Goal: Task Accomplishment & Management: Use online tool/utility

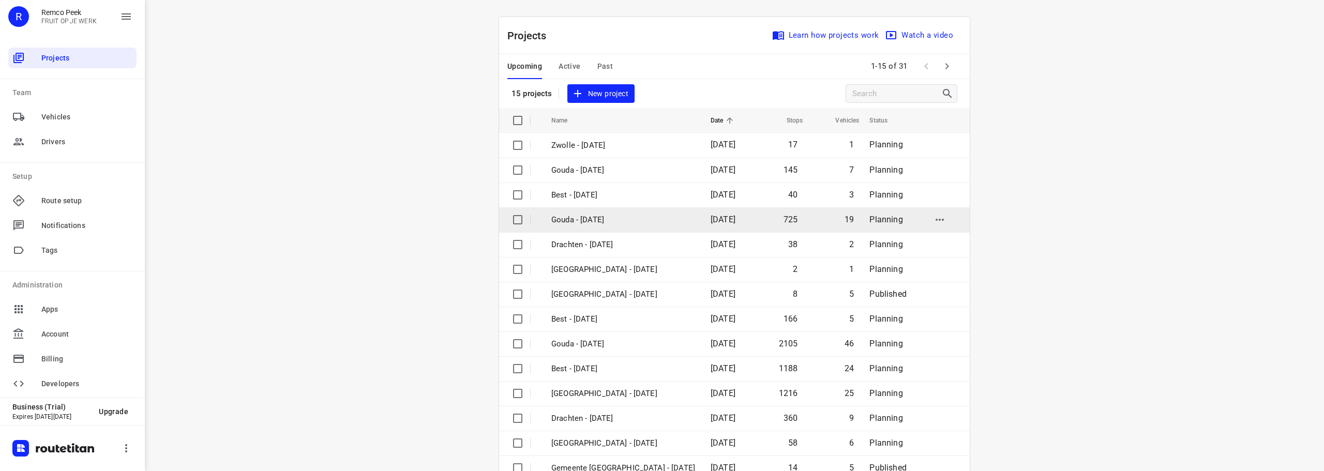
click at [592, 226] on td "Gouda - [DATE]" at bounding box center [621, 219] width 161 height 25
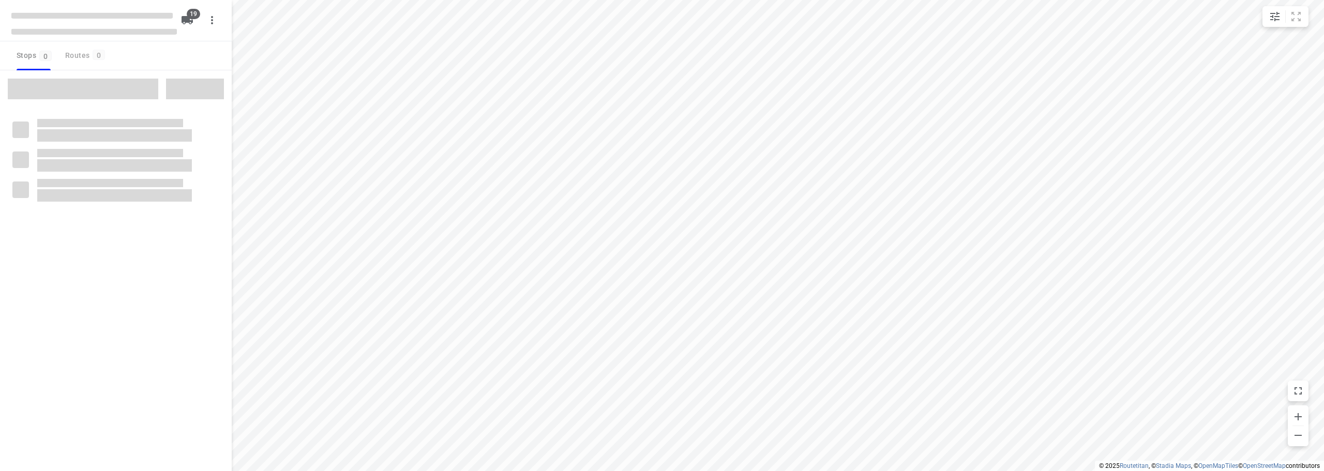
checkbox input "true"
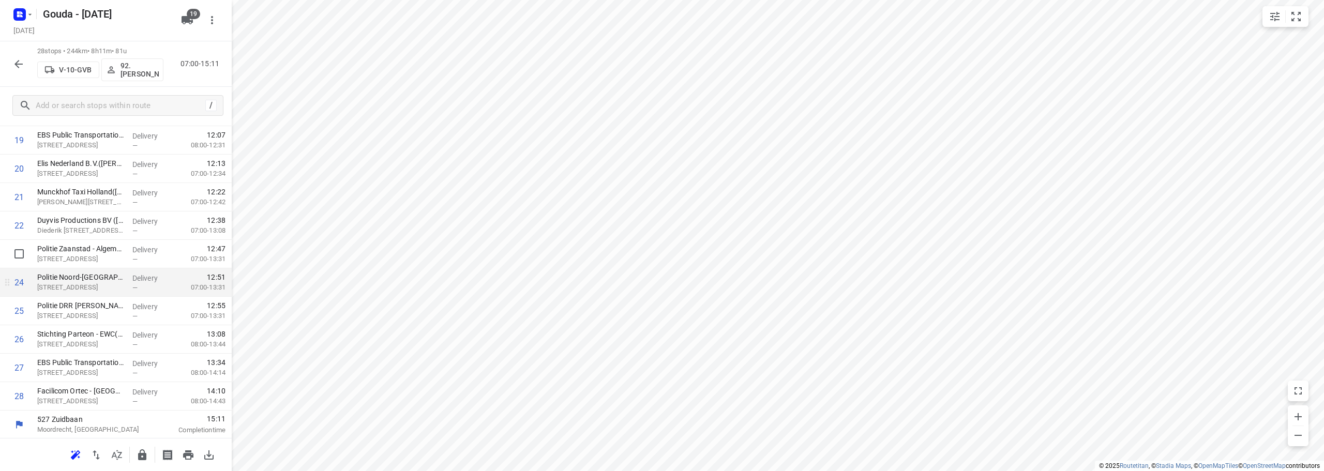
scroll to position [592, 0]
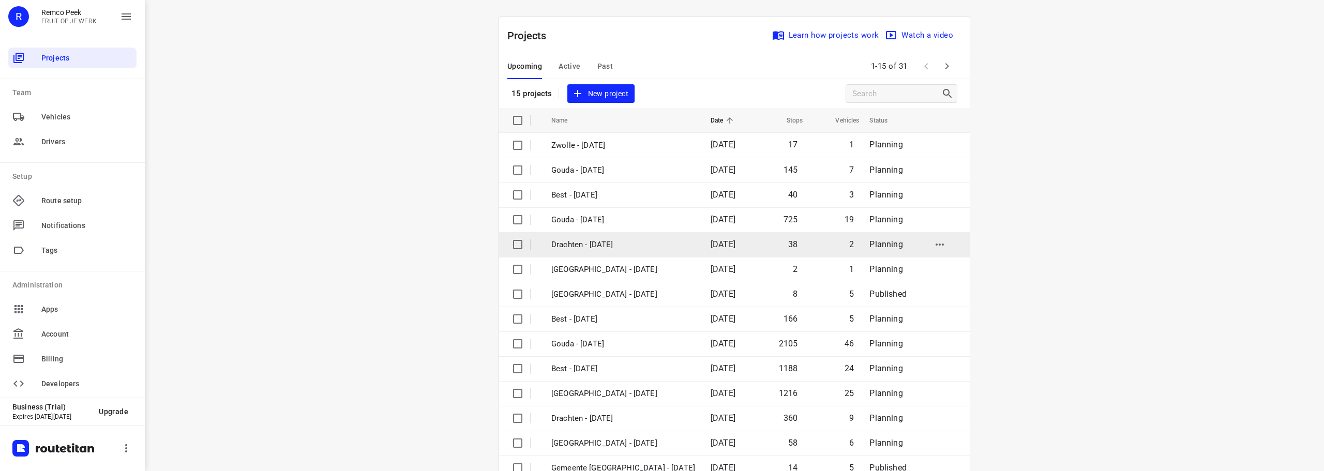
scroll to position [52, 0]
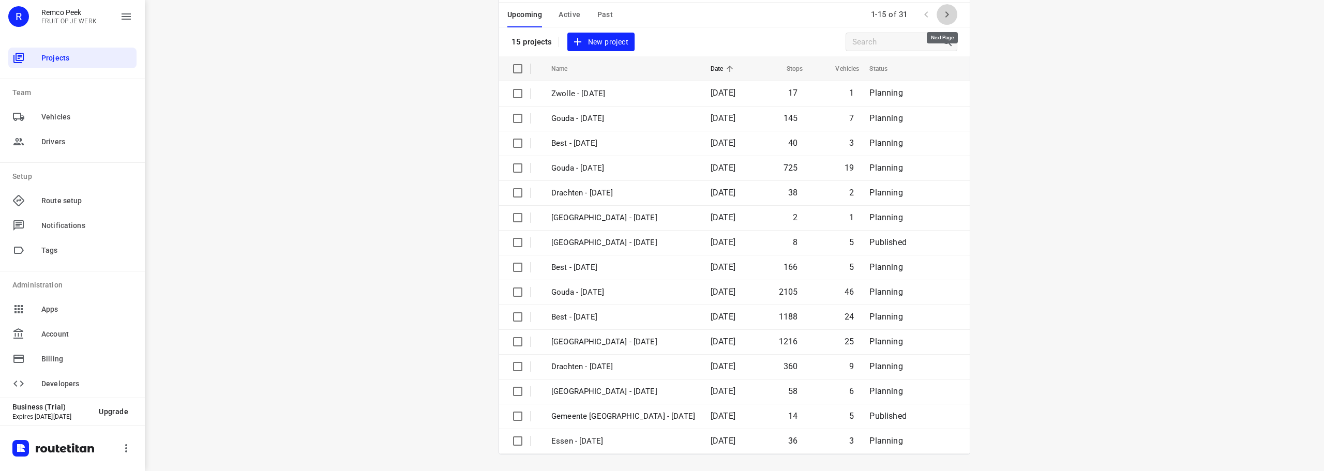
click at [944, 16] on icon "button" at bounding box center [947, 14] width 12 height 12
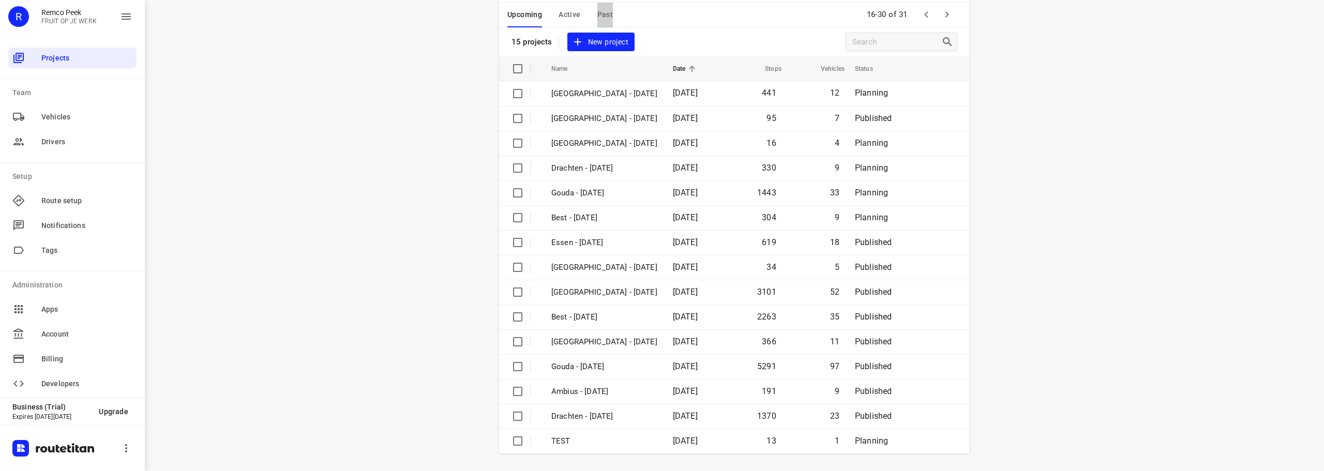
click at [598, 16] on span "Past" at bounding box center [606, 14] width 16 height 13
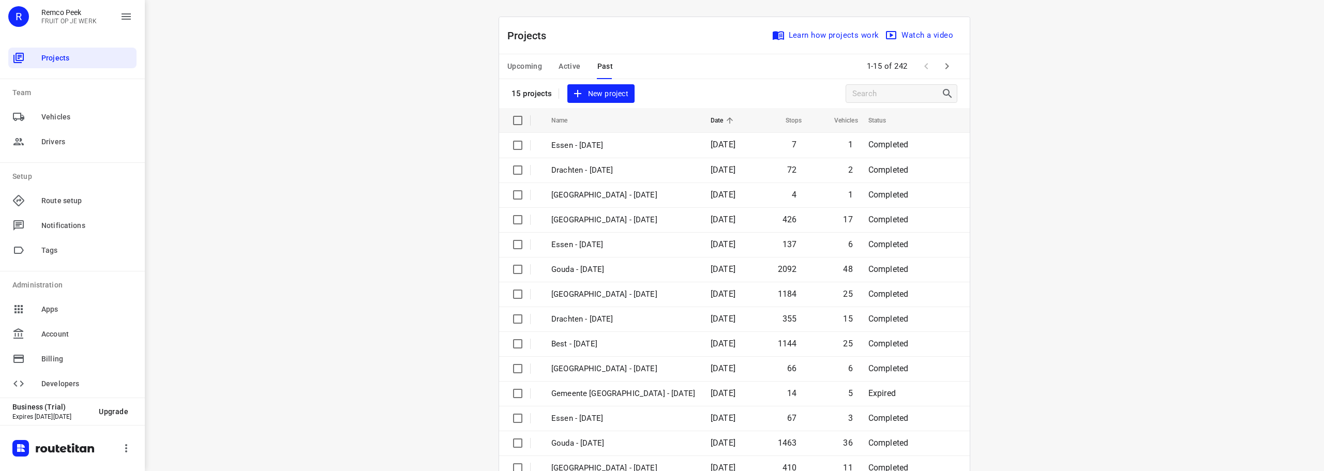
click at [524, 66] on span "Upcoming" at bounding box center [525, 66] width 35 height 13
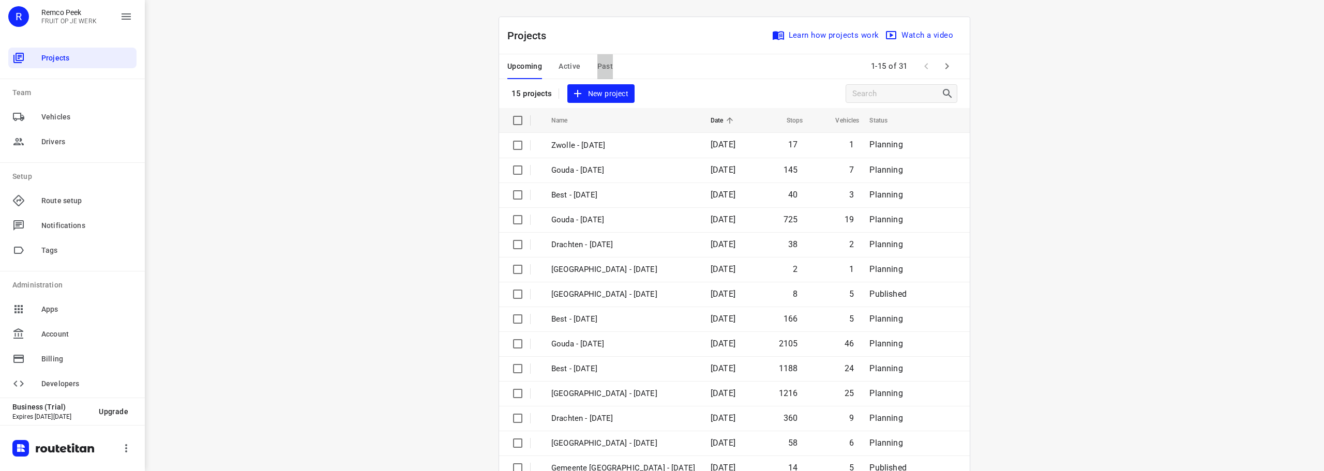
click at [598, 66] on span "Past" at bounding box center [606, 66] width 16 height 13
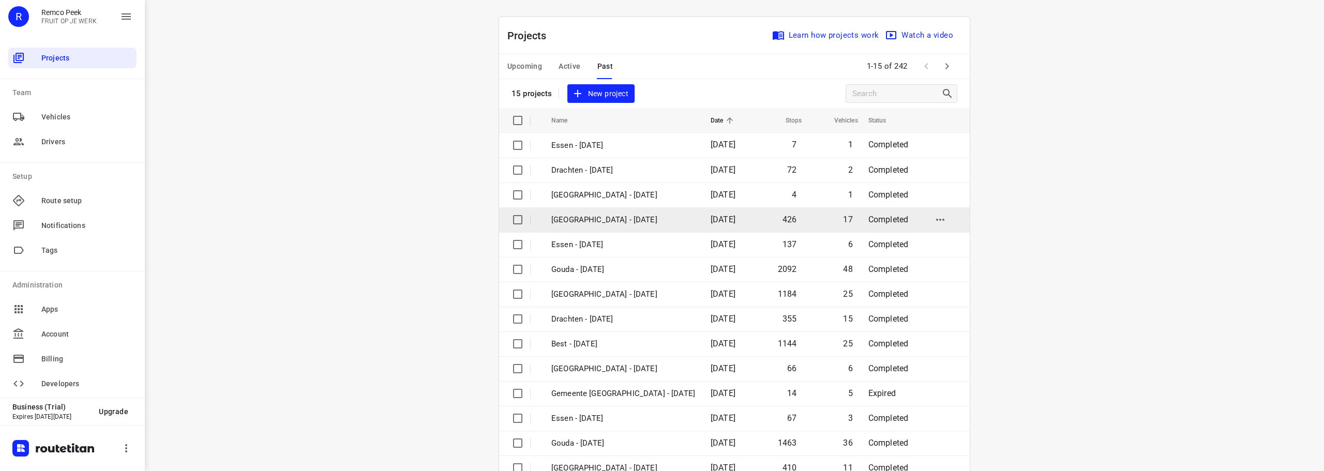
click at [610, 223] on p "Zwolle - Thursday" at bounding box center [623, 220] width 144 height 12
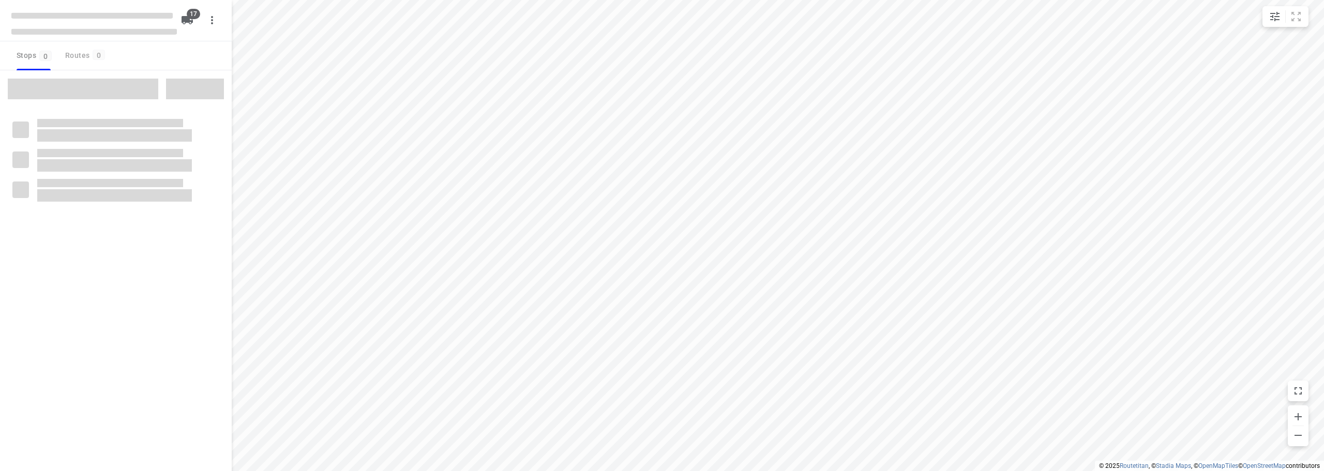
checkbox input "true"
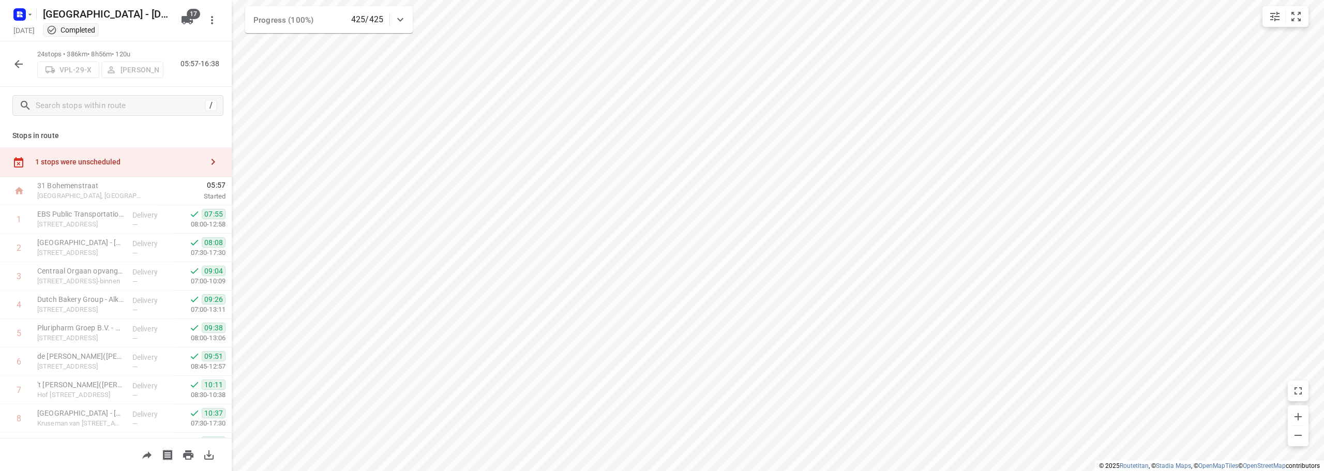
scroll to position [479, 0]
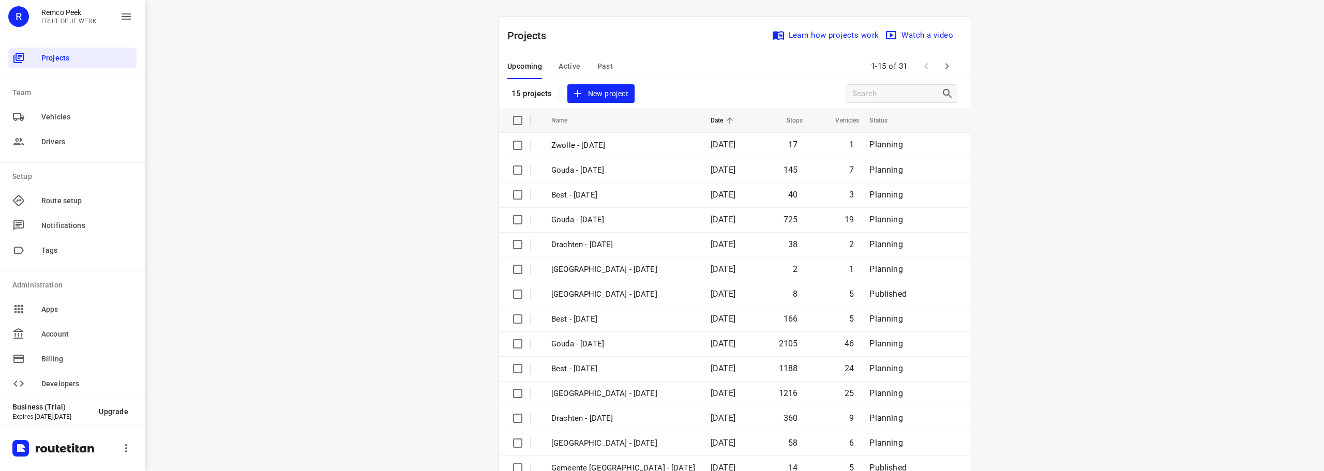
click at [571, 56] on button "Active" at bounding box center [570, 66] width 22 height 25
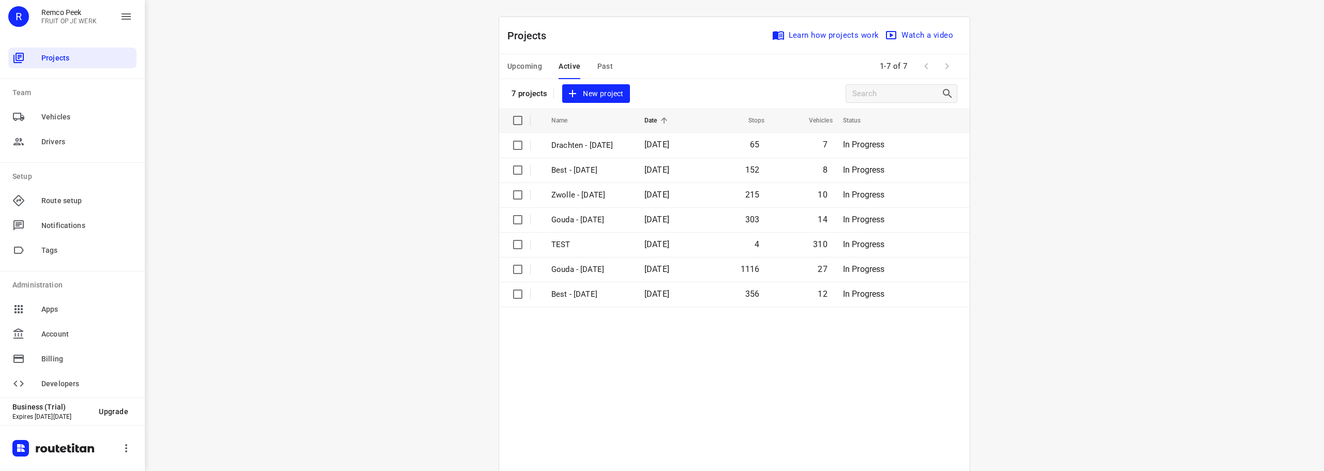
click at [421, 202] on div "i © 2025 Routetitan , © Stadia Maps , © OpenMapTiles © OpenStreetMap contributo…" at bounding box center [735, 235] width 1180 height 471
click at [1170, 248] on div "i © 2025 Routetitan , © Stadia Maps , © OpenMapTiles © OpenStreetMap contributo…" at bounding box center [735, 235] width 1180 height 471
click at [1169, 248] on div "i © 2025 Routetitan , © Stadia Maps , © OpenMapTiles © OpenStreetMap contributo…" at bounding box center [735, 235] width 1180 height 471
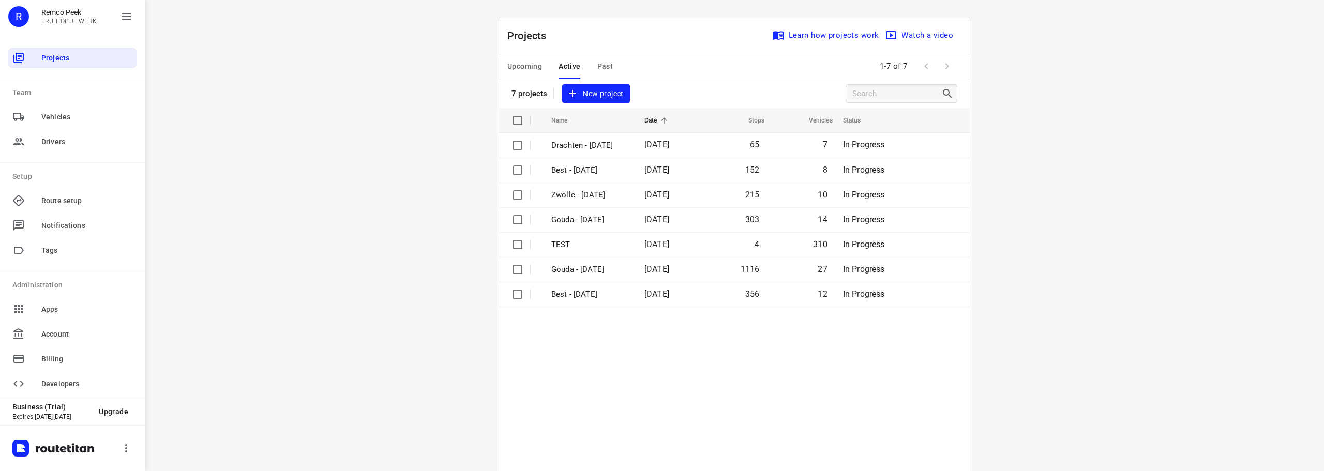
click at [1169, 248] on div "i © 2025 Routetitan , © Stadia Maps , © OpenMapTiles © OpenStreetMap contributo…" at bounding box center [735, 235] width 1180 height 471
click at [1167, 247] on div "i © 2025 Routetitan , © Stadia Maps , © OpenMapTiles © OpenStreetMap contributo…" at bounding box center [735, 235] width 1180 height 471
click at [1164, 245] on div "i © 2025 Routetitan , © Stadia Maps , © OpenMapTiles © OpenStreetMap contributo…" at bounding box center [735, 235] width 1180 height 471
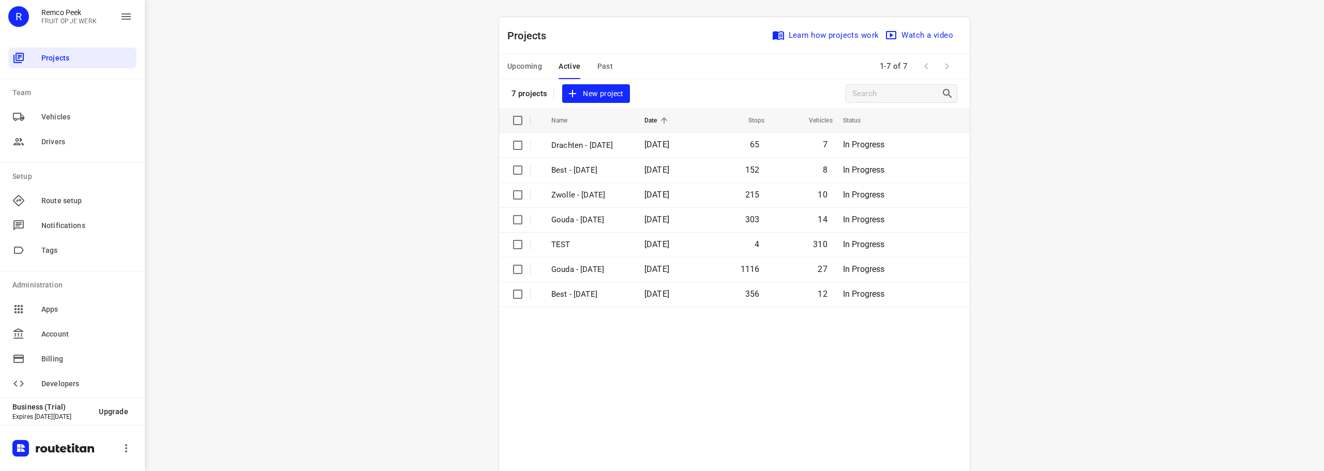
click at [1154, 243] on div "i © 2025 Routetitan , © Stadia Maps , © OpenMapTiles © OpenStreetMap contributo…" at bounding box center [735, 235] width 1180 height 471
click at [562, 267] on p "Gouda - [DATE]" at bounding box center [590, 270] width 78 height 12
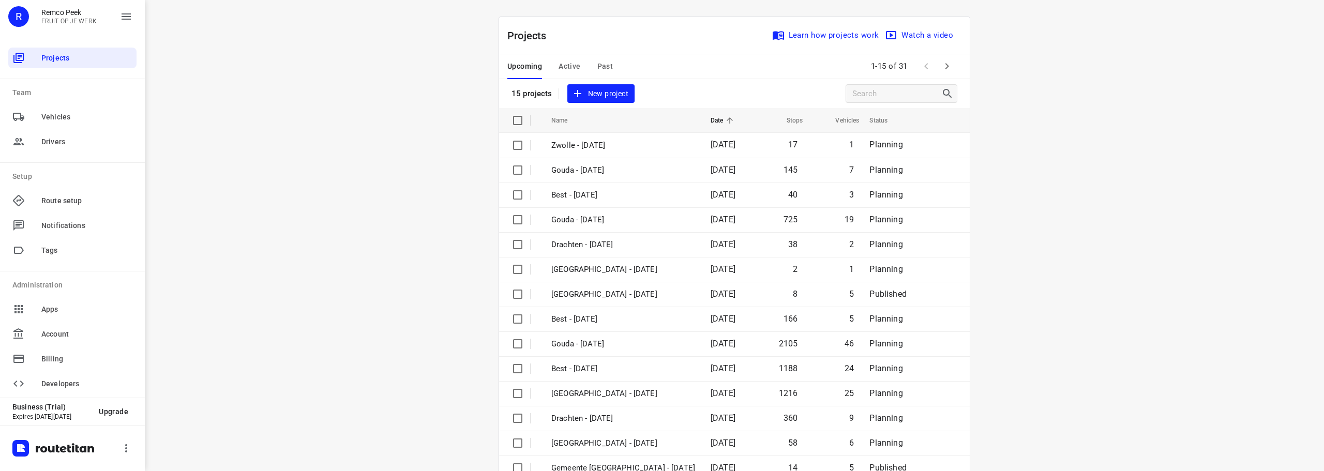
click at [564, 64] on span "Active" at bounding box center [570, 66] width 22 height 13
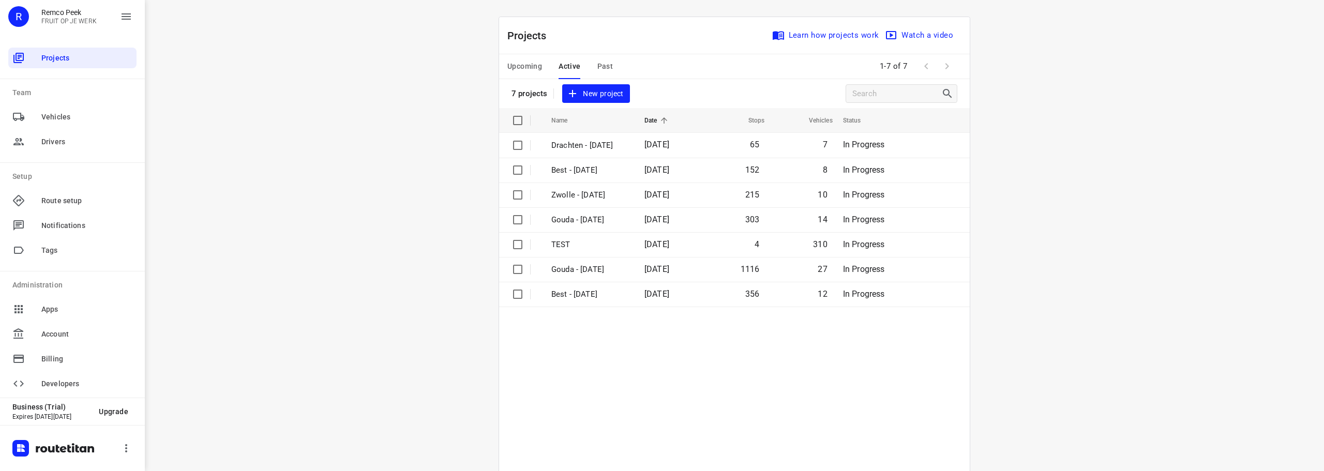
click at [588, 73] on div "Upcoming Active Past" at bounding box center [569, 66] width 122 height 25
click at [598, 67] on span "Past" at bounding box center [606, 66] width 16 height 13
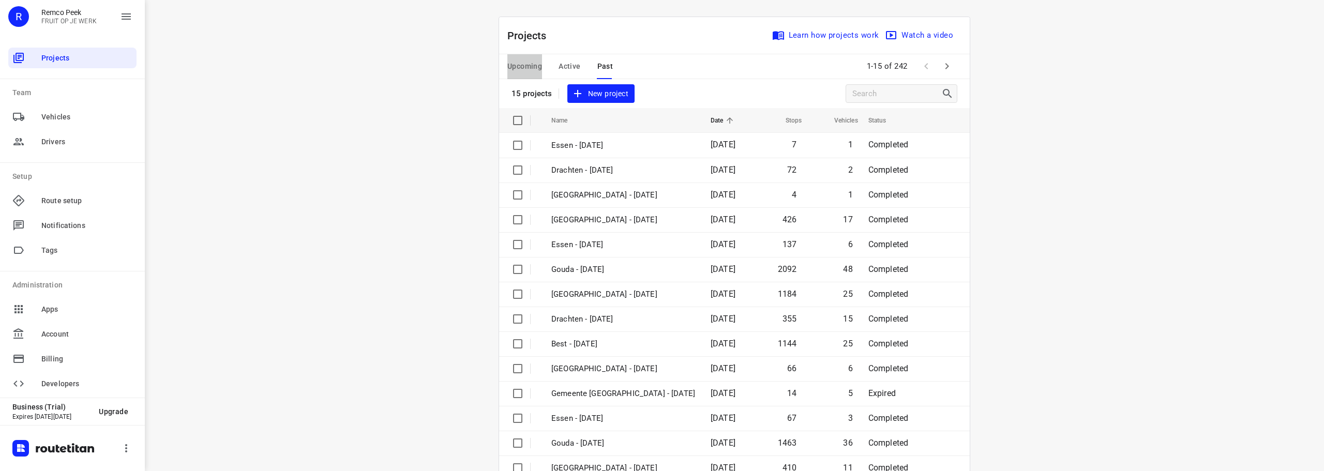
click at [536, 56] on button "Upcoming" at bounding box center [525, 66] width 35 height 25
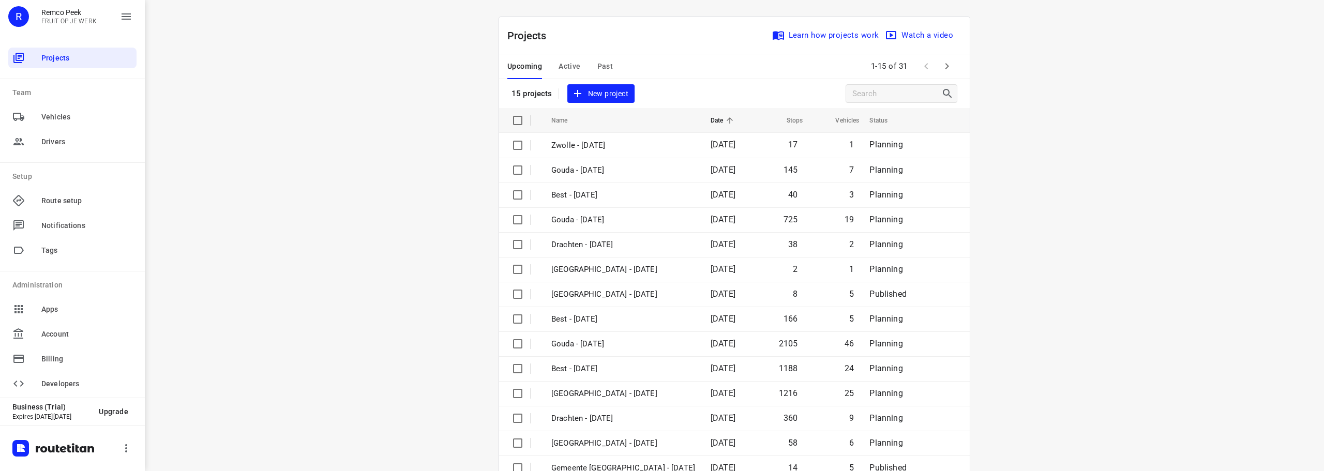
click at [947, 64] on icon "button" at bounding box center [947, 66] width 12 height 12
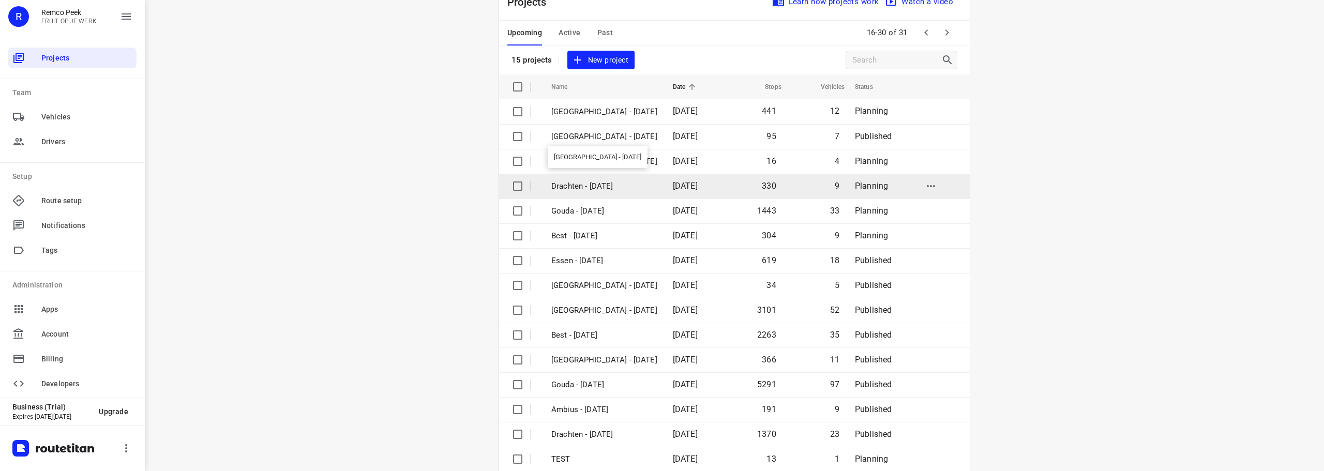
scroll to position [52, 0]
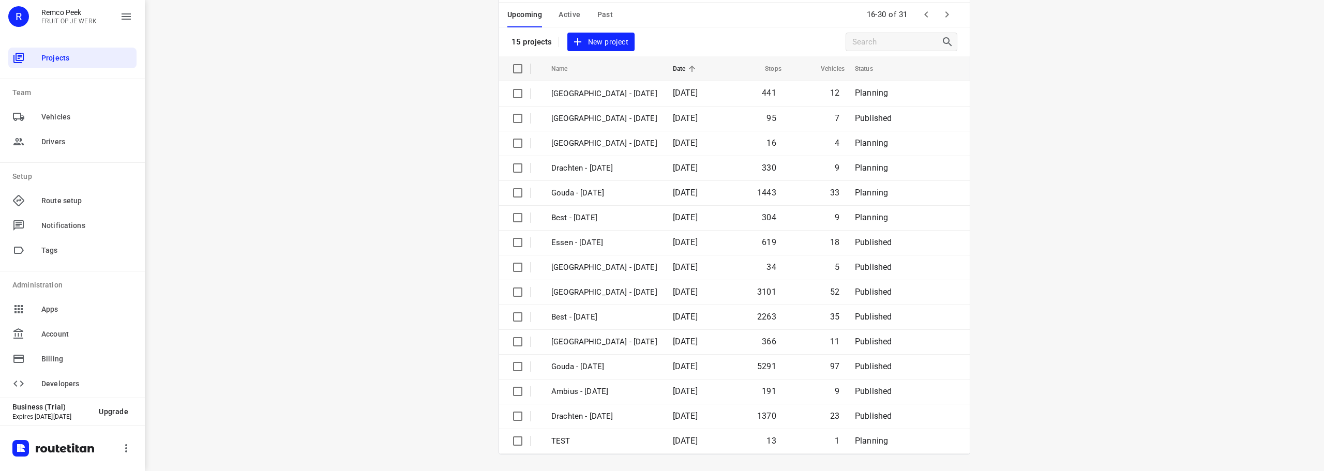
click at [363, 251] on div "i © 2025 Routetitan , © Stadia Maps , © OpenMapTiles © OpenStreetMap contributo…" at bounding box center [735, 235] width 1180 height 471
click at [366, 285] on div "i © 2025 Routetitan , © Stadia Maps , © OpenMapTiles © OpenStreetMap contributo…" at bounding box center [735, 235] width 1180 height 471
click at [607, 372] on p "Gouda - Monday" at bounding box center [604, 367] width 106 height 12
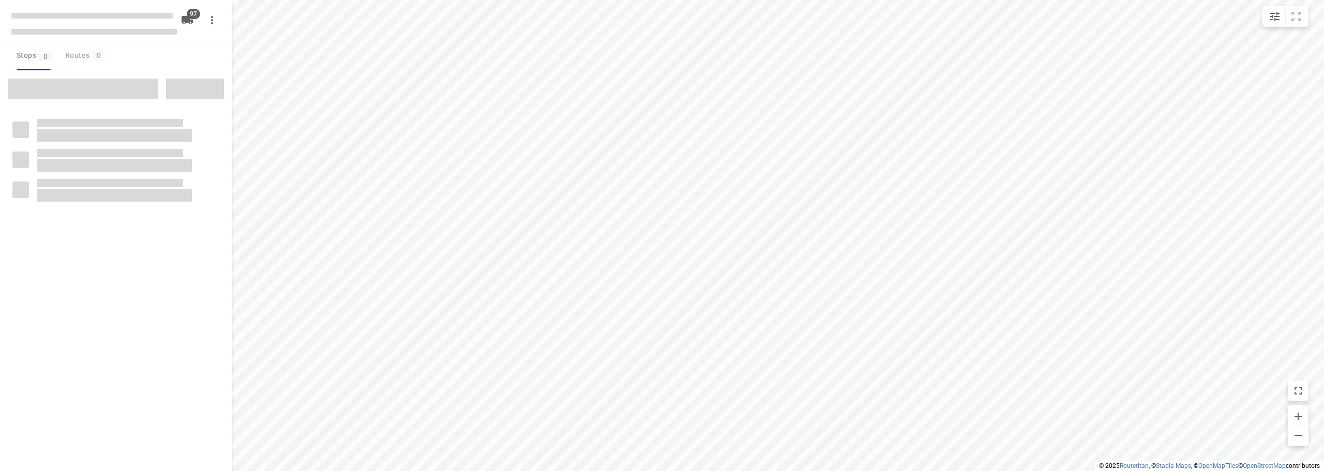
checkbox input "true"
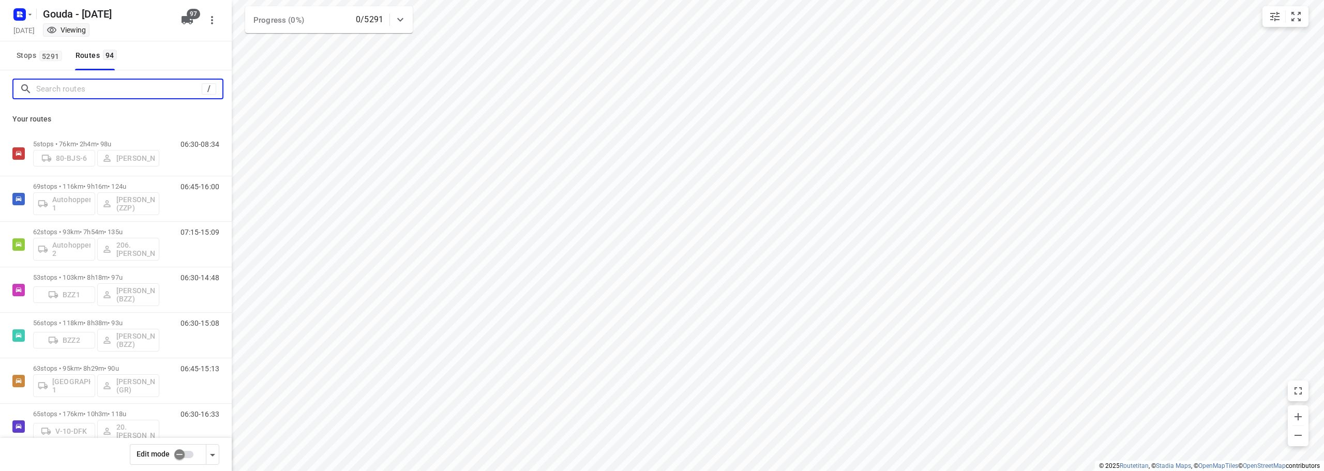
click at [65, 86] on input "Search routes" at bounding box center [119, 89] width 166 height 16
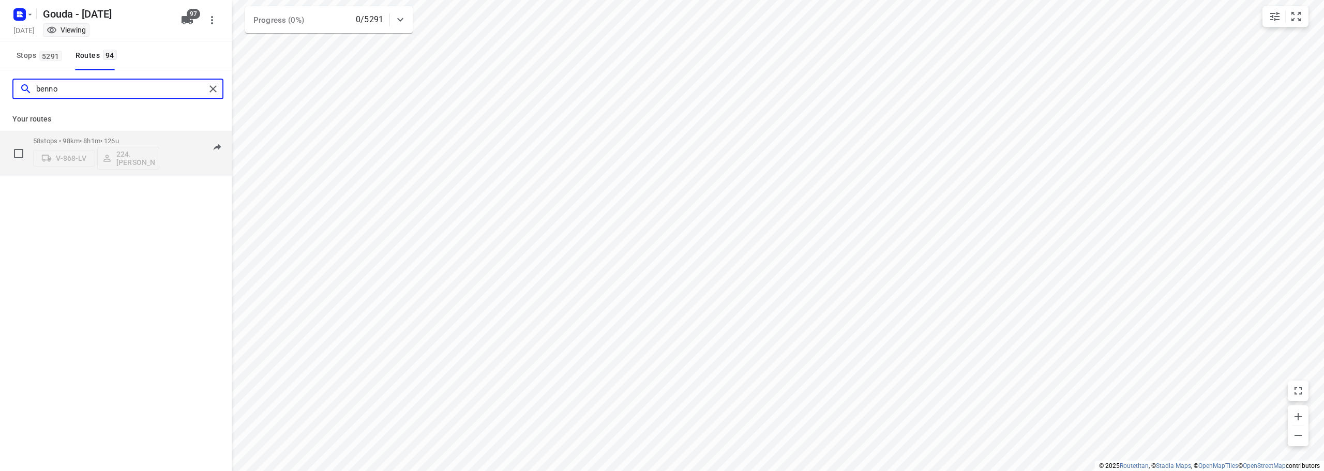
type input "benno"
click at [99, 145] on div "V-868-LV 224.Benno Mateman" at bounding box center [96, 157] width 126 height 25
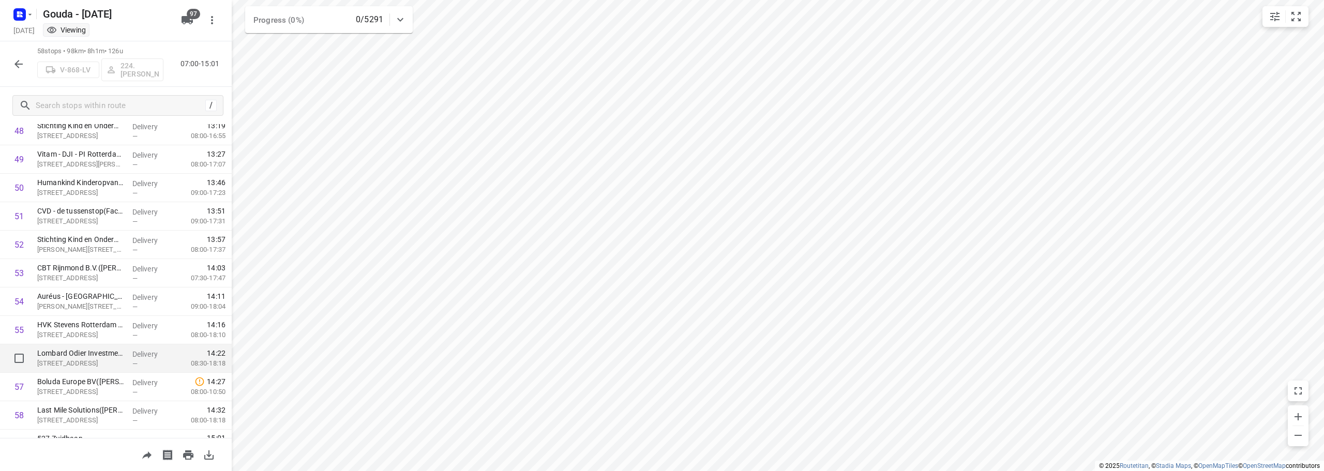
scroll to position [1416, 0]
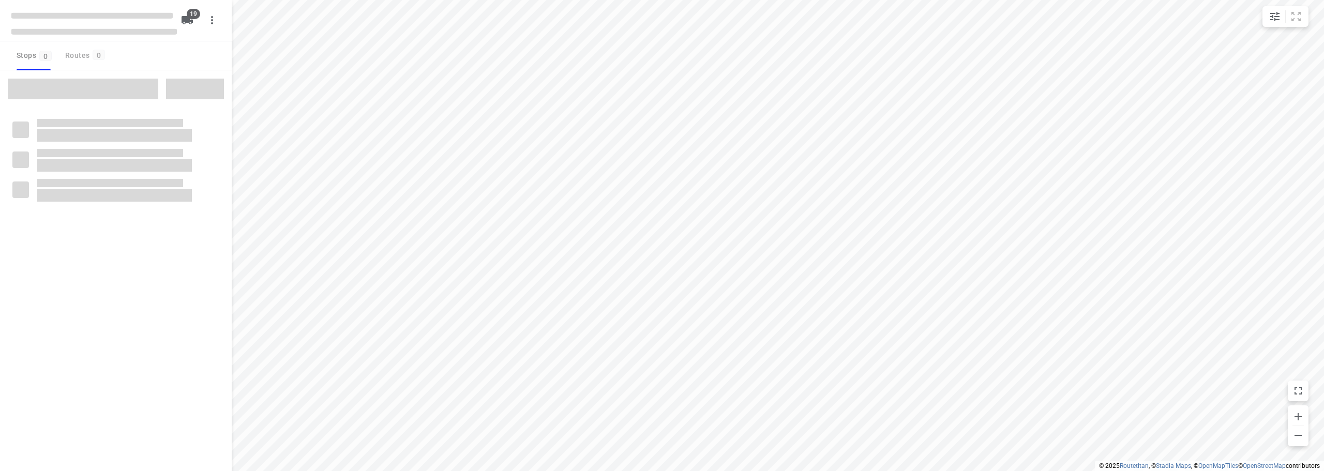
checkbox input "true"
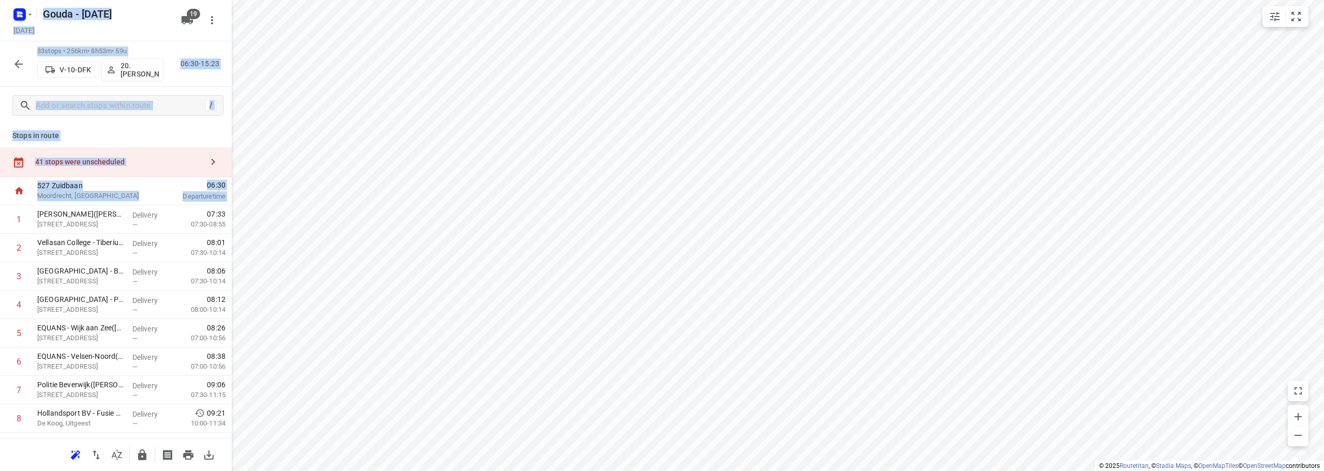
click at [100, 143] on div "Stops in route 41 stops were unscheduled 527 [STREET_ADDRESS] 06:30 Departure t…" at bounding box center [116, 281] width 232 height 314
click at [105, 131] on p "Stops in route" at bounding box center [115, 135] width 207 height 11
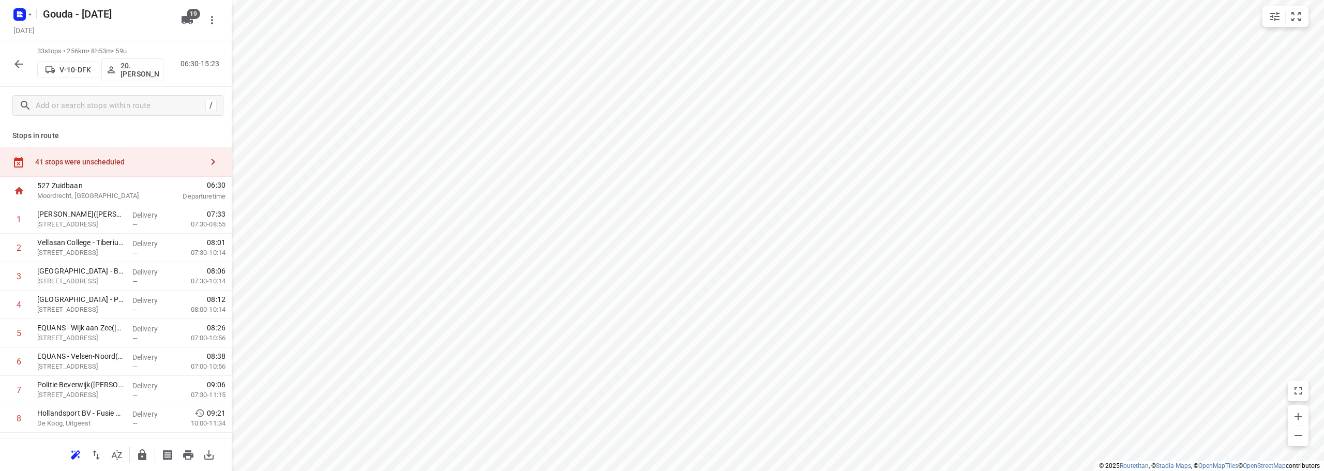
click at [22, 69] on icon "button" at bounding box center [18, 64] width 12 height 12
drag, startPoint x: 124, startPoint y: 161, endPoint x: 206, endPoint y: 168, distance: 82.0
click at [125, 161] on div "41 stops were unscheduled" at bounding box center [119, 162] width 168 height 8
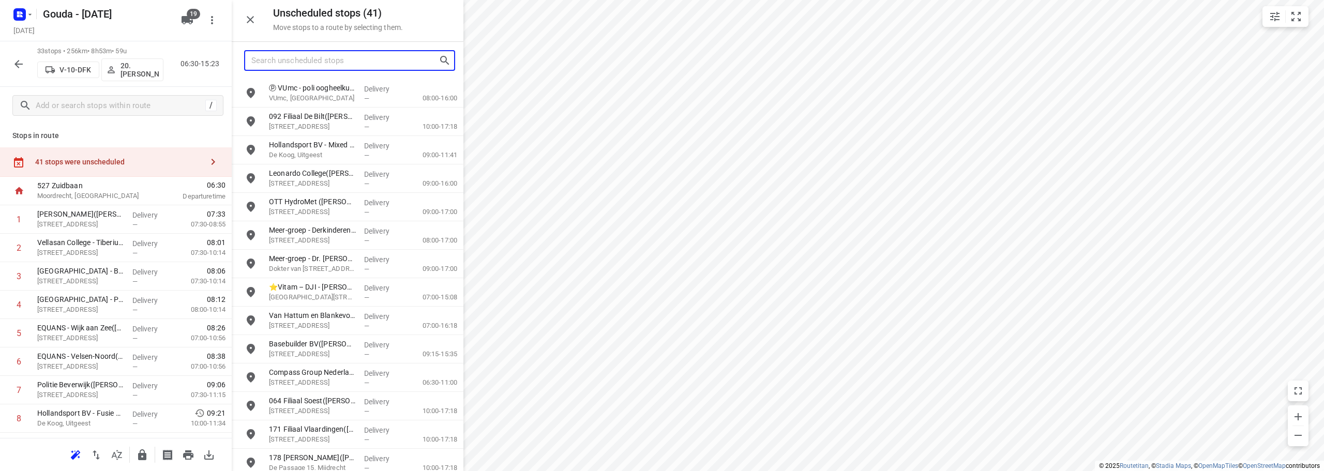
click at [345, 65] on input "Search unscheduled stops" at bounding box center [344, 61] width 187 height 16
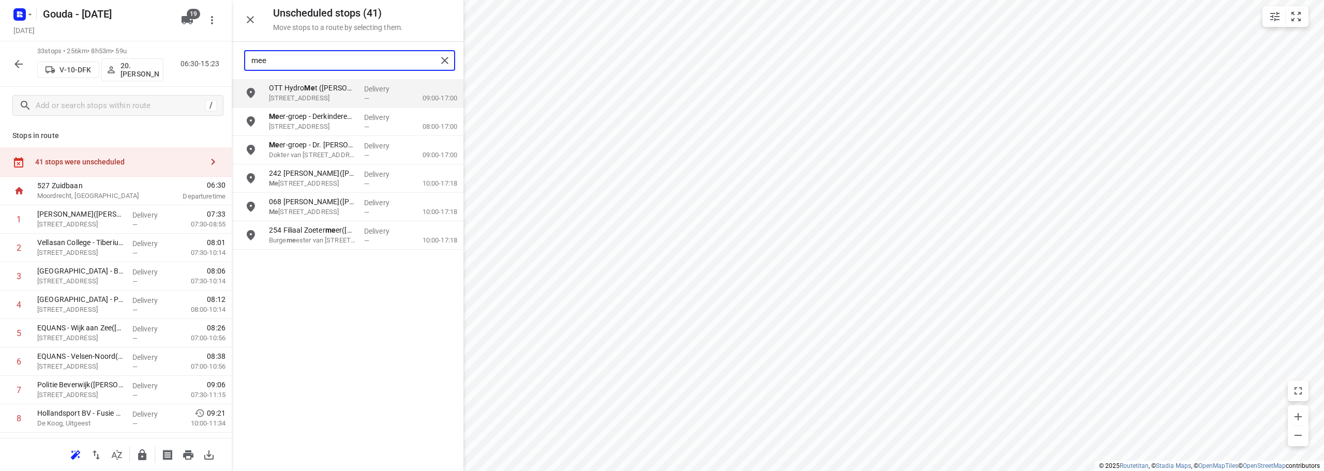
type input "meer"
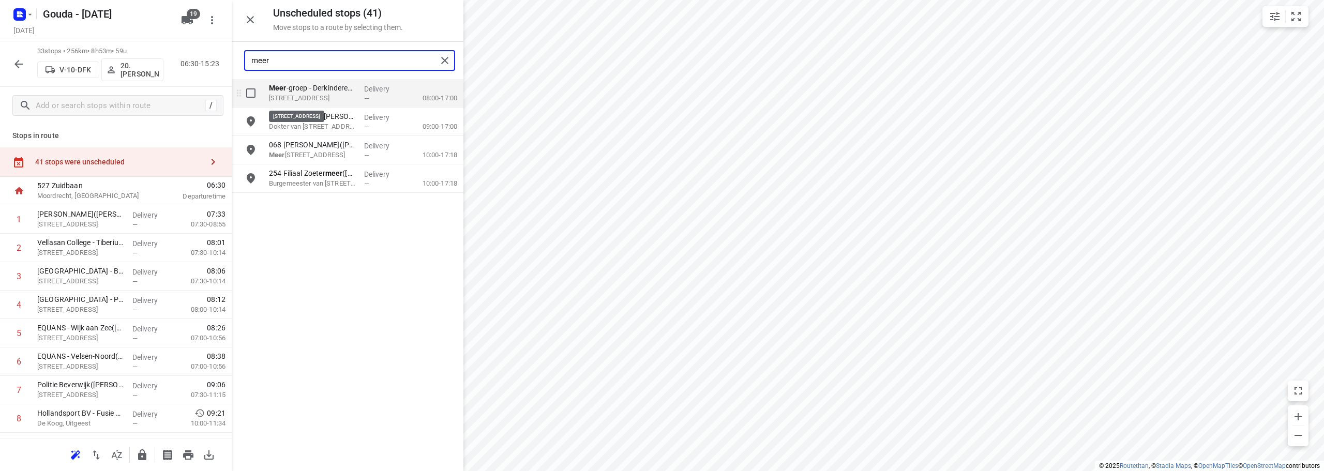
drag, startPoint x: 320, startPoint y: 94, endPoint x: 447, endPoint y: 111, distance: 128.0
click at [320, 94] on p "Derkinderenstraat 10, Amsterdam" at bounding box center [312, 98] width 87 height 10
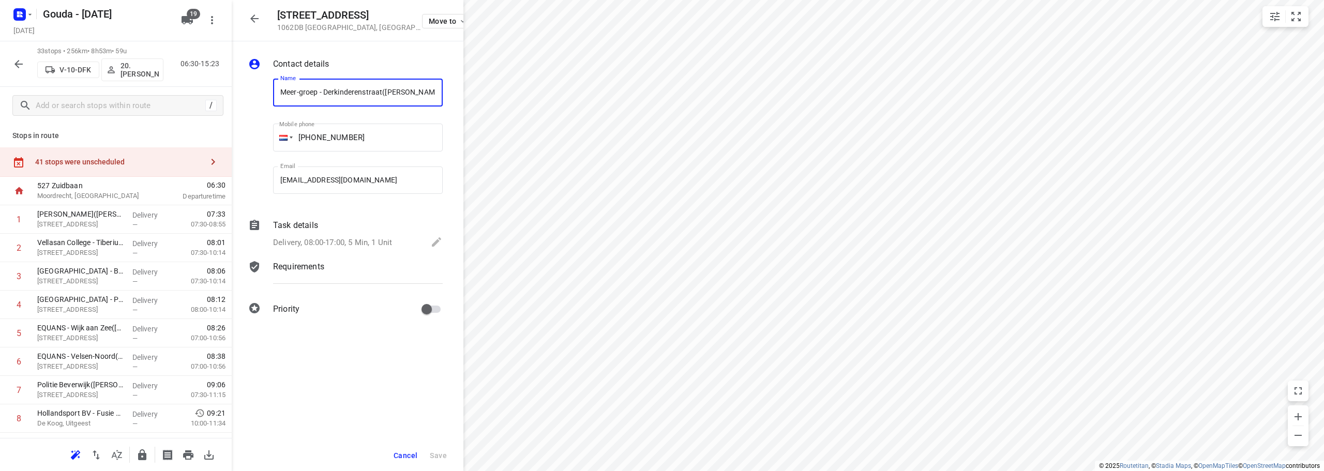
scroll to position [0, 6]
click at [381, 239] on p "Delivery, 08:00-17:00, 5 Min, 1 Unit" at bounding box center [332, 243] width 119 height 12
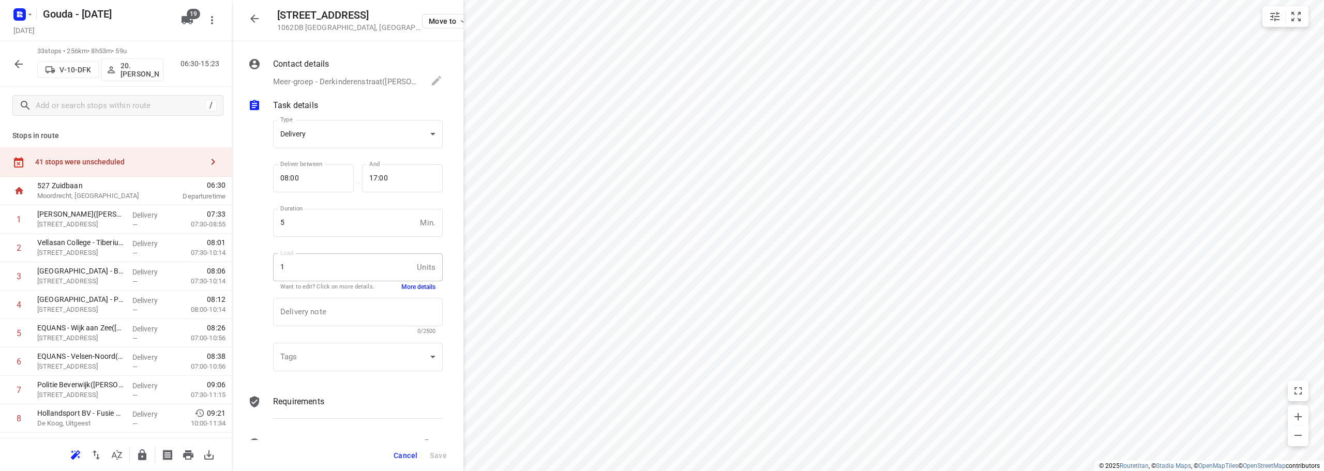
scroll to position [0, 0]
click at [401, 290] on button "More details" at bounding box center [418, 287] width 34 height 9
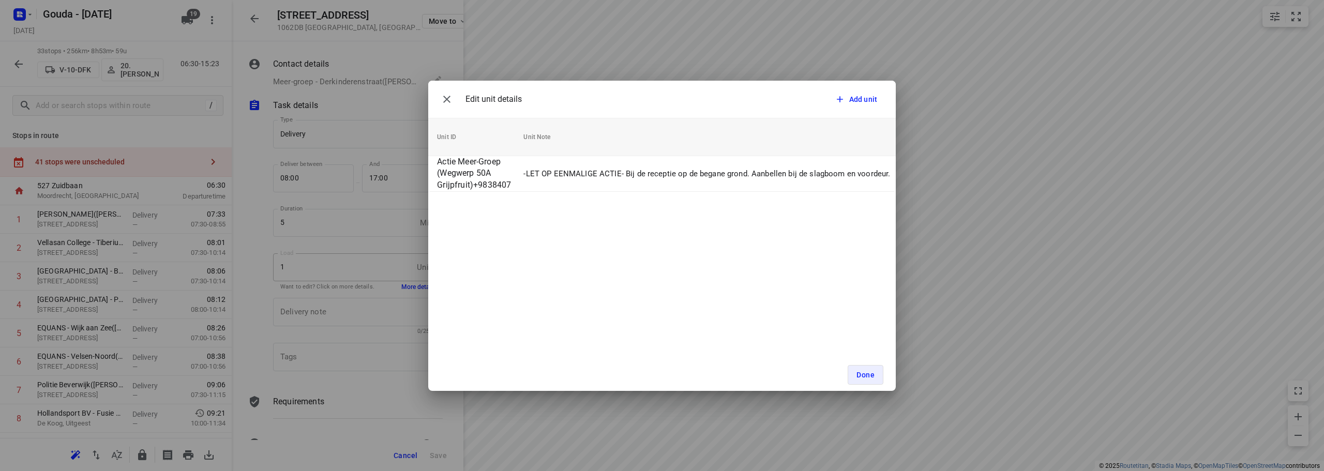
scroll to position [0, 187]
click at [965, 196] on div "Edit unit details Add unit Unit Count (1) Unit Weight Unit Volume Unit ID Unit …" at bounding box center [662, 235] width 1324 height 471
click at [873, 379] on button "Done" at bounding box center [866, 375] width 36 height 20
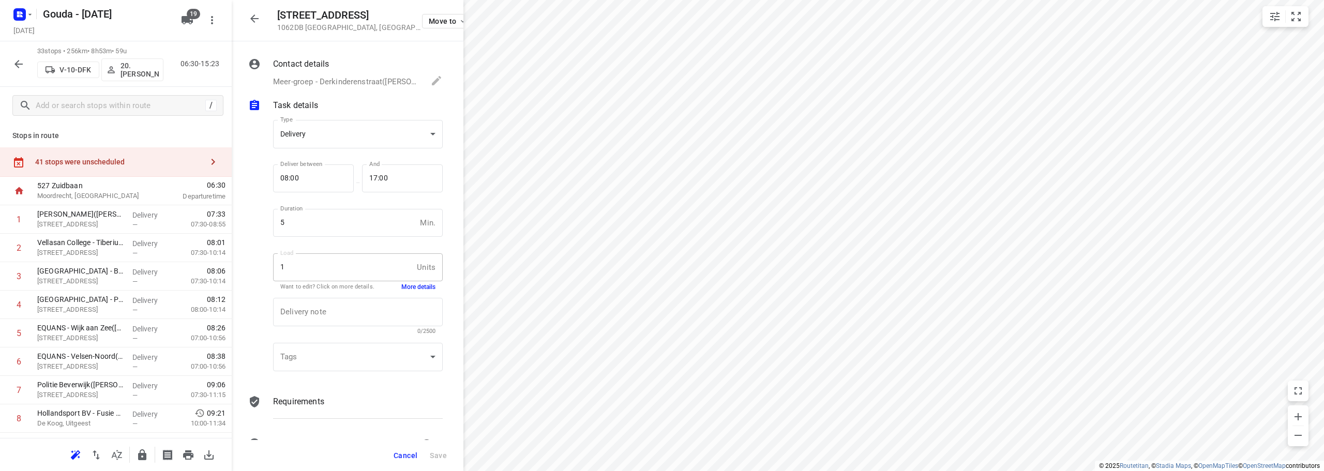
click at [260, 11] on button "button" at bounding box center [254, 18] width 21 height 21
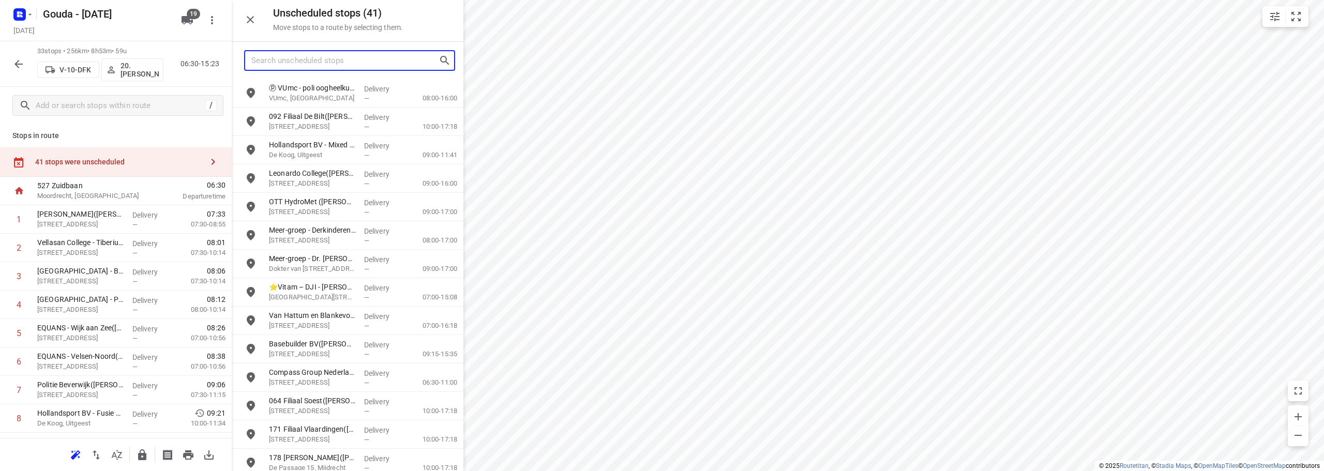
click at [292, 63] on input "Search unscheduled stops" at bounding box center [344, 61] width 187 height 16
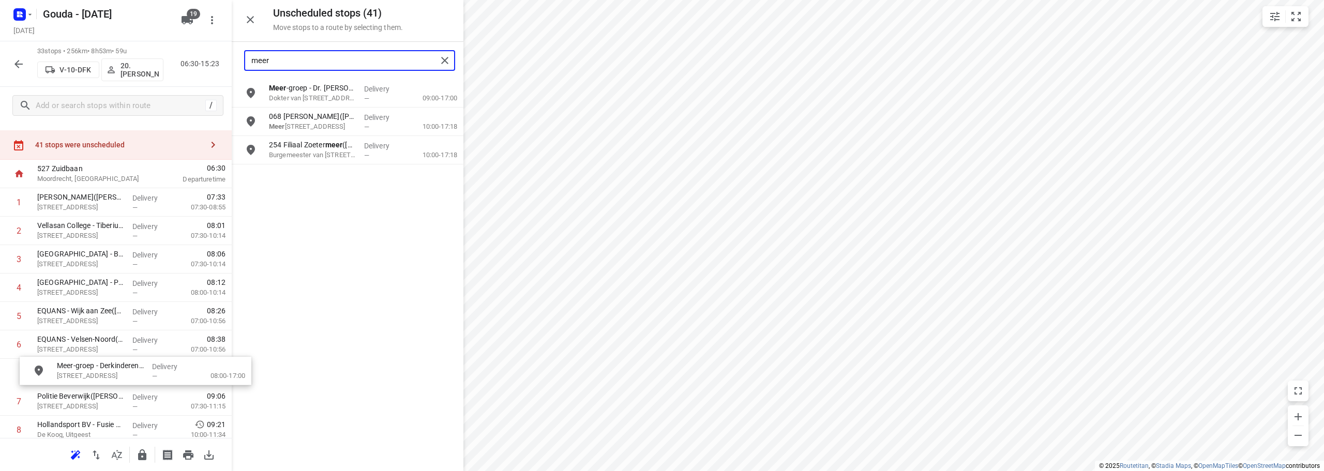
scroll to position [23, 0]
drag, startPoint x: 309, startPoint y: 97, endPoint x: 92, endPoint y: 380, distance: 356.7
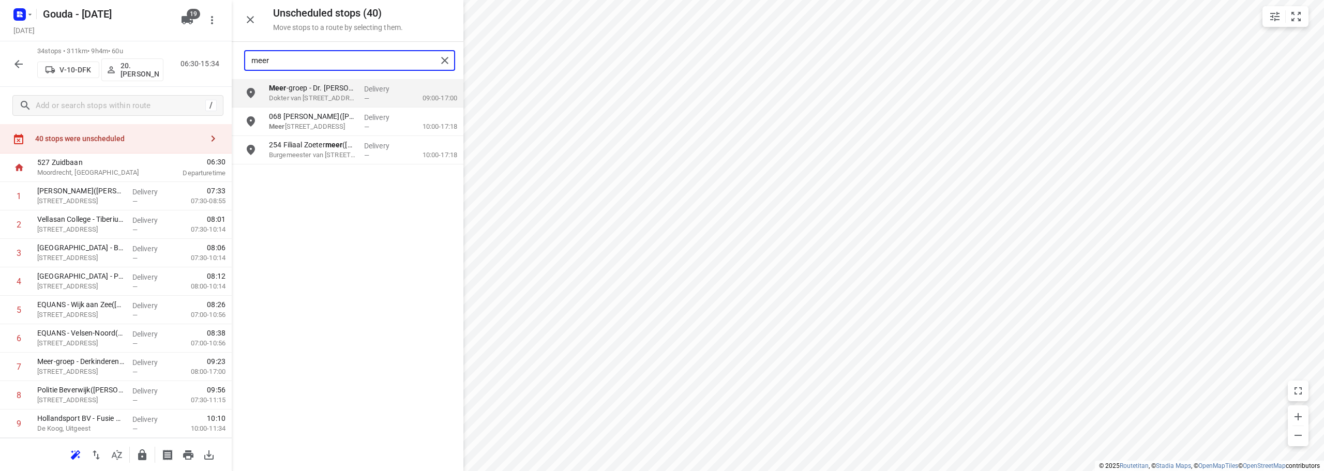
drag, startPoint x: 307, startPoint y: 65, endPoint x: 133, endPoint y: 73, distance: 174.0
click at [133, 73] on div "Unscheduled stops ( 40 ) Move stops to a route by selecting them. meer Meer -gr…" at bounding box center [116, 235] width 232 height 471
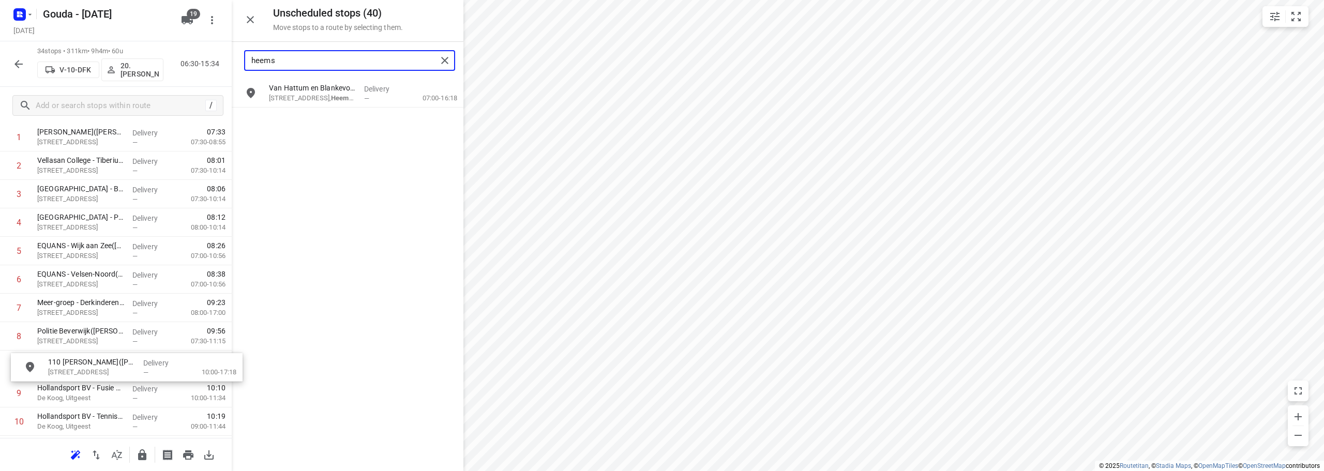
drag, startPoint x: 340, startPoint y: 132, endPoint x: 115, endPoint y: 378, distance: 333.2
type input "heems"
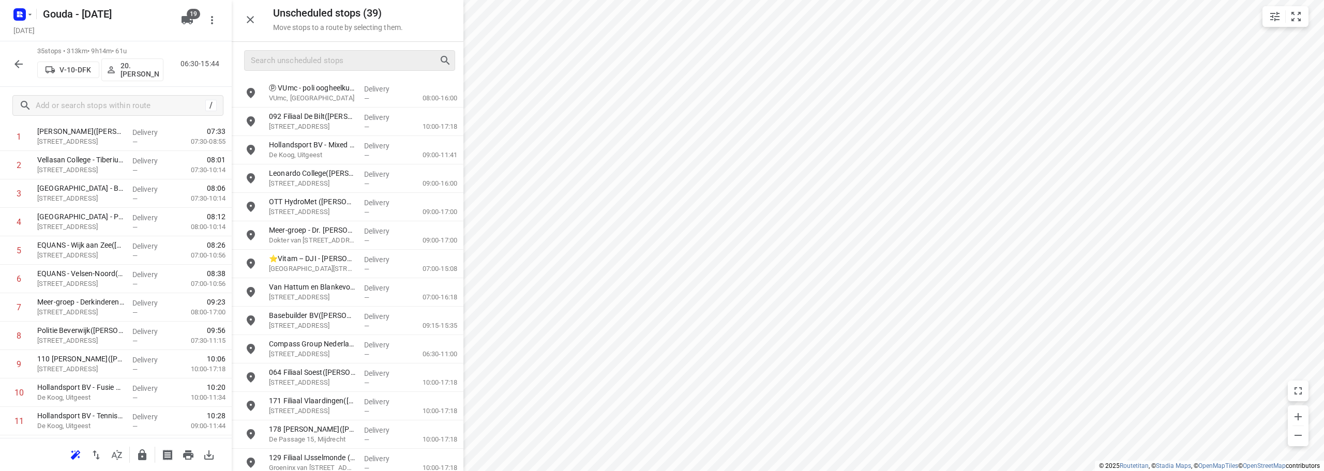
click at [252, 17] on icon "button" at bounding box center [250, 19] width 7 height 7
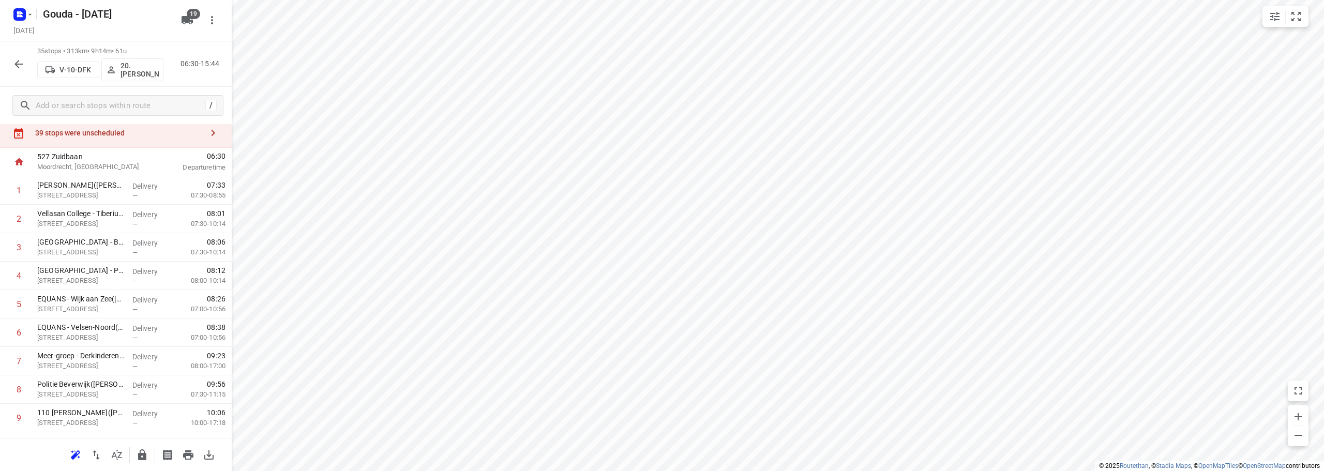
scroll to position [0, 0]
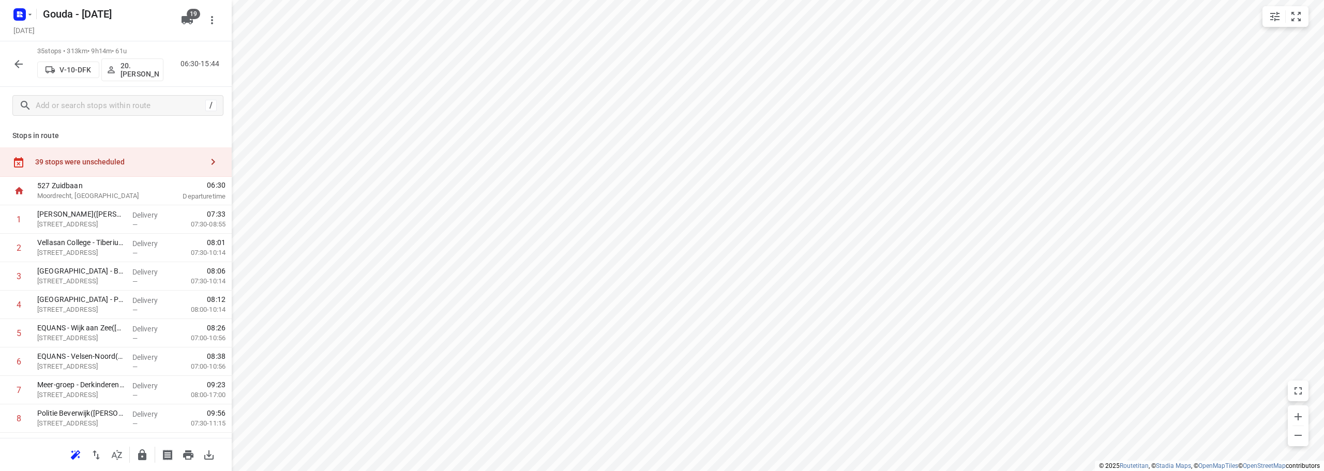
click at [66, 163] on div "39 stops were unscheduled" at bounding box center [119, 162] width 168 height 8
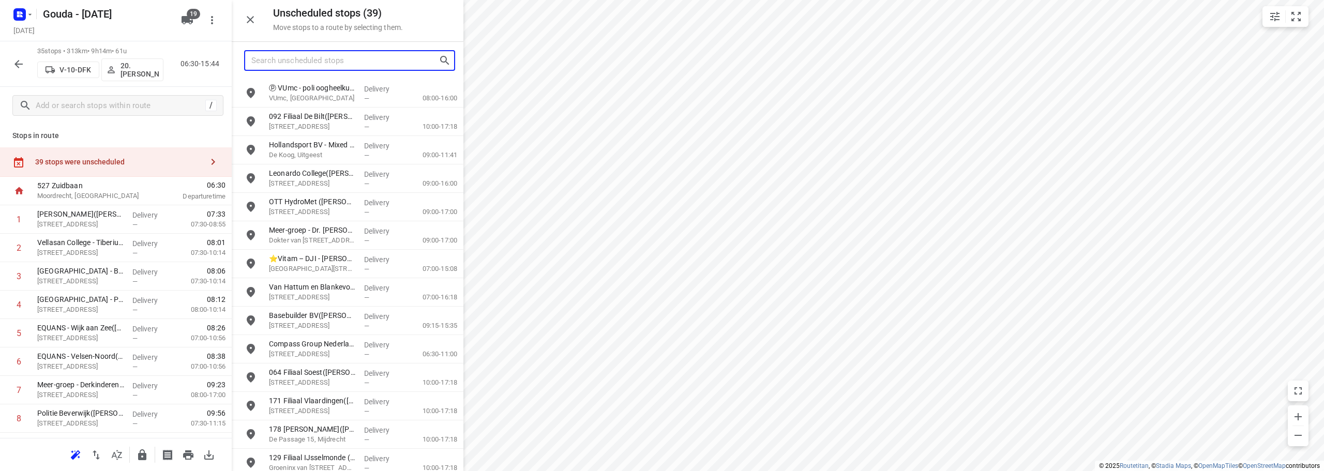
click at [389, 59] on input "Search unscheduled stops" at bounding box center [344, 61] width 187 height 16
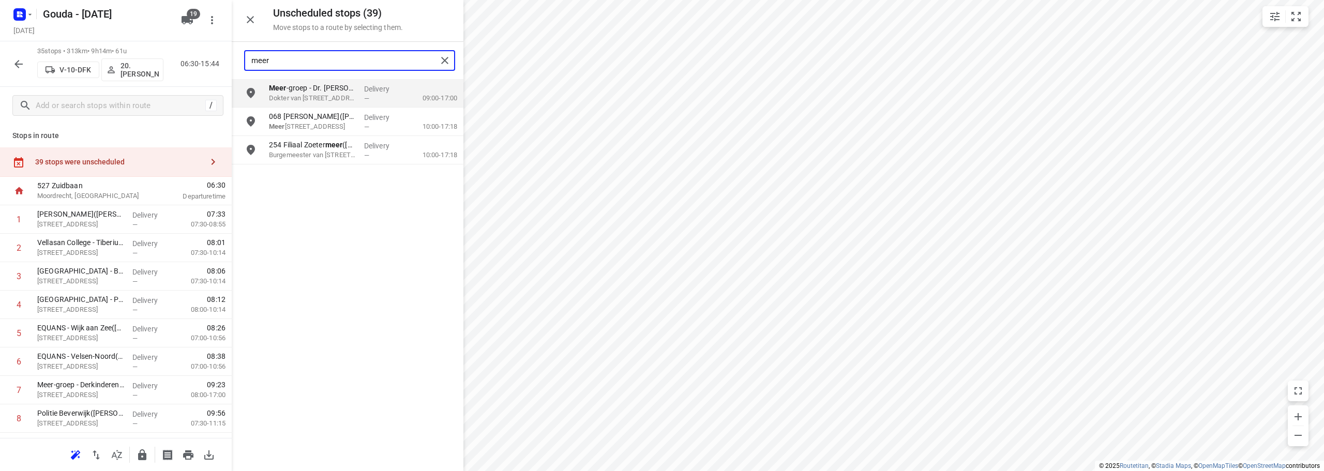
type input "meer"
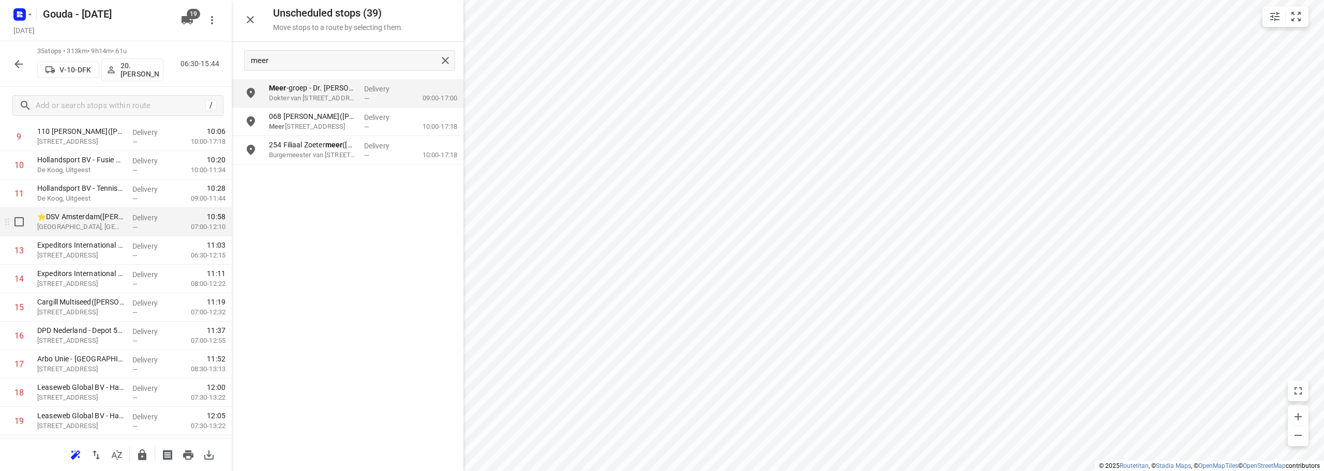
scroll to position [103, 0]
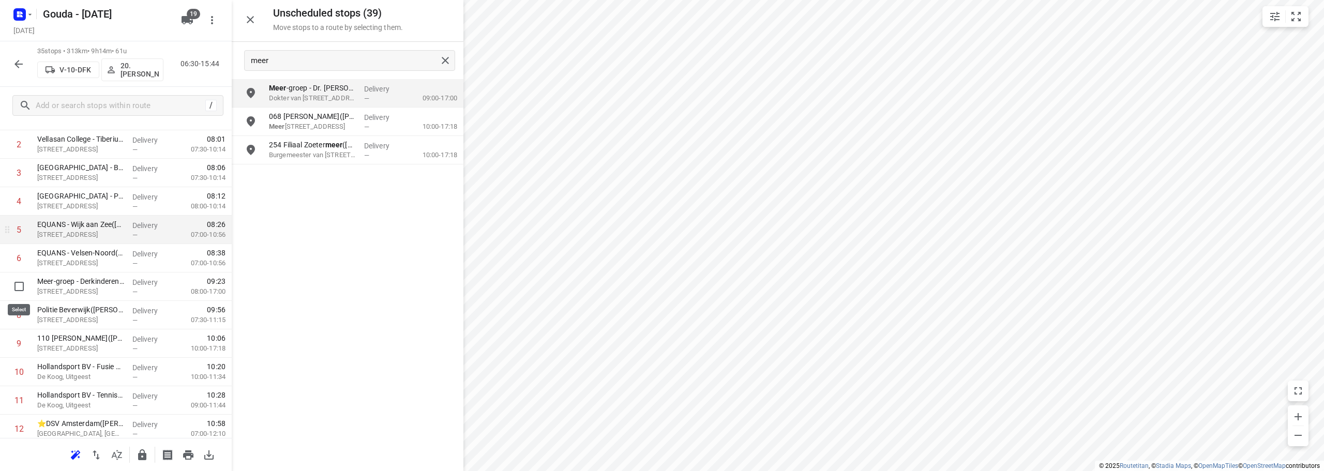
click at [17, 287] on input "checkbox" at bounding box center [19, 286] width 21 height 21
checkbox input "true"
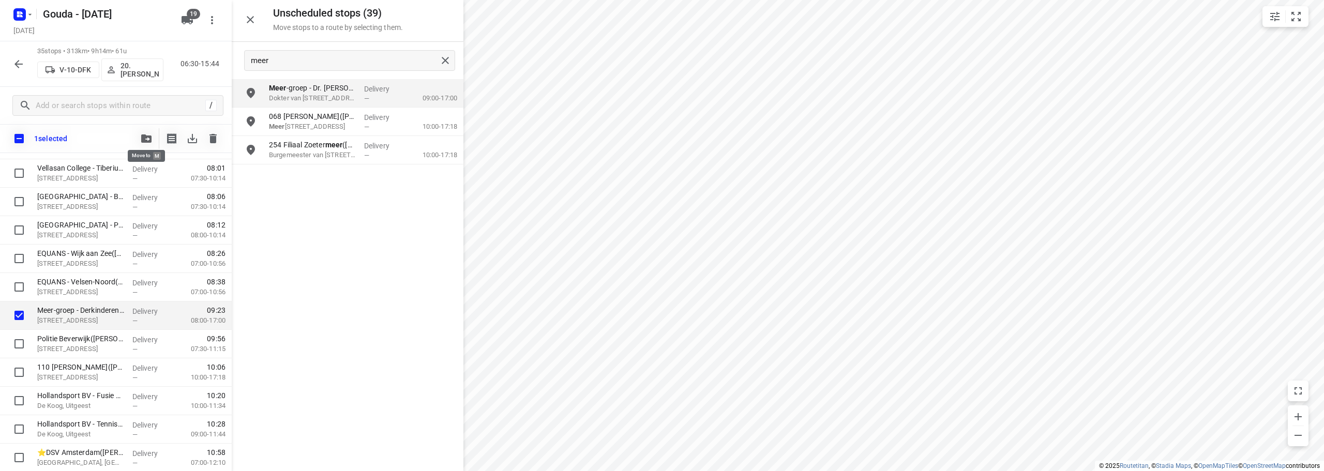
click at [154, 139] on button "button" at bounding box center [146, 138] width 21 height 21
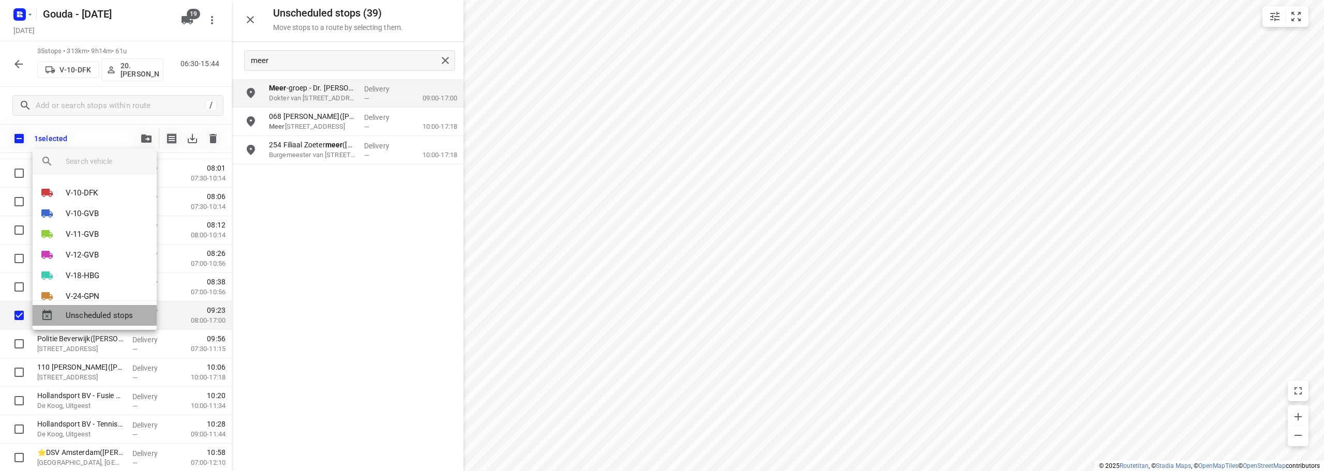
click at [114, 313] on span "Unscheduled stops" at bounding box center [107, 316] width 83 height 12
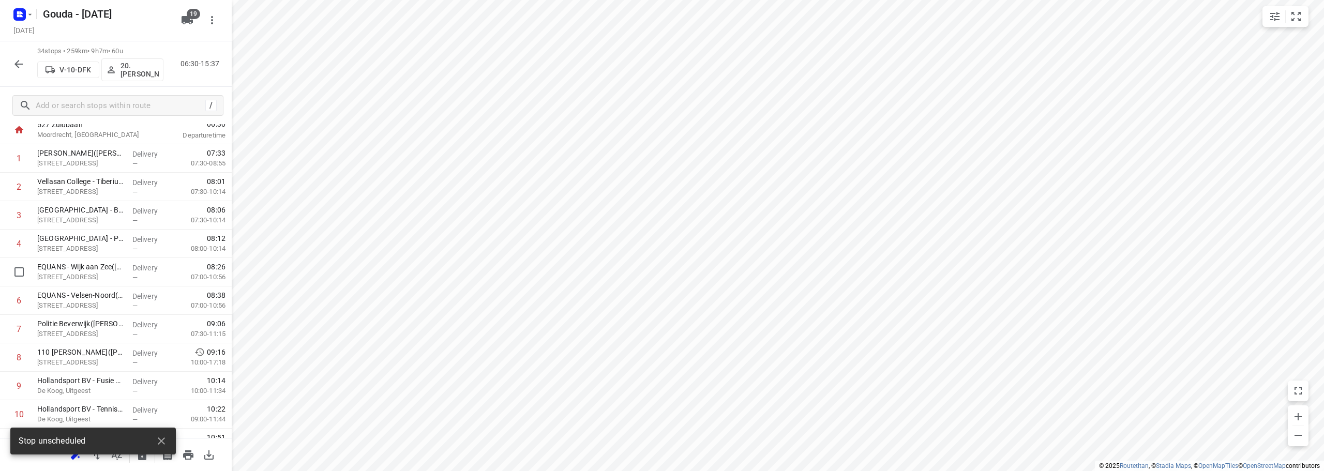
scroll to position [0, 0]
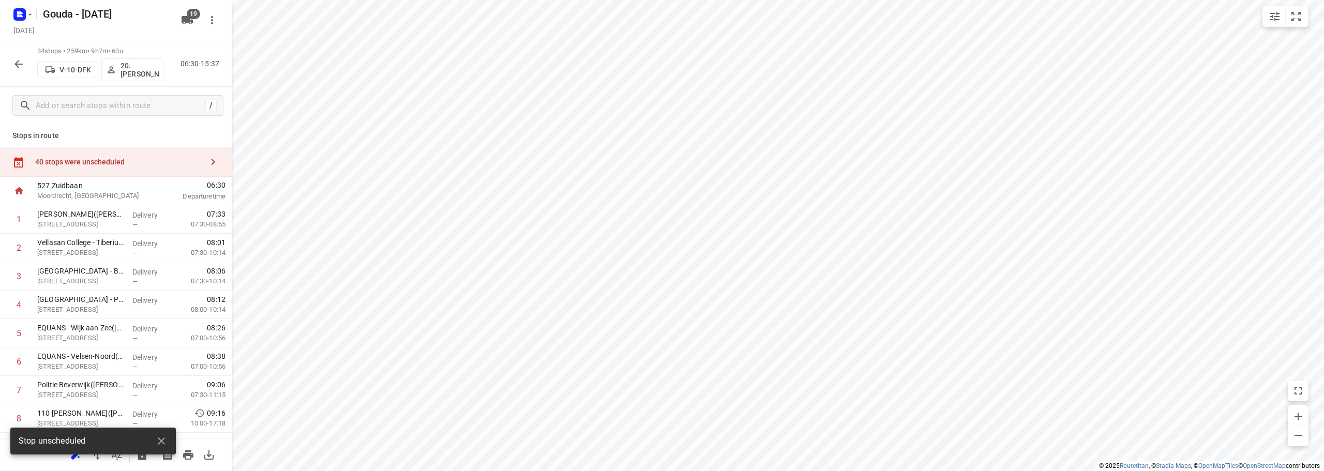
click at [111, 160] on div "40 stops were unscheduled" at bounding box center [119, 162] width 168 height 8
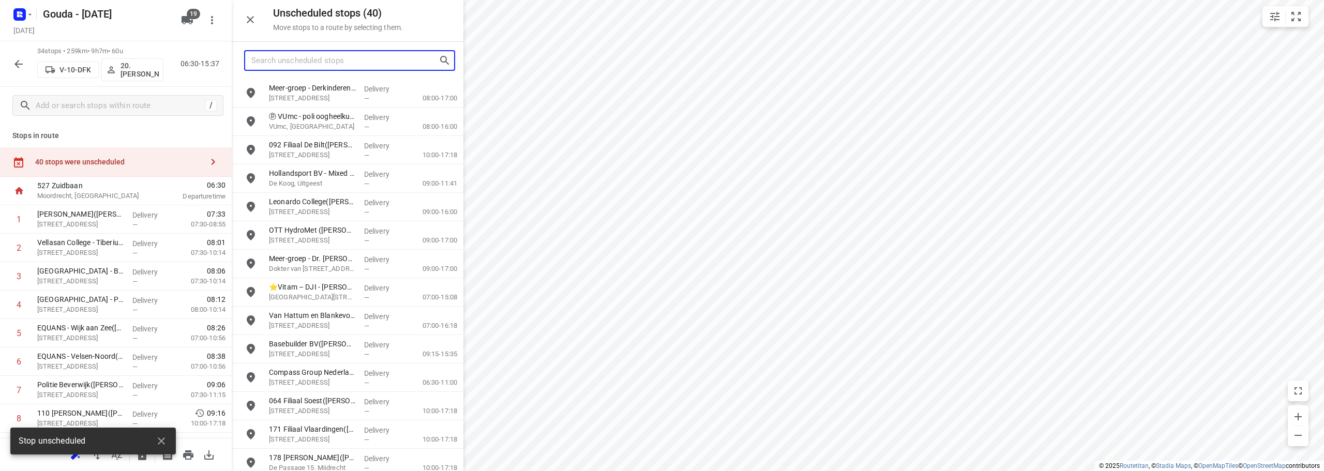
click at [302, 57] on input "Search unscheduled stops" at bounding box center [344, 61] width 187 height 16
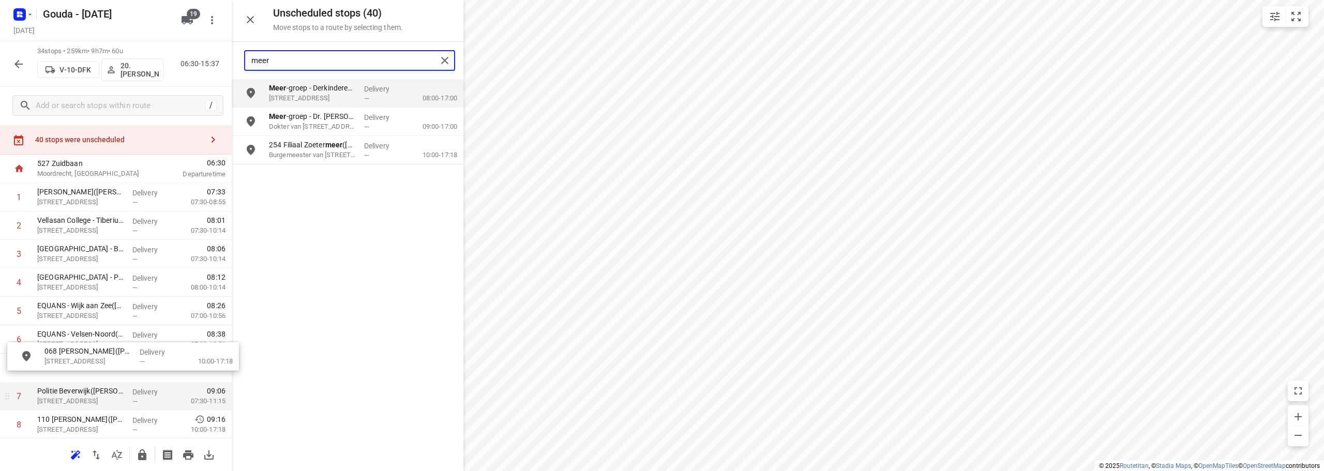
drag, startPoint x: 309, startPoint y: 162, endPoint x: 76, endPoint y: 379, distance: 319.2
type input "meer"
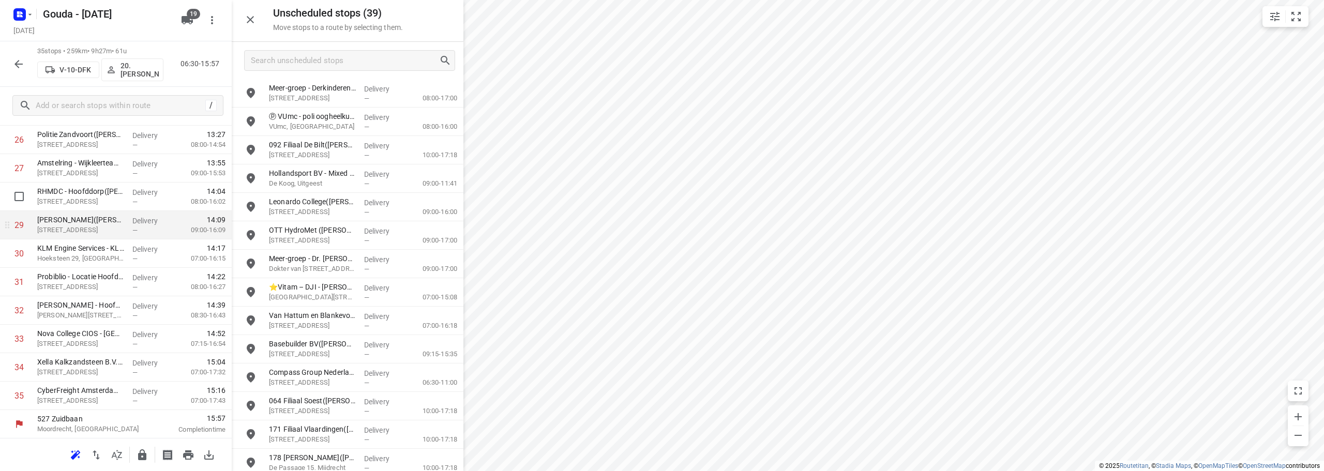
scroll to position [792, 0]
click at [296, 58] on input "Search unscheduled stops" at bounding box center [344, 61] width 187 height 16
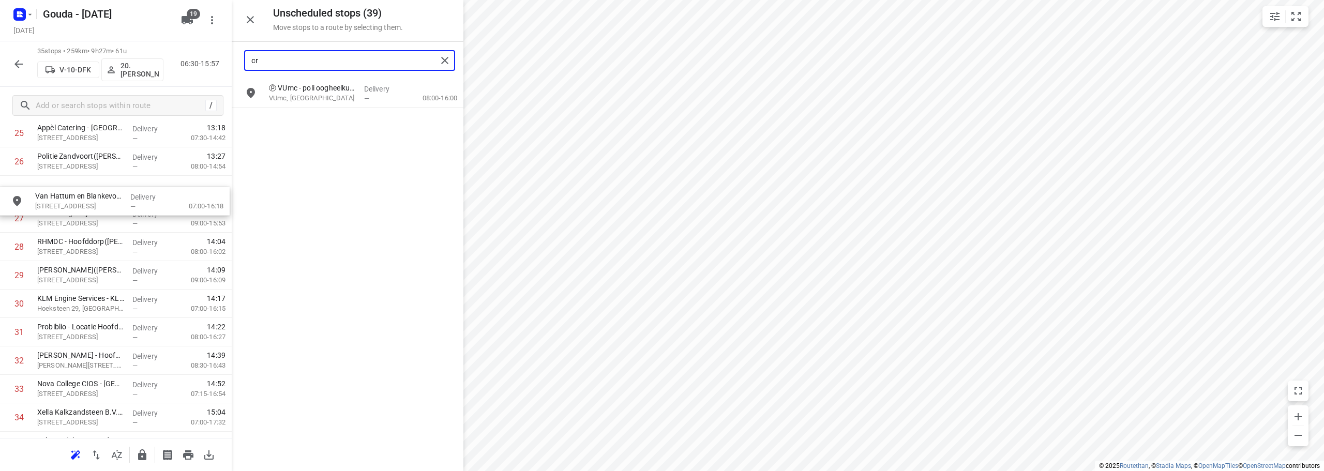
scroll to position [766, 0]
drag, startPoint x: 328, startPoint y: 128, endPoint x: 91, endPoint y: 218, distance: 253.6
drag, startPoint x: 312, startPoint y: 58, endPoint x: 79, endPoint y: 73, distance: 233.3
click at [79, 73] on div "Unscheduled stops ( 38 ) Move stops to a route by selecting them. cr ⓟ VUmc - p…" at bounding box center [116, 235] width 232 height 471
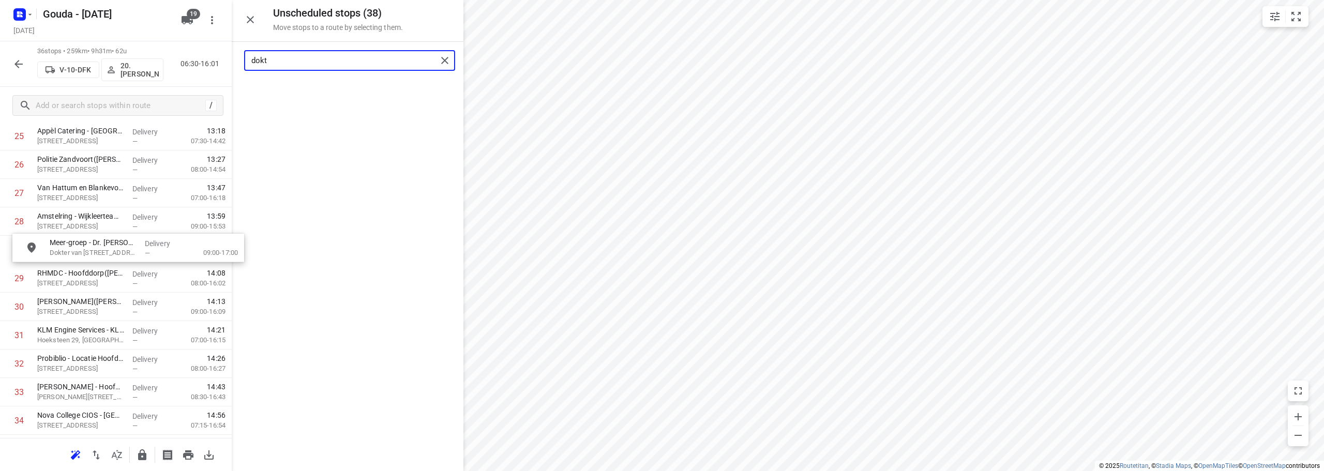
drag, startPoint x: 307, startPoint y: 93, endPoint x: 85, endPoint y: 252, distance: 273.2
type input "dokt"
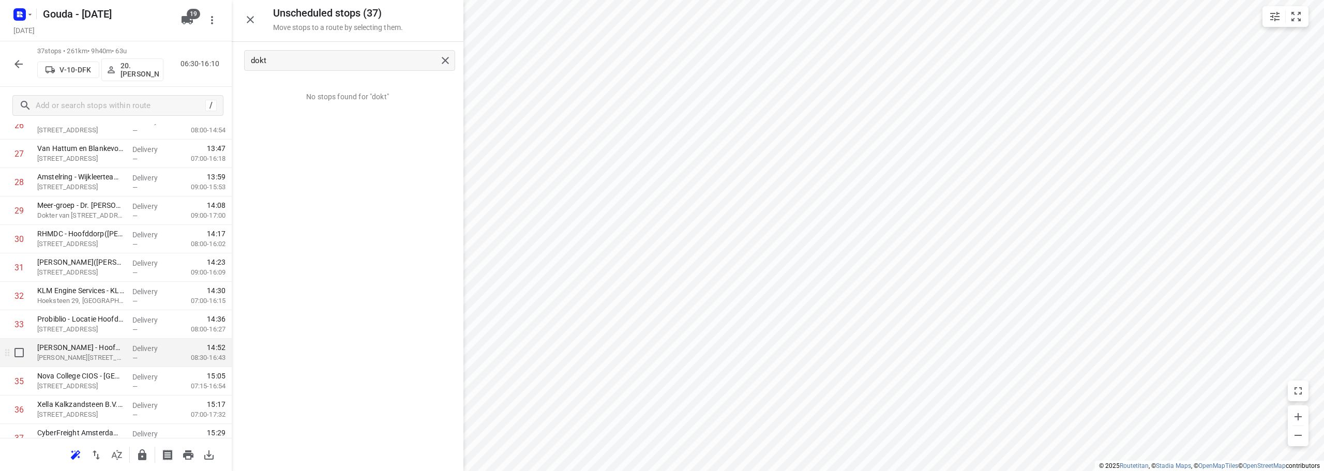
scroll to position [848, 0]
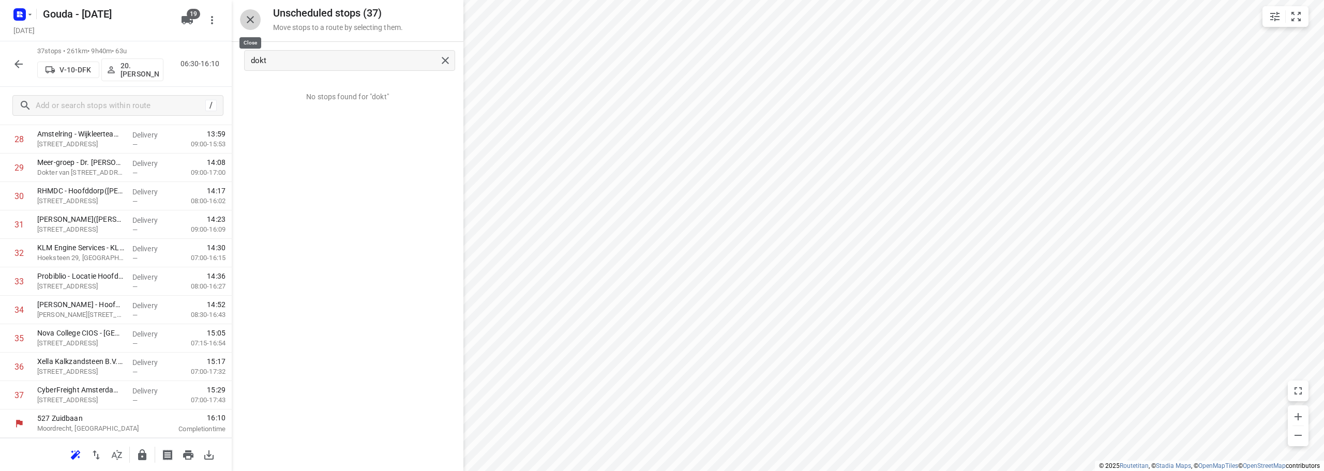
click at [255, 17] on icon "button" at bounding box center [250, 19] width 12 height 12
click at [153, 455] on div at bounding box center [116, 454] width 232 height 33
click at [148, 455] on button "button" at bounding box center [142, 455] width 21 height 21
click at [17, 64] on icon "button" at bounding box center [18, 64] width 8 height 8
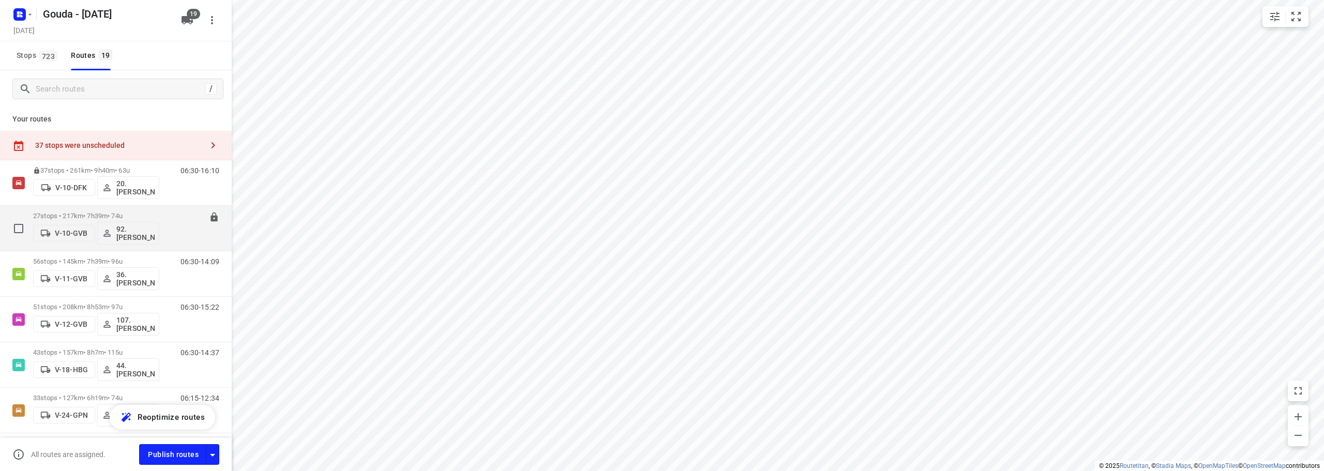
click at [136, 216] on p "27 stops • 217km • 7h39m • 74u" at bounding box center [96, 216] width 126 height 8
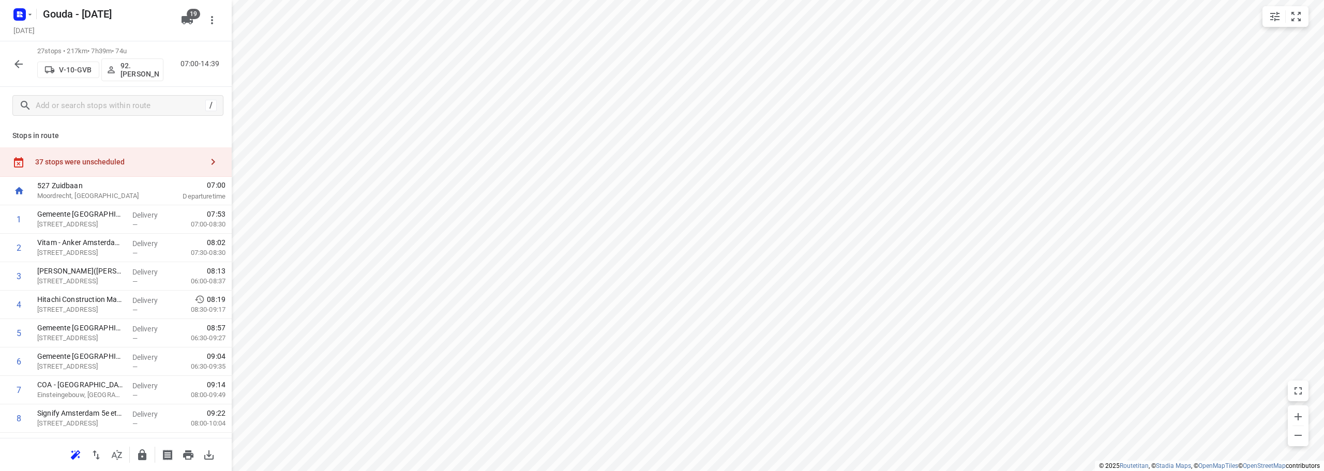
click at [532, 471] on html "i © 2025 Routetitan , © Stadia Maps , © OpenMapTiles © OpenStreetMap contributo…" at bounding box center [662, 235] width 1324 height 471
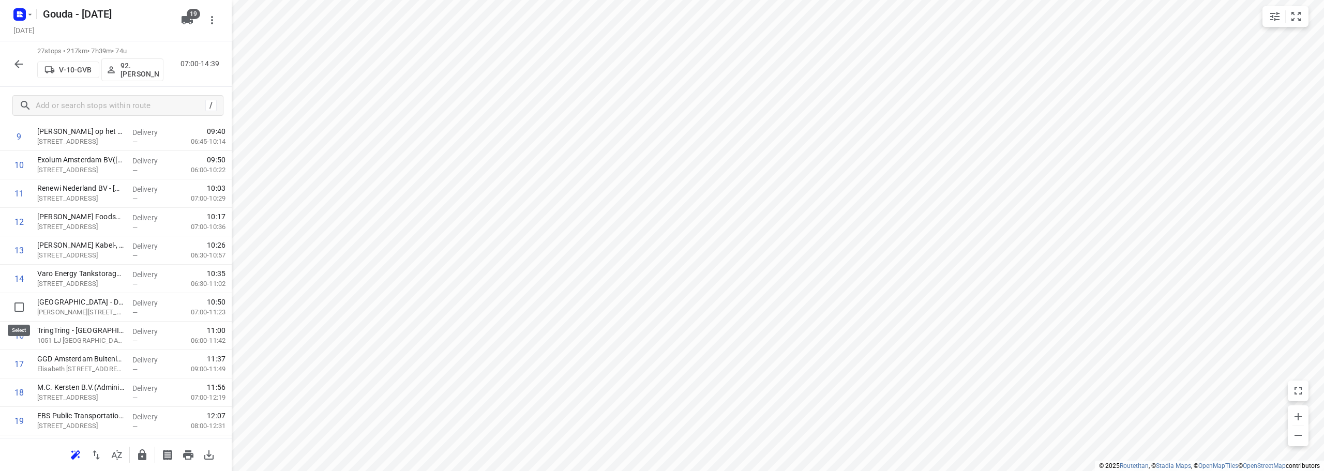
scroll to position [564, 0]
click at [13, 393] on input "checkbox" at bounding box center [19, 395] width 21 height 21
checkbox input "true"
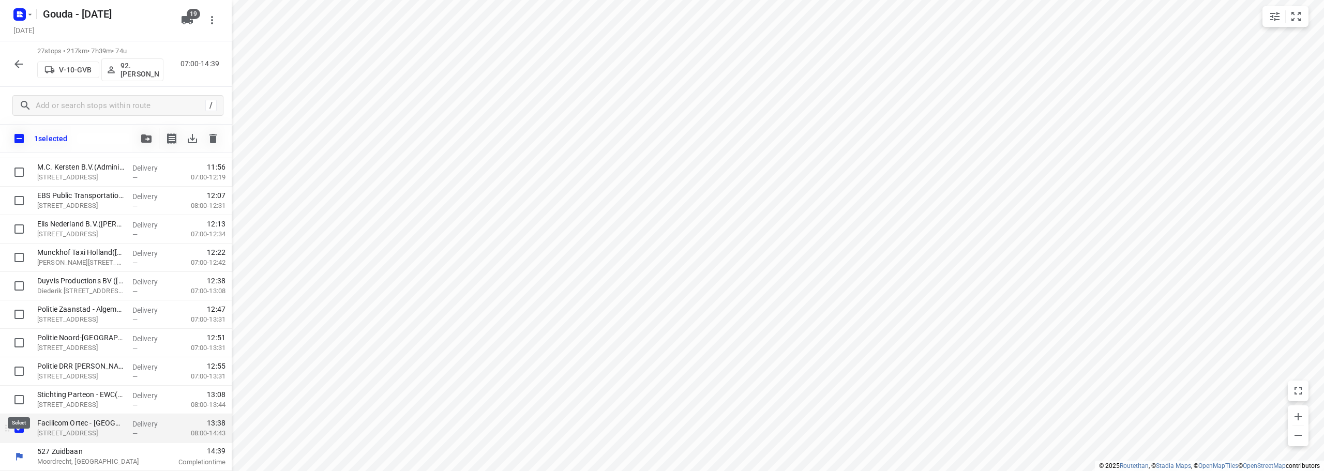
scroll to position [560, 0]
click at [141, 136] on span "button" at bounding box center [146, 139] width 12 height 8
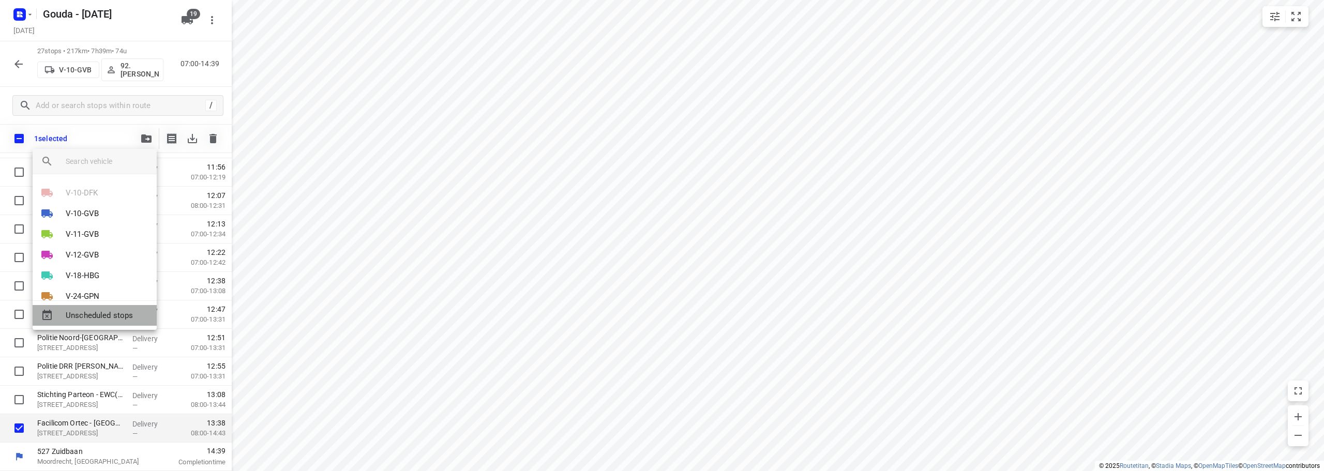
click at [99, 312] on span "Unscheduled stops" at bounding box center [107, 316] width 83 height 12
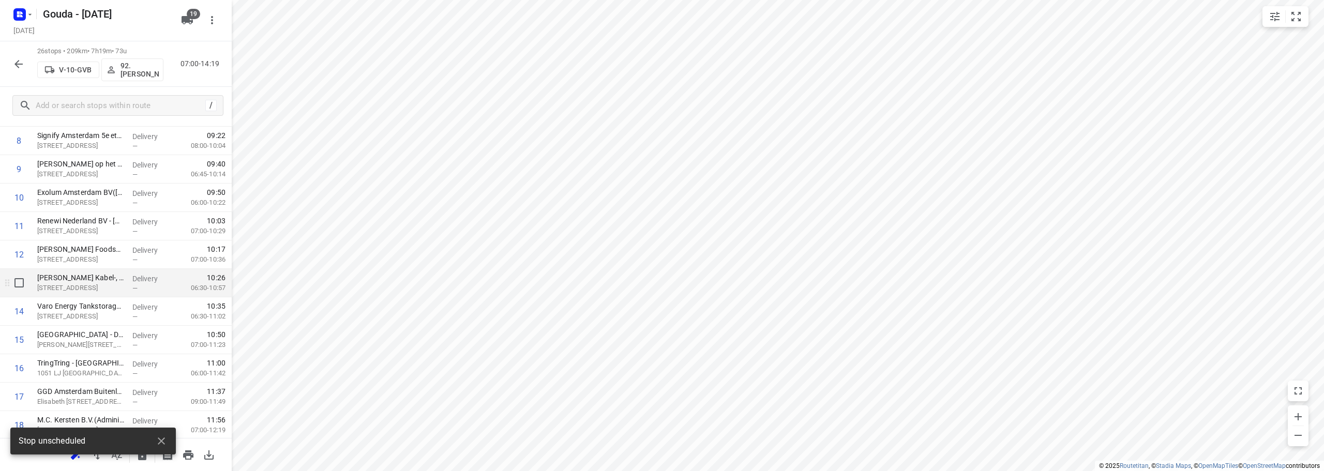
scroll to position [329, 0]
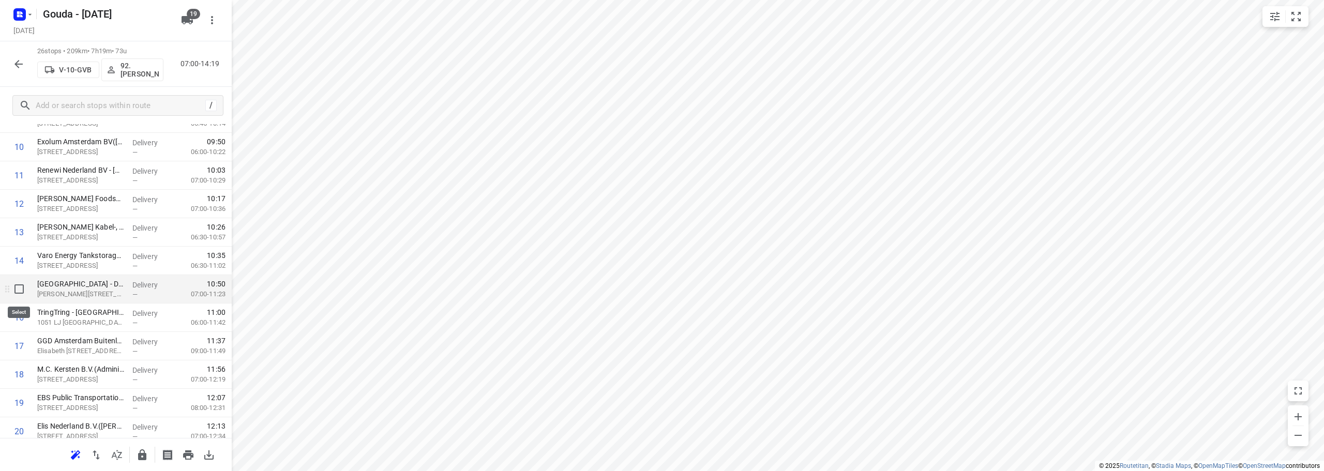
click at [19, 288] on input "checkbox" at bounding box center [19, 289] width 21 height 21
checkbox input "true"
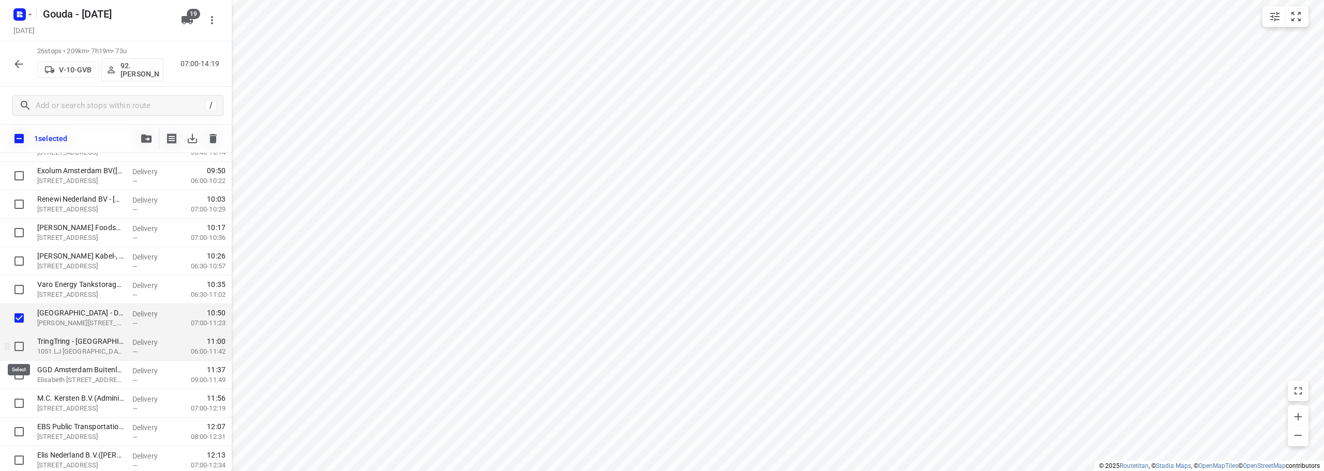
click at [19, 352] on input "checkbox" at bounding box center [19, 346] width 21 height 21
checkbox input "true"
click at [19, 377] on input "checkbox" at bounding box center [19, 375] width 21 height 21
checkbox input "true"
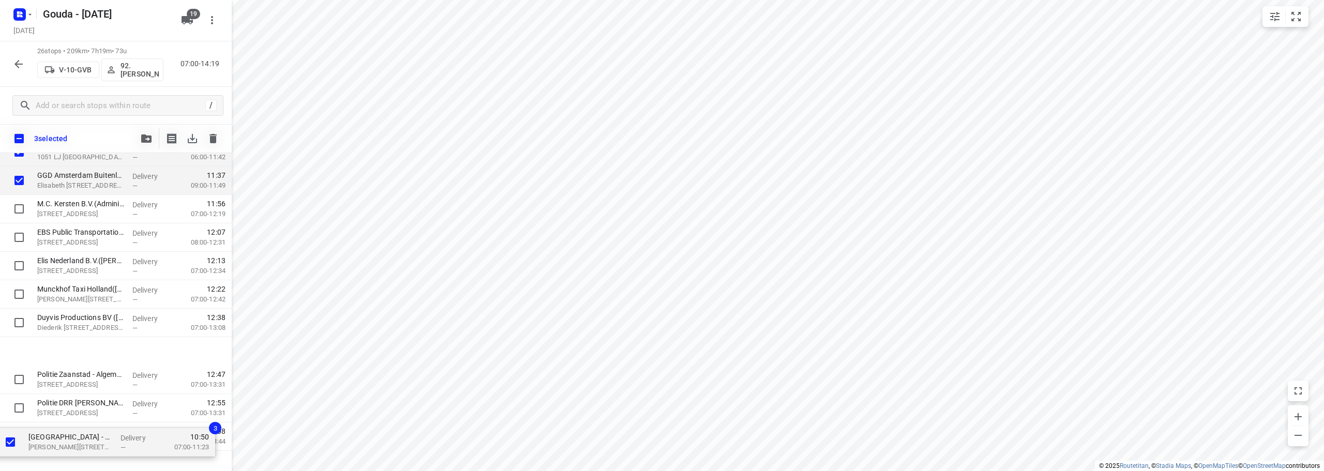
scroll to position [531, 0]
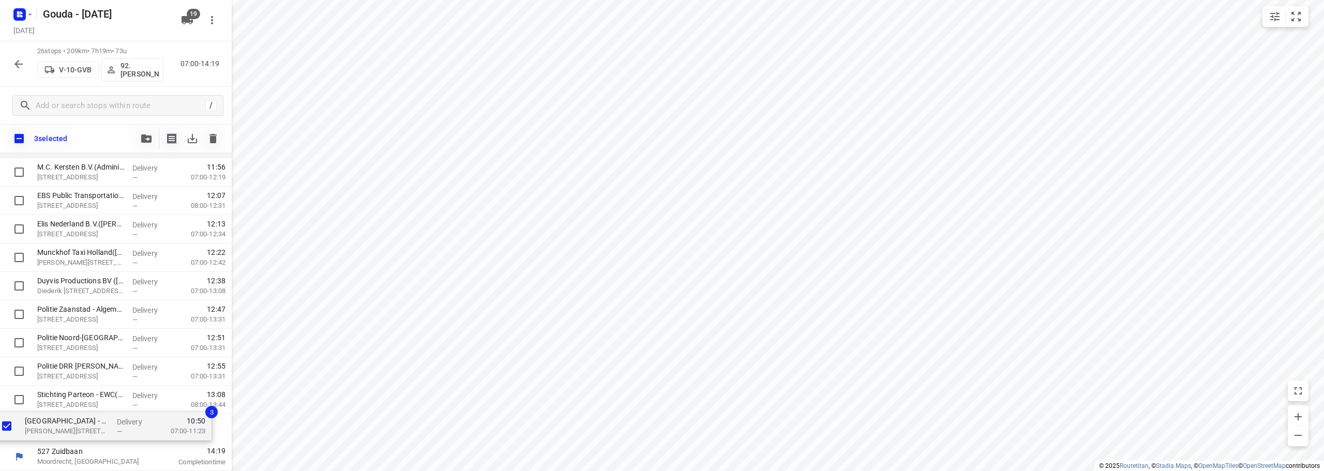
drag, startPoint x: 67, startPoint y: 324, endPoint x: 55, endPoint y: 438, distance: 114.9
click at [55, 438] on div "Gemeente Amsterdam - Directie Afval en Grondstoffen - Nieuw-Zeelandweg(Gerda Kl…" at bounding box center [116, 73] width 232 height 740
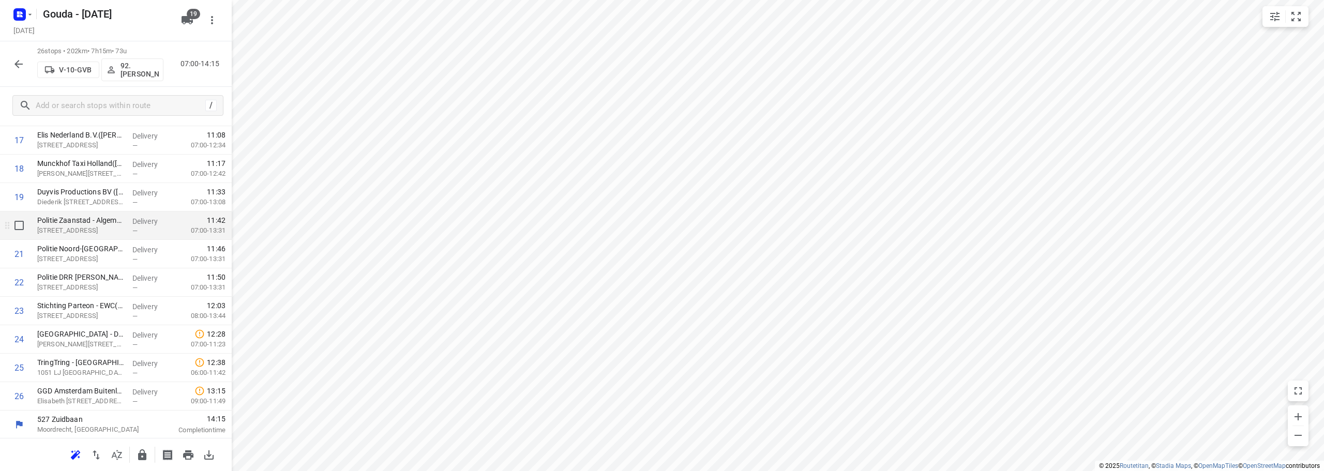
scroll to position [535, 0]
click at [137, 453] on icon "button" at bounding box center [142, 455] width 12 height 12
click at [9, 68] on button "button" at bounding box center [18, 64] width 21 height 21
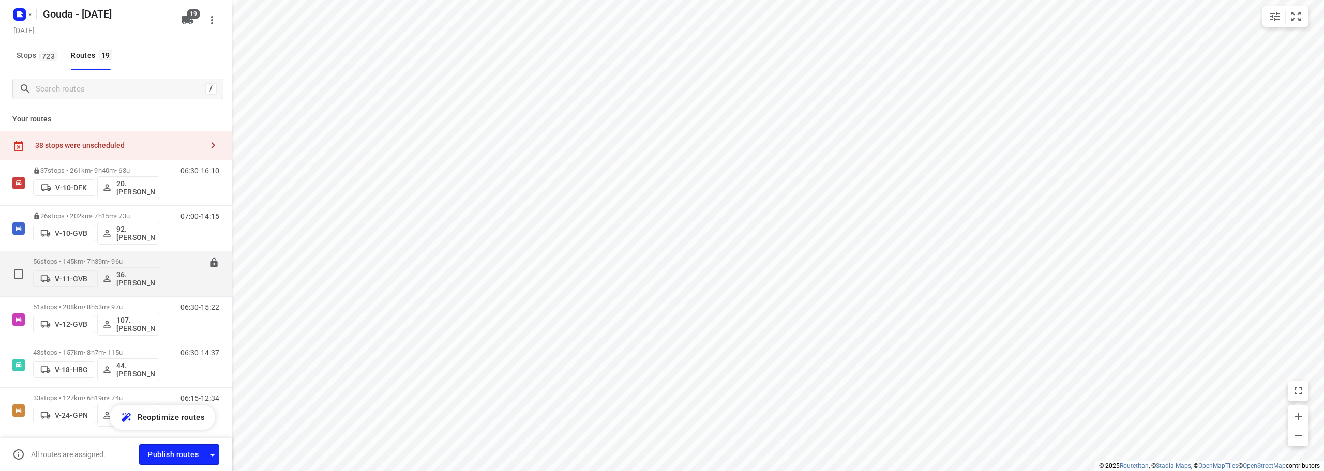
click at [101, 258] on p "56 stops • 145km • 7h39m • 96u" at bounding box center [96, 262] width 126 height 8
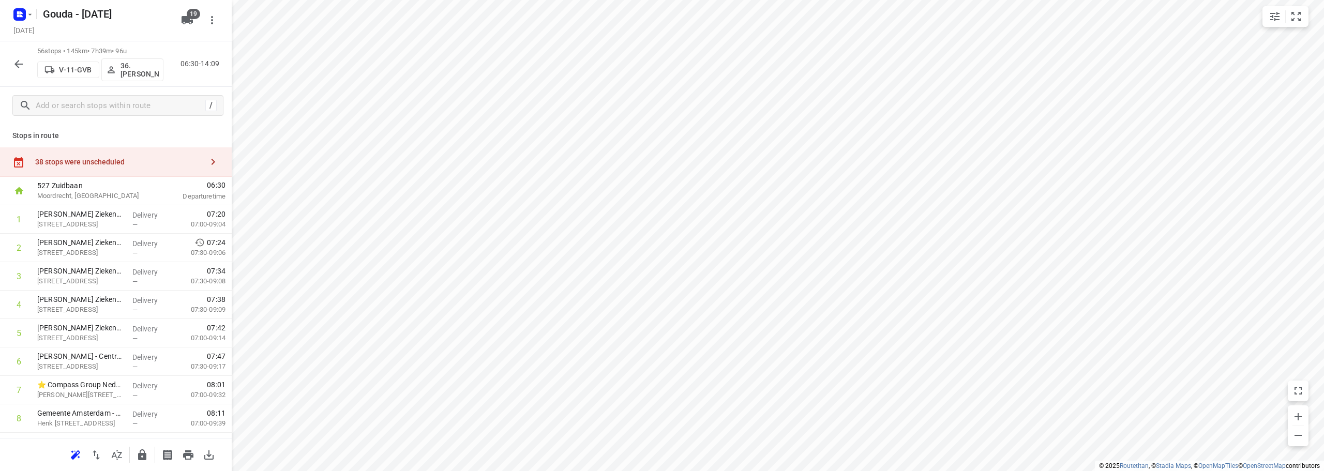
click at [77, 159] on div "38 stops were unscheduled" at bounding box center [119, 162] width 168 height 8
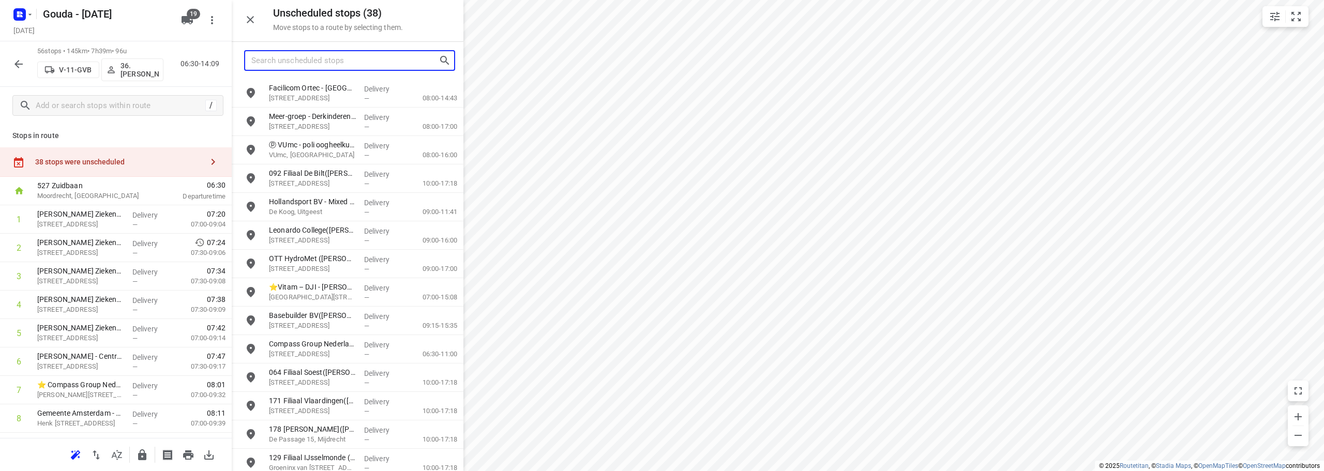
click at [281, 58] on input "Search unscheduled stops" at bounding box center [344, 61] width 187 height 16
type input "d"
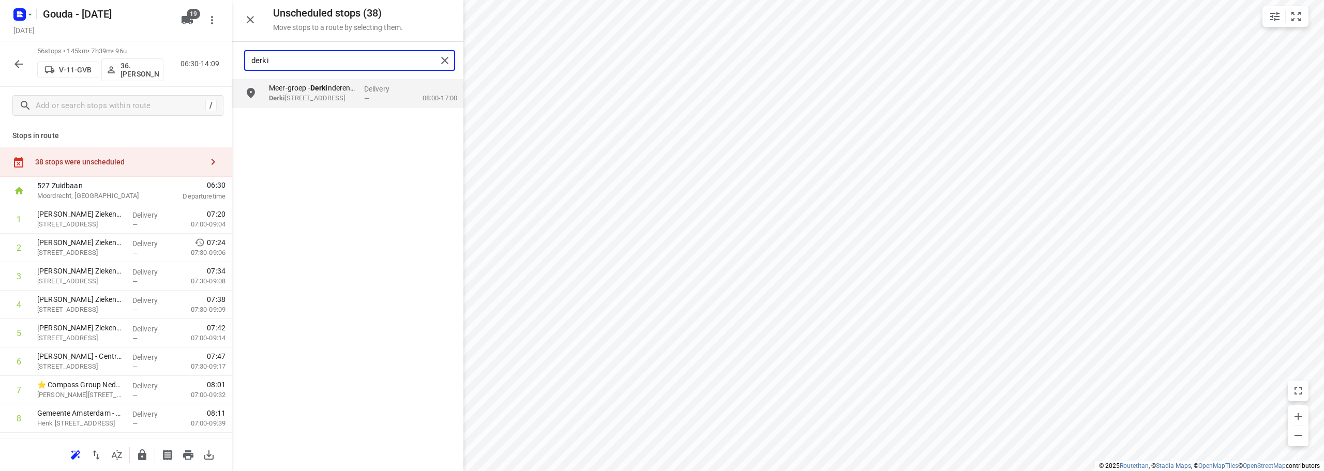
type input "derki"
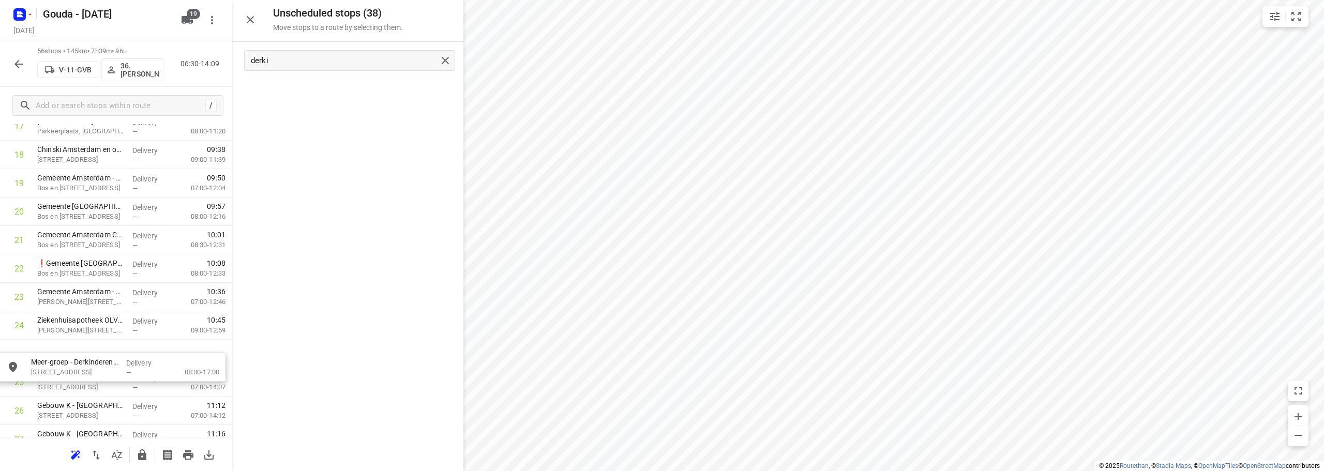
drag, startPoint x: 315, startPoint y: 86, endPoint x: 68, endPoint y: 359, distance: 367.7
click at [251, 23] on icon "button" at bounding box center [250, 19] width 12 height 12
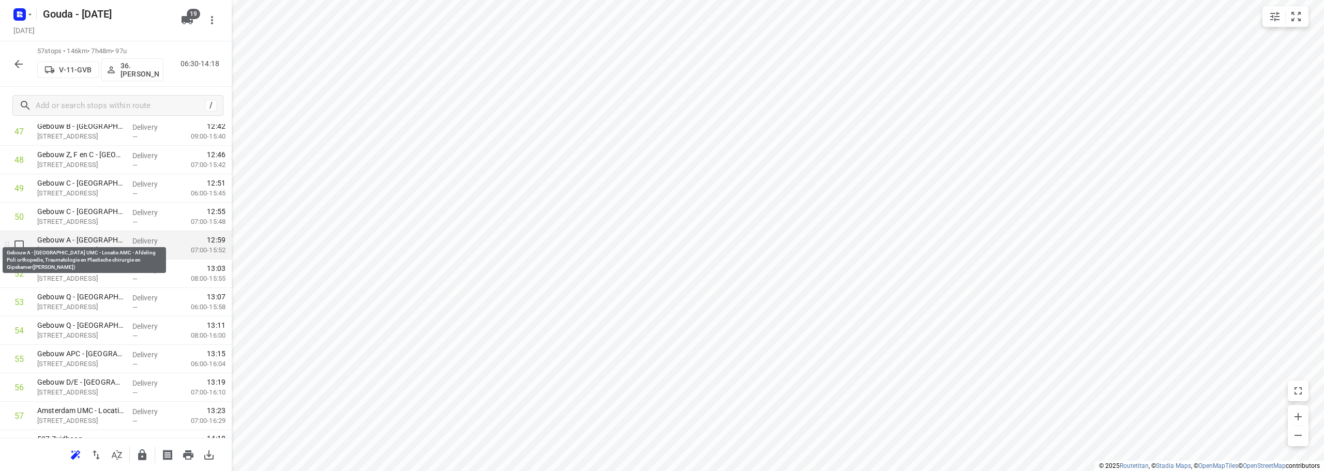
scroll to position [1417, 0]
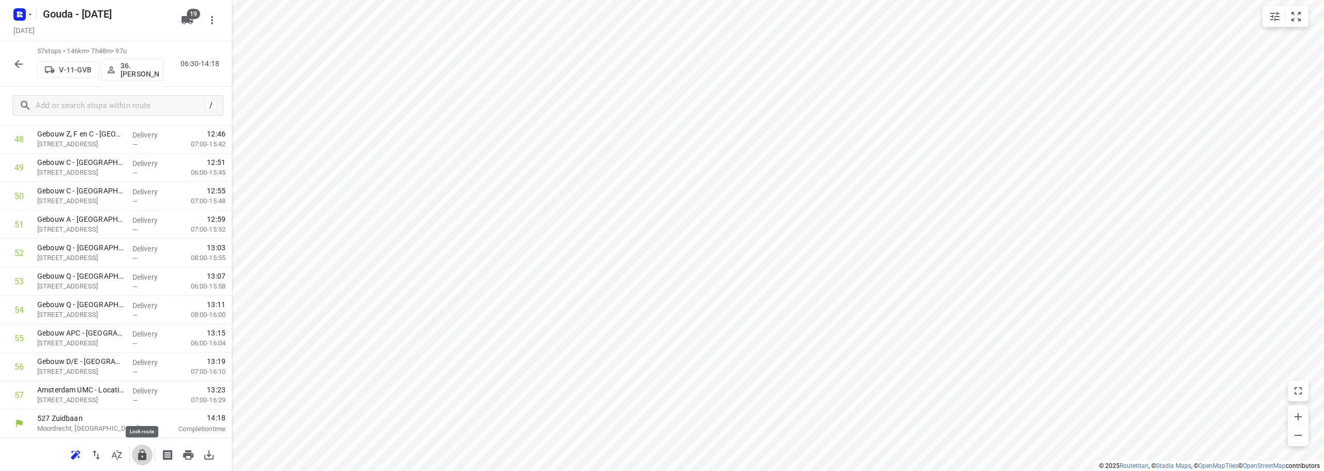
click at [143, 455] on icon "button" at bounding box center [142, 455] width 8 height 11
click at [14, 56] on button "button" at bounding box center [18, 64] width 21 height 21
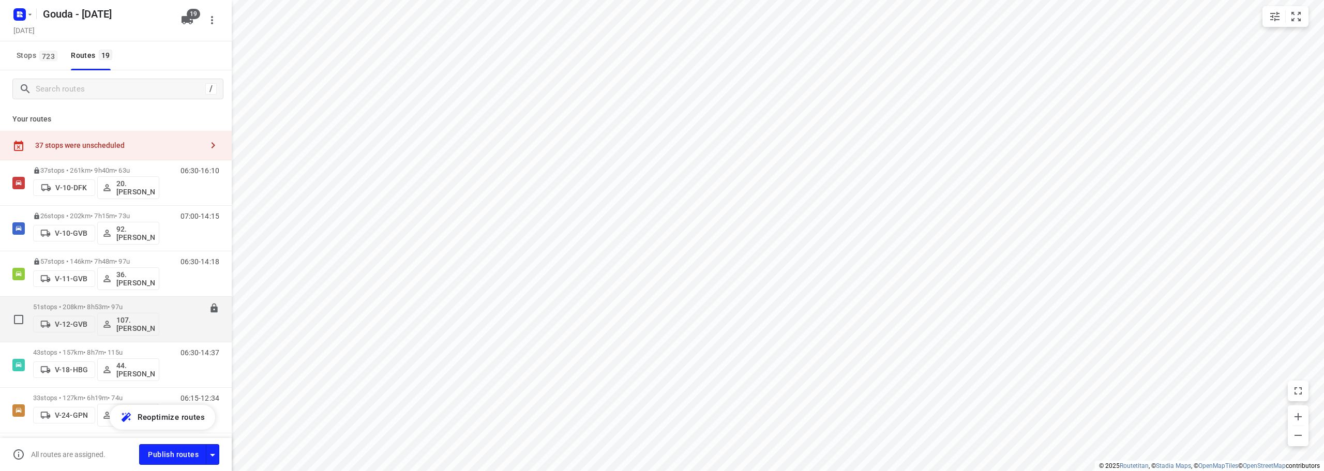
click at [97, 305] on p "51 stops • 208km • 8h53m • 97u" at bounding box center [96, 307] width 126 height 8
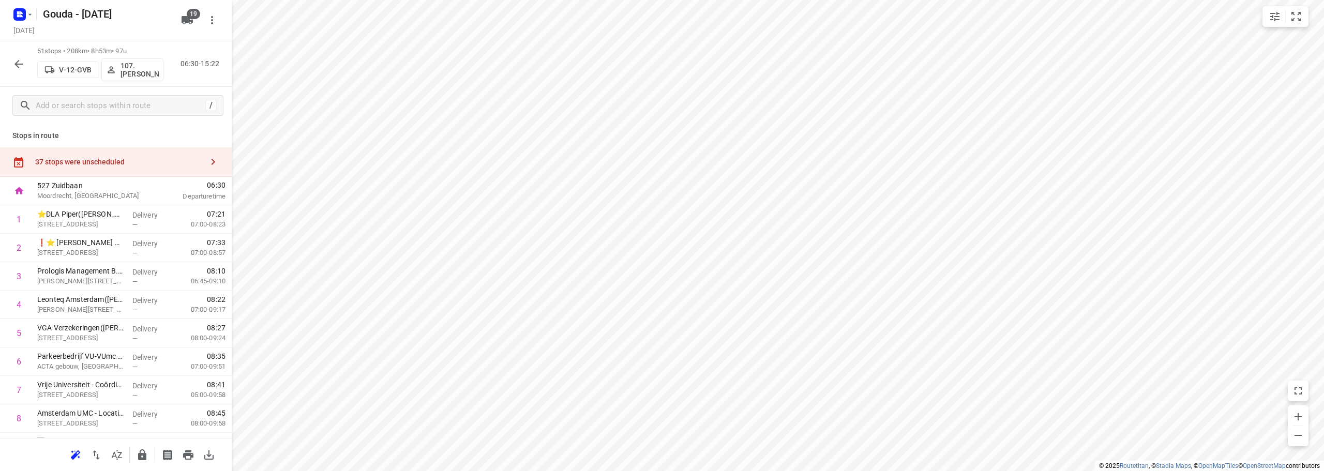
click at [102, 159] on div "37 stops were unscheduled" at bounding box center [119, 162] width 168 height 8
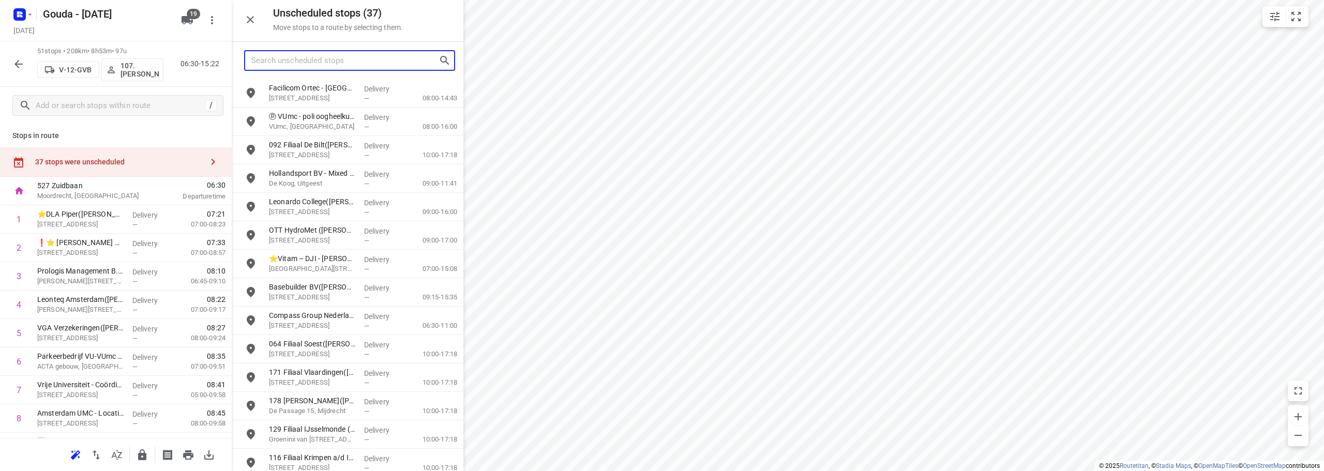
click at [329, 54] on input "Search unscheduled stops" at bounding box center [344, 61] width 187 height 16
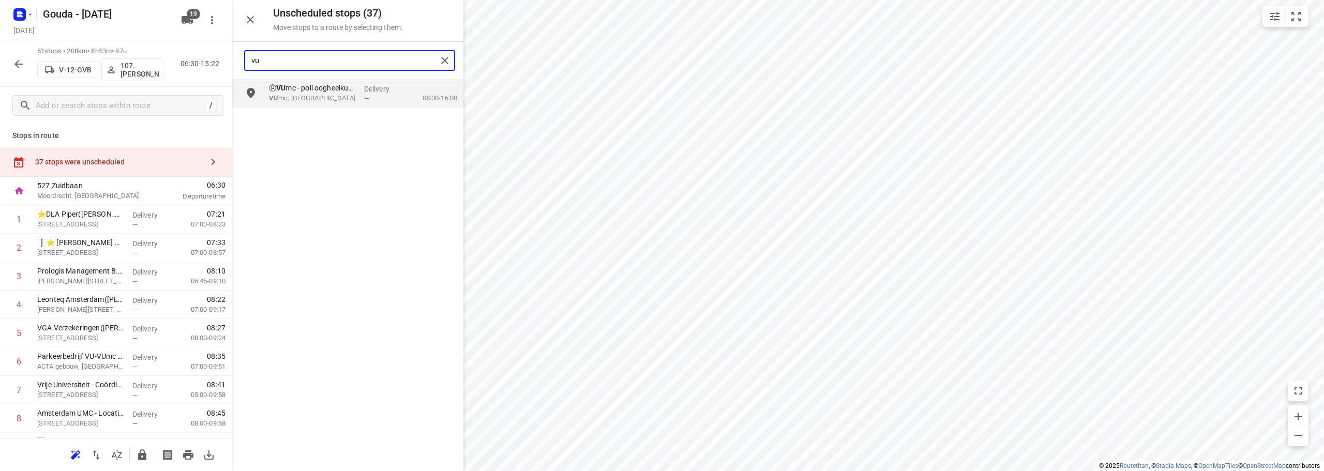
type input "vu"
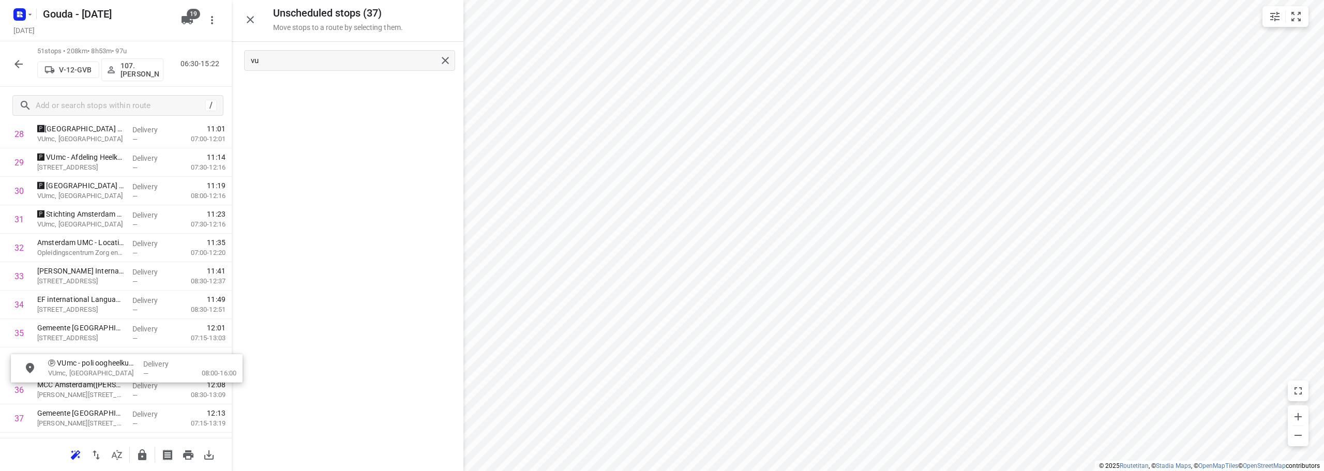
scroll to position [854, 0]
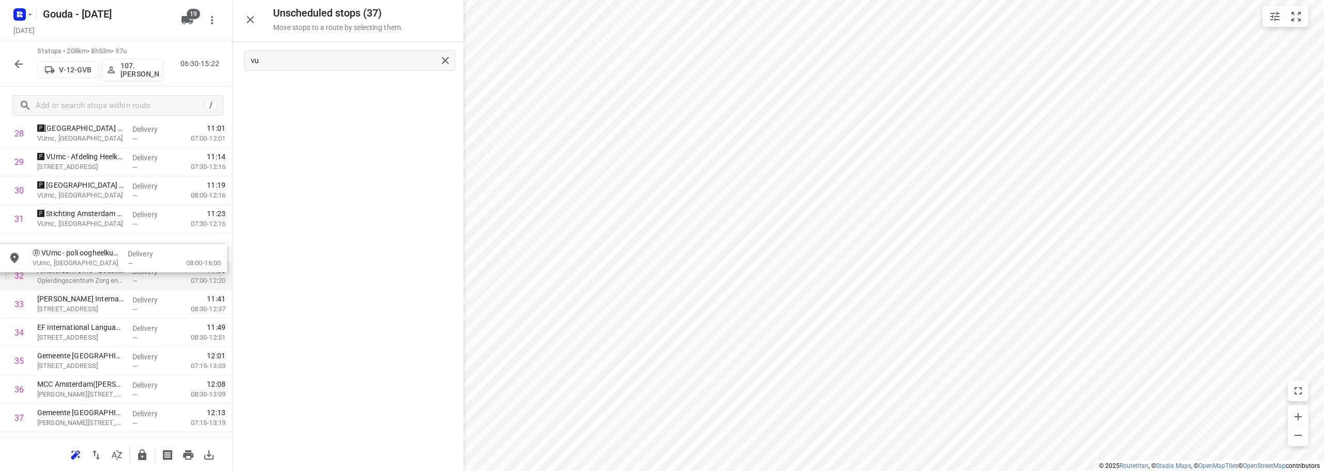
drag, startPoint x: 324, startPoint y: 94, endPoint x: 196, endPoint y: 263, distance: 212.6
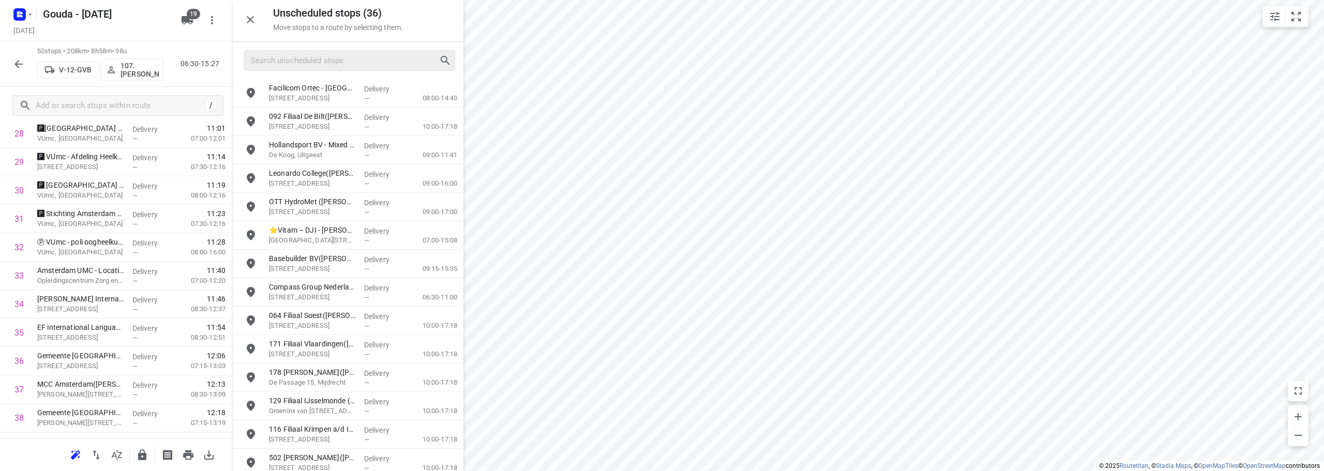
click at [252, 15] on icon "button" at bounding box center [250, 19] width 12 height 12
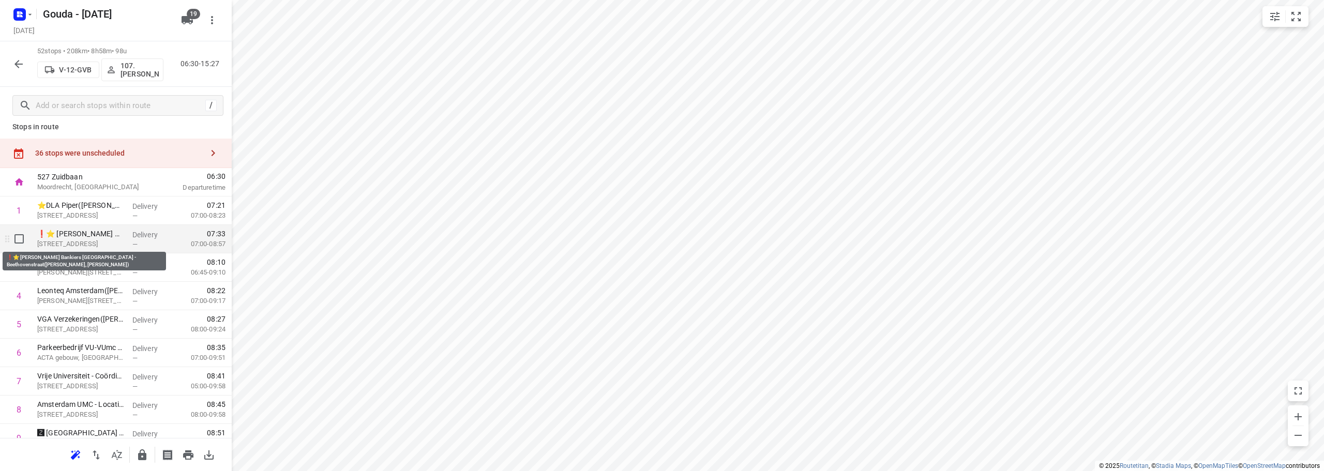
scroll to position [0, 0]
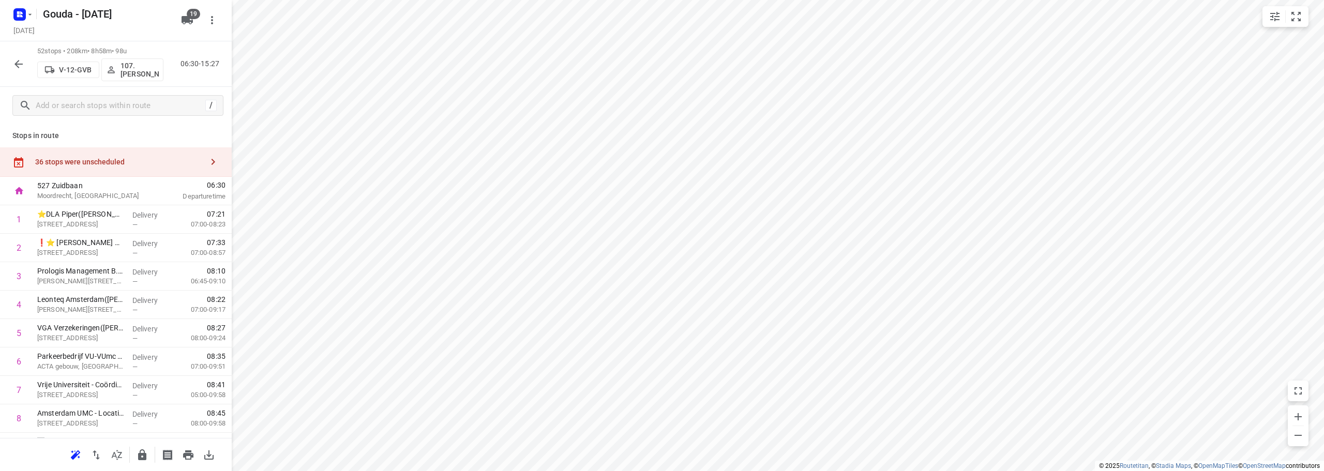
click at [14, 61] on icon "button" at bounding box center [18, 64] width 12 height 12
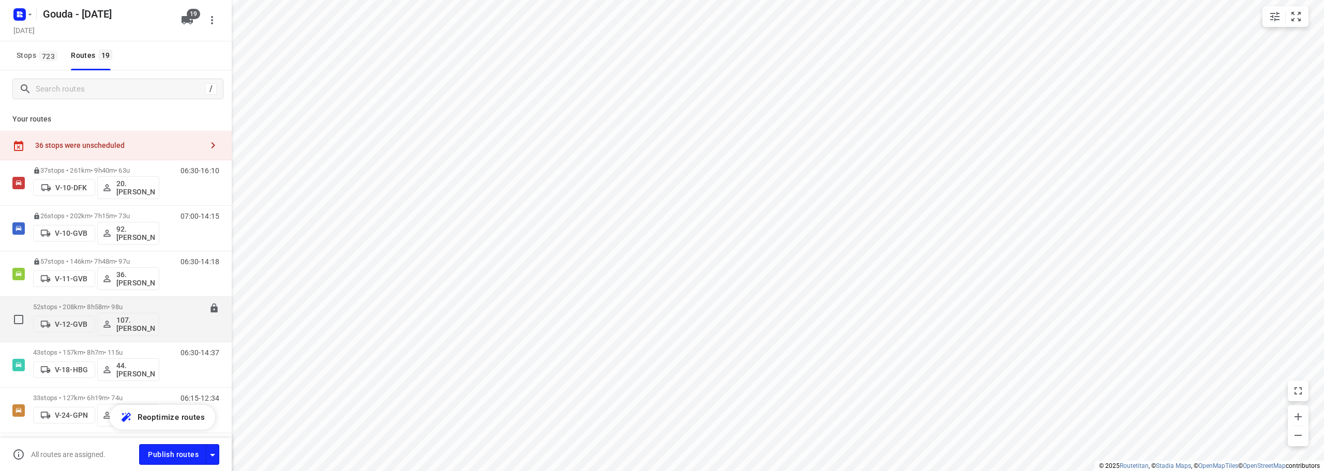
click at [143, 305] on p "52 stops • 208km • 8h58m • 98u" at bounding box center [96, 307] width 126 height 8
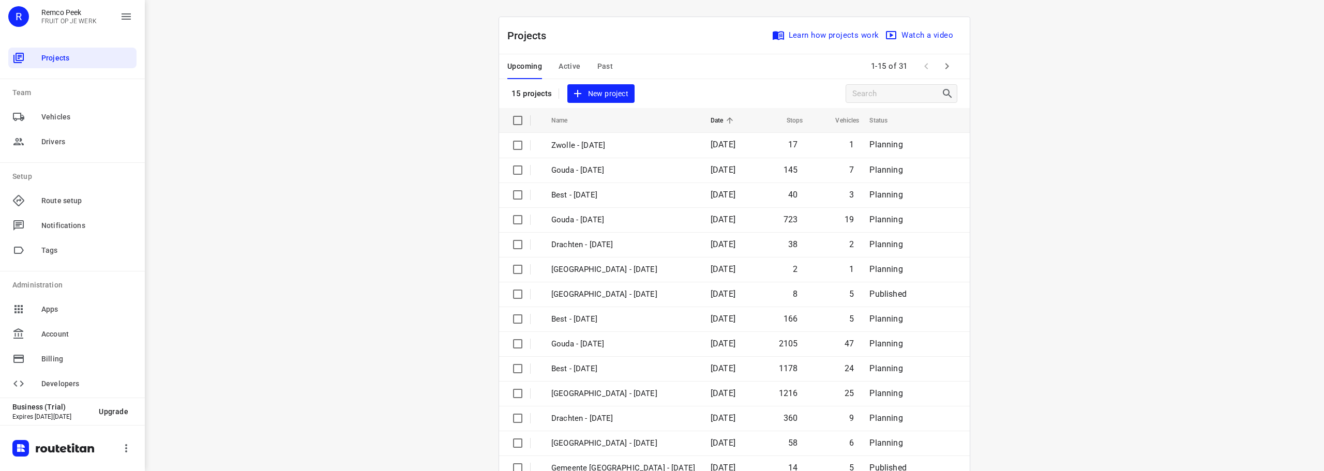
click at [573, 72] on span "Active" at bounding box center [570, 66] width 22 height 13
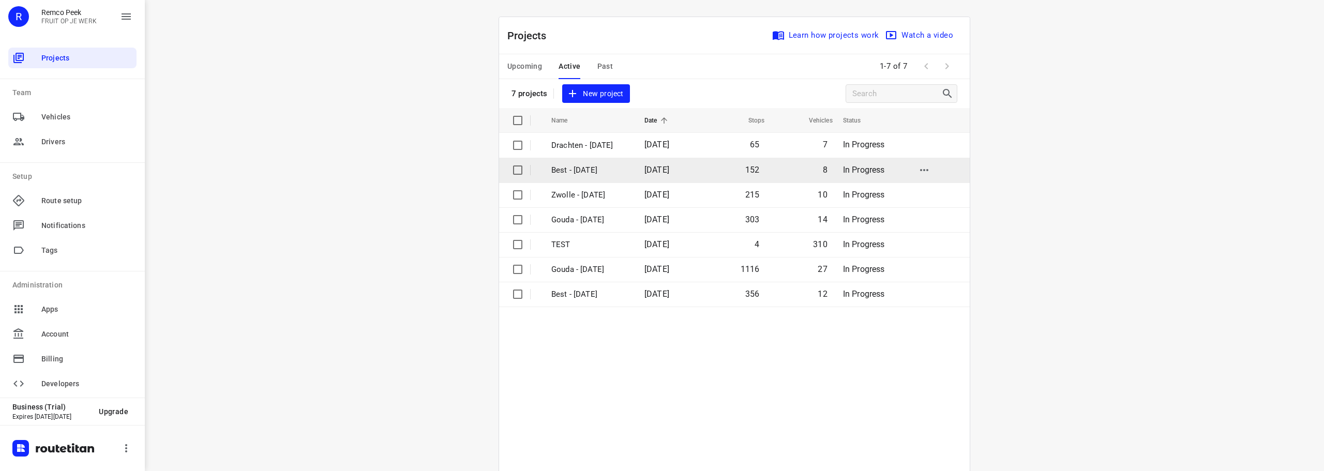
click at [595, 167] on p "Best - [DATE]" at bounding box center [590, 171] width 78 height 12
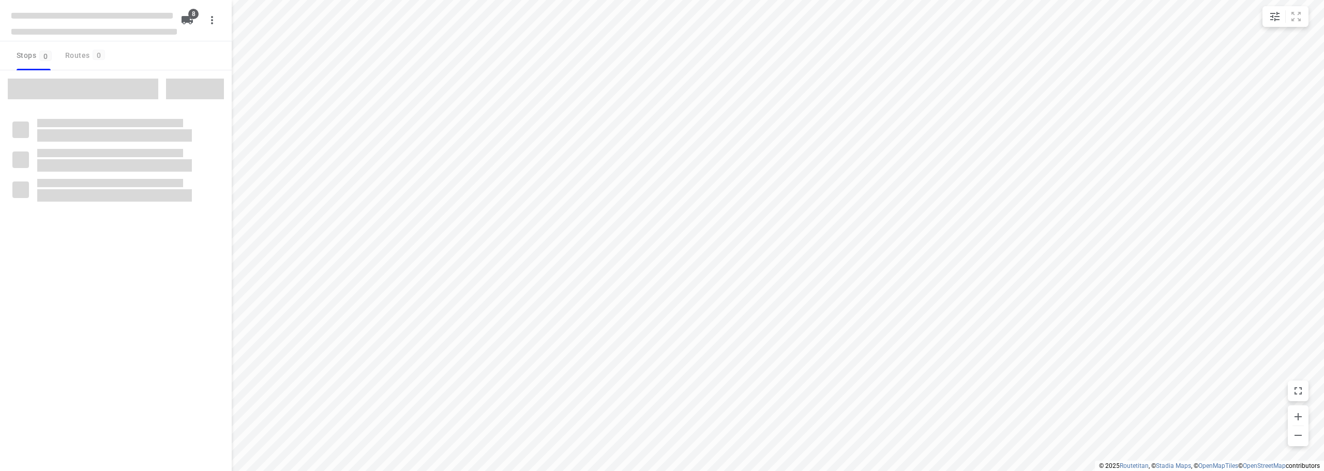
checkbox input "true"
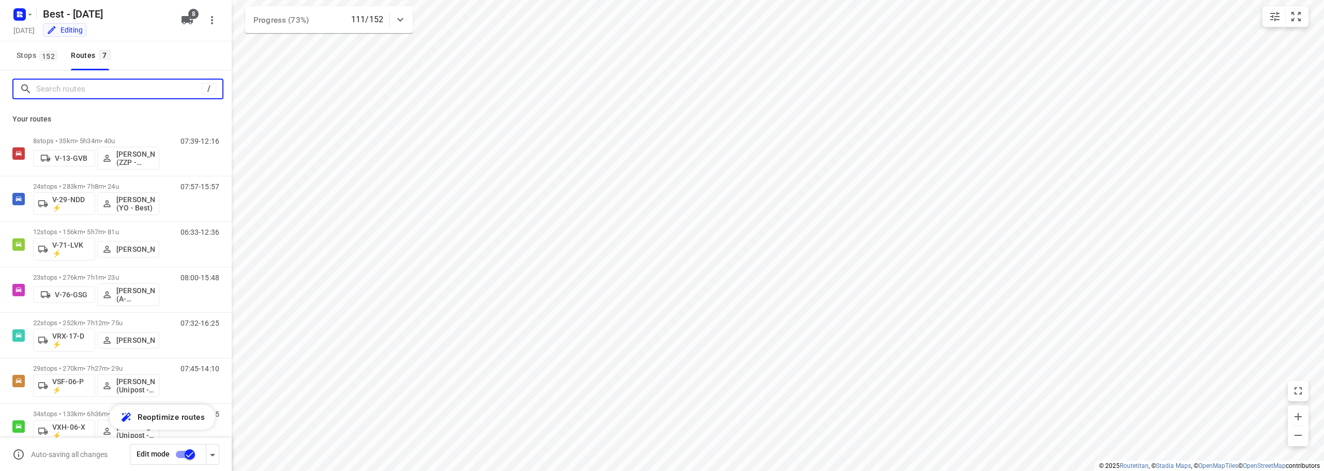
click at [133, 95] on input "Search routes" at bounding box center [119, 89] width 166 height 16
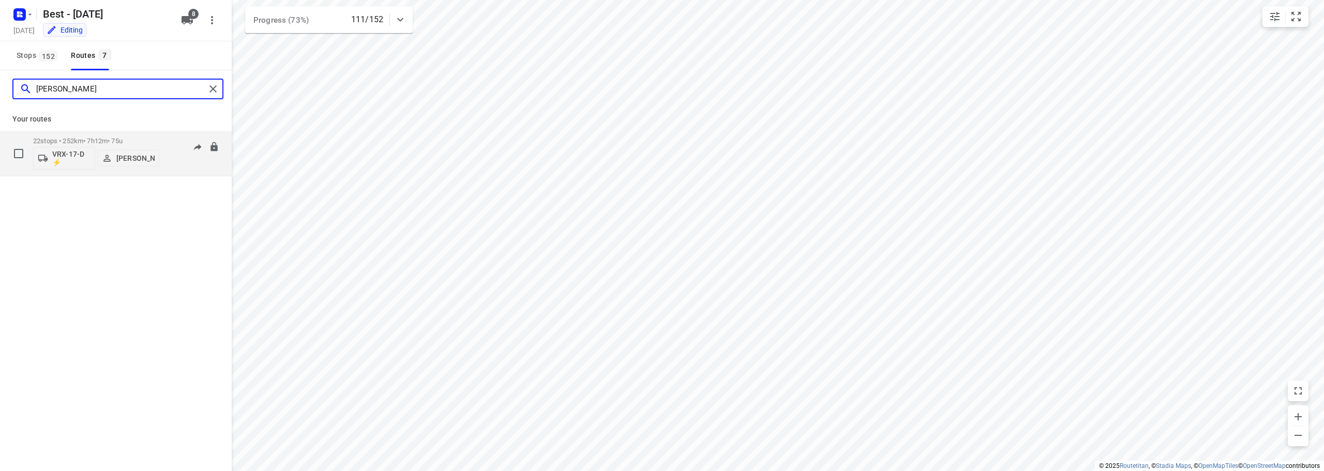
type input "andy"
click at [115, 138] on p "22 stops • 252km • 7h12m • 75u" at bounding box center [96, 141] width 126 height 8
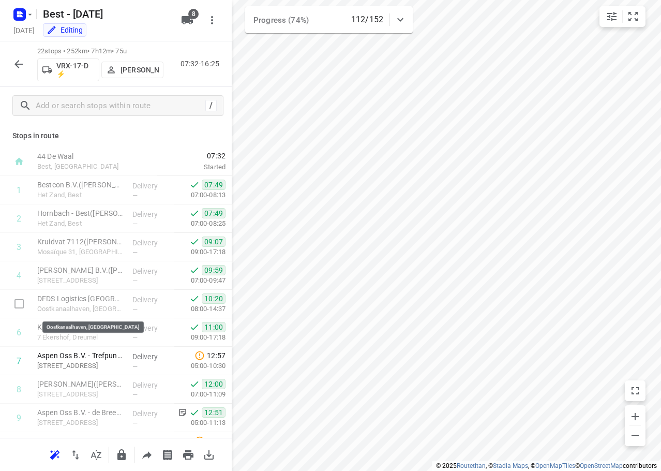
scroll to position [393, 0]
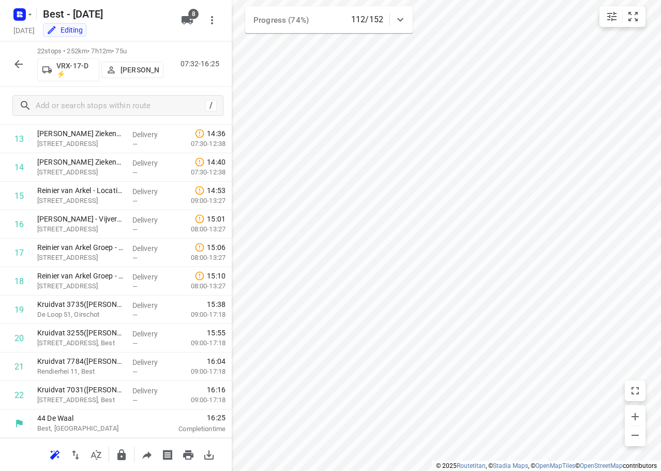
click at [12, 62] on icon "button" at bounding box center [18, 64] width 12 height 12
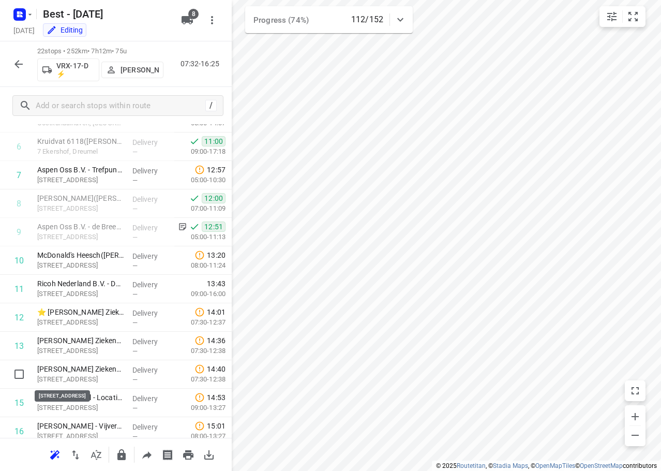
scroll to position [134, 0]
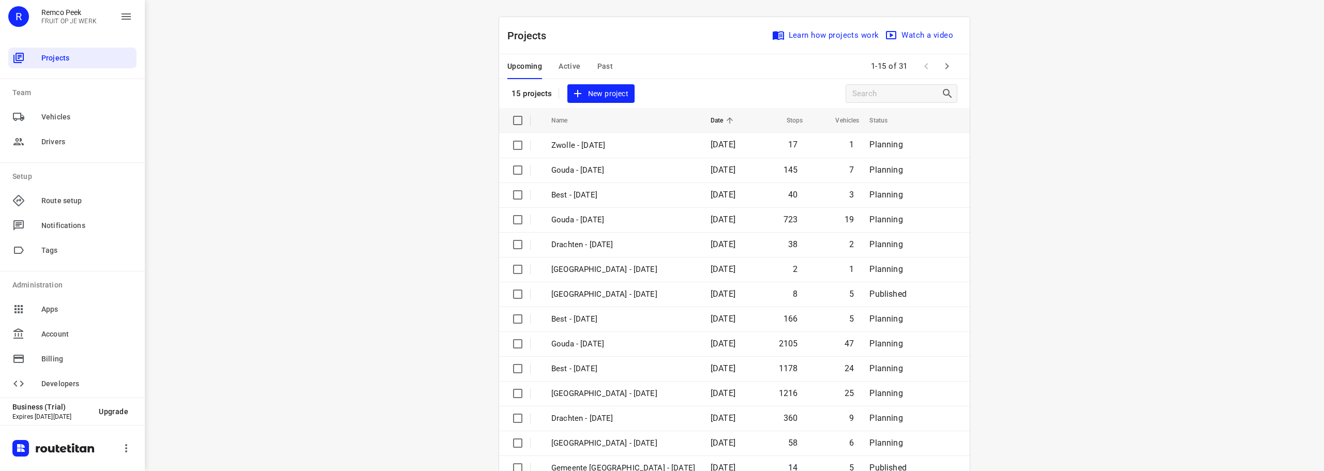
click at [579, 70] on div "Upcoming Active Past" at bounding box center [569, 66] width 122 height 25
click at [572, 63] on span "Active" at bounding box center [570, 66] width 22 height 13
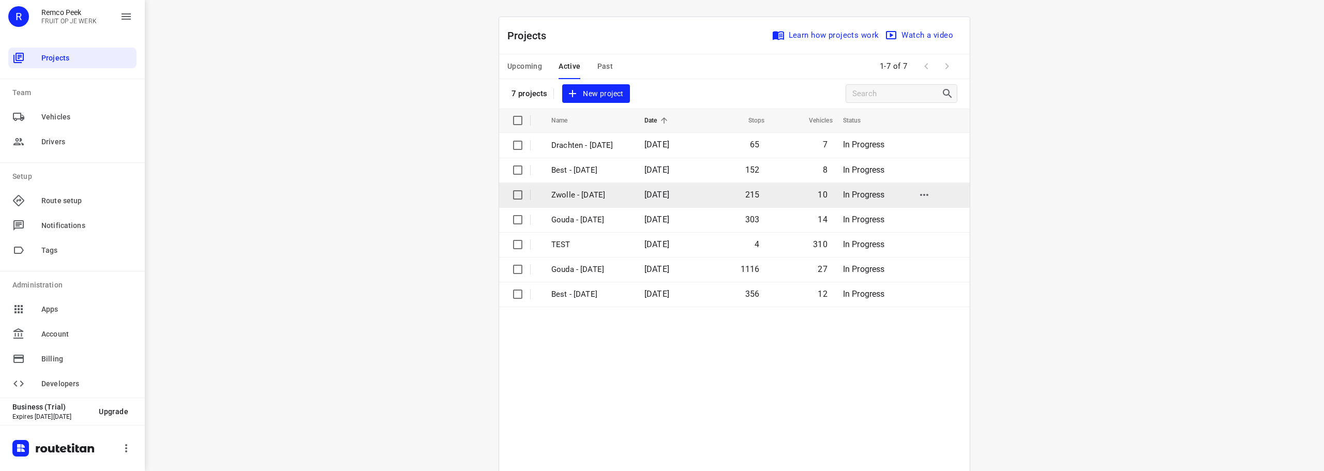
click at [608, 197] on p "Zwolle - [DATE]" at bounding box center [590, 195] width 78 height 12
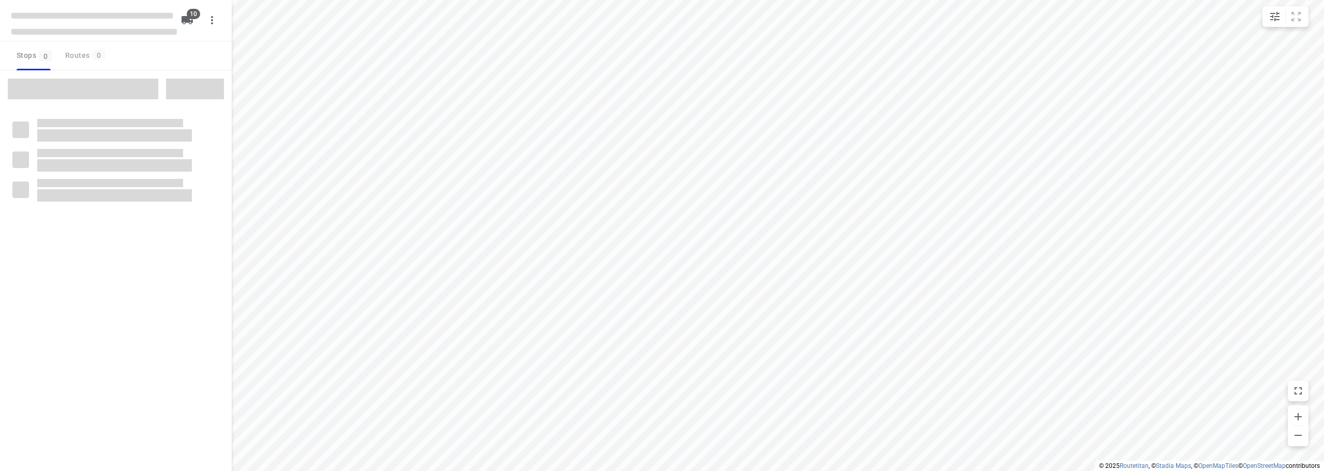
checkbox input "true"
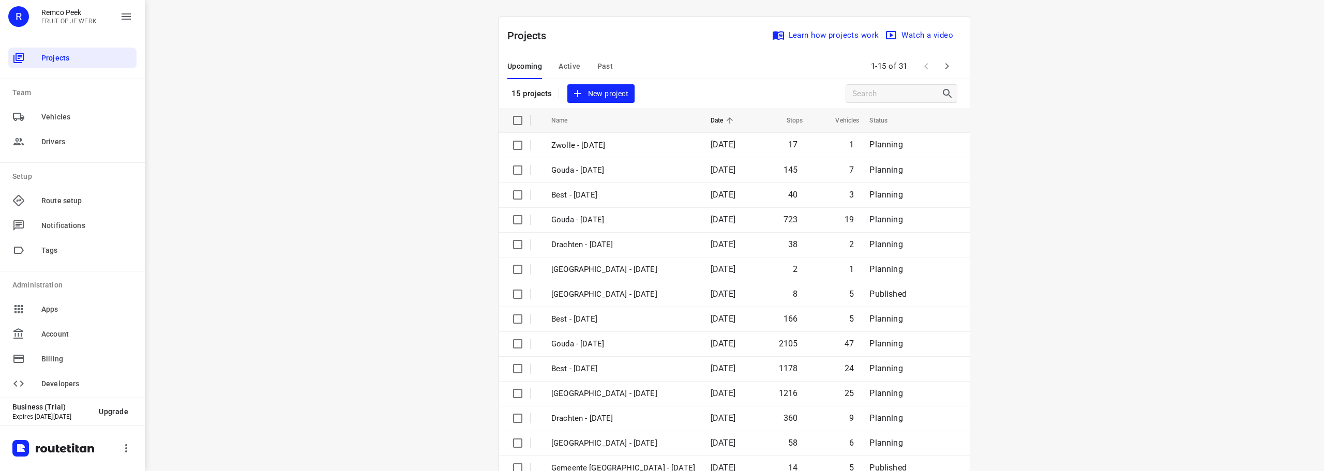
click at [565, 66] on span "Active" at bounding box center [570, 66] width 22 height 13
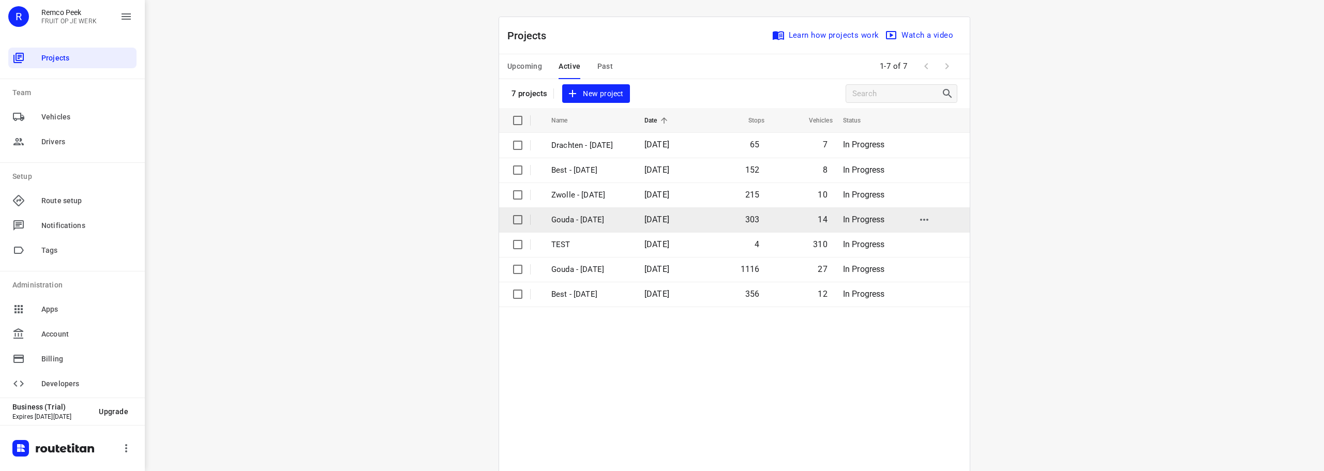
click at [588, 218] on p "Gouda - [DATE]" at bounding box center [590, 220] width 78 height 12
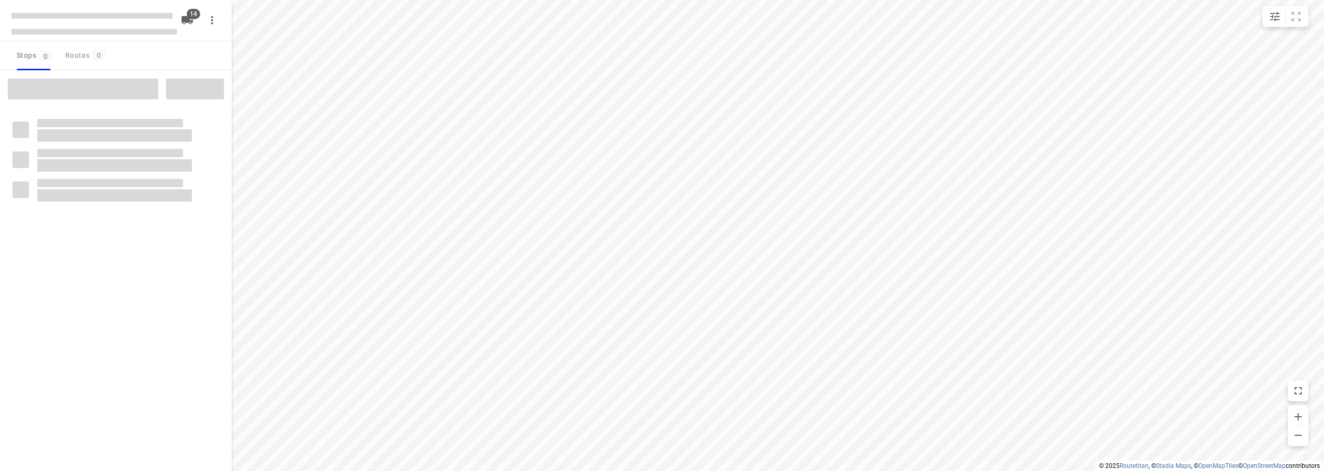
checkbox input "true"
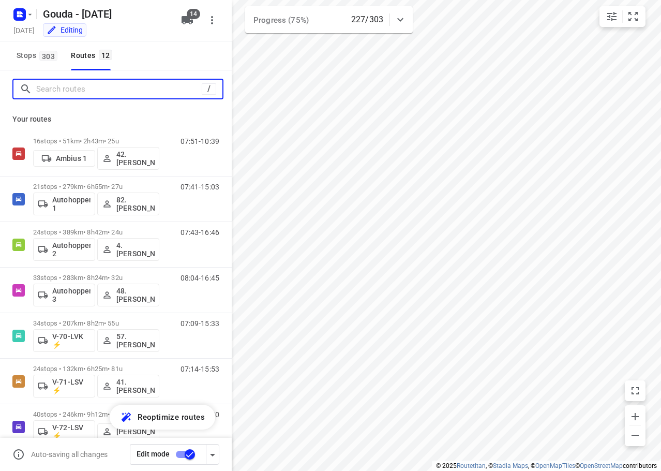
click at [84, 94] on input "Search routes" at bounding box center [119, 89] width 166 height 16
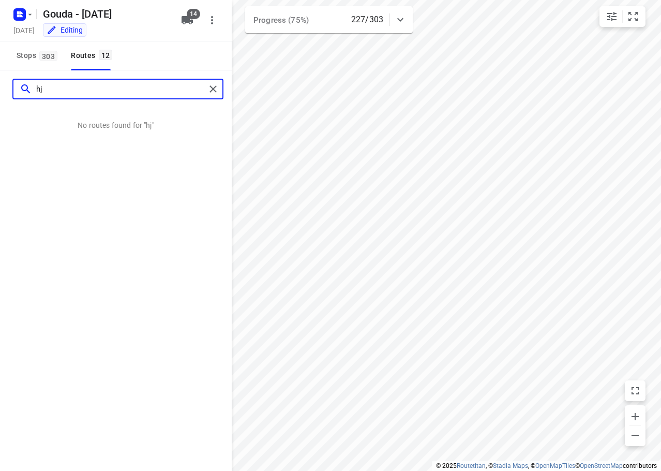
type input "h"
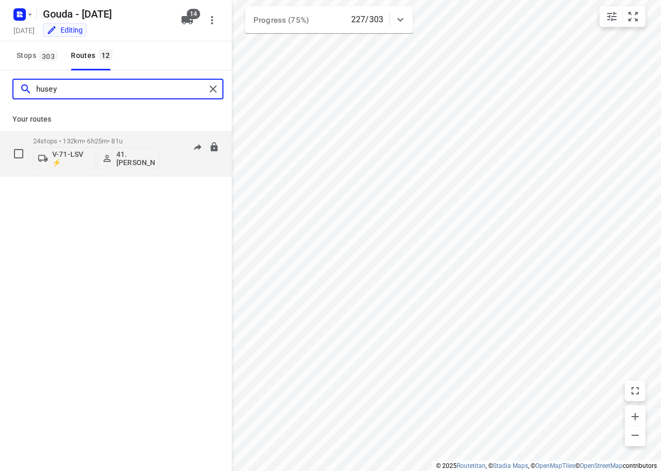
type input "husey"
click at [105, 141] on p "24 stops • 132km • 6h25m • 81u" at bounding box center [96, 141] width 126 height 8
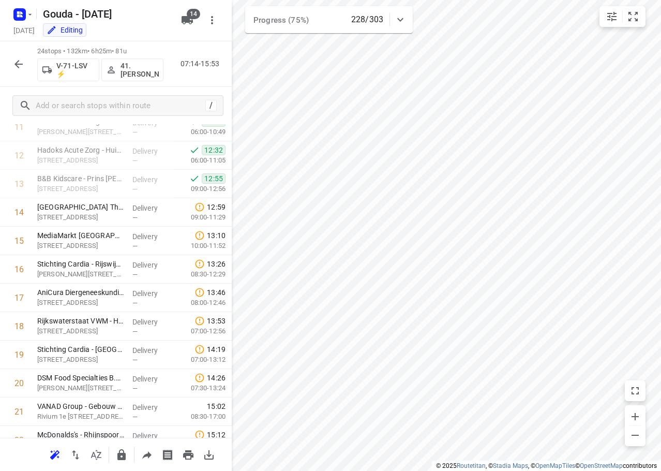
scroll to position [354, 0]
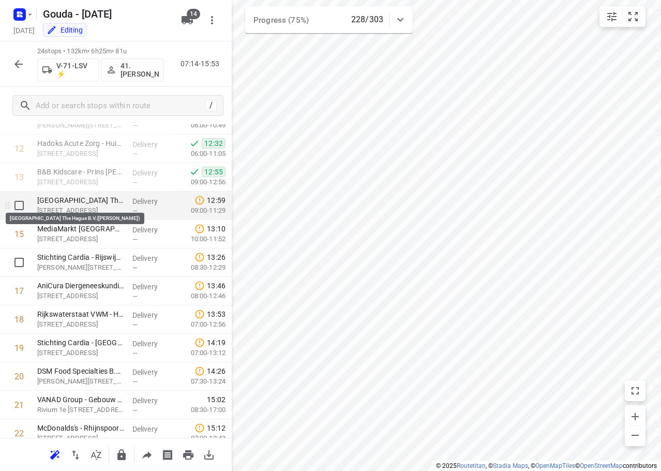
click at [68, 204] on p "International Health Centre The Hague B.V.(Fabrizio Abrami)" at bounding box center [80, 200] width 87 height 10
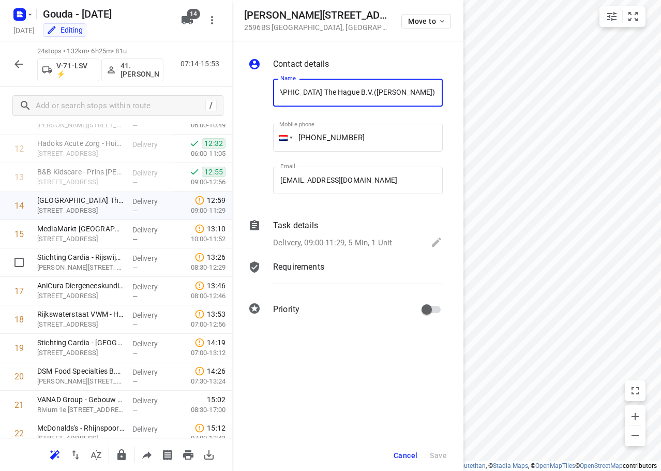
scroll to position [0, 0]
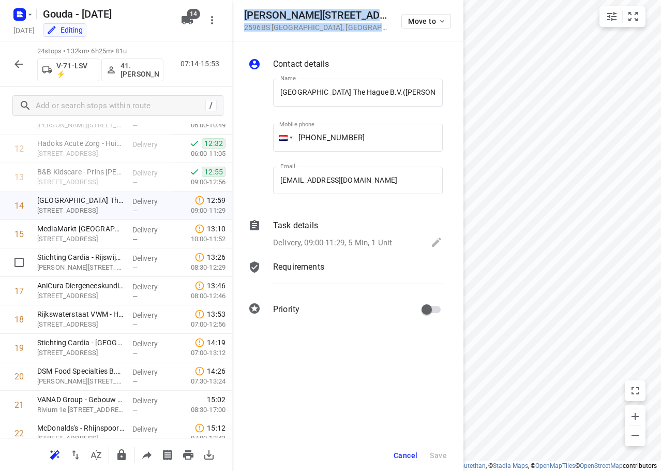
drag, startPoint x: 361, startPoint y: 31, endPoint x: 246, endPoint y: 13, distance: 116.1
click at [246, 13] on div "Jan van Nassaustraat 125 2596BS Den Haag , Netherlands" at bounding box center [316, 20] width 145 height 22
click at [406, 456] on span "Cancel" at bounding box center [406, 455] width 24 height 8
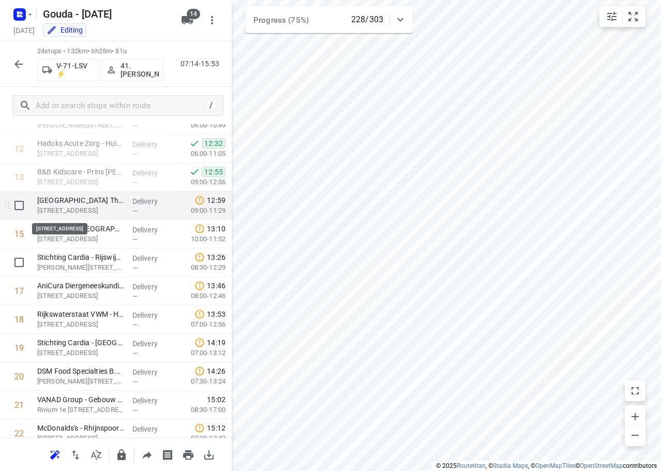
click at [94, 214] on p "Jan van Nassaustraat 125, Den Haag" at bounding box center [80, 210] width 87 height 10
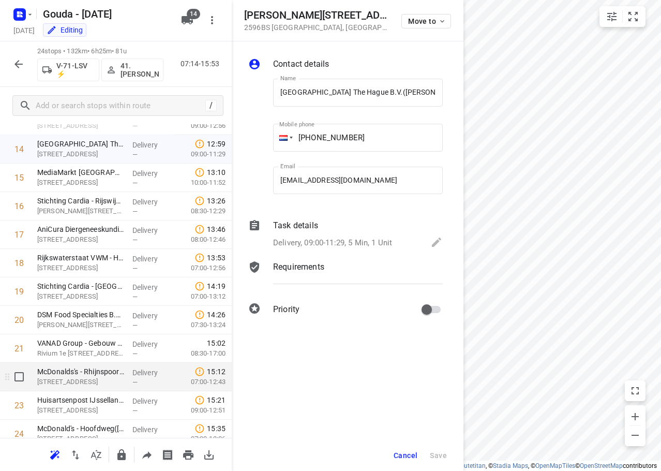
scroll to position [450, 0]
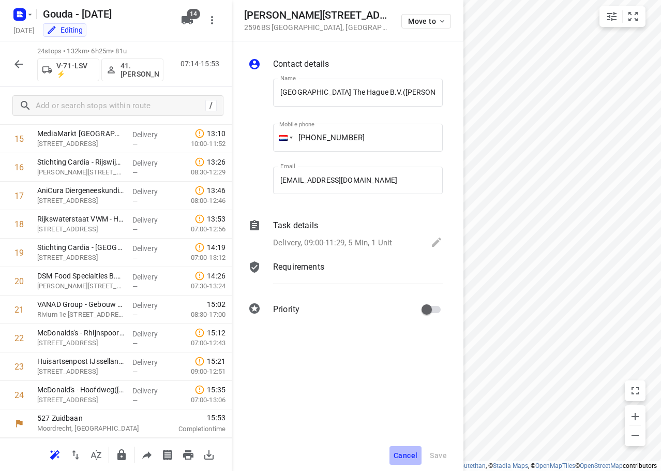
click at [413, 456] on span "Cancel" at bounding box center [406, 455] width 24 height 8
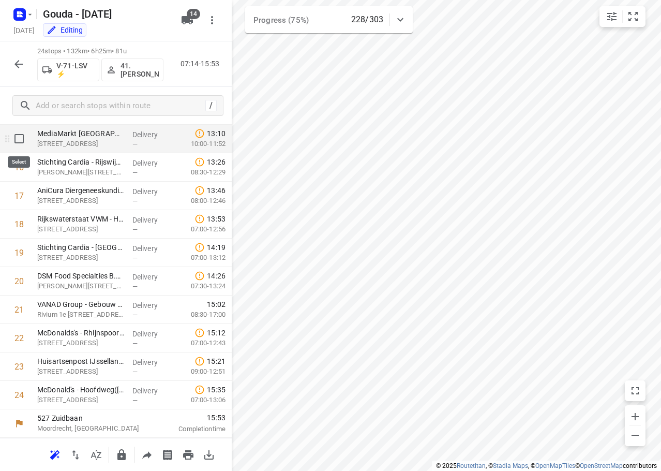
click at [25, 135] on input "checkbox" at bounding box center [19, 138] width 21 height 21
checkbox input "true"
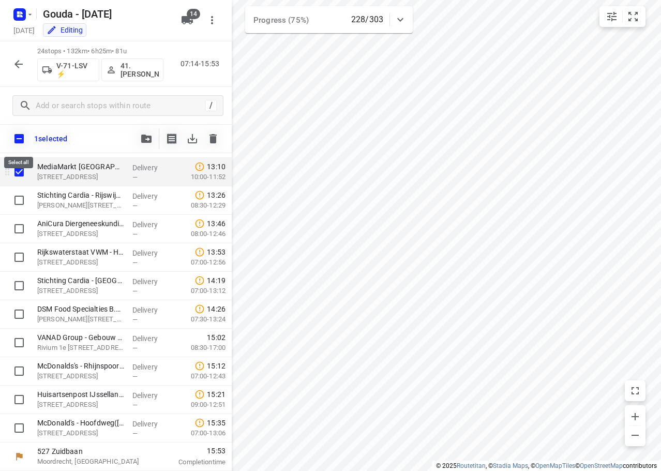
scroll to position [445, 0]
click at [148, 146] on button "button" at bounding box center [146, 138] width 21 height 21
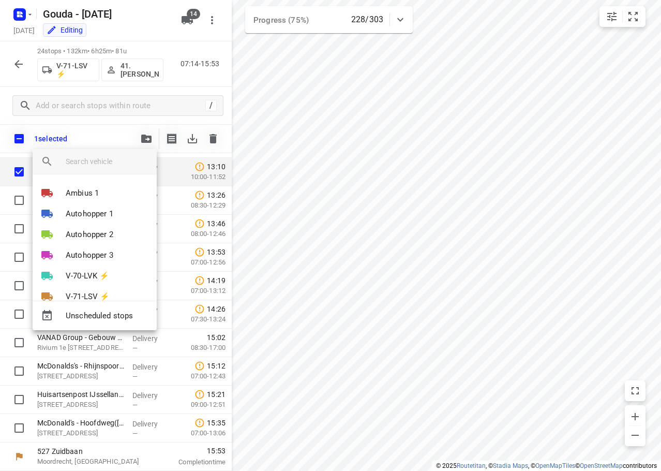
click at [147, 146] on div at bounding box center [330, 235] width 661 height 471
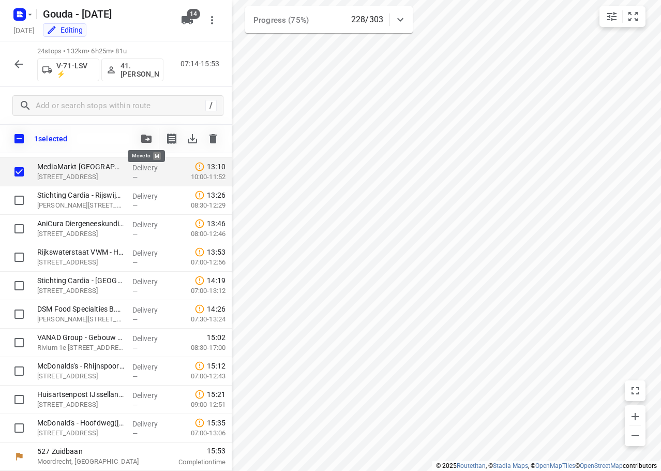
click at [145, 139] on icon "button" at bounding box center [146, 139] width 10 height 8
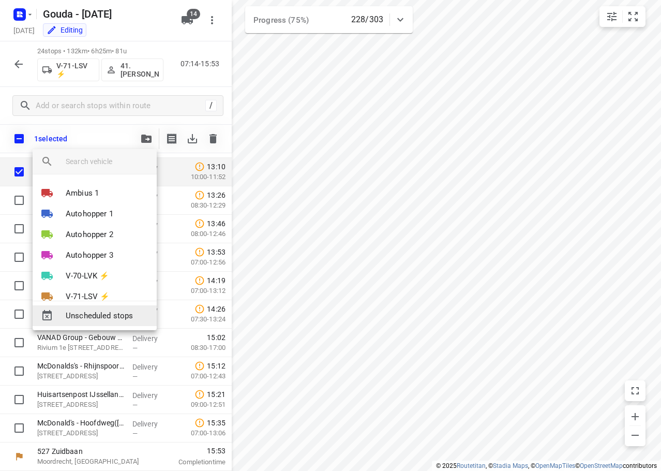
click at [99, 319] on span "Unscheduled stops" at bounding box center [107, 316] width 83 height 12
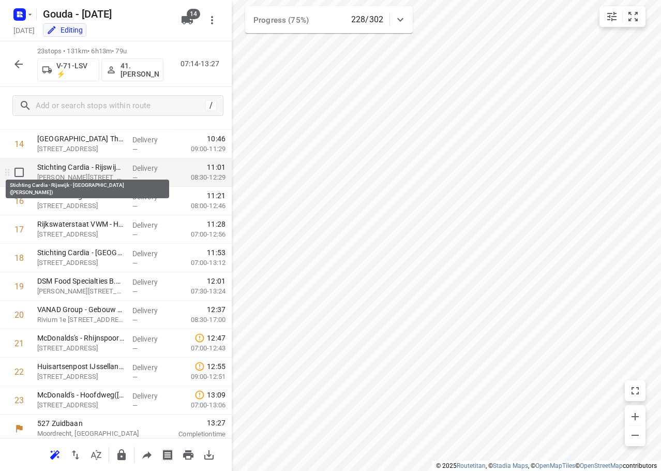
click at [58, 169] on p "Stichting Cardia - Rijswijk - Onderwatershof(Jose Slootweg)" at bounding box center [80, 167] width 87 height 10
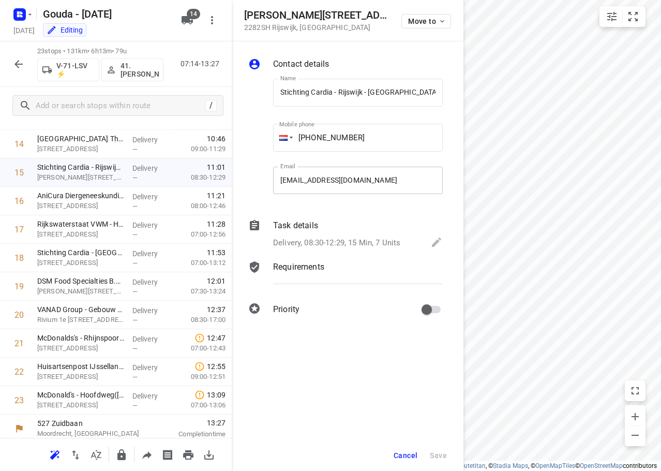
scroll to position [0, 0]
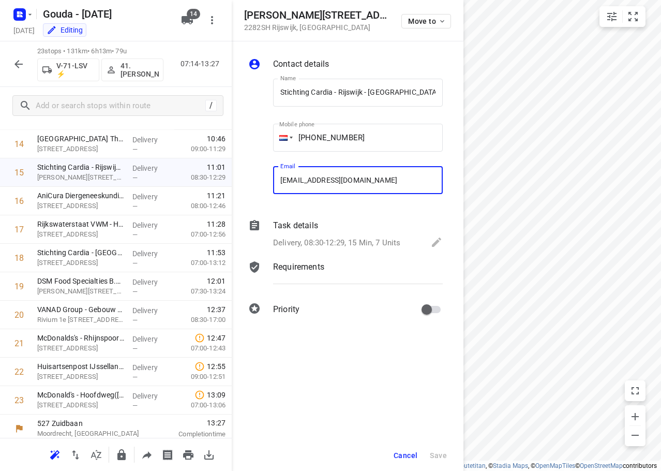
drag, startPoint x: 434, startPoint y: 176, endPoint x: 434, endPoint y: 166, distance: 10.9
click at [441, 180] on input "delivery+8040871@fruitopjewerk.nl" at bounding box center [358, 181] width 170 height 28
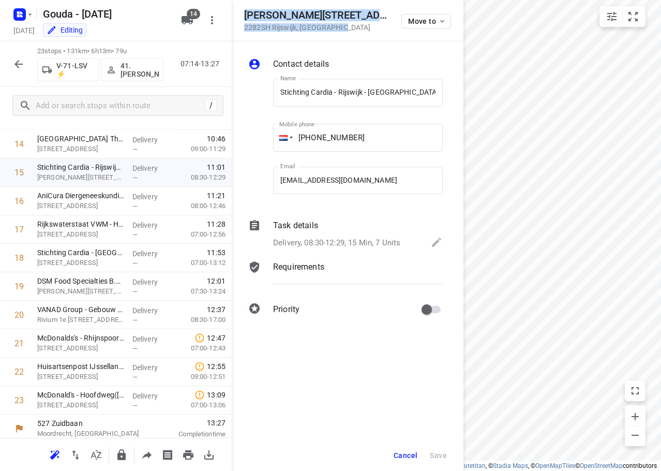
drag, startPoint x: 347, startPoint y: 28, endPoint x: 247, endPoint y: 16, distance: 100.1
click at [247, 16] on div "Van Vredenburchweg 26 2282SH Rijswijk , Netherlands" at bounding box center [316, 20] width 145 height 22
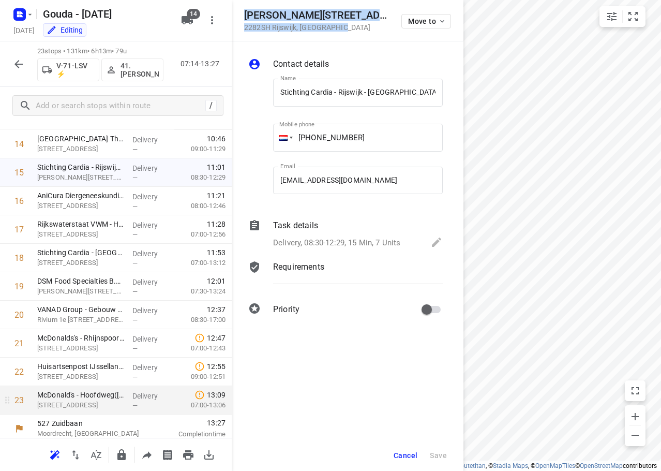
copy div "Van Vredenburchweg 26 2282SH Rijswijk , Netherlands"
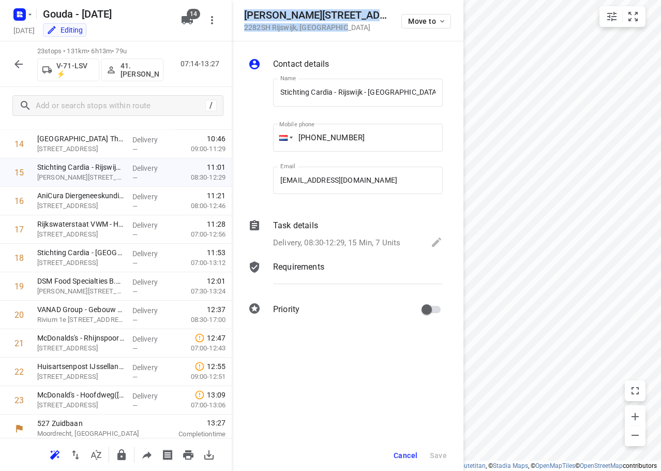
click at [396, 460] on button "Cancel" at bounding box center [406, 455] width 32 height 19
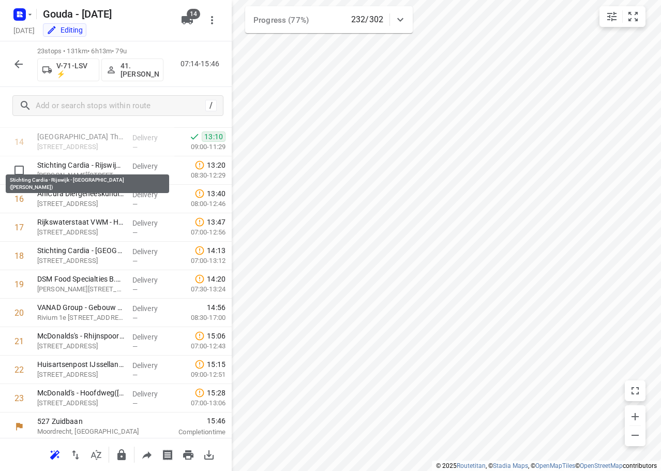
scroll to position [451, 0]
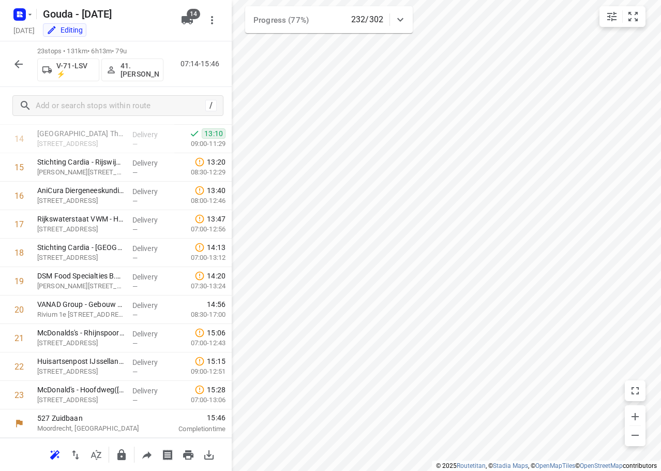
click at [23, 63] on icon "button" at bounding box center [18, 64] width 12 height 12
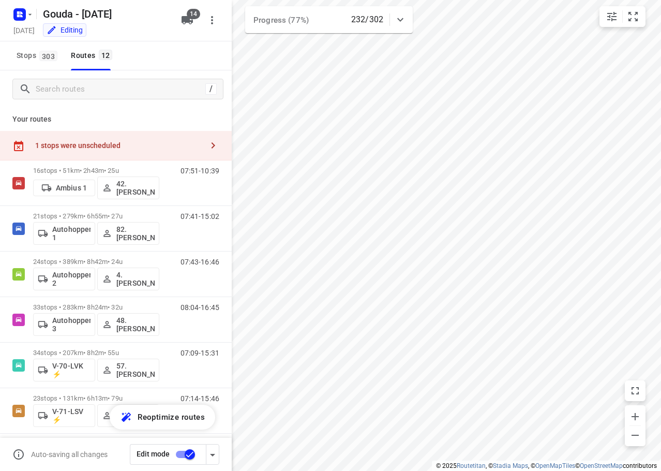
click at [140, 34] on div "Editing" at bounding box center [108, 31] width 138 height 12
click at [145, 142] on div "1 stops were unscheduled" at bounding box center [119, 145] width 168 height 8
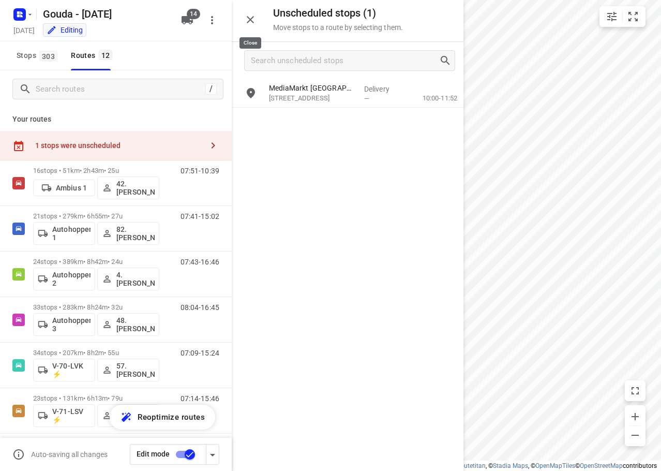
click at [248, 26] on button "button" at bounding box center [250, 19] width 21 height 21
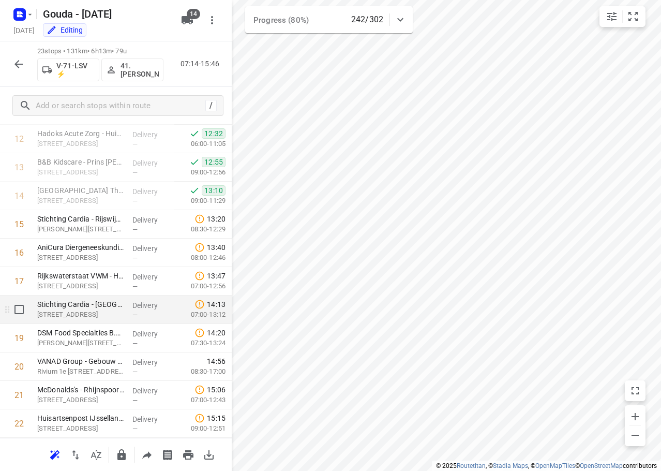
scroll to position [399, 0]
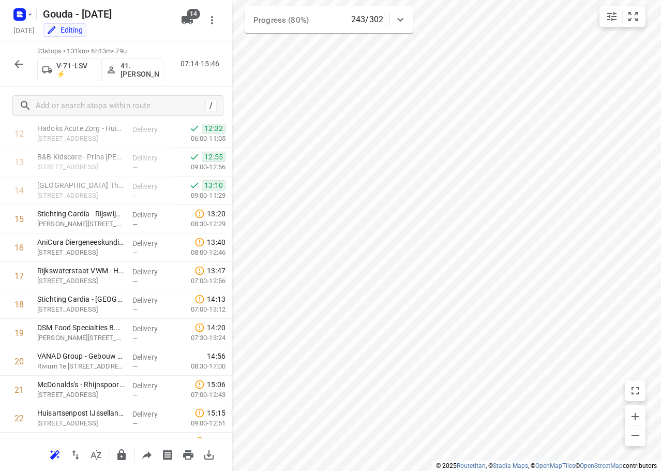
click at [20, 69] on icon "button" at bounding box center [18, 64] width 12 height 12
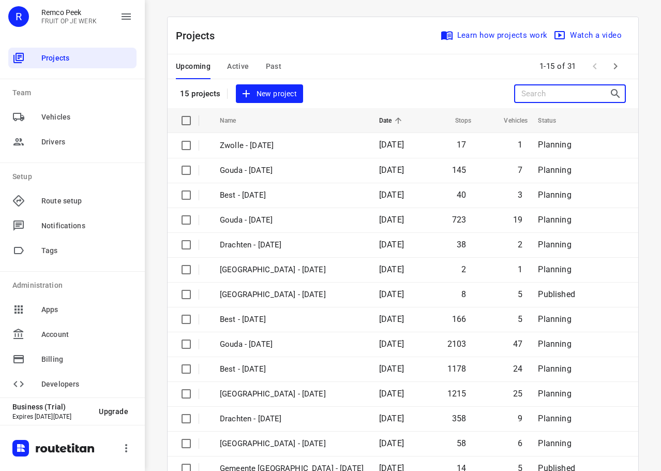
click at [569, 97] on input "Search projects" at bounding box center [565, 94] width 88 height 16
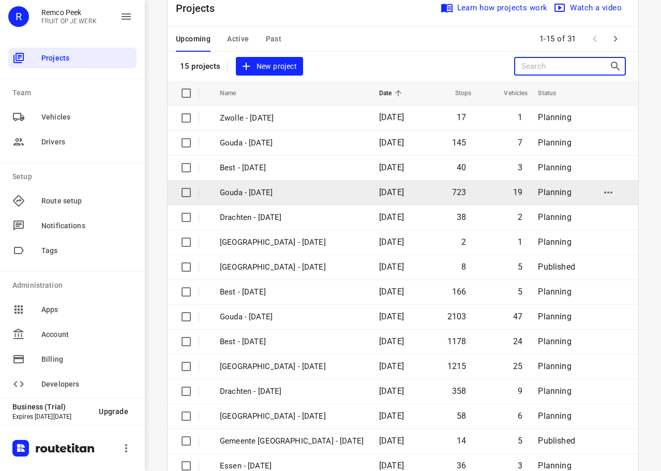
scroll to position [52, 0]
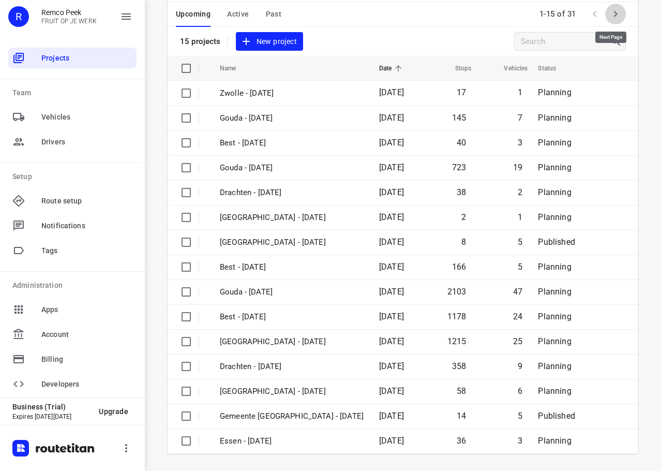
click at [614, 15] on icon "button" at bounding box center [616, 14] width 4 height 6
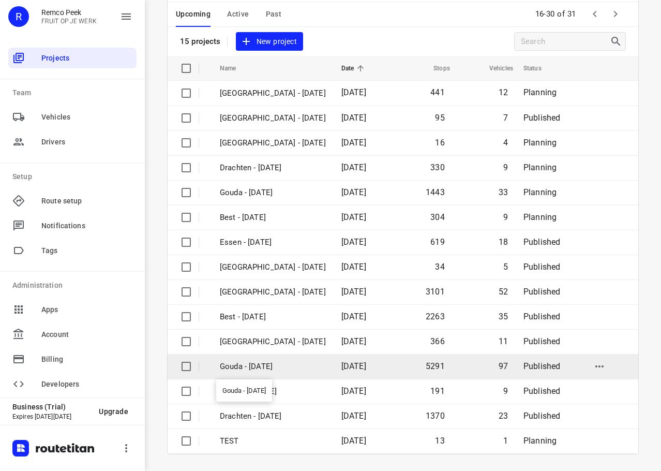
click at [274, 368] on p "Gouda - [DATE]" at bounding box center [273, 367] width 106 height 12
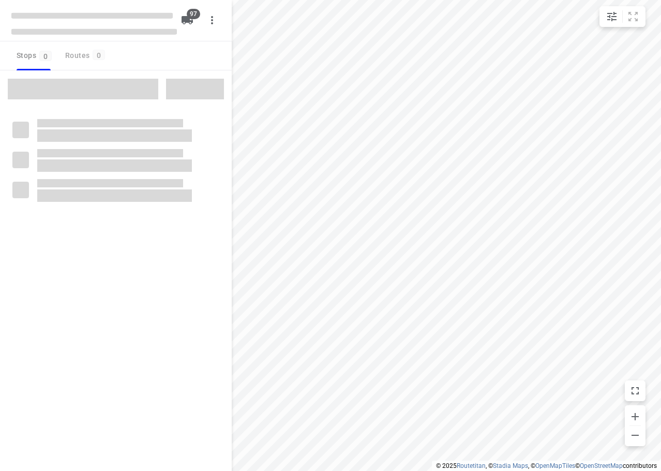
checkbox input "true"
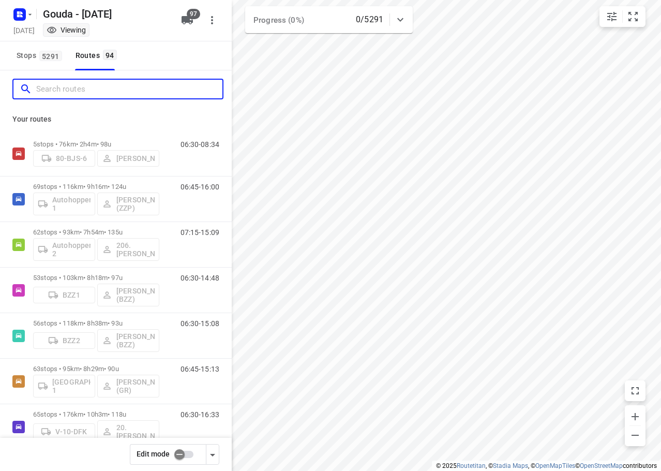
click at [143, 92] on input "Search routes" at bounding box center [129, 89] width 186 height 16
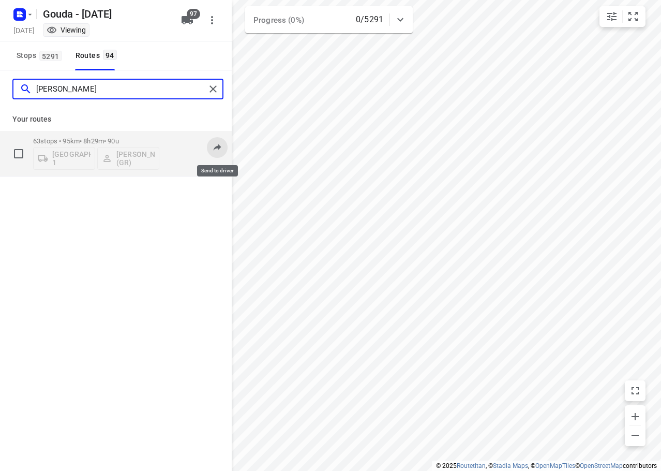
type input "[PERSON_NAME]"
click at [217, 147] on icon at bounding box center [218, 147] width 8 height 7
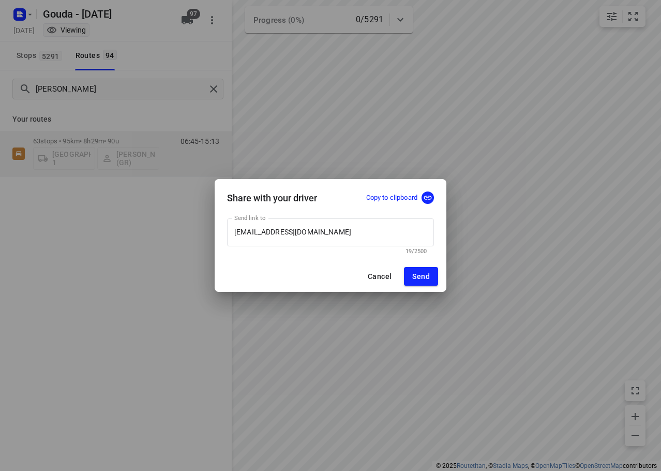
click at [407, 195] on p "Copy to clipboard" at bounding box center [391, 198] width 51 height 10
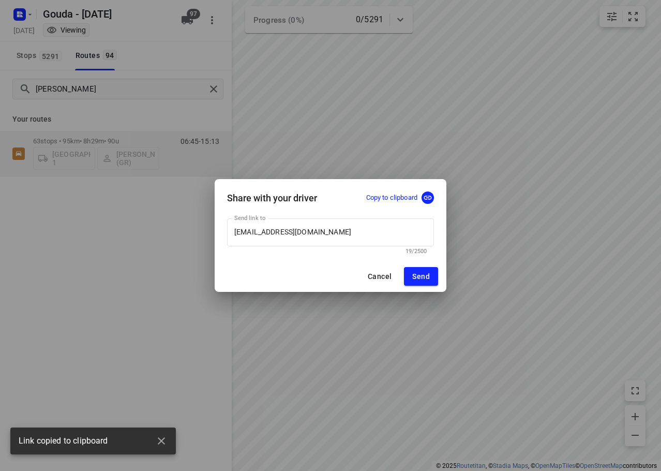
click at [186, 253] on div "Share with your driver Copy to clipboard Send link to [EMAIL_ADDRESS][DOMAIN_NA…" at bounding box center [330, 235] width 661 height 471
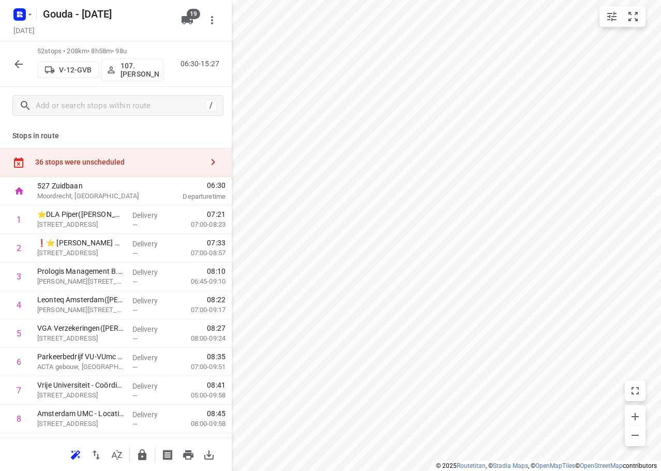
click at [23, 69] on icon "button" at bounding box center [18, 64] width 12 height 12
drag, startPoint x: 115, startPoint y: 163, endPoint x: 189, endPoint y: 161, distance: 74.0
click at [116, 163] on div "36 stops were unscheduled" at bounding box center [119, 162] width 168 height 8
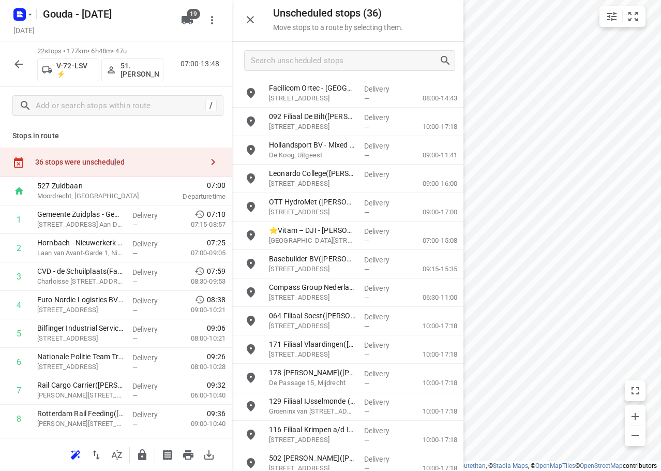
click at [661, 150] on html "i © 2025 Routetitan , © Stadia Maps , © OpenMapTiles © OpenStreetMap contributo…" at bounding box center [330, 235] width 661 height 471
click at [295, 71] on div at bounding box center [348, 60] width 232 height 37
click at [298, 66] on input "Search unscheduled stops" at bounding box center [344, 61] width 187 height 16
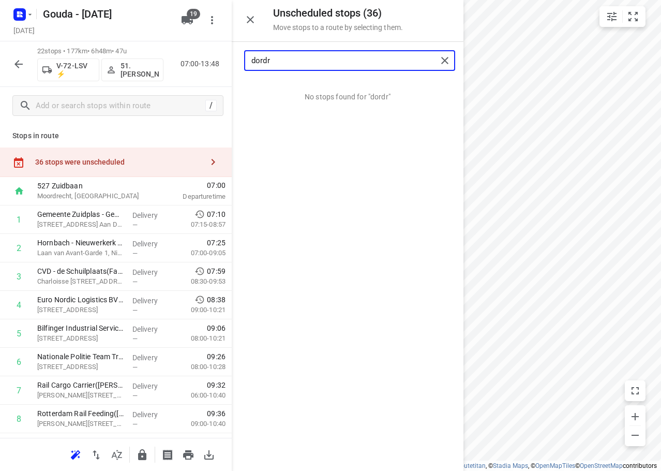
click at [400, 57] on input "dordr" at bounding box center [344, 61] width 186 height 16
type input "dordr"
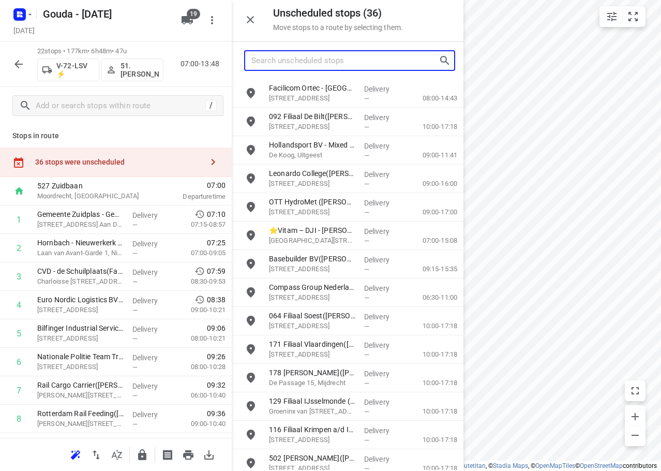
click at [270, 57] on input "Search unscheduled stops" at bounding box center [344, 61] width 187 height 16
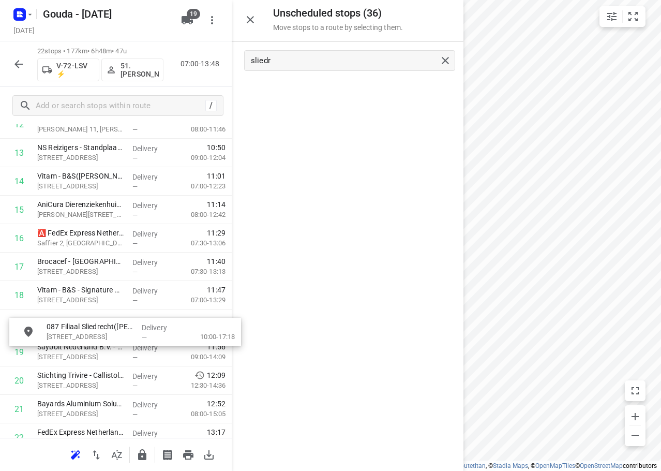
scroll to position [409, 0]
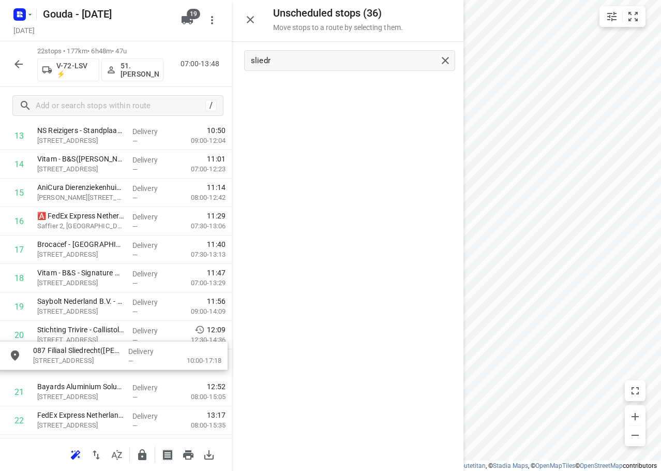
drag, startPoint x: 343, startPoint y: 100, endPoint x: 108, endPoint y: 365, distance: 354.7
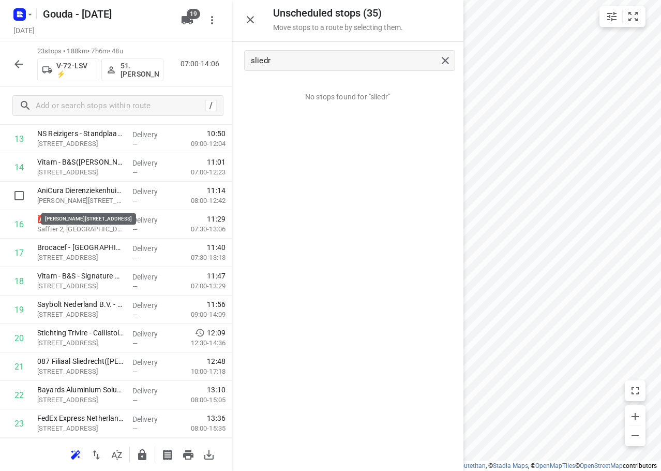
scroll to position [422, 0]
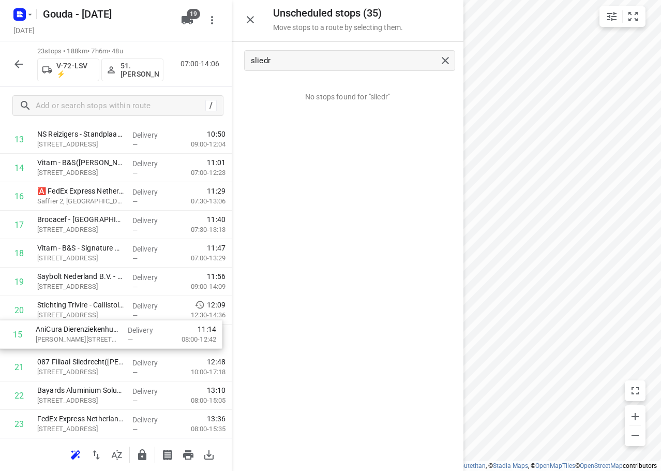
drag, startPoint x: 85, startPoint y: 200, endPoint x: 85, endPoint y: 344, distance: 144.3
click at [85, 344] on div "1 Gemeente Zuidplas - Gemeentehuis([PERSON_NAME]) [STREET_ADDRESS] Aan Den Ijss…" at bounding box center [116, 111] width 232 height 654
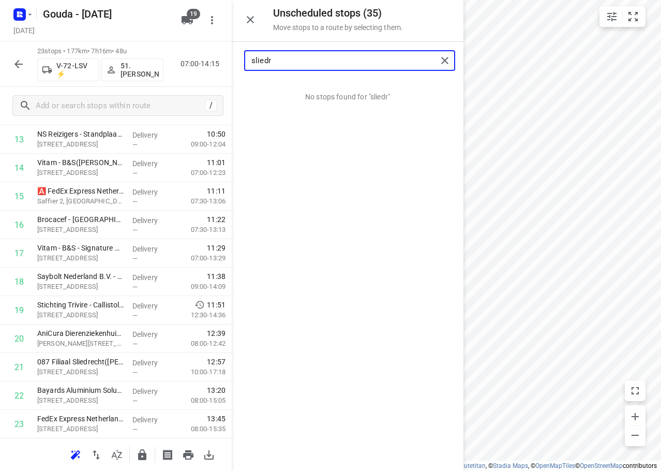
drag, startPoint x: 252, startPoint y: 70, endPoint x: 137, endPoint y: 71, distance: 115.4
click at [147, 79] on div "Unscheduled stops ( 35 ) Move stops to a route by selecting them. sliedr No sto…" at bounding box center [116, 235] width 232 height 471
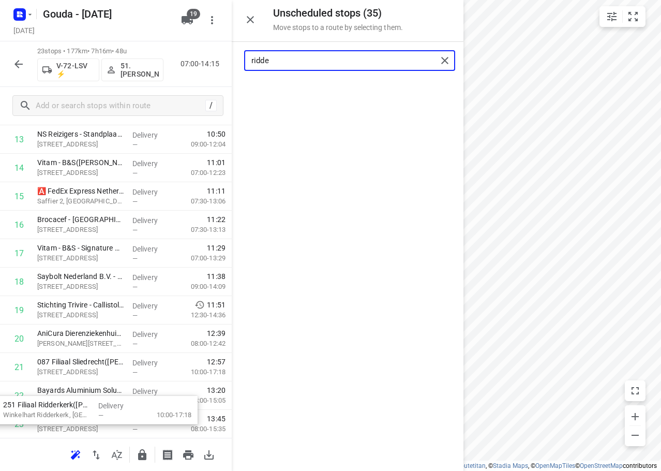
scroll to position [487, 0]
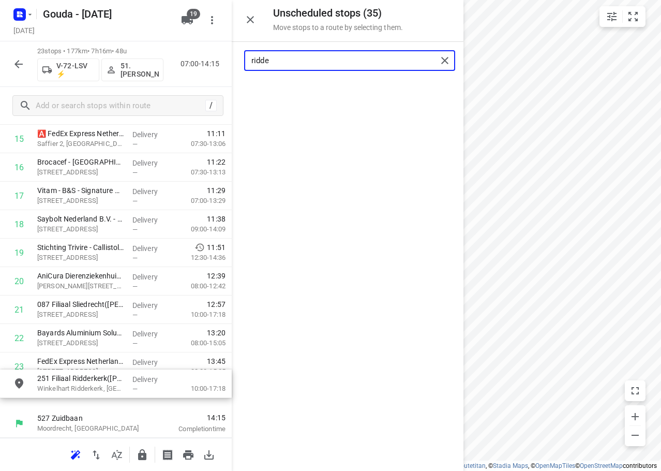
drag, startPoint x: 315, startPoint y: 86, endPoint x: 80, endPoint y: 380, distance: 376.2
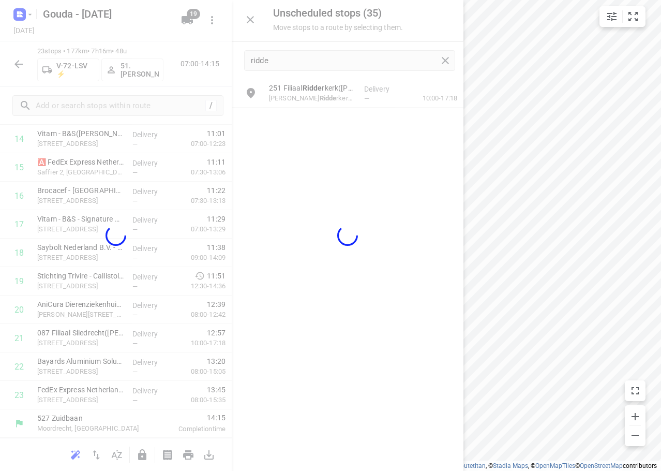
scroll to position [451, 0]
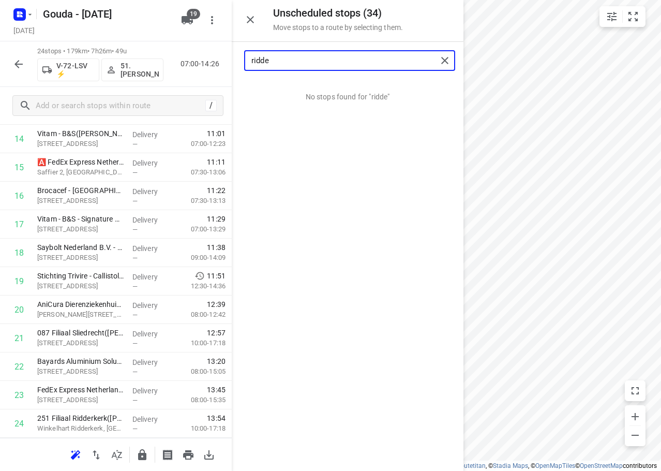
drag, startPoint x: 312, startPoint y: 61, endPoint x: -1, endPoint y: 72, distance: 313.2
click at [0, 72] on html "i © 2025 Routetitan , © Stadia Maps , © OpenMapTiles © OpenStreetMap contributo…" at bounding box center [330, 235] width 661 height 471
type input "groe"
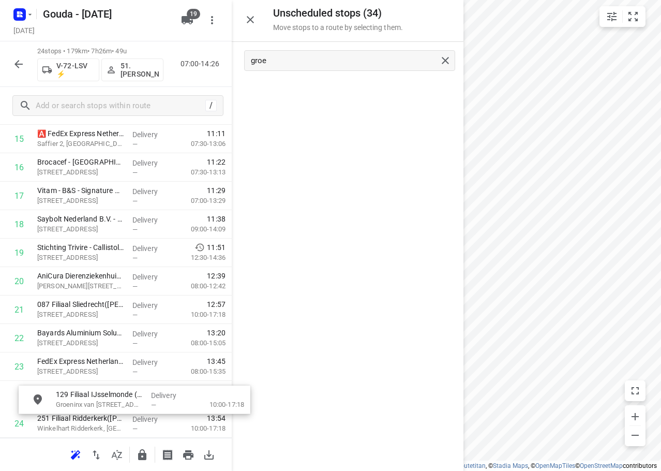
scroll to position [515, 0]
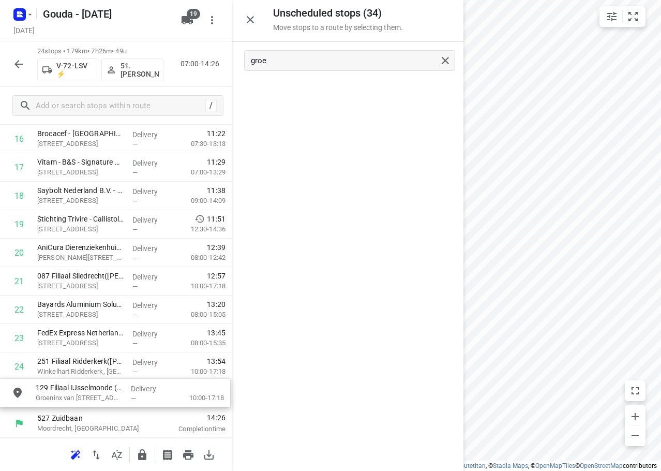
drag, startPoint x: 321, startPoint y: 92, endPoint x: 85, endPoint y: 400, distance: 388.3
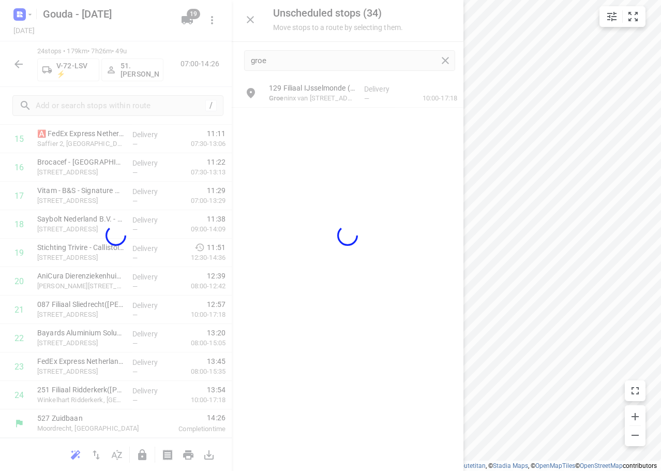
scroll to position [479, 0]
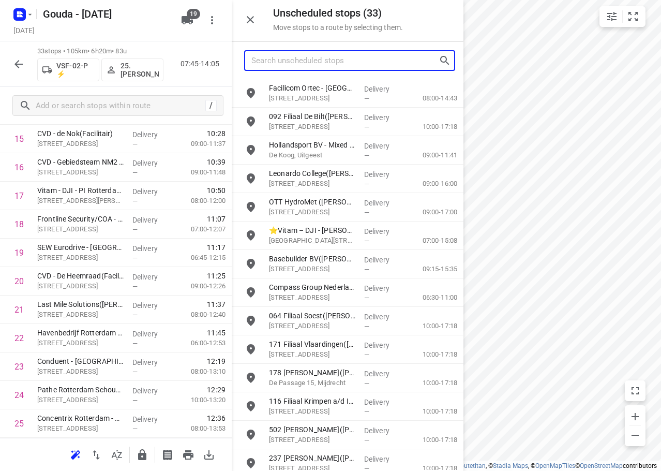
click at [327, 64] on input "Search unscheduled stops" at bounding box center [344, 61] width 187 height 16
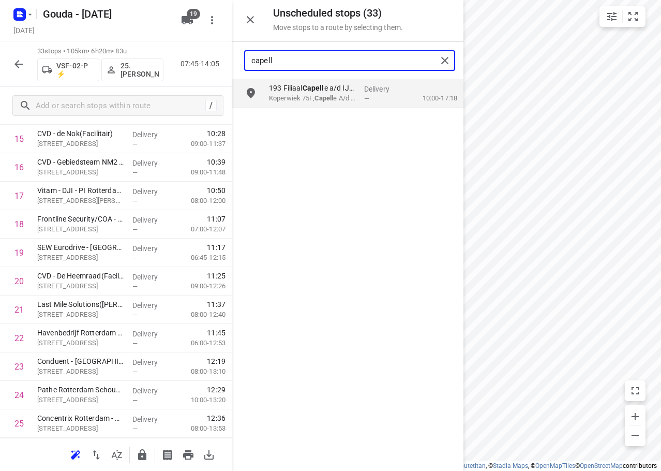
type input "capelle"
drag, startPoint x: 296, startPoint y: 59, endPoint x: -1, endPoint y: 64, distance: 296.5
click at [0, 64] on html "i © 2025 Routetitan , © Stadia Maps , © OpenMapTiles © OpenStreetMap contributo…" at bounding box center [330, 235] width 661 height 471
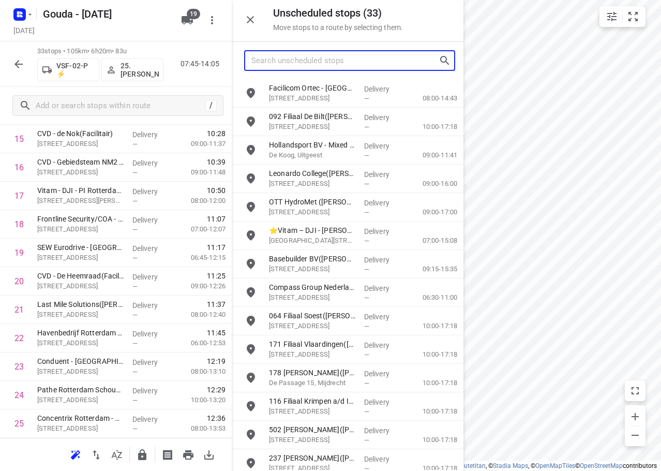
click at [311, 53] on input "Search unscheduled stops" at bounding box center [344, 61] width 187 height 16
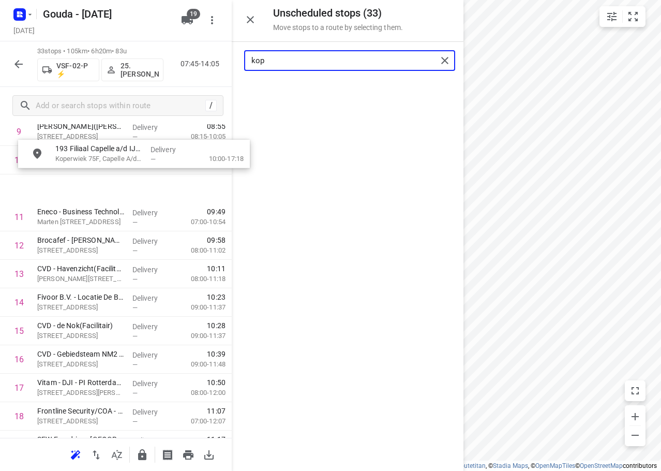
scroll to position [299, 0]
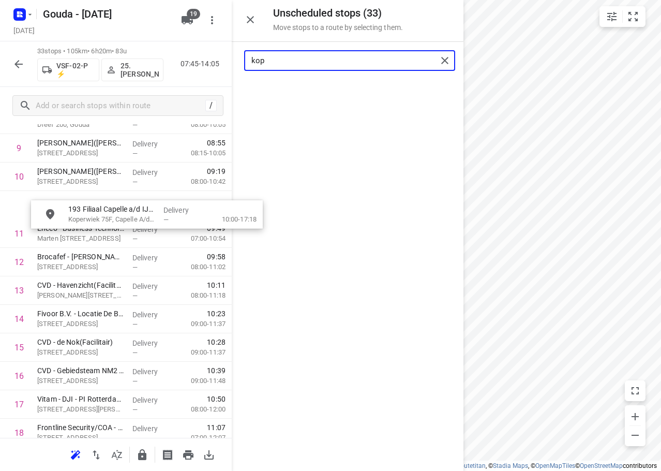
drag, startPoint x: 299, startPoint y: 93, endPoint x: 79, endPoint y: 219, distance: 253.5
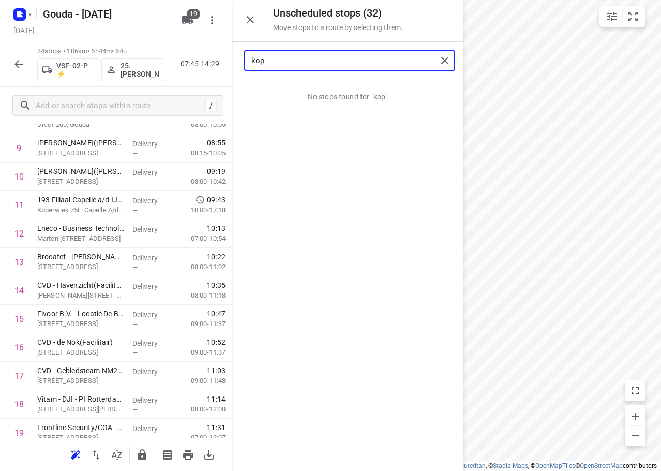
drag, startPoint x: 312, startPoint y: 59, endPoint x: 61, endPoint y: 86, distance: 252.3
click at [61, 86] on div "Unscheduled stops ( 32 ) Move stops to a route by selecting them. kop No stops …" at bounding box center [116, 235] width 232 height 471
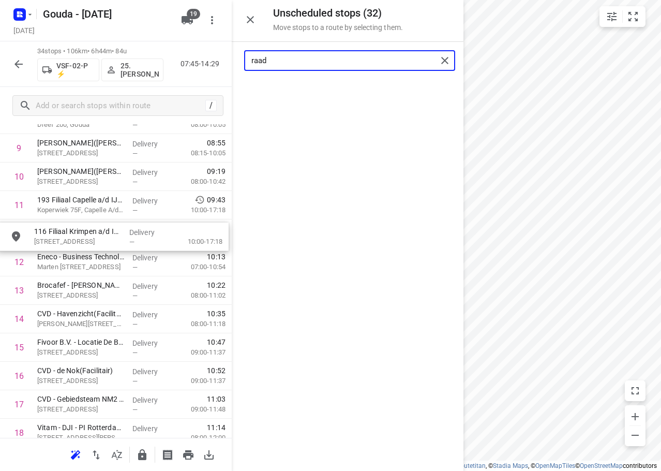
drag, startPoint x: 314, startPoint y: 102, endPoint x: 79, endPoint y: 246, distance: 275.1
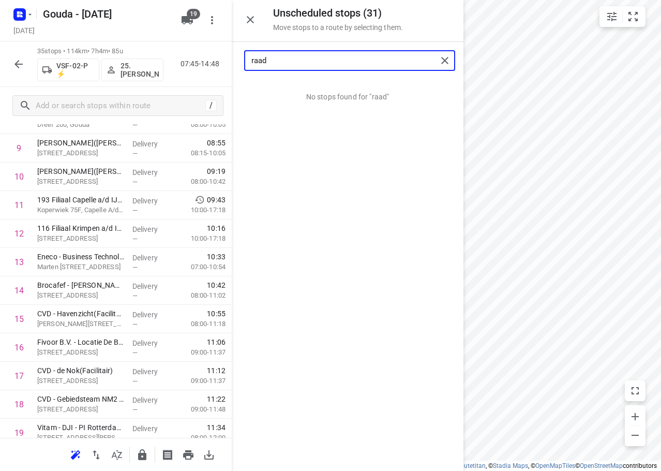
drag, startPoint x: 316, startPoint y: 63, endPoint x: 54, endPoint y: 80, distance: 262.8
click at [54, 86] on div "Unscheduled stops ( 31 ) Move stops to a route by selecting them. raad No stops…" at bounding box center [116, 235] width 232 height 471
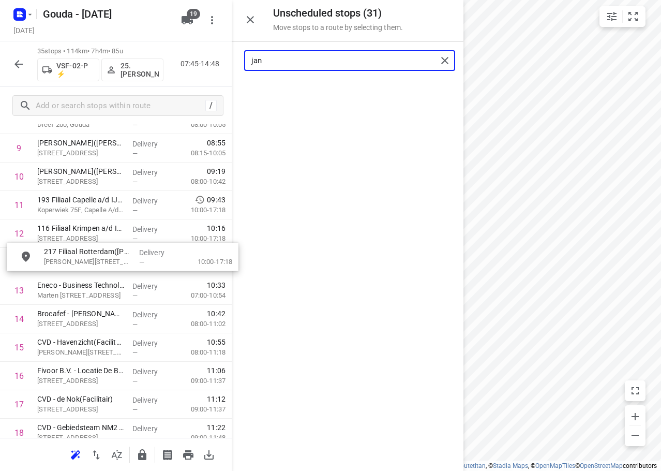
drag, startPoint x: 324, startPoint y: 97, endPoint x: 99, endPoint y: 264, distance: 280.3
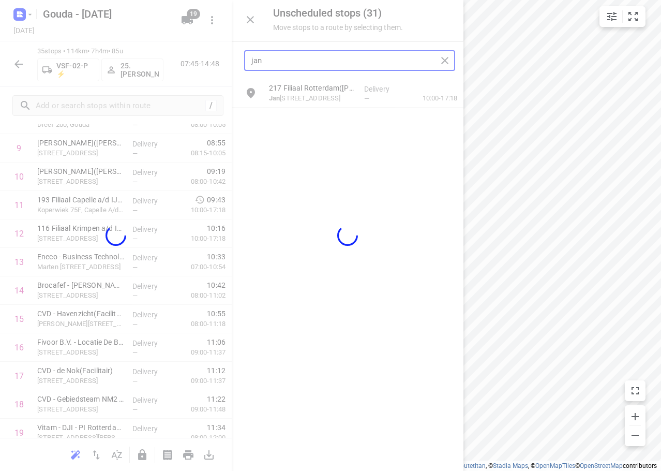
type input "jan"
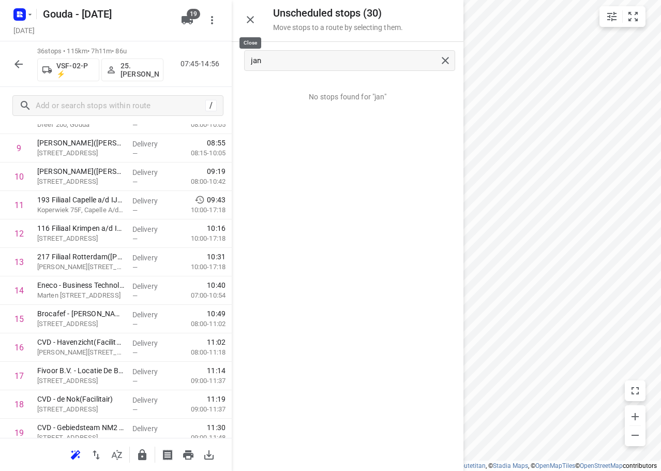
click at [255, 20] on icon "button" at bounding box center [250, 19] width 12 height 12
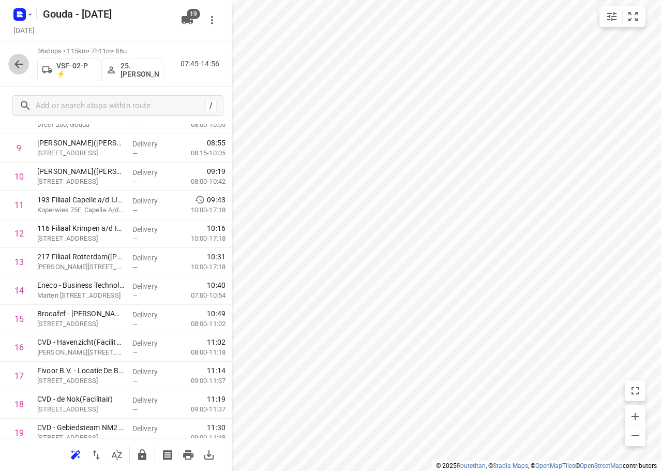
click at [21, 70] on icon "button" at bounding box center [18, 64] width 12 height 12
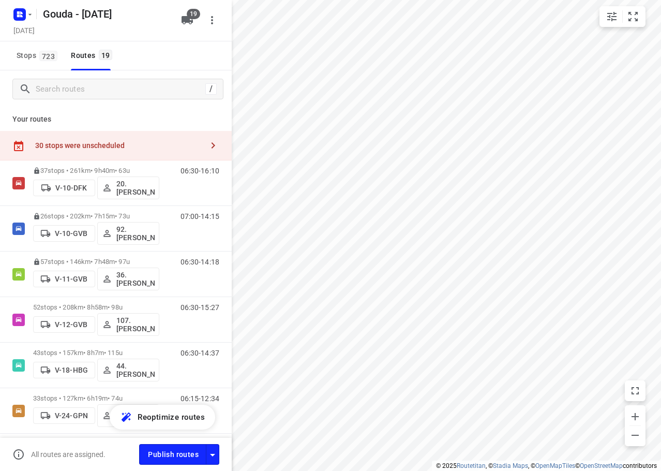
click at [132, 144] on div "30 stops were unscheduled" at bounding box center [119, 145] width 168 height 8
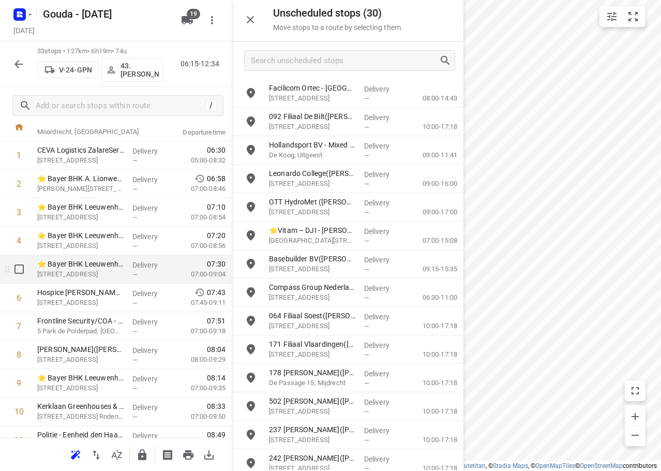
scroll to position [103, 0]
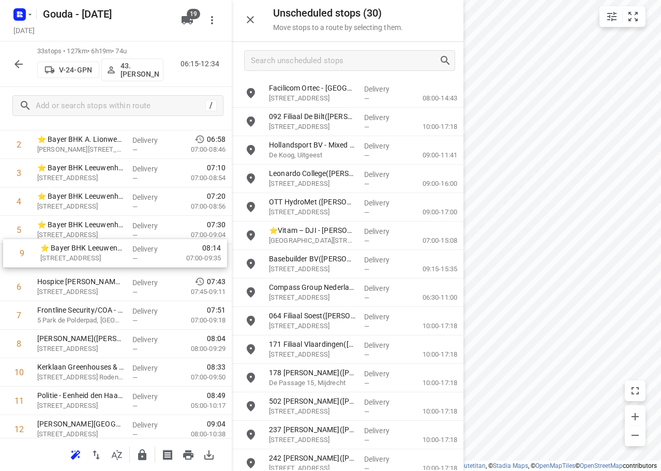
drag, startPoint x: 87, startPoint y: 343, endPoint x: 91, endPoint y: 247, distance: 95.8
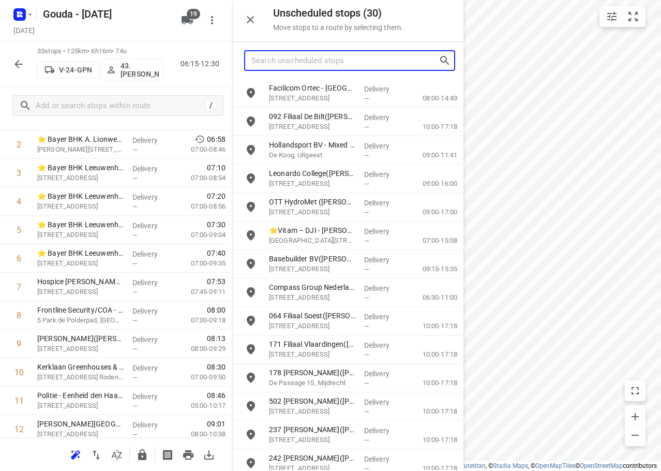
click at [324, 61] on input "Search unscheduled stops" at bounding box center [344, 61] width 187 height 16
type input "g"
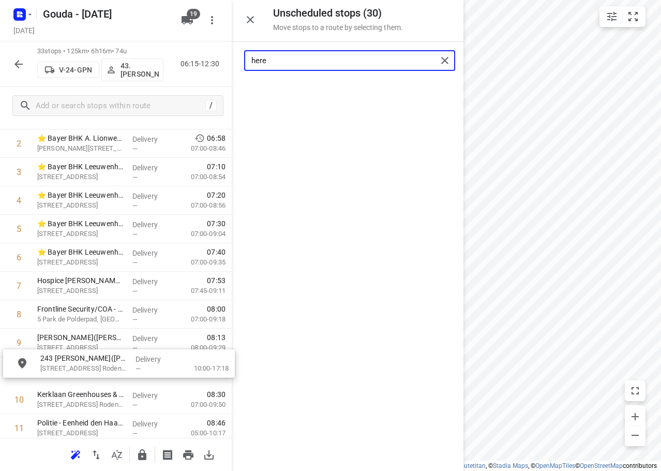
scroll to position [109, 0]
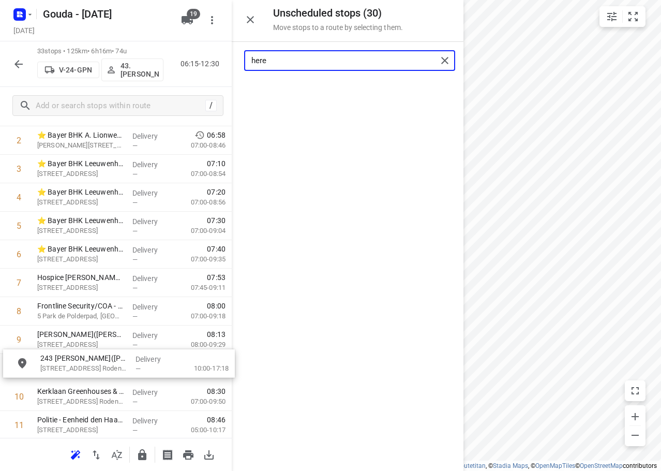
drag, startPoint x: 341, startPoint y: 98, endPoint x: 112, endPoint y: 368, distance: 354.2
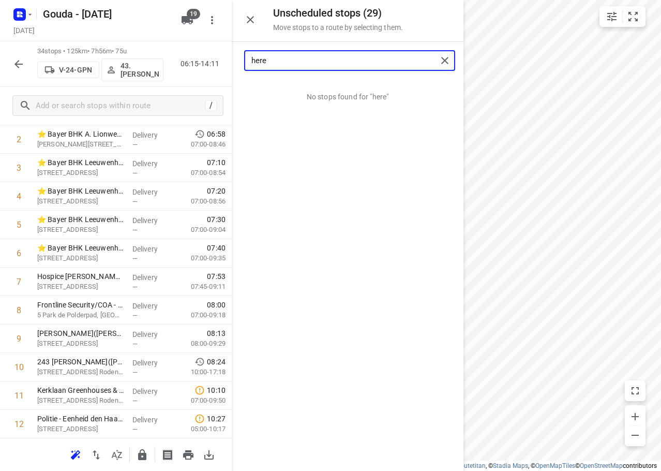
type input "here"
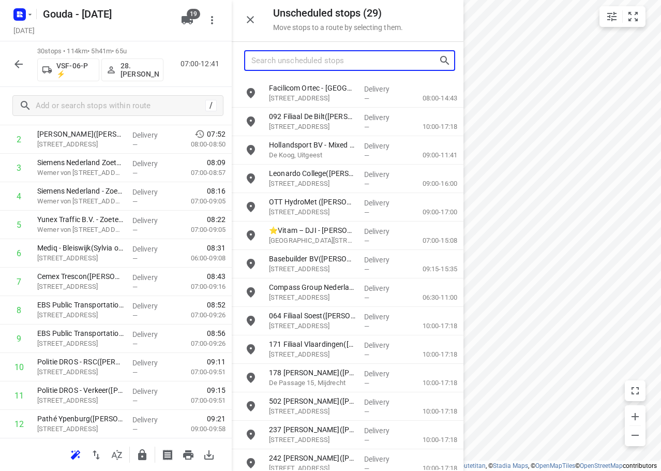
click at [271, 55] on input "Search unscheduled stops" at bounding box center [344, 61] width 187 height 16
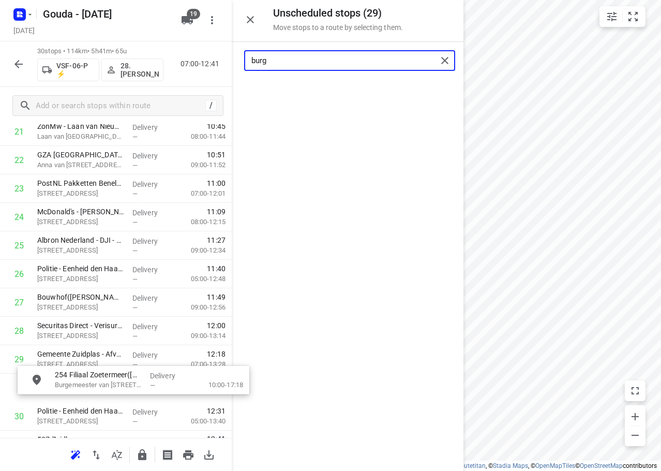
scroll to position [661, 0]
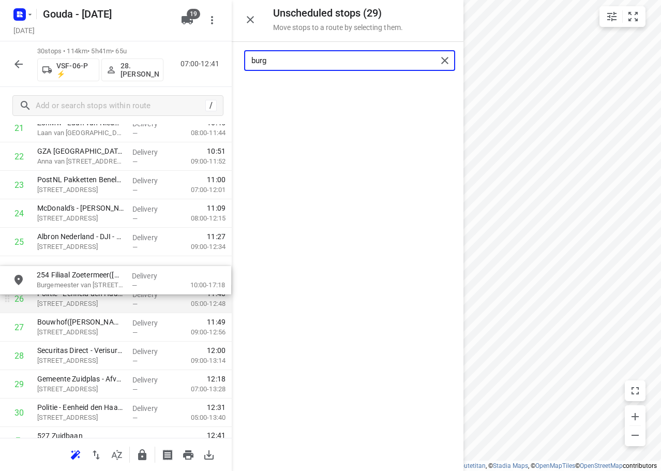
drag, startPoint x: 317, startPoint y: 91, endPoint x: 141, endPoint y: 286, distance: 262.6
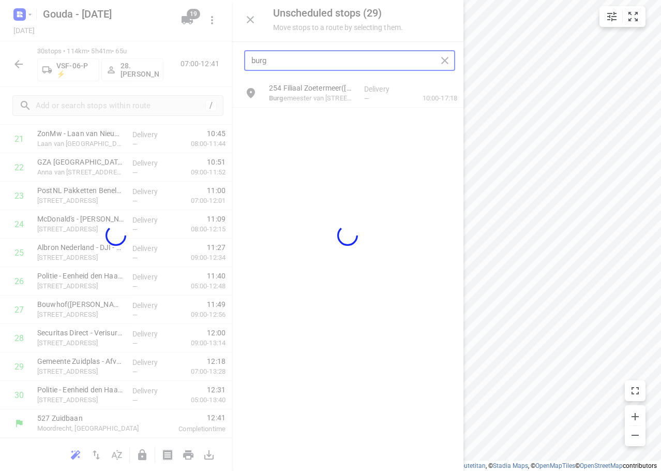
scroll to position [650, 0]
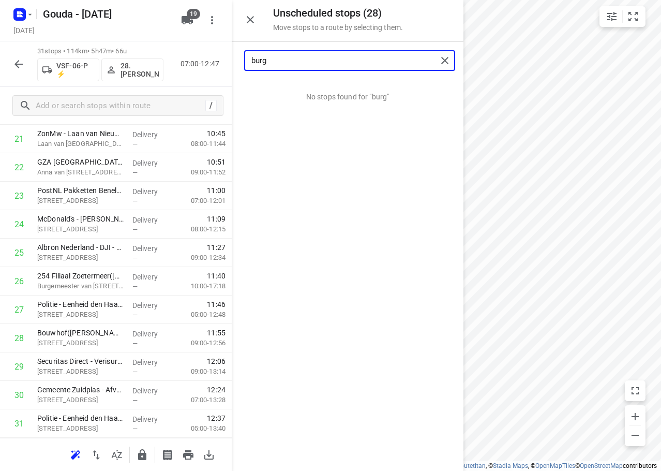
type input "burg"
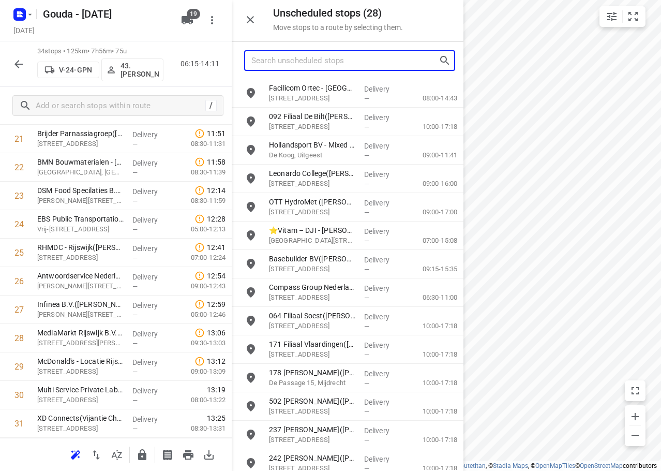
click at [333, 61] on input "Search unscheduled stops" at bounding box center [344, 61] width 187 height 16
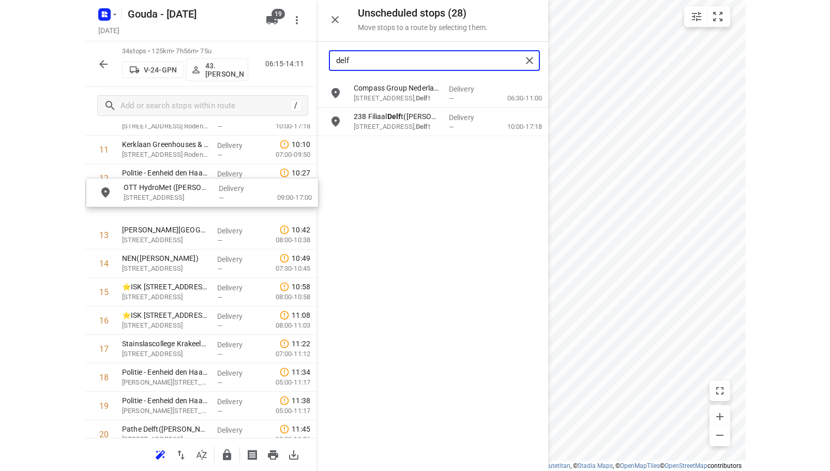
scroll to position [354, 0]
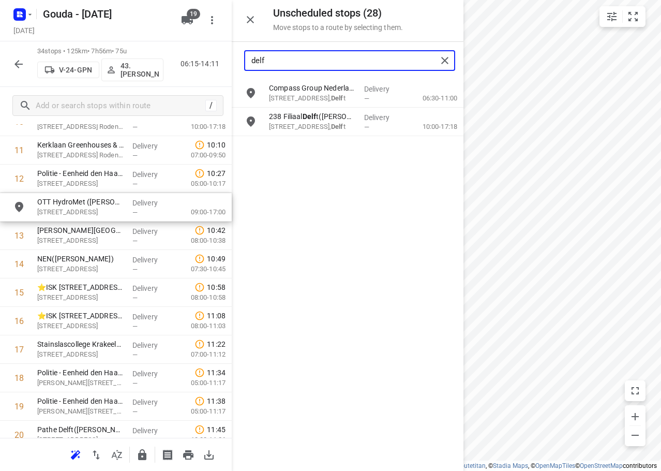
drag, startPoint x: 336, startPoint y: 98, endPoint x: 102, endPoint y: 217, distance: 262.4
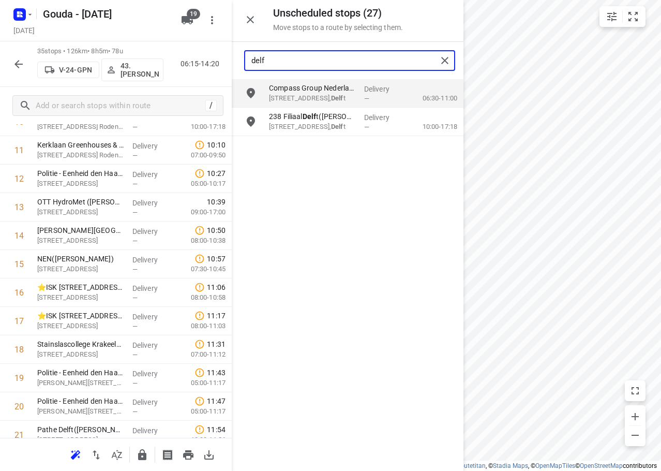
drag, startPoint x: 359, startPoint y: 67, endPoint x: 98, endPoint y: 62, distance: 261.3
click at [98, 65] on div "Unscheduled stops ( 27 ) Move stops to a route by selecting them. delf Compass …" at bounding box center [116, 235] width 232 height 471
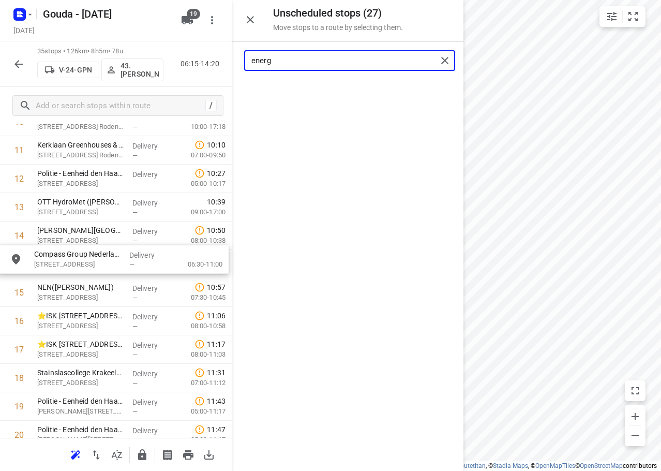
drag, startPoint x: 289, startPoint y: 89, endPoint x: 51, endPoint y: 267, distance: 297.2
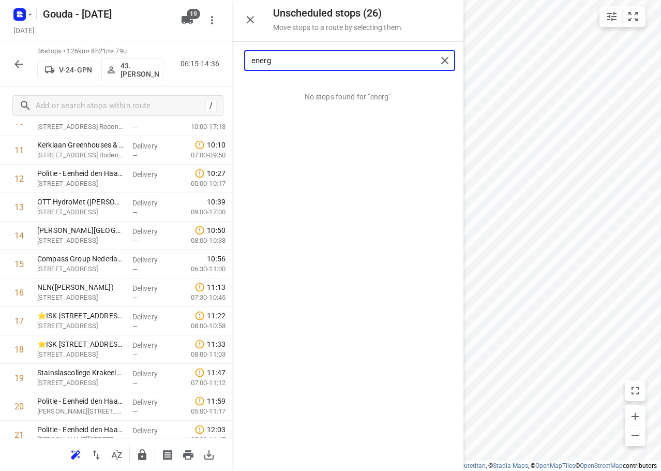
drag, startPoint x: 335, startPoint y: 60, endPoint x: 168, endPoint y: 85, distance: 169.0
click at [168, 85] on div "Unscheduled stops ( 26 ) Move stops to a route by selecting them. energ No stop…" at bounding box center [116, 235] width 232 height 471
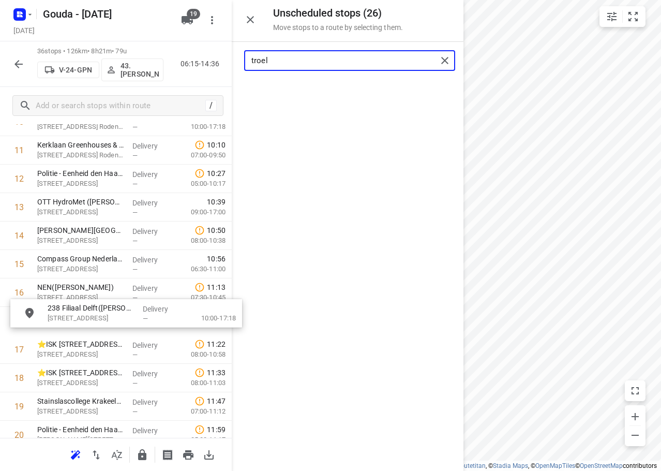
drag, startPoint x: 331, startPoint y: 89, endPoint x: 106, endPoint y: 314, distance: 317.9
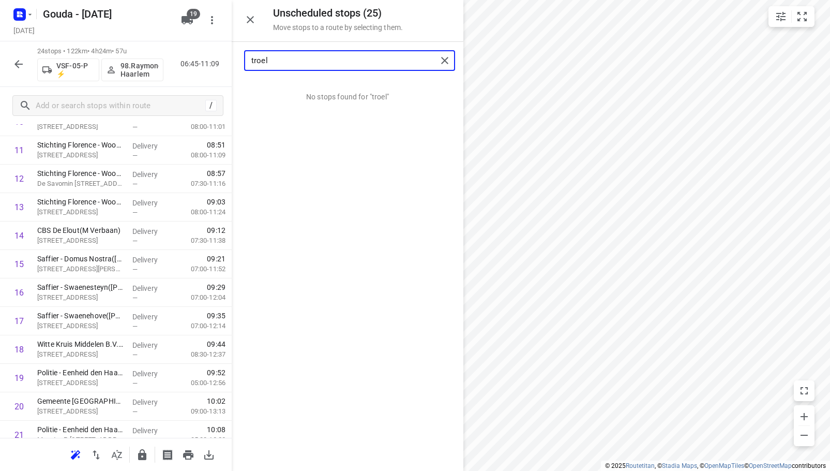
drag, startPoint x: 305, startPoint y: 62, endPoint x: 83, endPoint y: 71, distance: 221.6
click at [82, 71] on div "Unscheduled stops ( 25 ) Move stops to a route by selecting them. troel No stop…" at bounding box center [116, 235] width 232 height 471
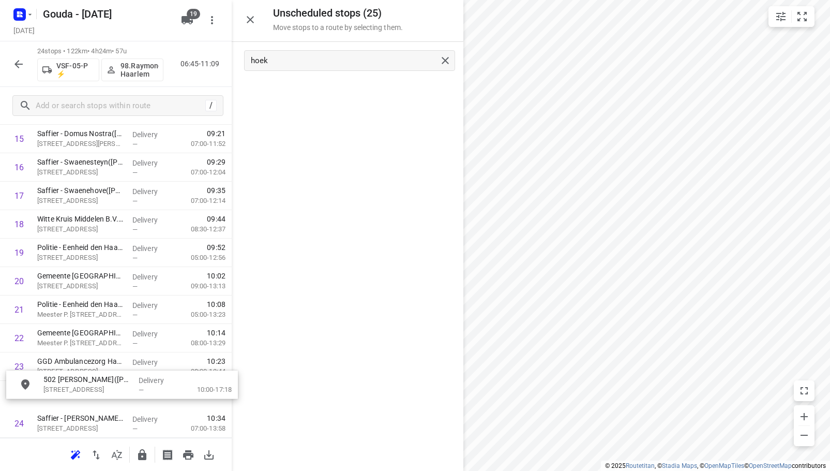
scroll to position [513, 0]
drag, startPoint x: 346, startPoint y: 89, endPoint x: 98, endPoint y: 387, distance: 387.9
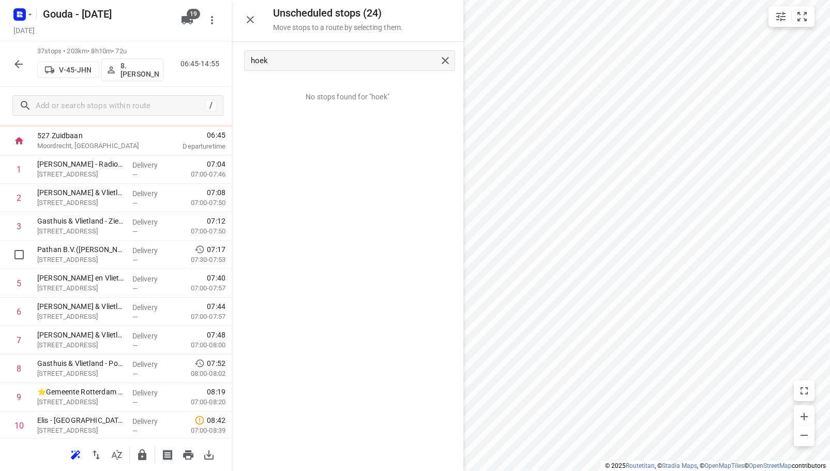
scroll to position [0, 0]
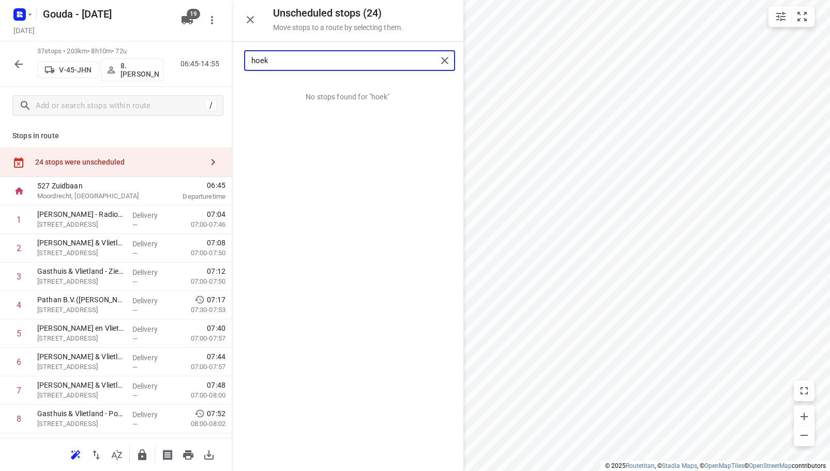
drag, startPoint x: 300, startPoint y: 58, endPoint x: -1, endPoint y: 59, distance: 300.1
click at [0, 59] on html "i © 2025 Routetitan , © Stadia Maps , © OpenMapTiles © OpenStreetMap contributo…" at bounding box center [415, 235] width 830 height 471
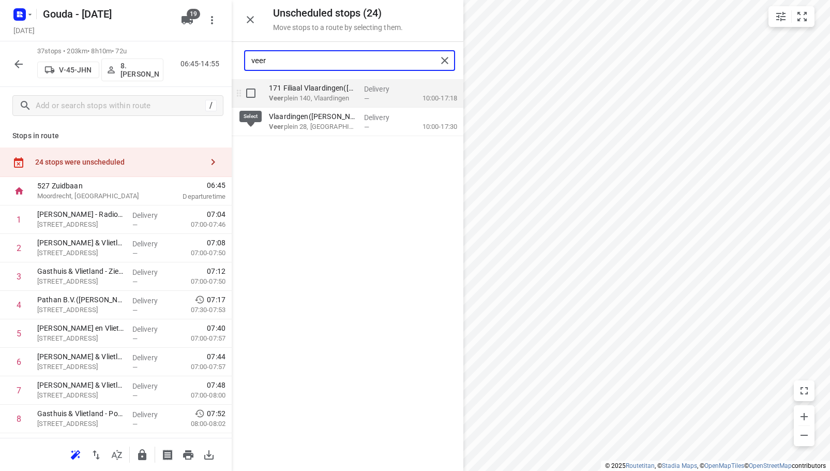
type input "veer"
click at [246, 92] on input "grid" at bounding box center [251, 93] width 21 height 21
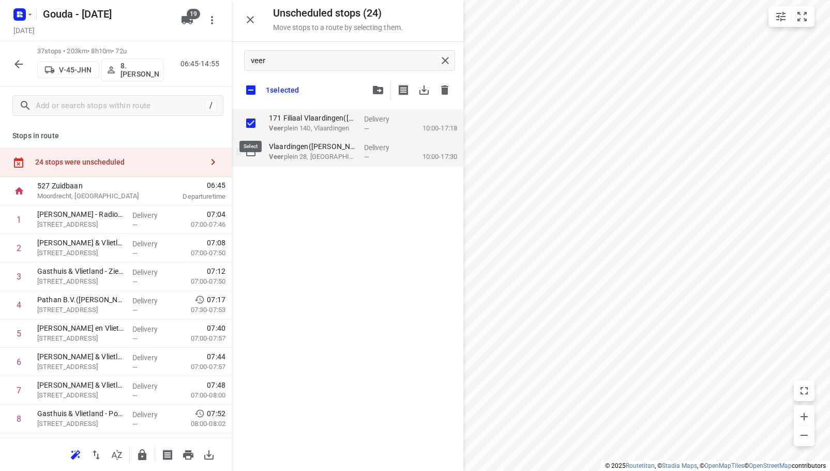
checkbox input "true"
click at [249, 151] on input "grid" at bounding box center [251, 151] width 21 height 21
checkbox input "true"
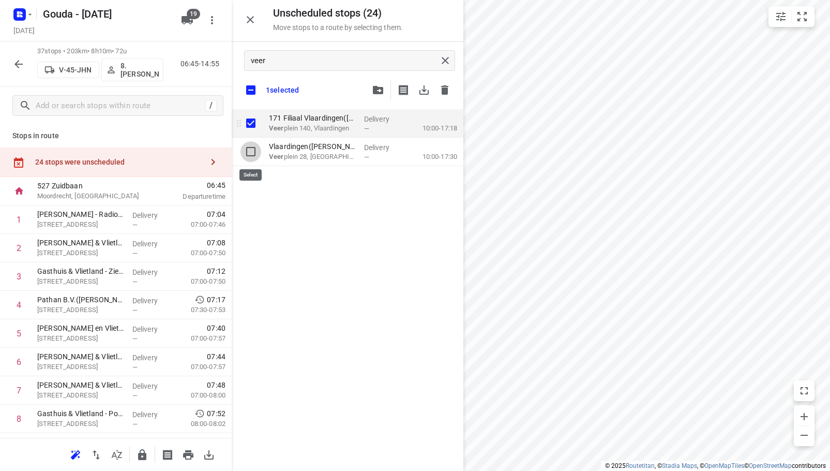
checkbox input "true"
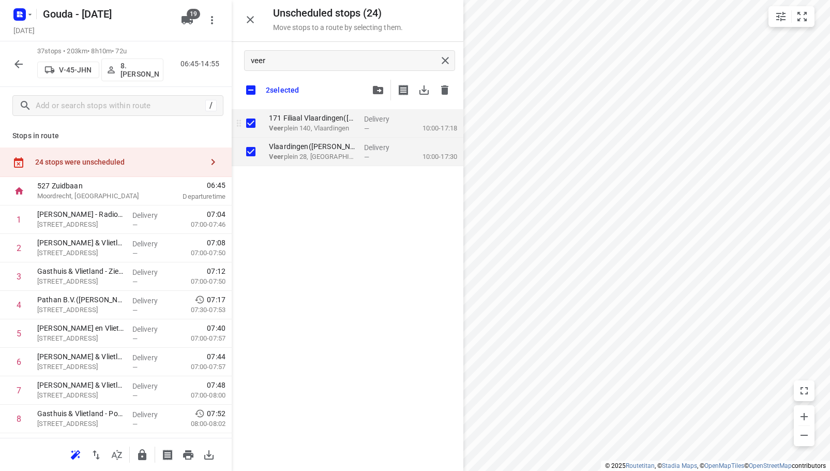
checkbox input "true"
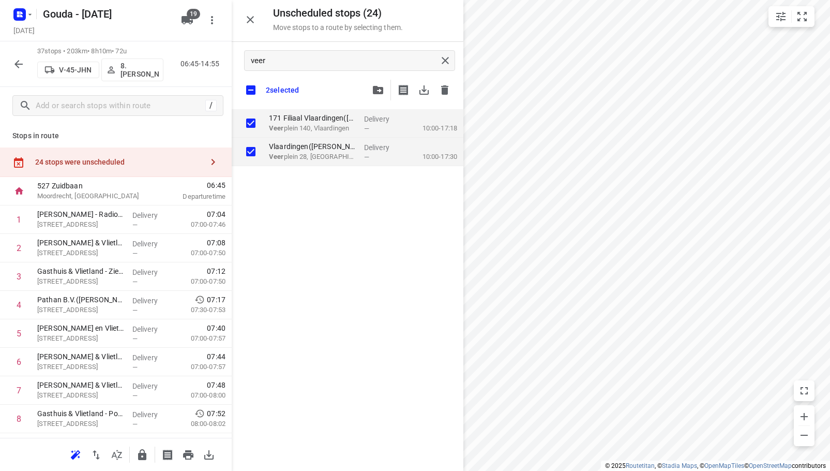
checkbox input "true"
drag, startPoint x: 301, startPoint y: 135, endPoint x: 300, endPoint y: 128, distance: 7.3
click at [276, 170] on div "Unscheduled stops ( 24 ) Move stops to a route by selecting them. veer 2 select…" at bounding box center [348, 235] width 232 height 471
checkbox input "true"
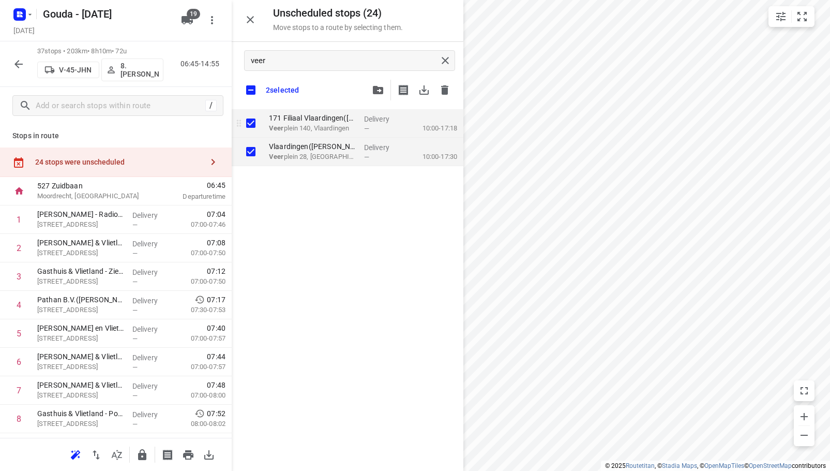
checkbox input "true"
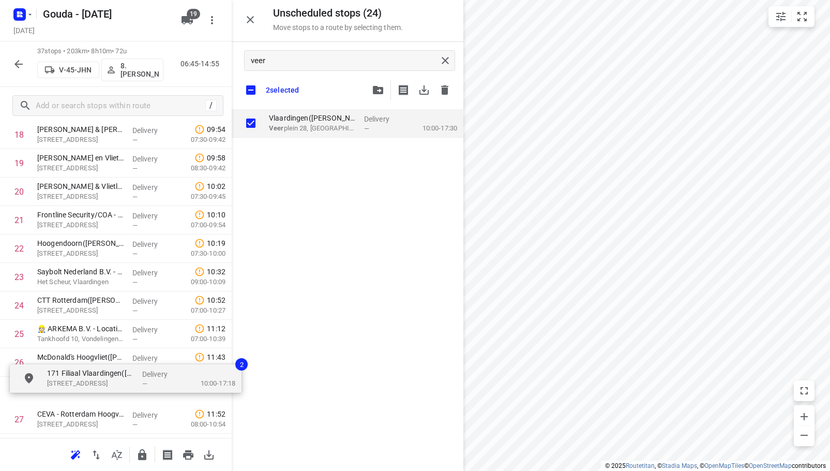
scroll to position [578, 0]
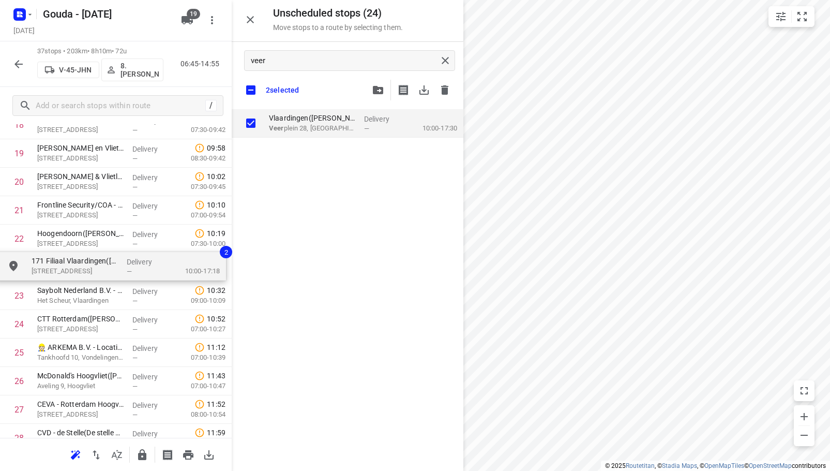
drag, startPoint x: 306, startPoint y: 122, endPoint x: 65, endPoint y: 265, distance: 280.5
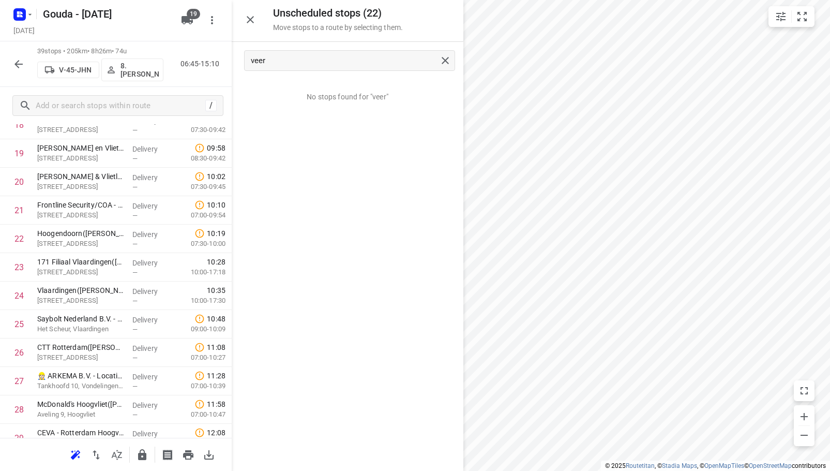
click at [246, 20] on icon "button" at bounding box center [250, 19] width 12 height 12
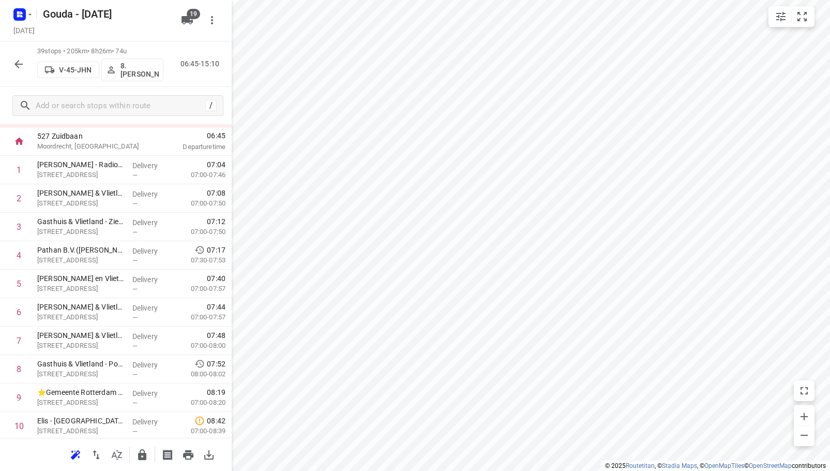
scroll to position [0, 0]
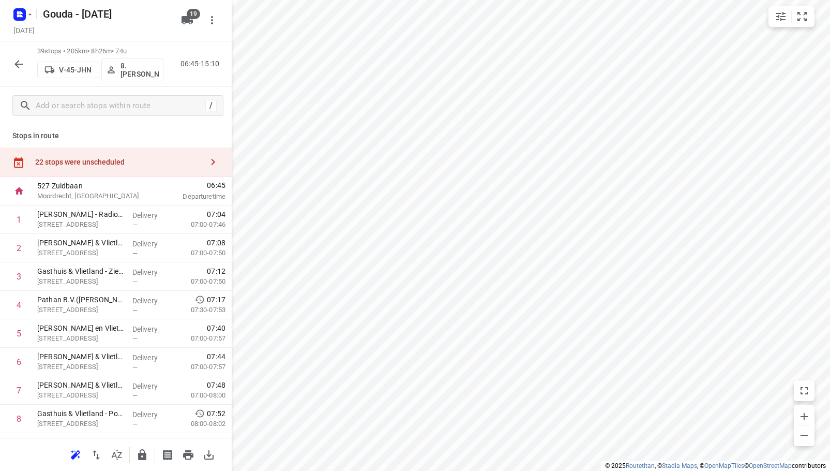
click at [120, 160] on div "22 stops were unscheduled" at bounding box center [119, 162] width 168 height 8
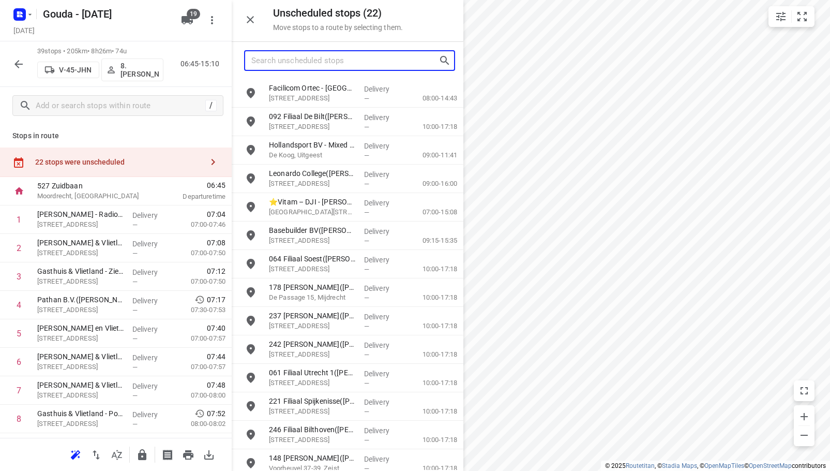
click at [272, 62] on input "Search unscheduled stops" at bounding box center [344, 61] width 187 height 16
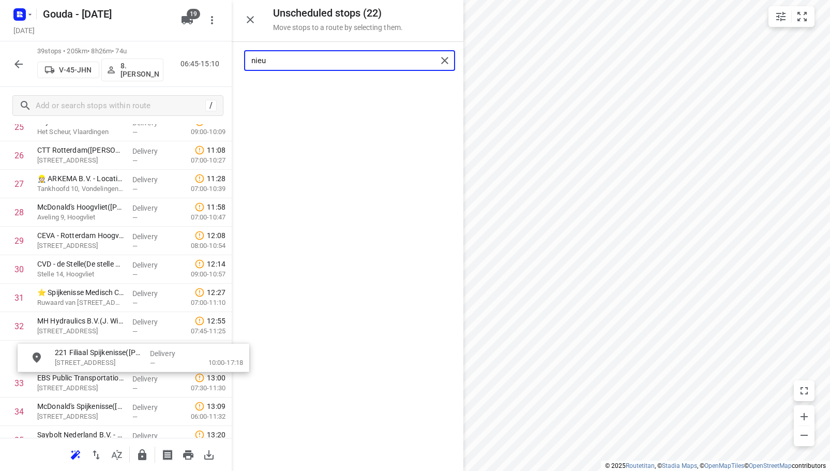
scroll to position [777, 0]
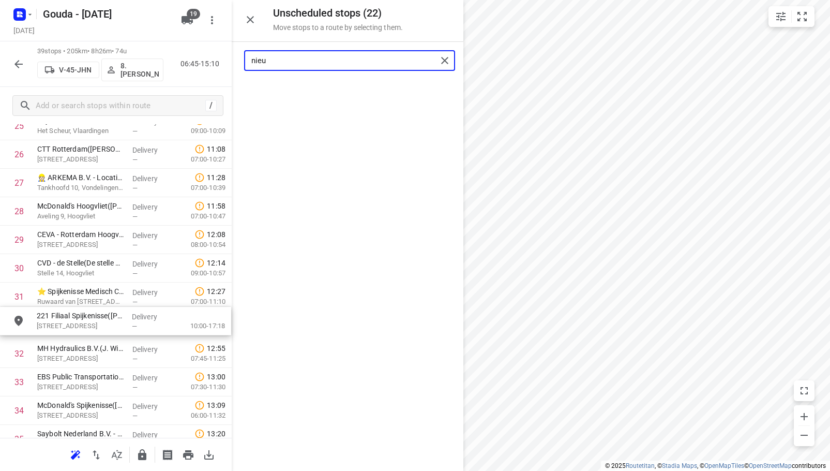
drag, startPoint x: 294, startPoint y: 88, endPoint x: 59, endPoint y: 323, distance: 331.8
type input "nieu"
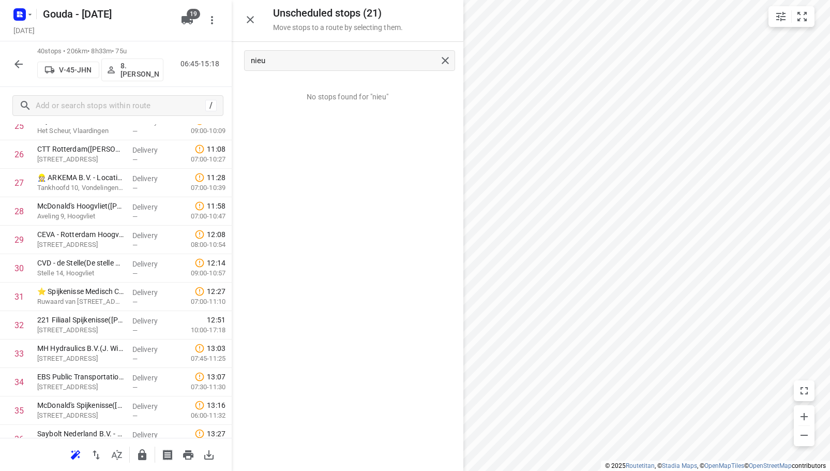
scroll to position [508, 0]
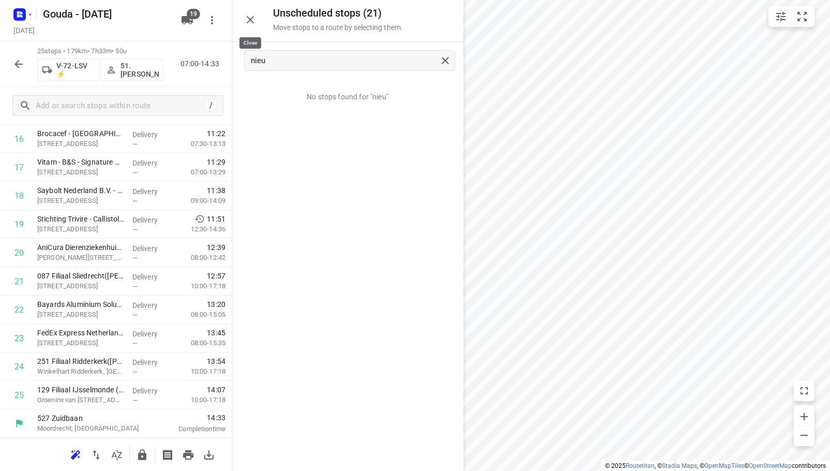
click at [249, 23] on icon "button" at bounding box center [250, 19] width 12 height 12
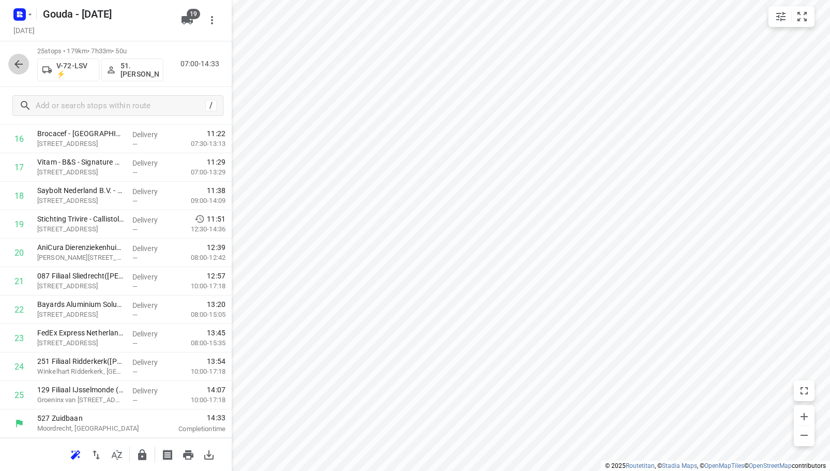
click at [25, 65] on button "button" at bounding box center [18, 64] width 21 height 21
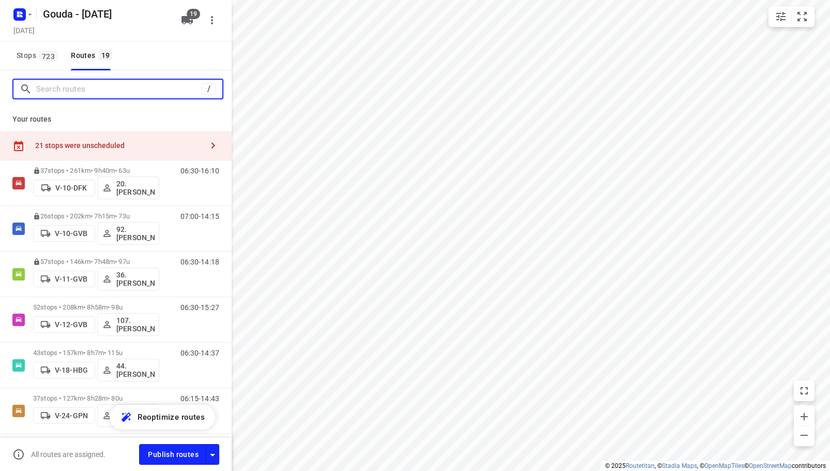
click at [81, 90] on input "Search routes" at bounding box center [119, 89] width 166 height 16
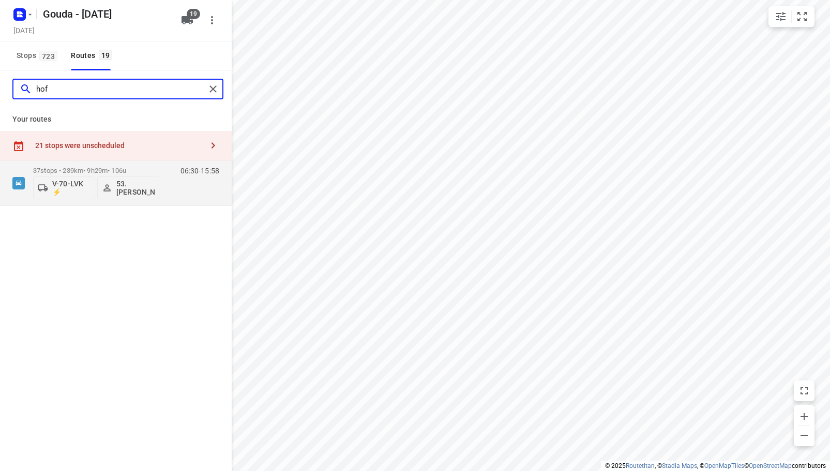
type input "hof"
click at [78, 145] on div "21 stops were unscheduled" at bounding box center [119, 145] width 168 height 8
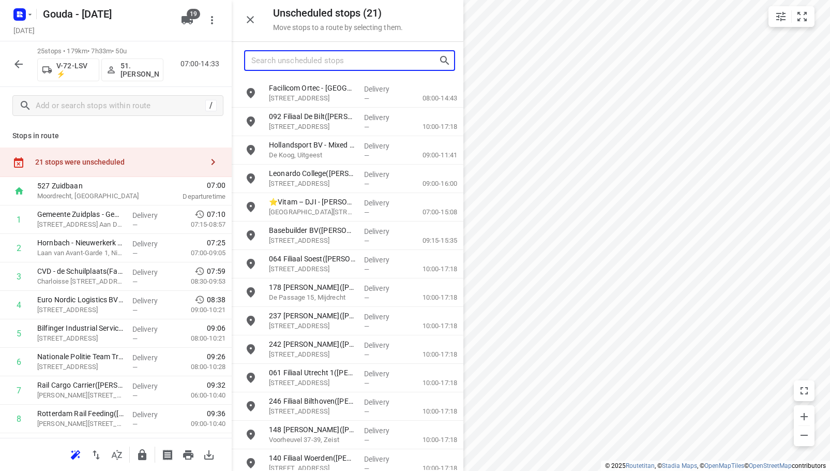
click at [301, 66] on input "Search unscheduled stops" at bounding box center [344, 61] width 187 height 16
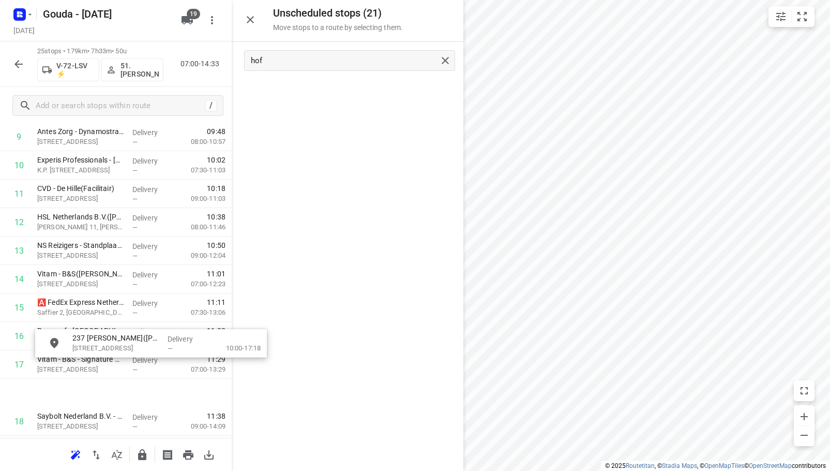
scroll to position [347, 0]
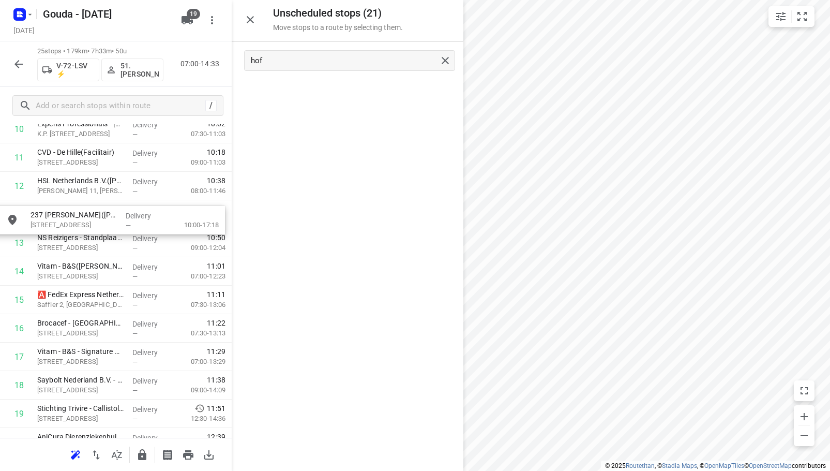
drag, startPoint x: 339, startPoint y: 97, endPoint x: 97, endPoint y: 225, distance: 274.0
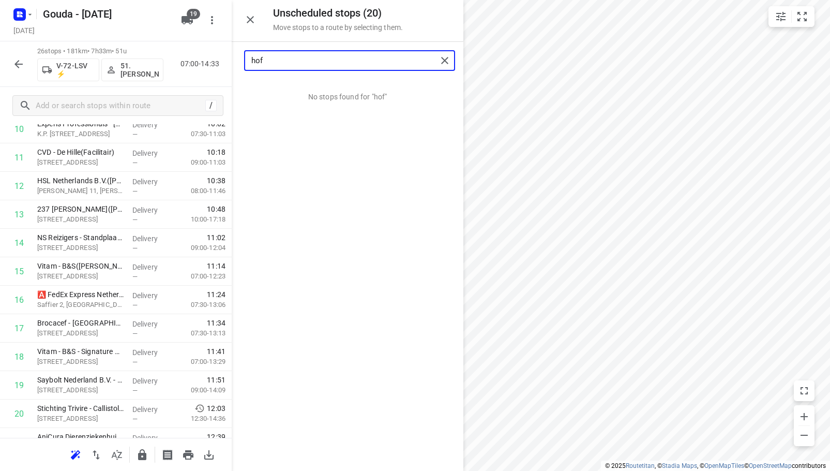
drag, startPoint x: 333, startPoint y: 59, endPoint x: 43, endPoint y: 87, distance: 290.5
click at [43, 87] on div "Unscheduled stops ( 20 ) Move stops to a route by selecting them. hof No stops …" at bounding box center [116, 235] width 232 height 471
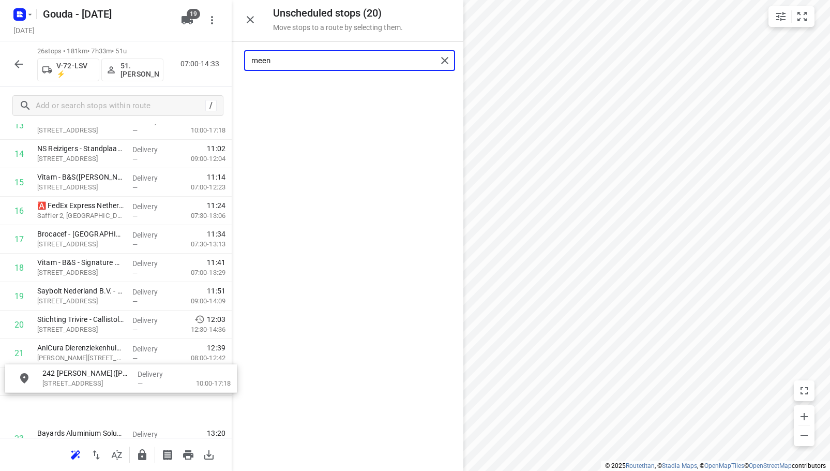
scroll to position [464, 0]
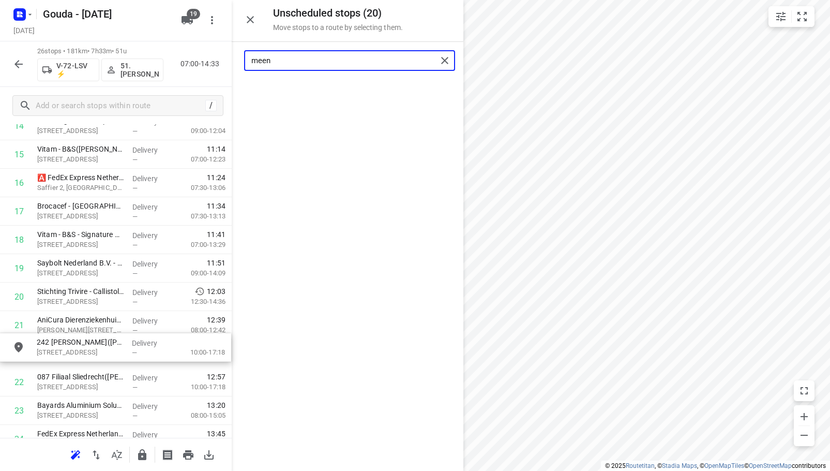
drag, startPoint x: 327, startPoint y: 93, endPoint x: 89, endPoint y: 361, distance: 358.4
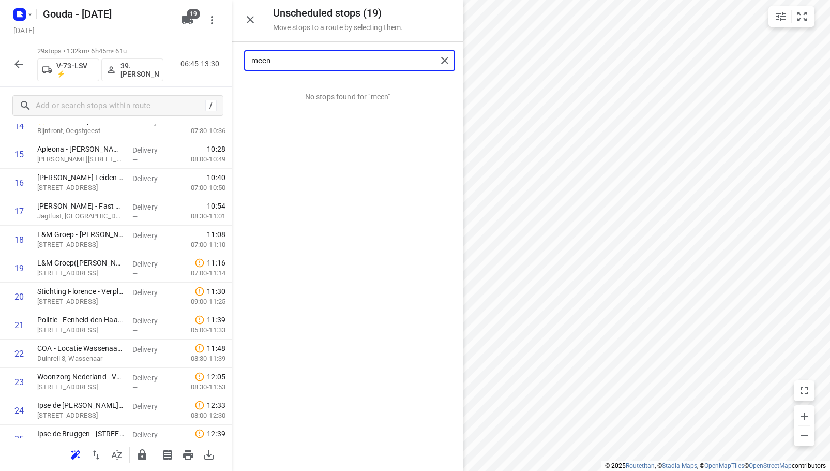
drag, startPoint x: 366, startPoint y: 62, endPoint x: -1, endPoint y: 82, distance: 367.3
click at [0, 82] on html "i © 2025 Routetitan , © Stadia Maps , © OpenMapTiles © OpenStreetMap contributo…" at bounding box center [415, 235] width 830 height 471
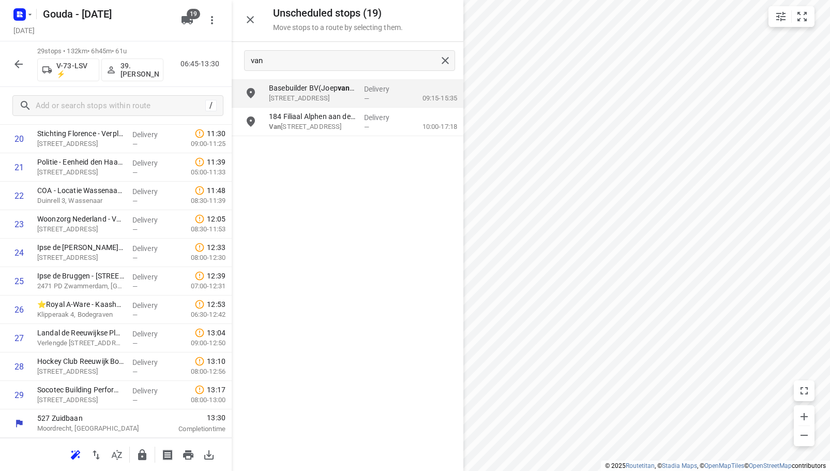
scroll to position [621, 0]
drag, startPoint x: 355, startPoint y: 64, endPoint x: 15, endPoint y: 66, distance: 339.9
click at [15, 66] on div "Unscheduled stops ( 19 ) Move stops to a route by selecting them. van Basebuild…" at bounding box center [116, 235] width 232 height 471
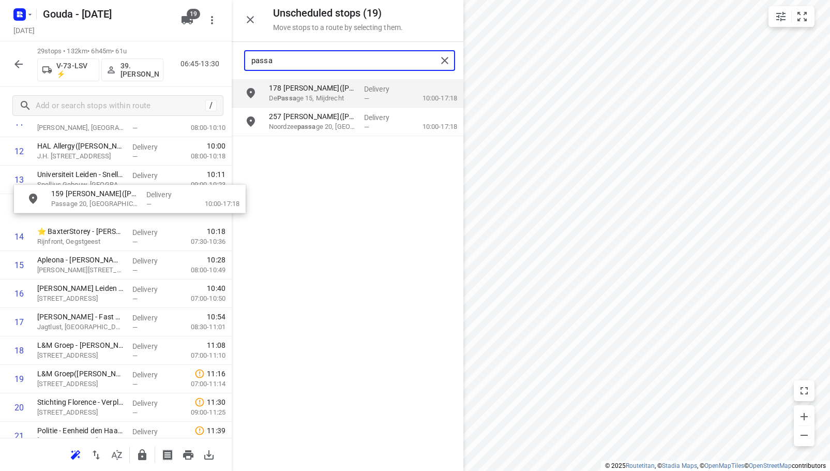
scroll to position [381, 0]
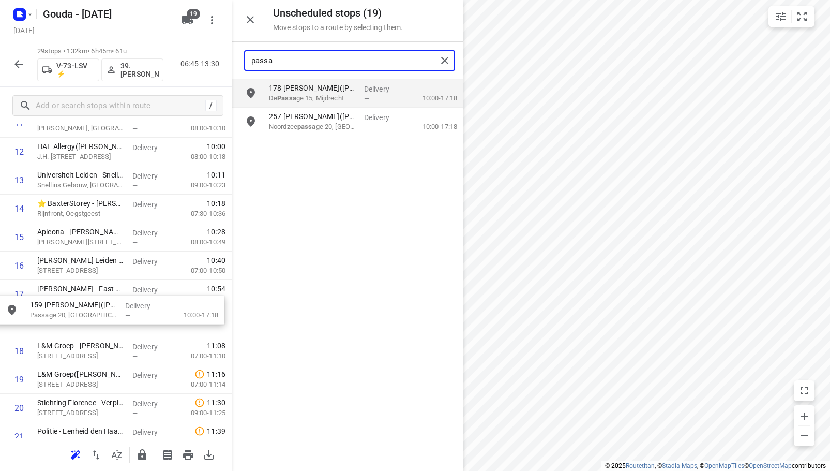
drag, startPoint x: 332, startPoint y: 163, endPoint x: 90, endPoint y: 326, distance: 291.8
drag, startPoint x: 359, startPoint y: 67, endPoint x: 218, endPoint y: 67, distance: 140.2
click at [218, 67] on div "Unscheduled stops ( 18 ) Move stops to a route by selecting them. passa 178 Fil…" at bounding box center [116, 235] width 232 height 471
type input "g"
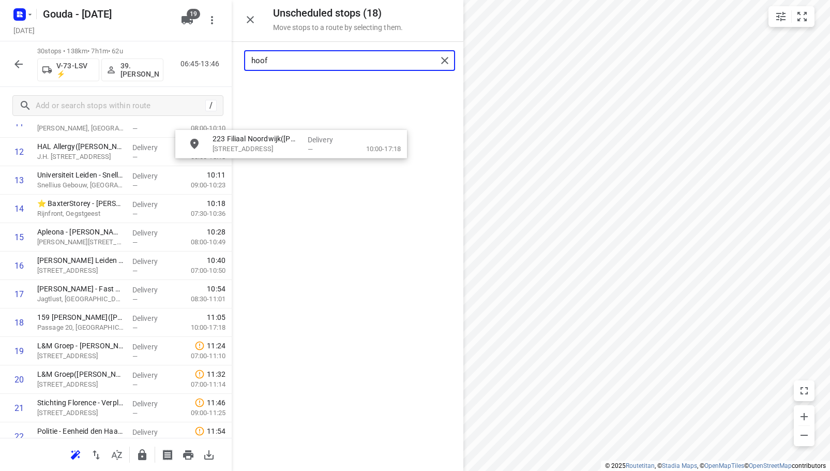
scroll to position [380, 0]
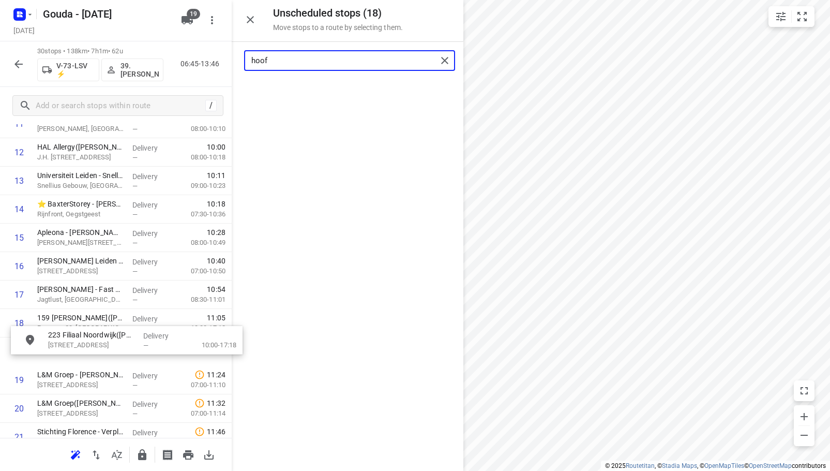
drag, startPoint x: 296, startPoint y: 88, endPoint x: 68, endPoint y: 342, distance: 342.2
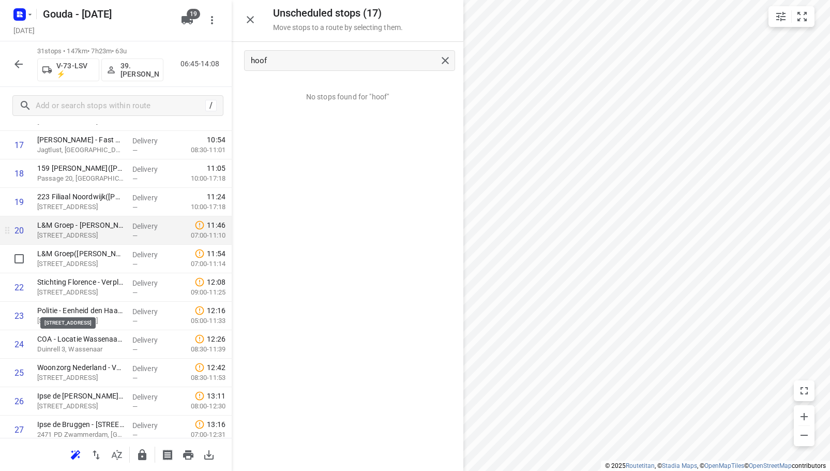
scroll to position [535, 0]
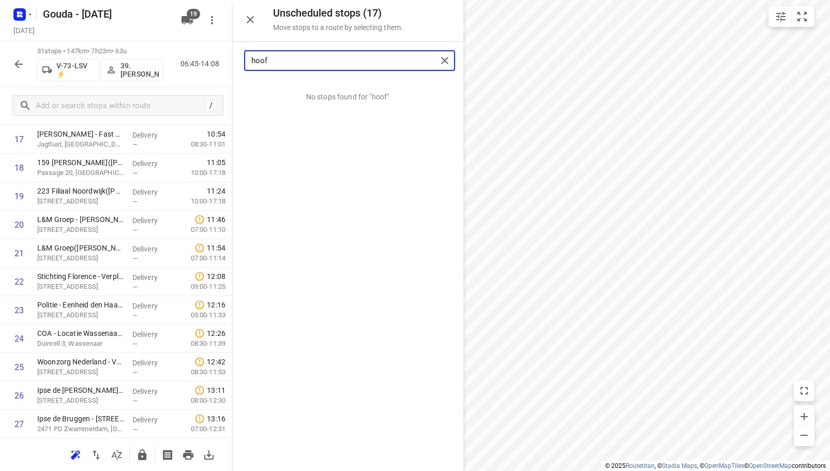
drag, startPoint x: 332, startPoint y: 57, endPoint x: -1, endPoint y: 82, distance: 333.6
click at [0, 82] on html "i © 2025 Routetitan , © Stadia Maps , © OpenMapTiles © OpenStreetMap contributo…" at bounding box center [415, 235] width 830 height 471
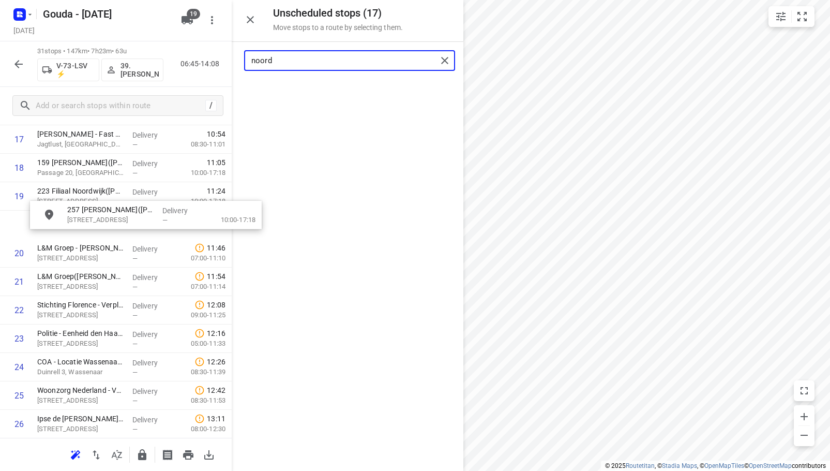
drag, startPoint x: 291, startPoint y: 94, endPoint x: 86, endPoint y: 217, distance: 239.2
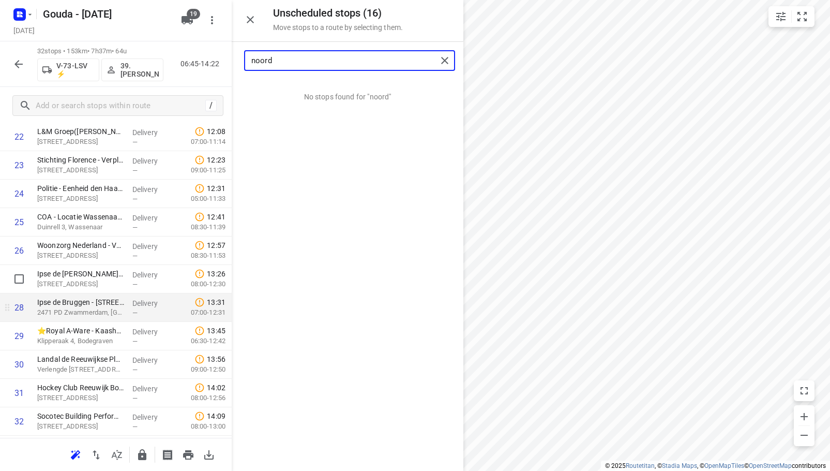
scroll to position [707, 0]
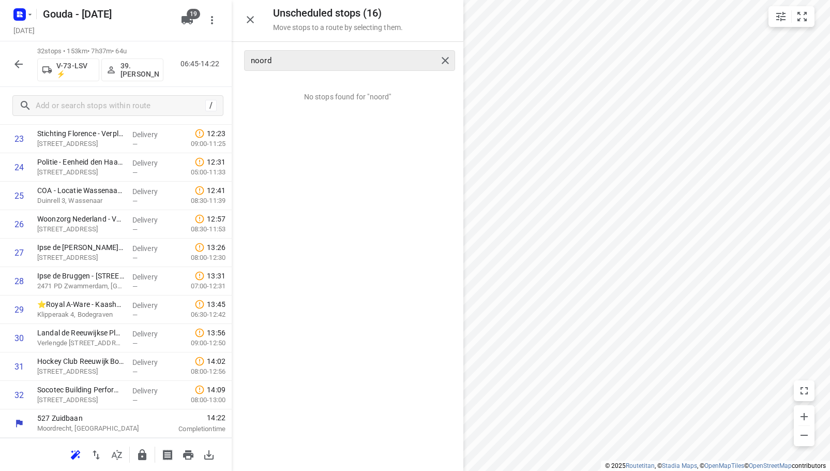
drag, startPoint x: 336, startPoint y: 51, endPoint x: 317, endPoint y: 56, distance: 19.3
click at [317, 56] on div "noord" at bounding box center [349, 60] width 211 height 21
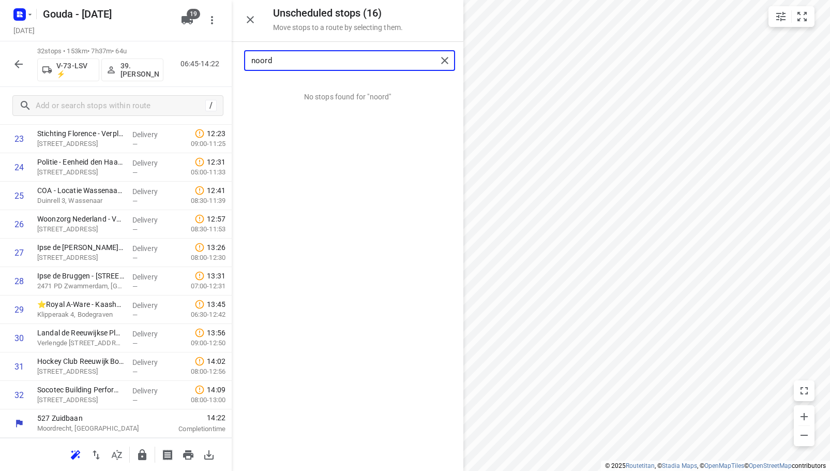
drag, startPoint x: 304, startPoint y: 60, endPoint x: 63, endPoint y: 61, distance: 241.6
click at [63, 61] on div "Unscheduled stops ( 16 ) Move stops to a route by selecting them. noord No stop…" at bounding box center [116, 235] width 232 height 471
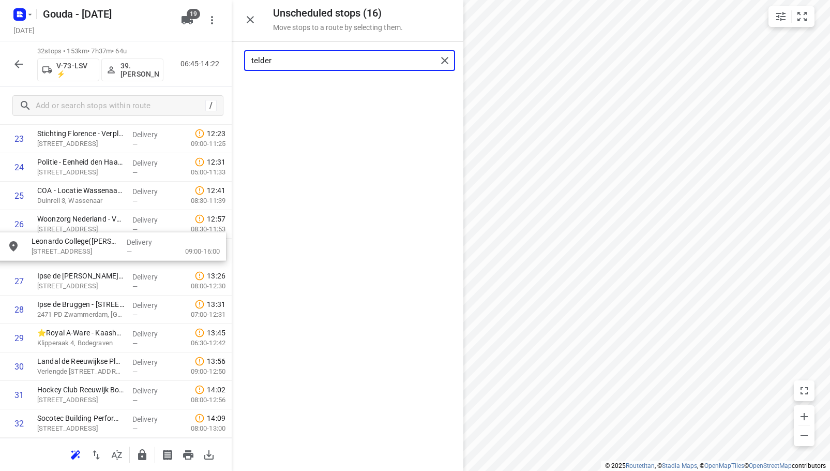
drag, startPoint x: 298, startPoint y: 98, endPoint x: 60, endPoint y: 256, distance: 285.5
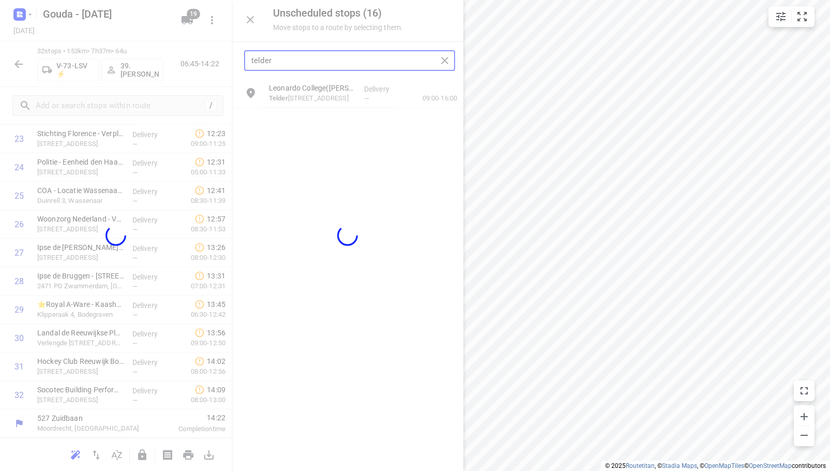
type input "telder"
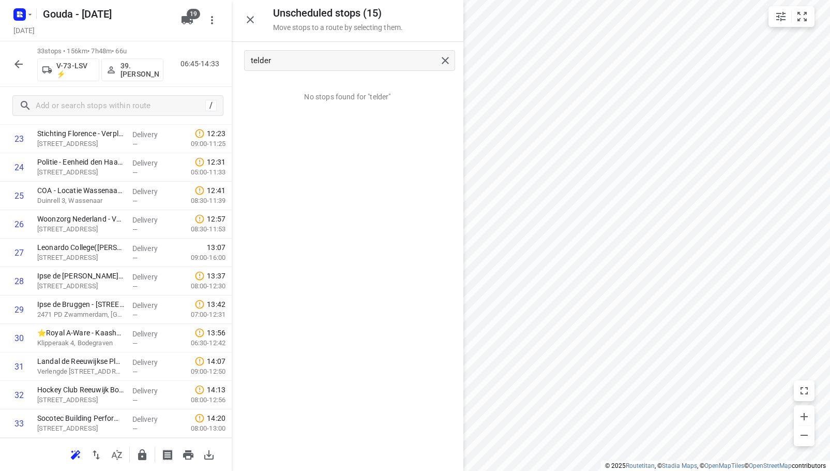
click at [256, 18] on icon "button" at bounding box center [250, 19] width 12 height 12
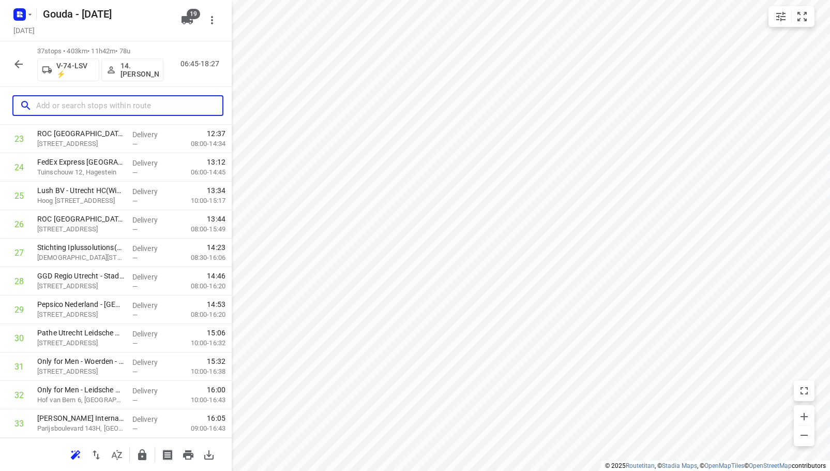
click at [100, 106] on input "text" at bounding box center [129, 106] width 186 height 16
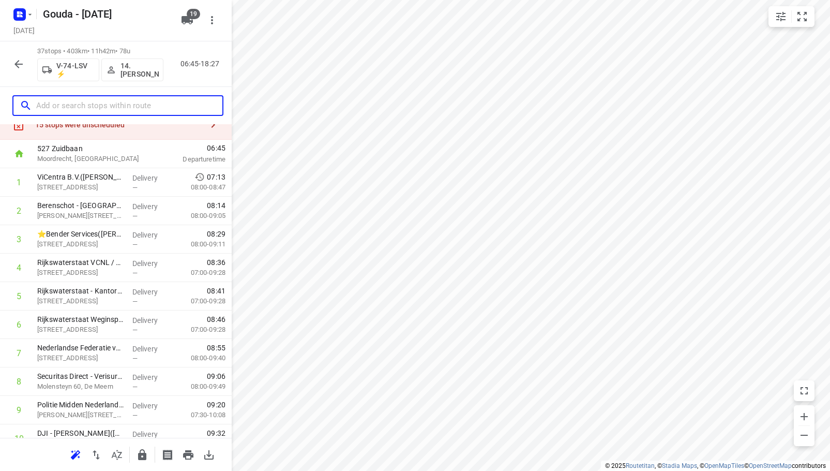
scroll to position [0, 0]
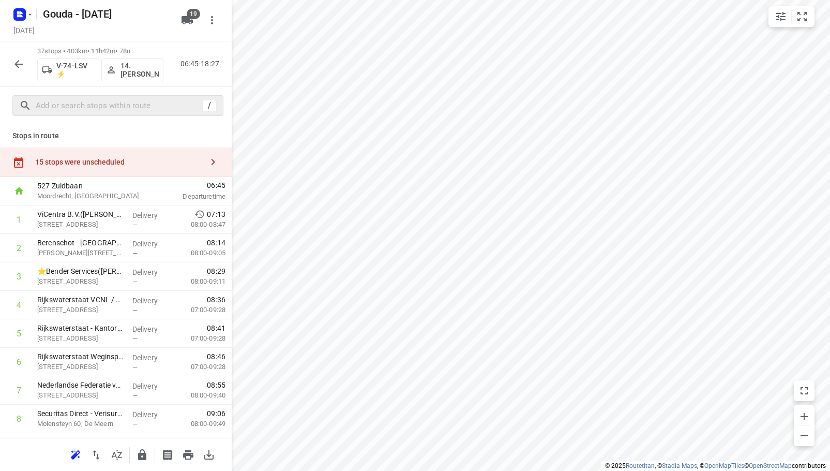
drag, startPoint x: 98, startPoint y: 158, endPoint x: 193, endPoint y: 98, distance: 113.2
click at [101, 158] on div "15 stops were unscheduled" at bounding box center [119, 162] width 168 height 8
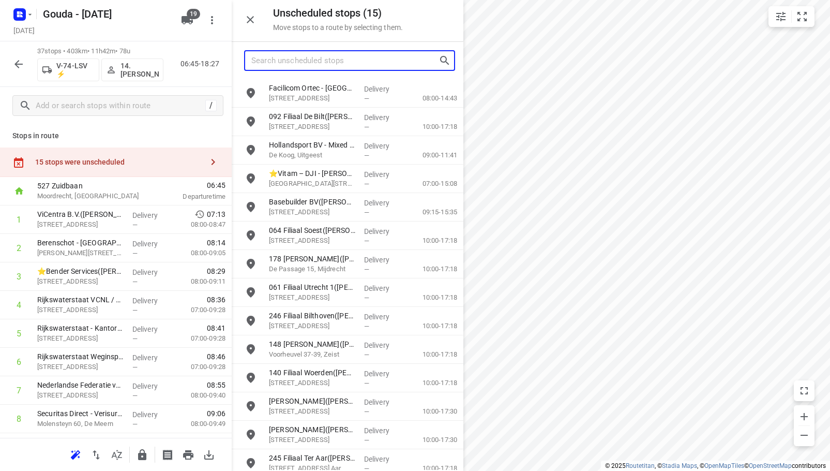
click at [315, 62] on input "Search unscheduled stops" at bounding box center [344, 61] width 187 height 16
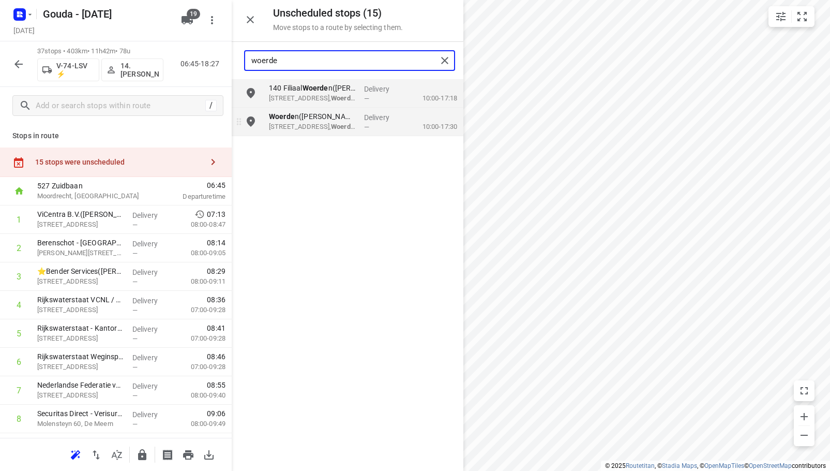
type input "woerde"
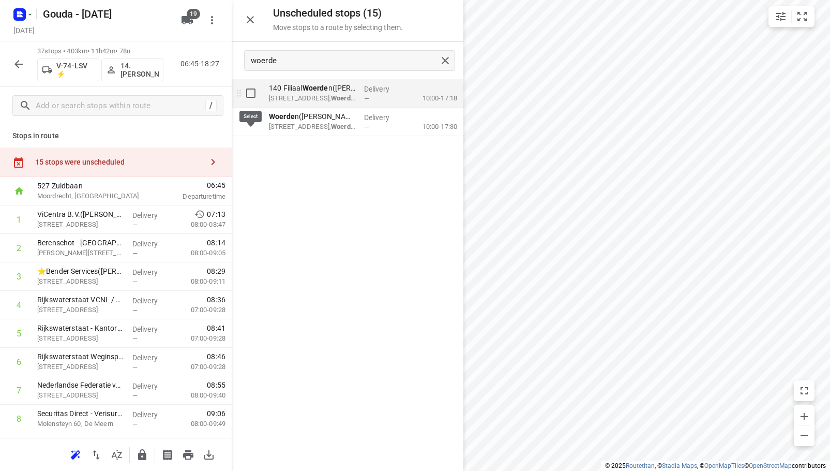
click at [253, 94] on input "grid" at bounding box center [251, 93] width 21 height 21
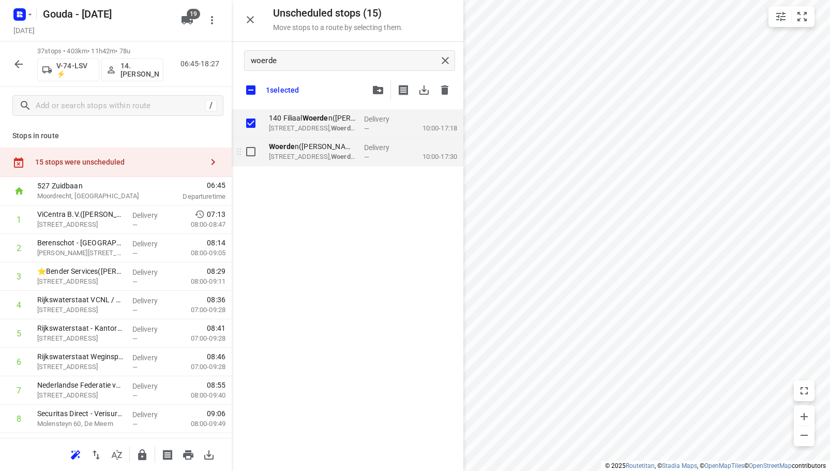
checkbox input "true"
drag, startPoint x: 249, startPoint y: 150, endPoint x: 298, endPoint y: 121, distance: 57.2
click at [249, 150] on input "grid" at bounding box center [251, 151] width 21 height 21
checkbox input "true"
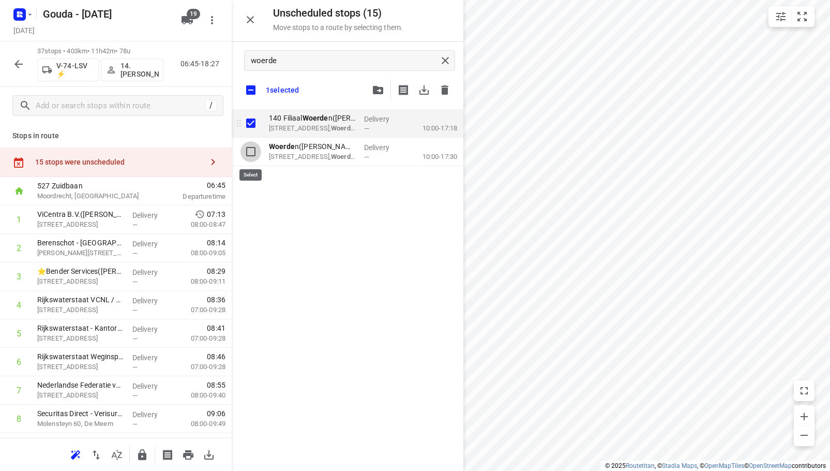
checkbox input "true"
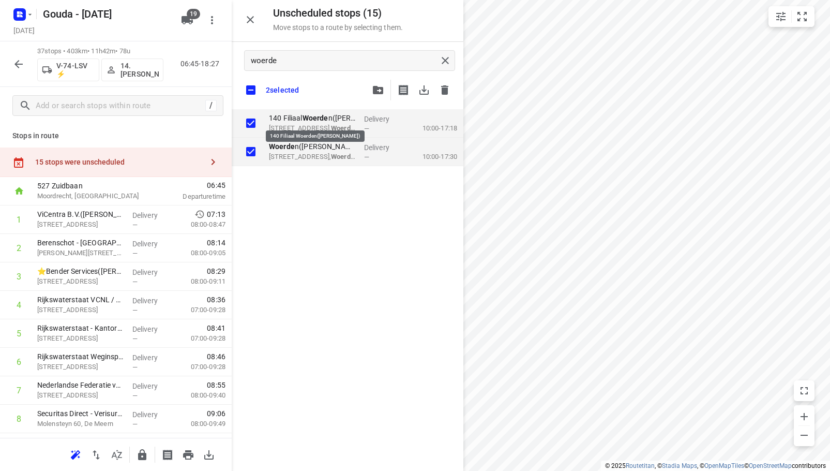
checkbox input "true"
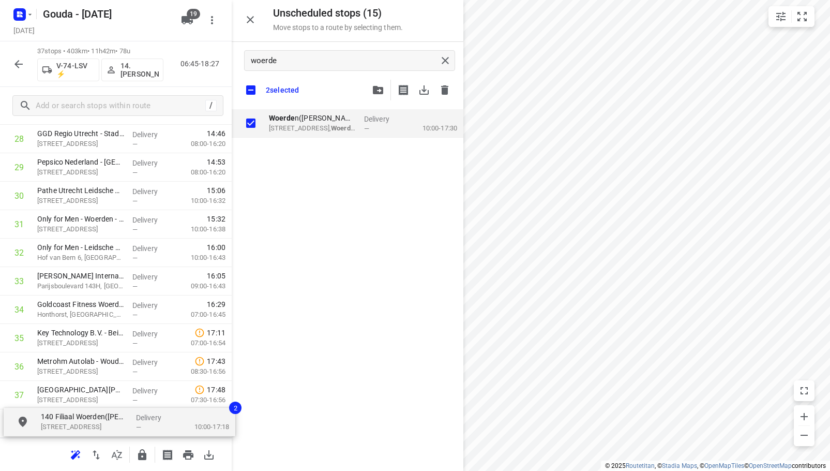
scroll to position [875, 0]
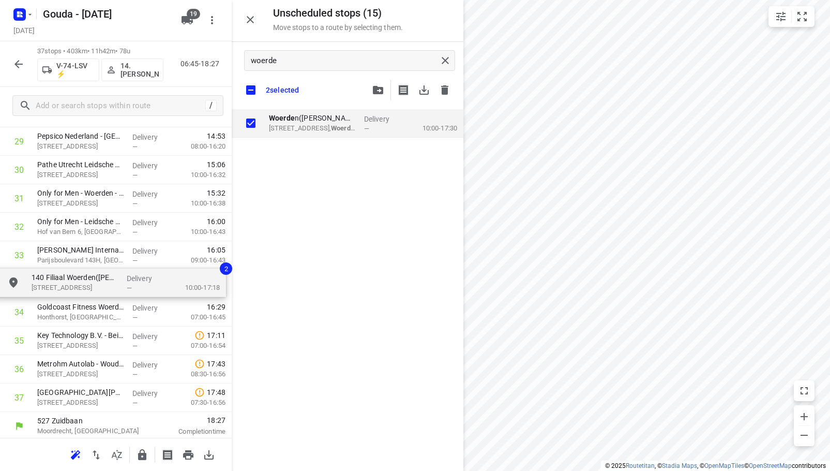
drag, startPoint x: 300, startPoint y: 121, endPoint x: 61, endPoint y: 285, distance: 290.2
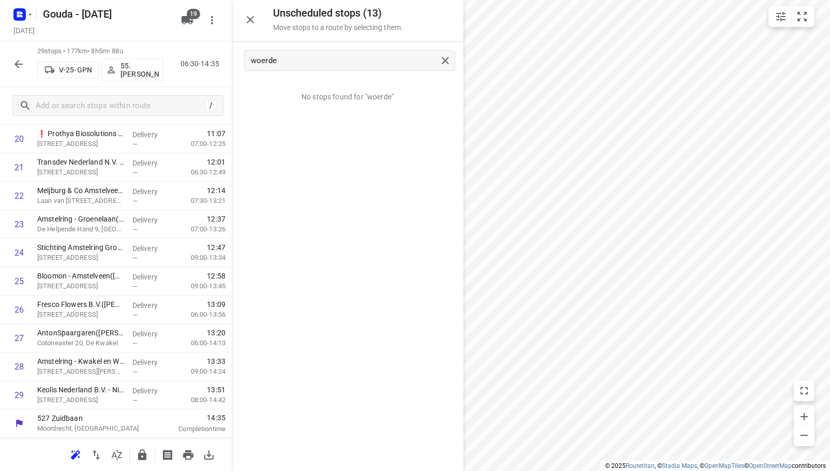
scroll to position [621, 0]
drag, startPoint x: 367, startPoint y: 60, endPoint x: 30, endPoint y: 81, distance: 337.4
click at [3, 85] on div "Unscheduled stops ( 13 ) Move stops to a route by selecting them. woerde No sto…" at bounding box center [116, 235] width 232 height 471
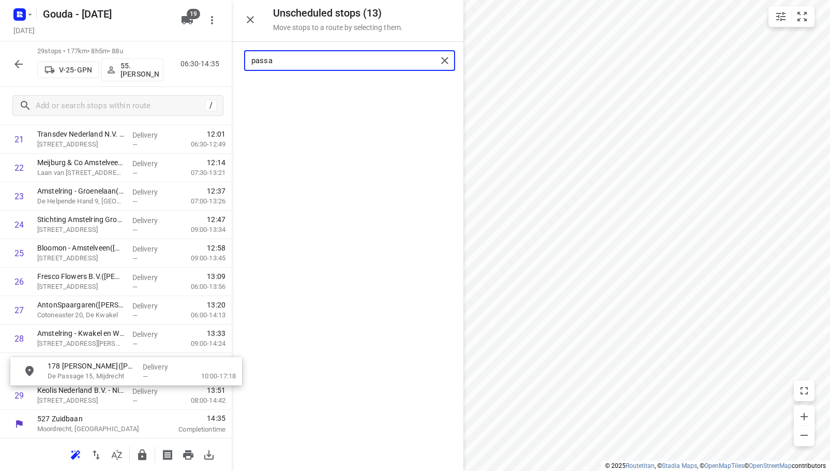
drag, startPoint x: 360, startPoint y: 89, endPoint x: 134, endPoint y: 367, distance: 357.4
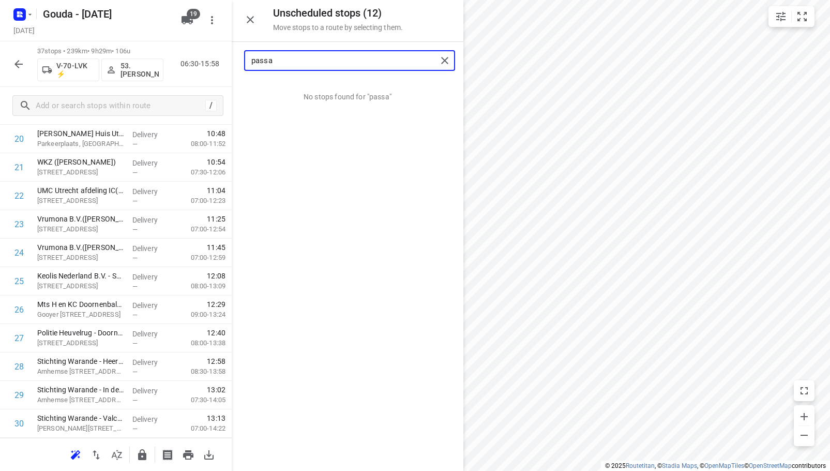
drag, startPoint x: 339, startPoint y: 68, endPoint x: -1, endPoint y: 90, distance: 340.1
click at [0, 90] on html "i © 2025 Routetitan , © Stadia Maps , © OpenMapTiles © OpenStreetMap contributo…" at bounding box center [415, 235] width 830 height 471
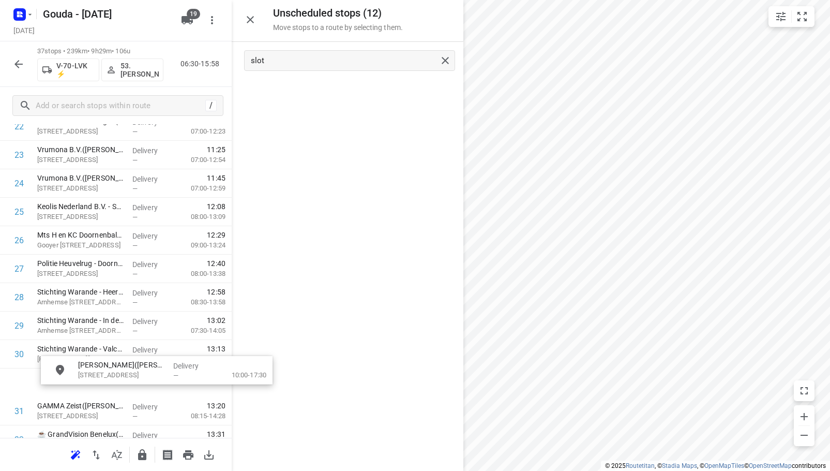
scroll to position [696, 0]
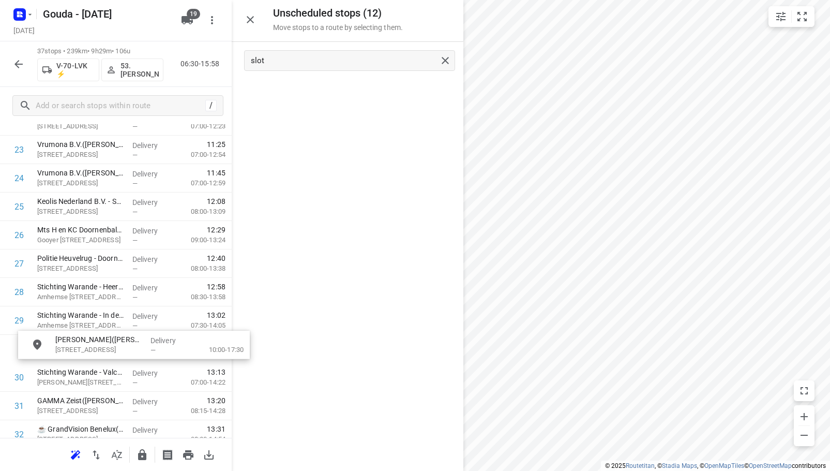
drag, startPoint x: 304, startPoint y: 96, endPoint x: 89, endPoint y: 352, distance: 334.1
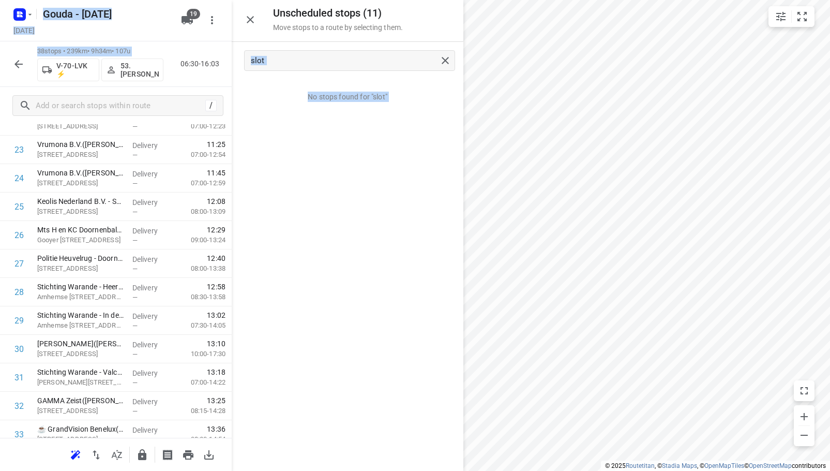
drag, startPoint x: 308, startPoint y: 52, endPoint x: 109, endPoint y: 67, distance: 200.3
click at [99, 68] on div "Unscheduled stops ( 11 ) Move stops to a route by selecting them. slot No stops…" at bounding box center [116, 235] width 232 height 471
drag, startPoint x: 368, startPoint y: 157, endPoint x: 338, endPoint y: 118, distance: 49.0
click at [368, 156] on div "No stops found for "slot"" at bounding box center [348, 275] width 232 height 392
click at [336, 125] on div "No stops found for "slot"" at bounding box center [348, 275] width 232 height 392
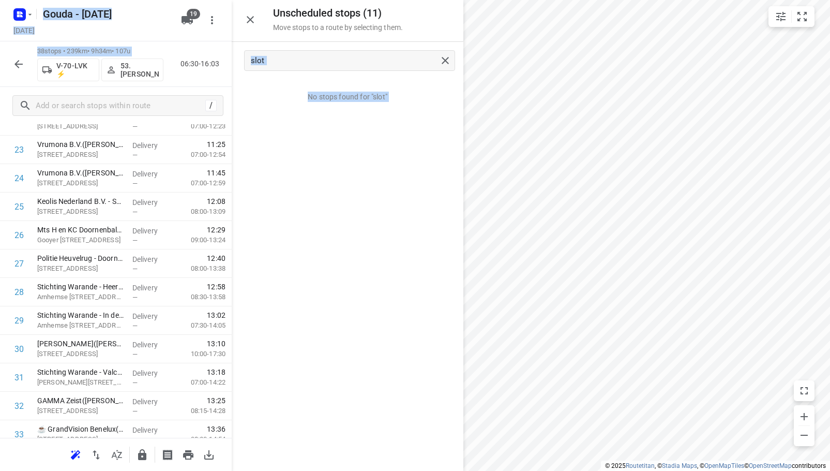
click at [382, 94] on p "No stops found for "slot"" at bounding box center [348, 97] width 80 height 10
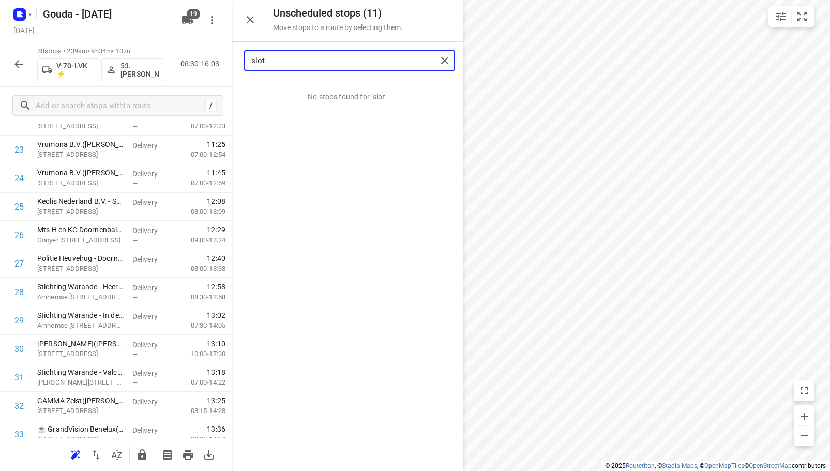
drag, startPoint x: 355, startPoint y: 65, endPoint x: 133, endPoint y: 39, distance: 223.4
click at [133, 43] on div "Unscheduled stops ( 11 ) Move stops to a route by selecting them. slot No stops…" at bounding box center [116, 235] width 232 height 471
drag, startPoint x: 332, startPoint y: 95, endPoint x: 96, endPoint y: 353, distance: 350.0
click at [347, 196] on div "No stops found for "voor"" at bounding box center [348, 275] width 232 height 392
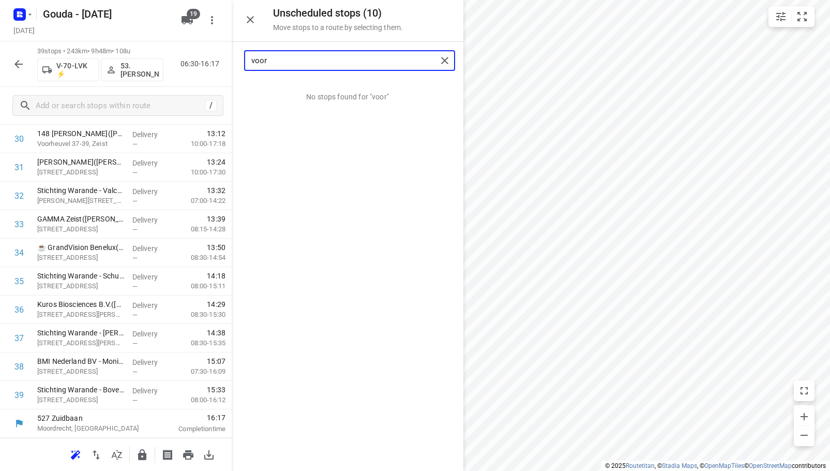
drag, startPoint x: 332, startPoint y: 65, endPoint x: 276, endPoint y: 5, distance: 82.0
click at [85, 72] on div "Unscheduled stops ( 10 ) Move stops to a route by selecting them. voor No stops…" at bounding box center [116, 235] width 232 height 471
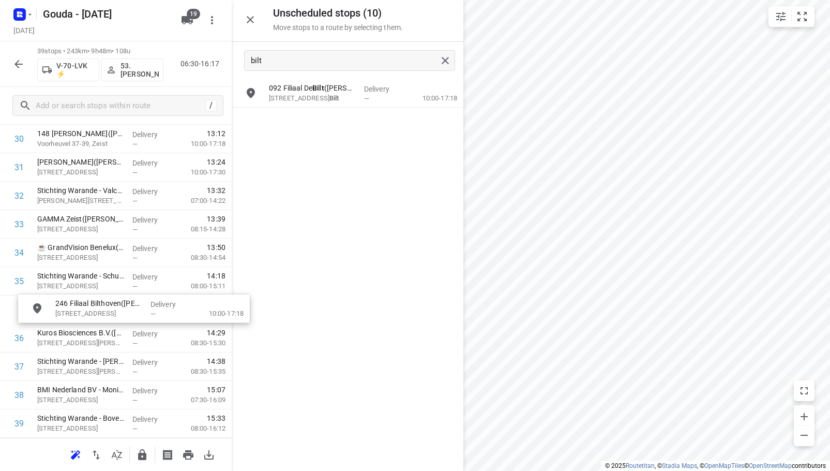
drag, startPoint x: 337, startPoint y: 124, endPoint x: 121, endPoint y: 314, distance: 287.8
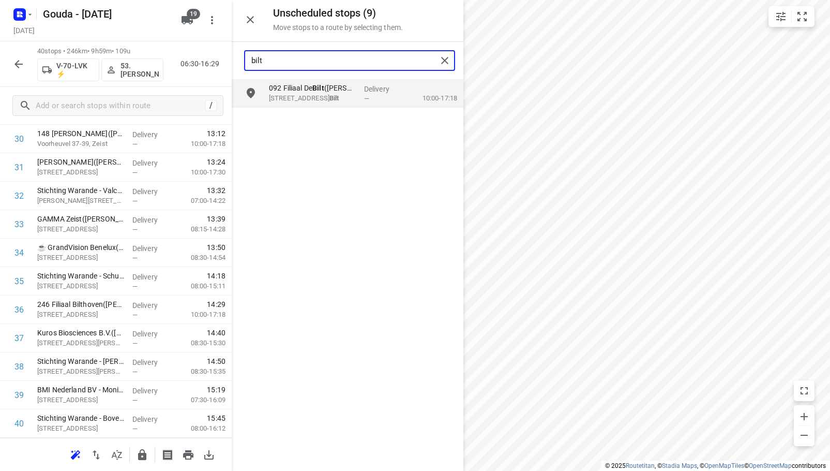
drag, startPoint x: 311, startPoint y: 64, endPoint x: 248, endPoint y: 63, distance: 62.6
click at [248, 63] on div "bilt" at bounding box center [341, 61] width 192 height 16
drag, startPoint x: 380, startPoint y: 63, endPoint x: -1, endPoint y: -12, distance: 387.5
click at [0, 0] on html "i © 2025 Routetitan , © Stadia Maps , © OpenMapTiles © OpenStreetMap contributo…" at bounding box center [415, 235] width 830 height 471
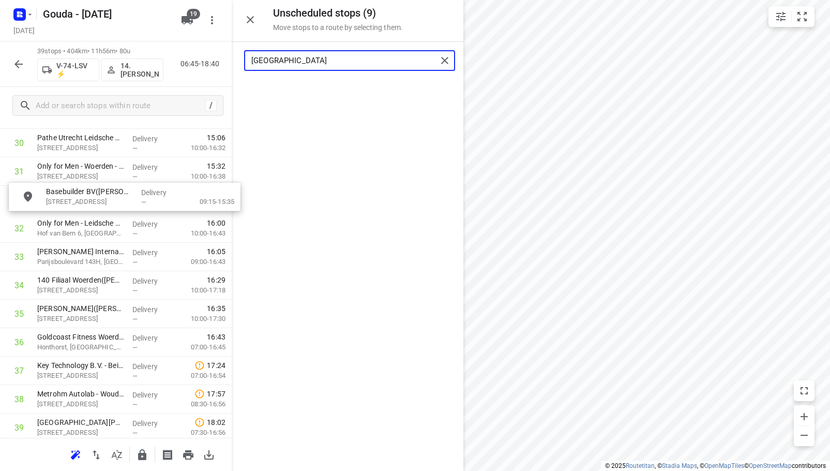
drag, startPoint x: 307, startPoint y: 110, endPoint x: 93, endPoint y: 205, distance: 235.1
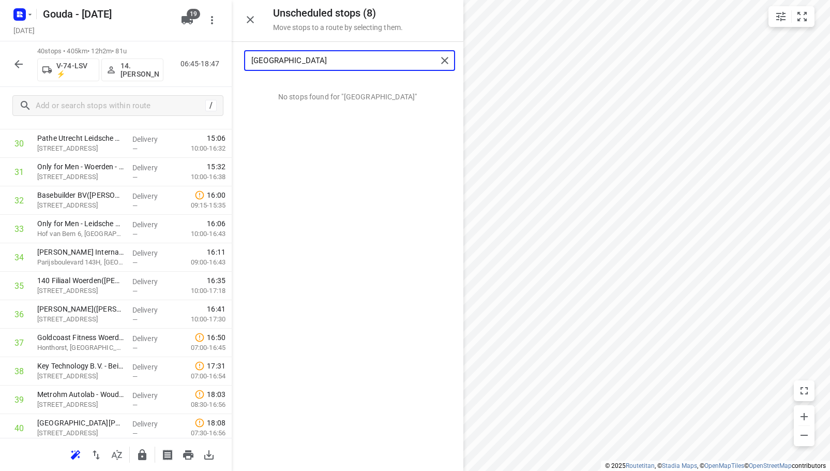
type input "parijs"
click at [18, 63] on icon "button" at bounding box center [18, 64] width 12 height 12
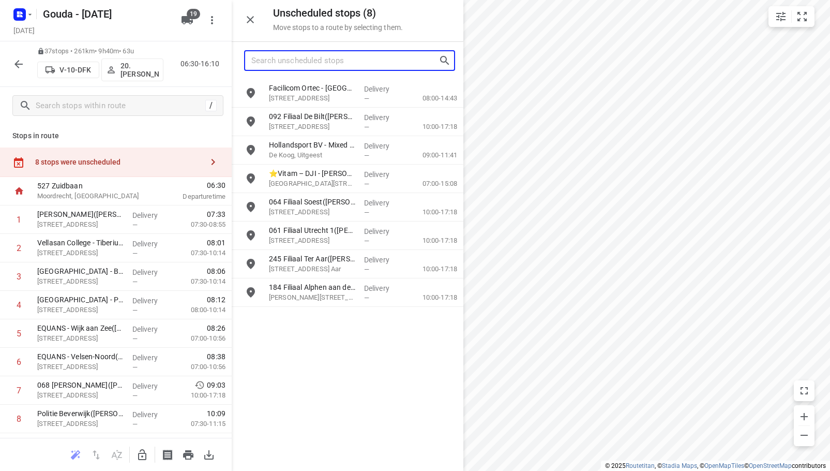
click at [339, 59] on input "Search unscheduled stops" at bounding box center [344, 61] width 187 height 16
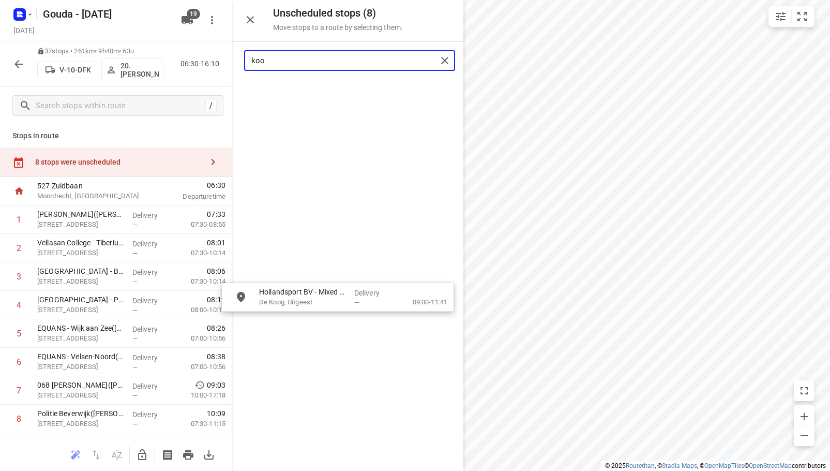
drag, startPoint x: 308, startPoint y: 89, endPoint x: 278, endPoint y: 311, distance: 224.0
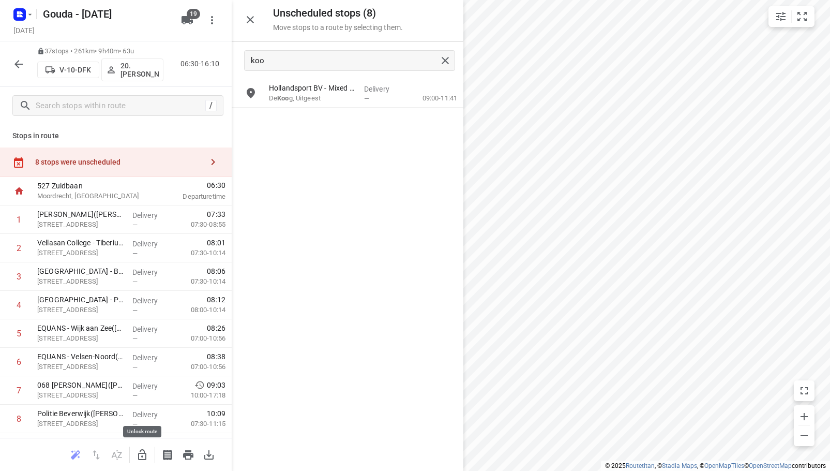
click at [141, 455] on icon "button" at bounding box center [142, 455] width 12 height 12
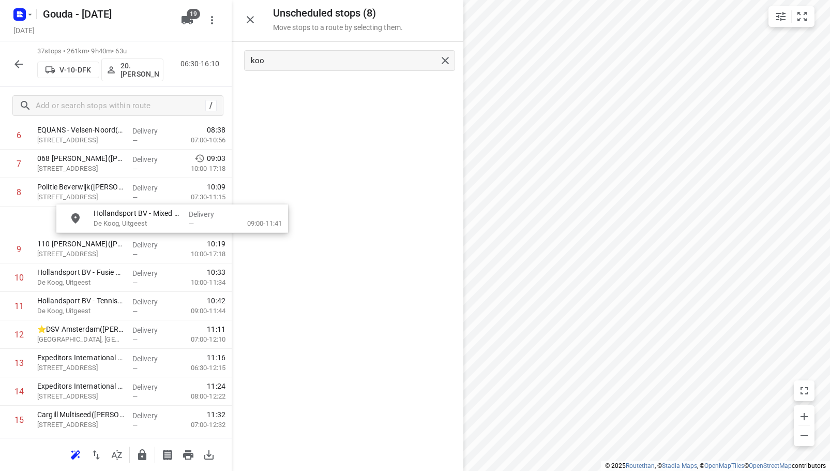
scroll to position [222, 0]
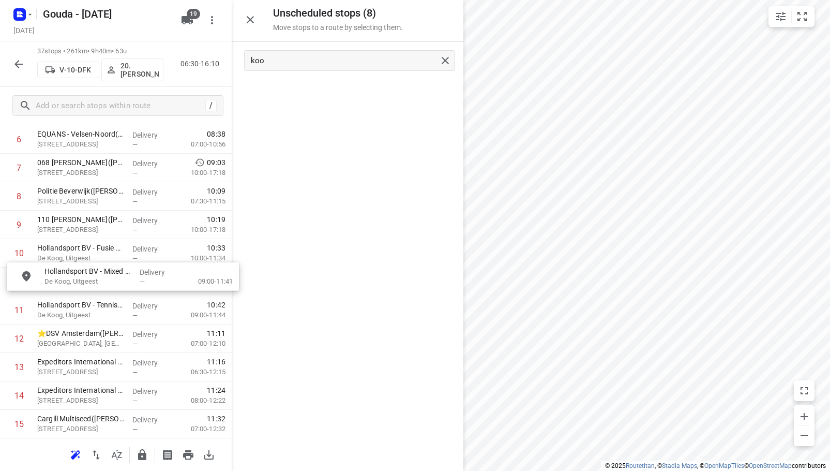
drag, startPoint x: 262, startPoint y: 177, endPoint x: 98, endPoint y: 288, distance: 198.6
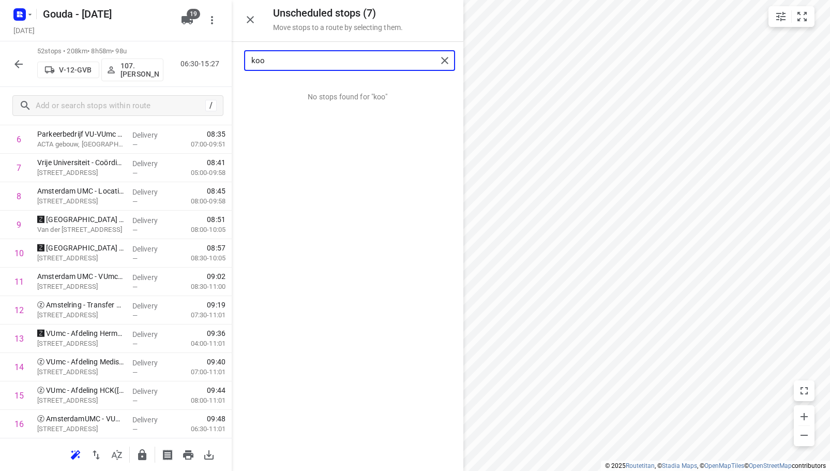
drag, startPoint x: 357, startPoint y: 69, endPoint x: 195, endPoint y: 65, distance: 162.5
click at [197, 67] on div "Unscheduled stops ( 7 ) Move stops to a route by selecting them. koo No stops f…" at bounding box center [116, 235] width 232 height 471
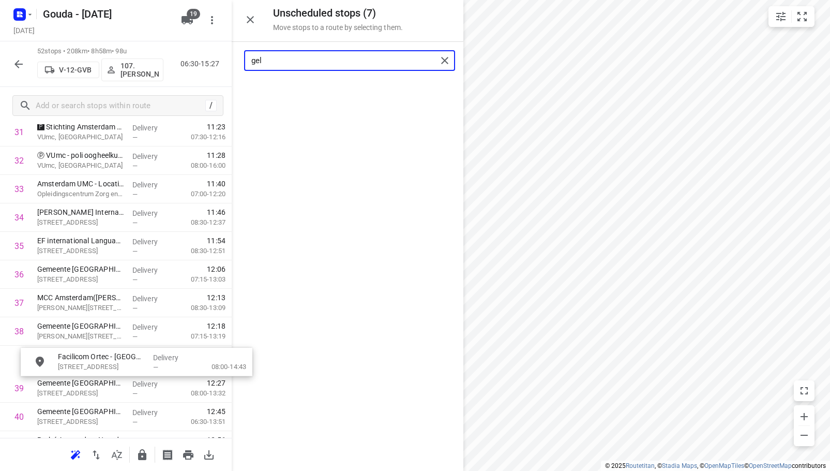
drag, startPoint x: 327, startPoint y: 90, endPoint x: 109, endPoint y: 360, distance: 347.3
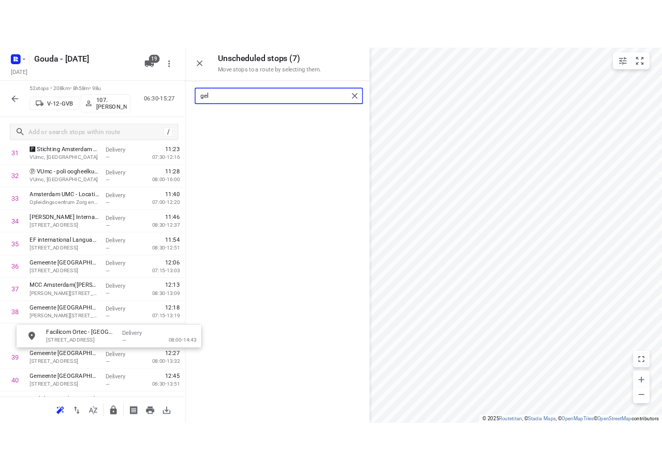
scroll to position [944, 0]
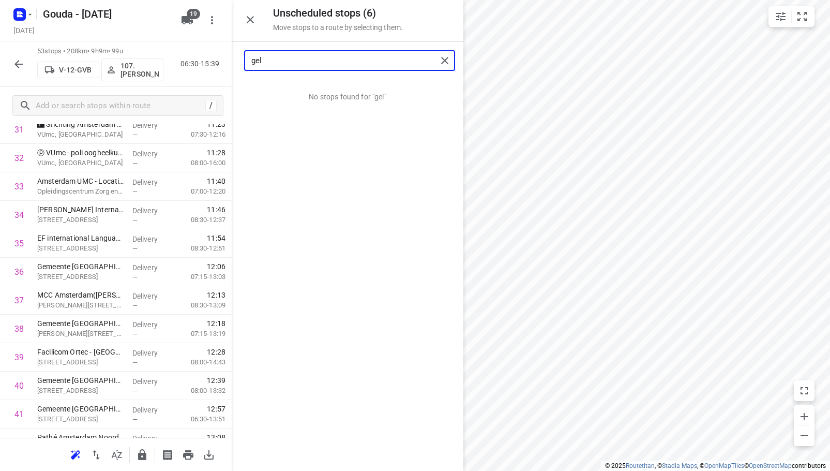
type input "gel"
click at [243, 19] on button "button" at bounding box center [250, 19] width 21 height 21
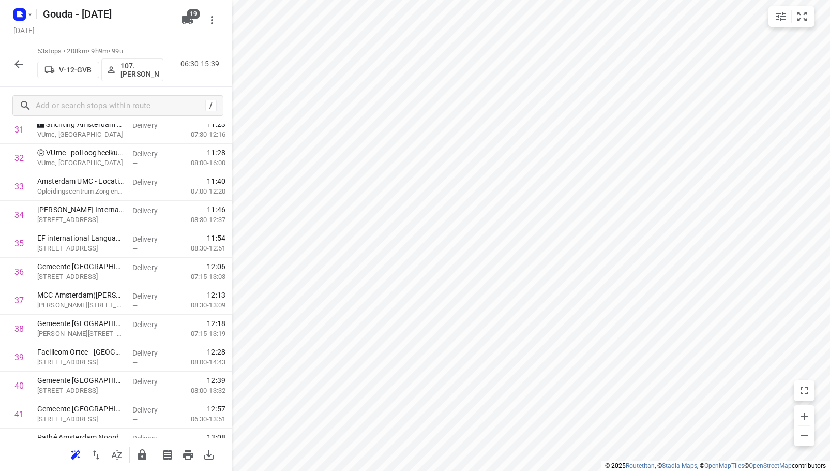
click at [28, 70] on div at bounding box center [18, 64] width 21 height 21
click at [17, 67] on icon "button" at bounding box center [18, 64] width 12 height 12
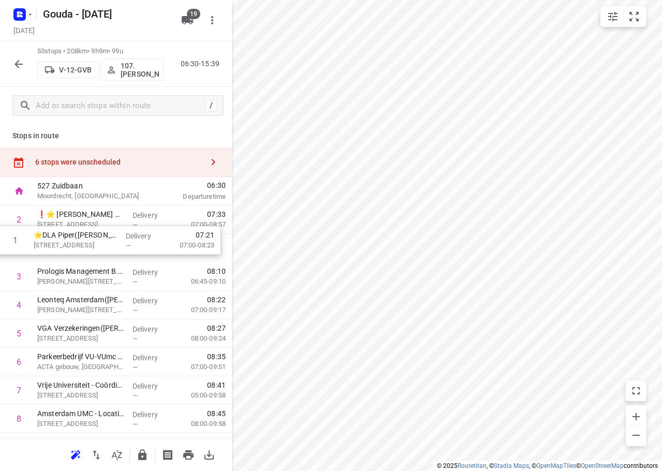
drag, startPoint x: 94, startPoint y: 224, endPoint x: 90, endPoint y: 250, distance: 26.1
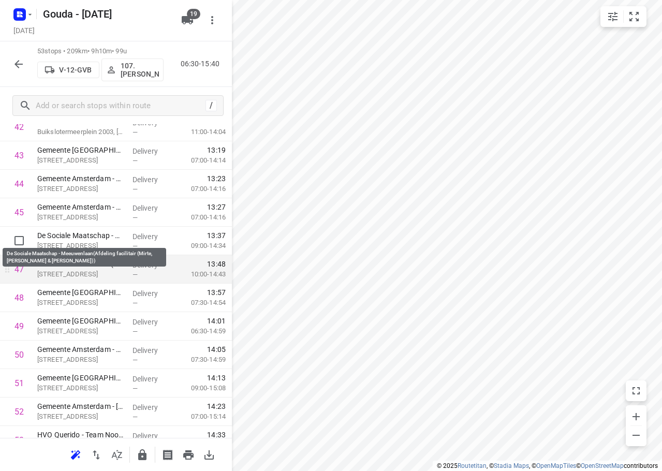
scroll to position [1304, 0]
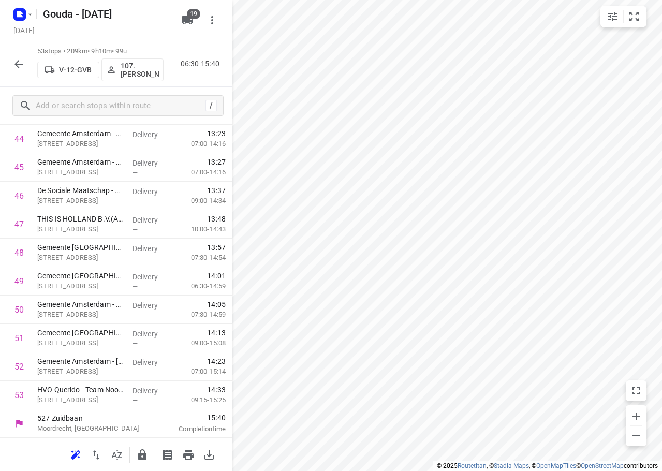
click at [16, 63] on icon "button" at bounding box center [18, 64] width 12 height 12
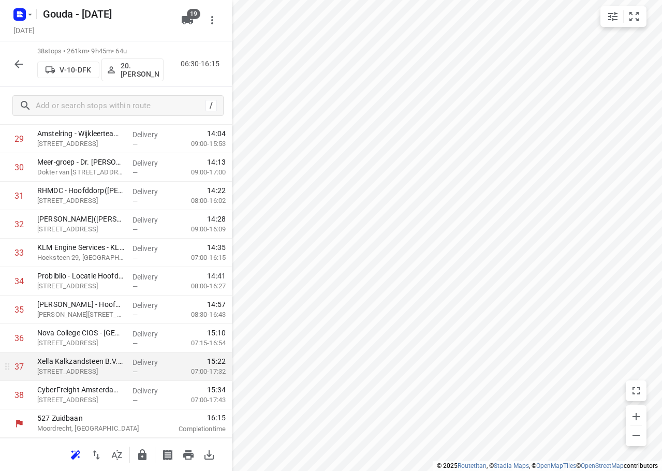
scroll to position [536, 0]
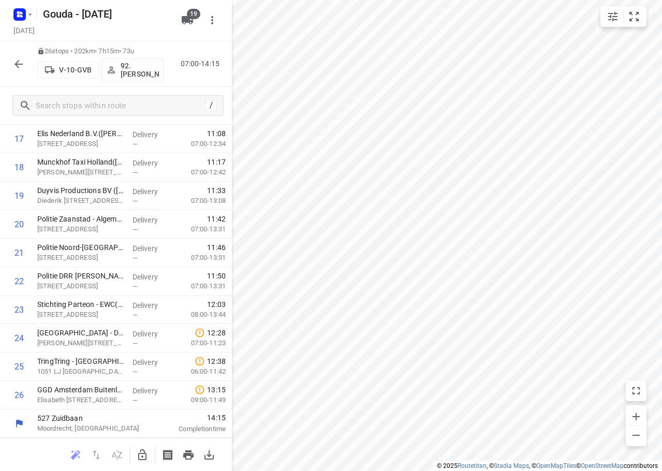
click at [21, 63] on icon "button" at bounding box center [18, 64] width 12 height 12
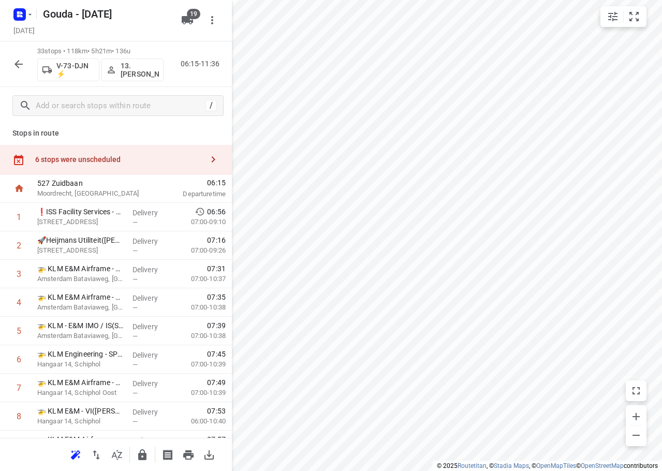
scroll to position [0, 0]
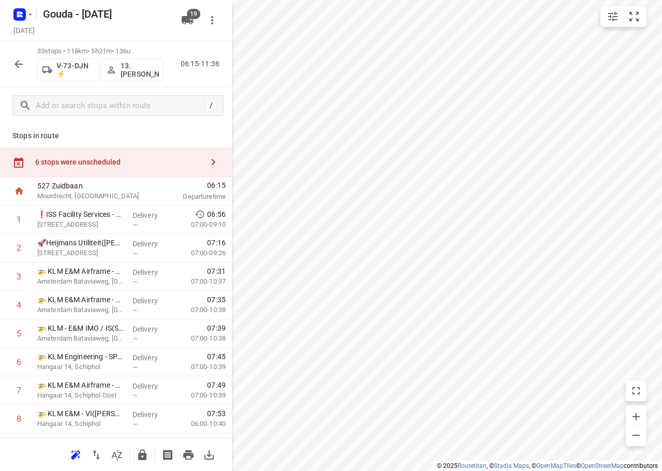
click at [129, 154] on div "6 stops were unscheduled" at bounding box center [116, 161] width 232 height 29
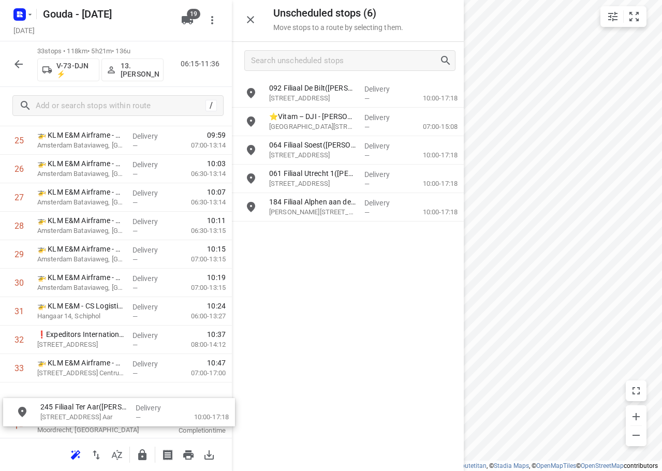
scroll to position [771, 0]
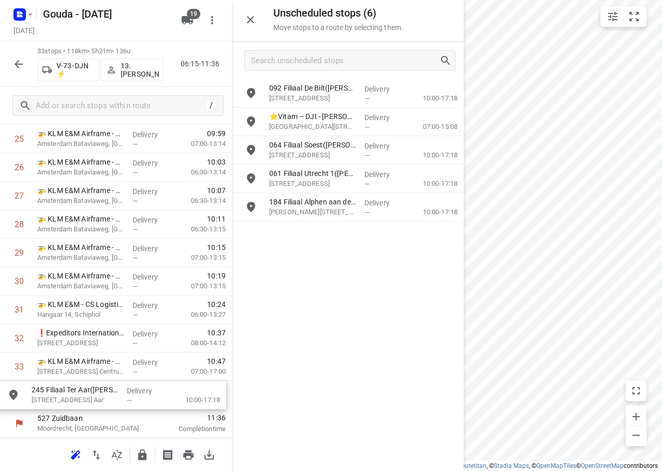
drag, startPoint x: 317, startPoint y: 209, endPoint x: 77, endPoint y: 399, distance: 306.8
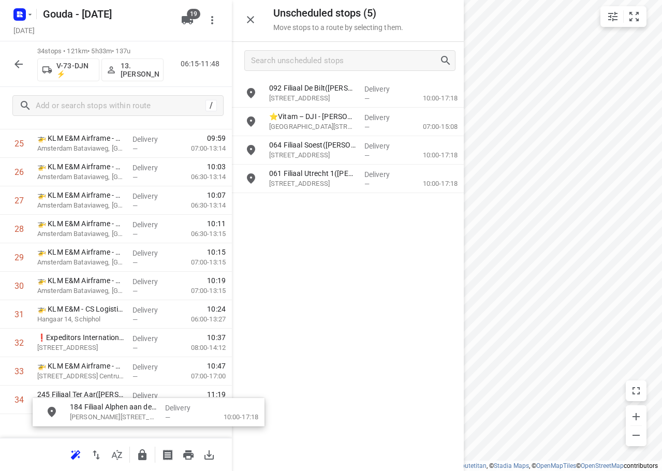
scroll to position [800, 0]
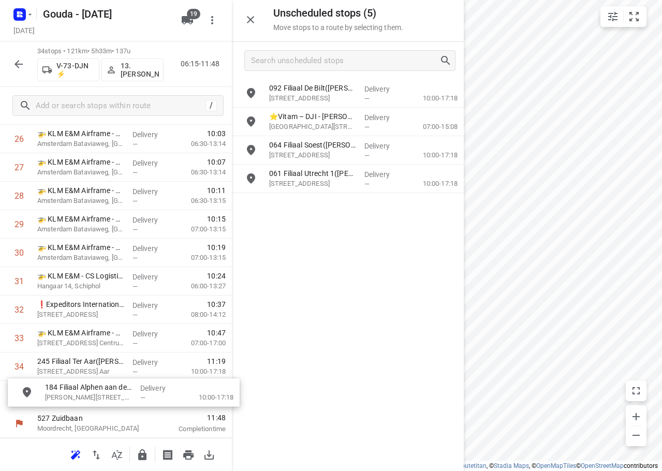
drag, startPoint x: 305, startPoint y: 208, endPoint x: 71, endPoint y: 397, distance: 300.6
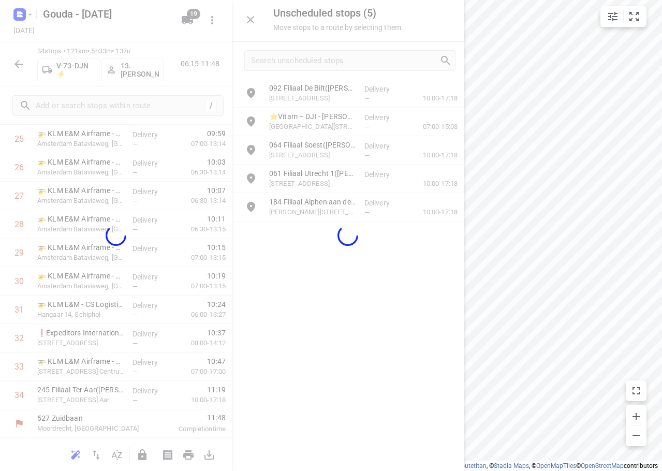
scroll to position [764, 0]
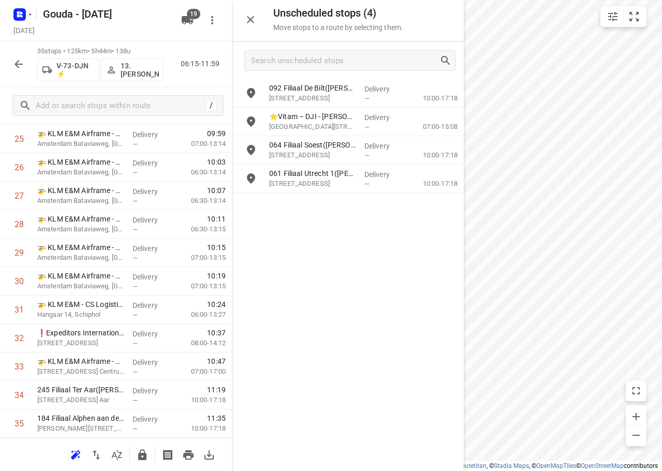
click at [18, 61] on icon "button" at bounding box center [18, 64] width 8 height 8
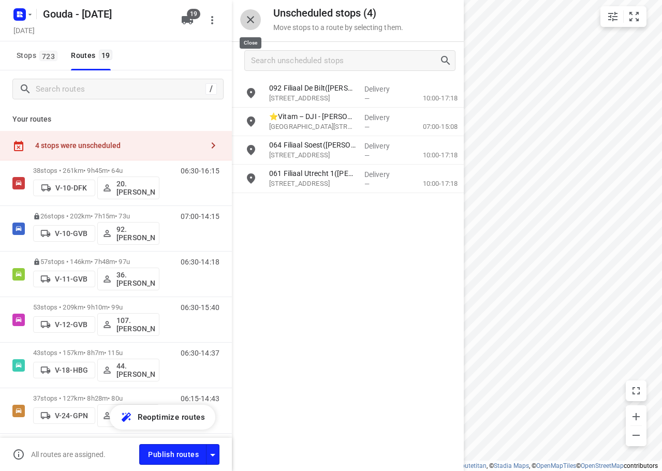
click at [252, 20] on icon "button" at bounding box center [250, 19] width 12 height 12
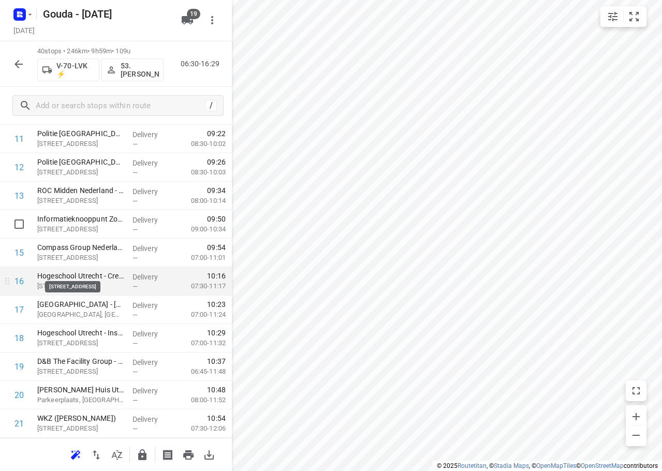
scroll to position [0, 0]
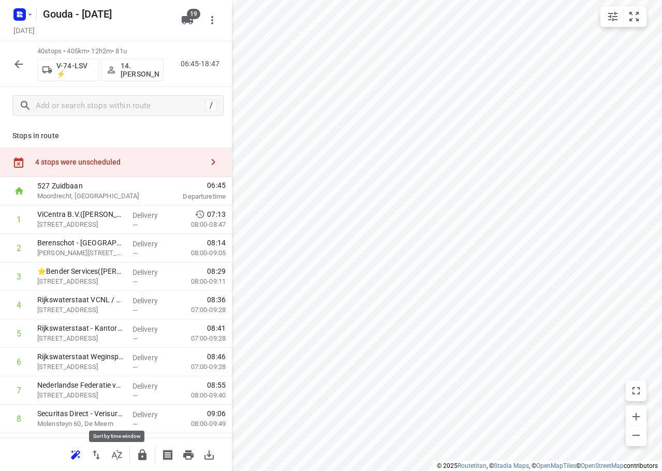
click at [116, 454] on icon "button" at bounding box center [117, 455] width 12 height 12
click at [90, 167] on div "4 stops were unscheduled" at bounding box center [116, 161] width 232 height 29
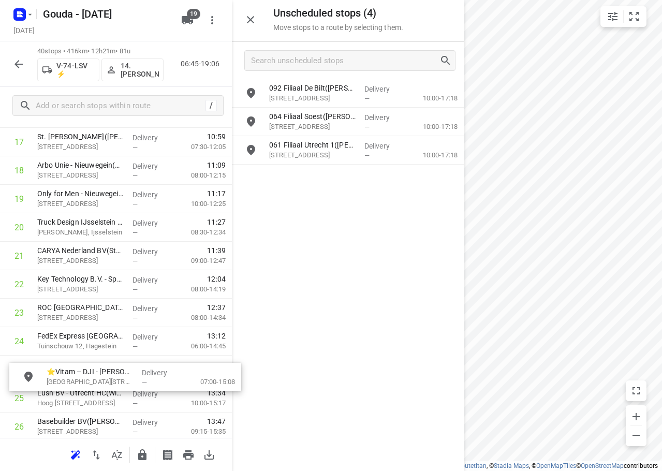
scroll to position [536, 0]
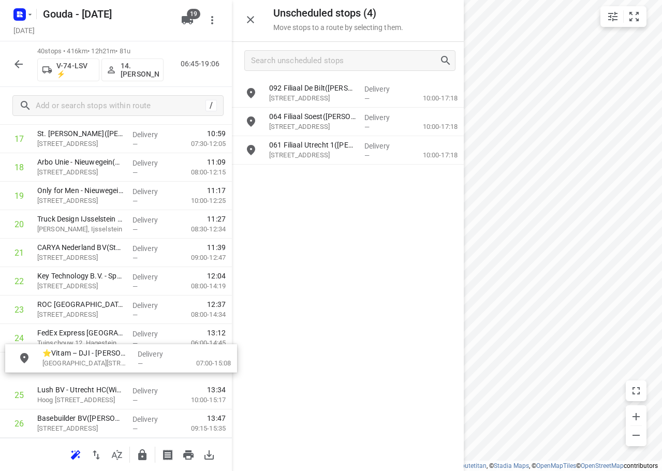
drag, startPoint x: 346, startPoint y: 121, endPoint x: 118, endPoint y: 362, distance: 331.2
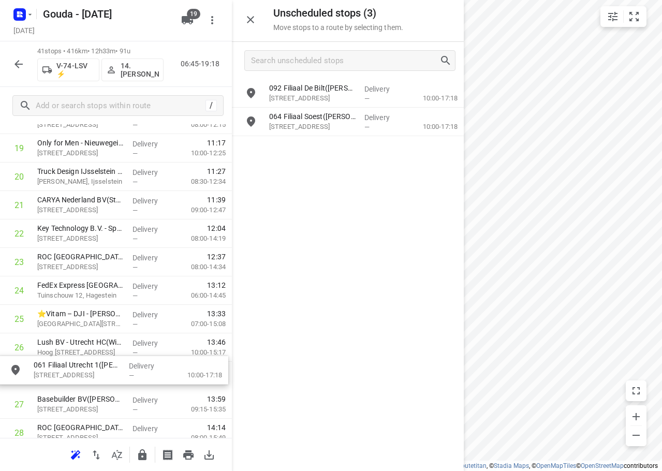
drag, startPoint x: 331, startPoint y: 147, endPoint x: 92, endPoint y: 371, distance: 327.2
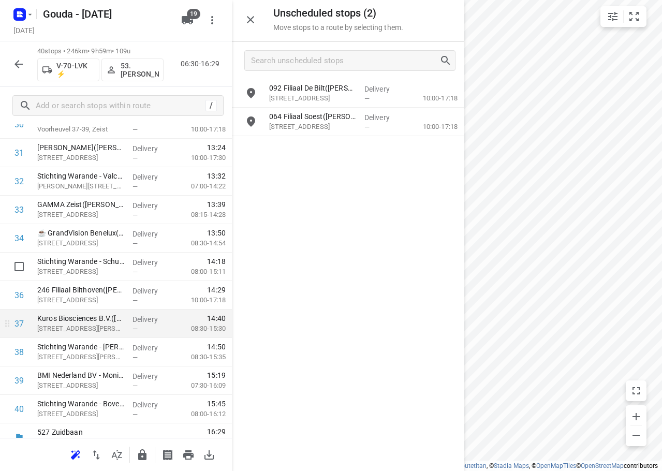
scroll to position [934, 0]
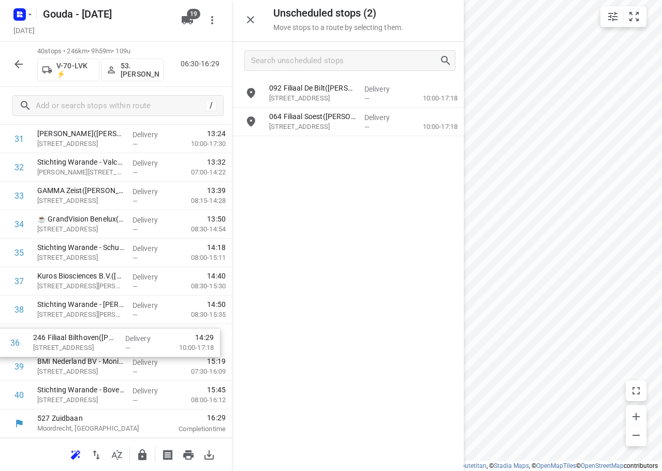
drag, startPoint x: 83, startPoint y: 289, endPoint x: 79, endPoint y: 356, distance: 67.4
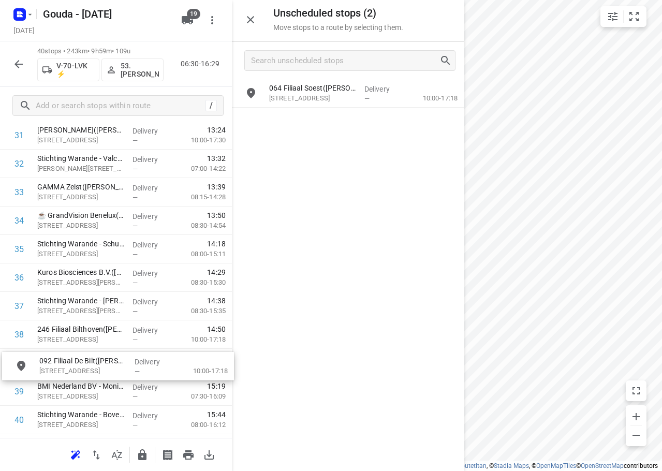
drag, startPoint x: 326, startPoint y: 99, endPoint x: 95, endPoint y: 381, distance: 364.6
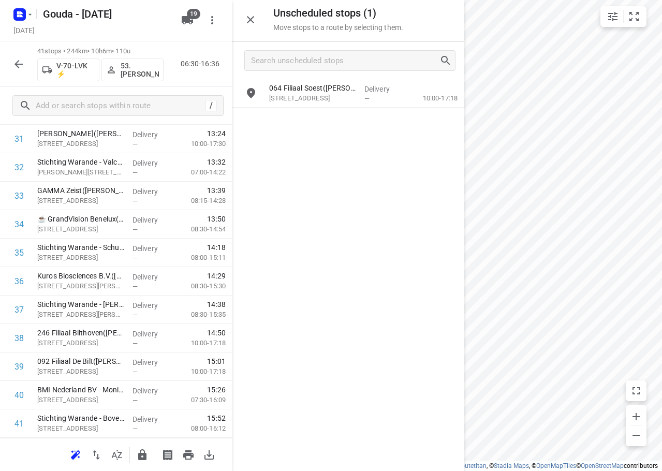
click at [243, 18] on button "button" at bounding box center [250, 19] width 21 height 21
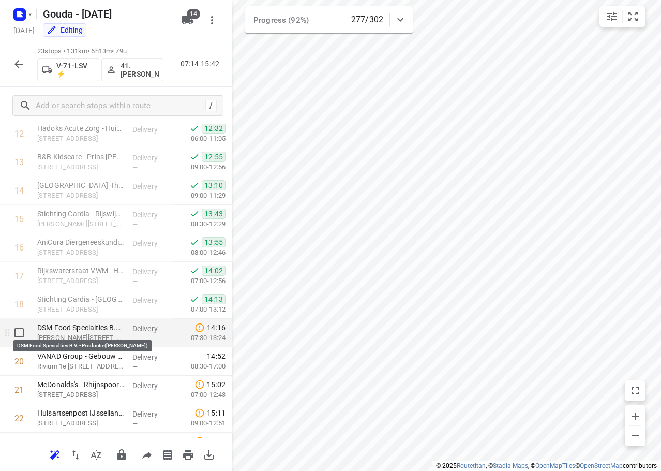
scroll to position [451, 0]
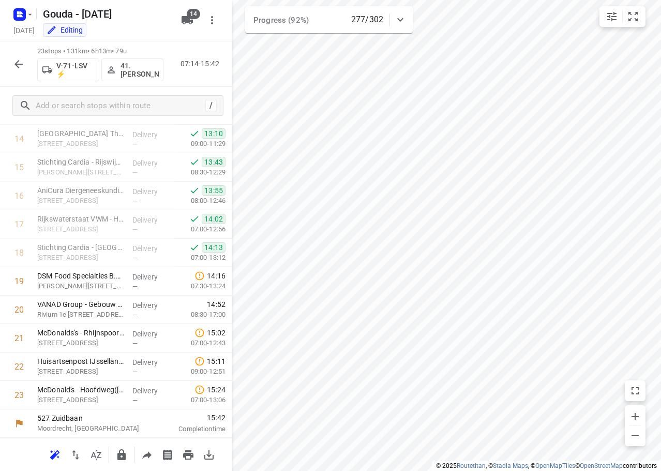
click at [10, 63] on button "button" at bounding box center [18, 64] width 21 height 21
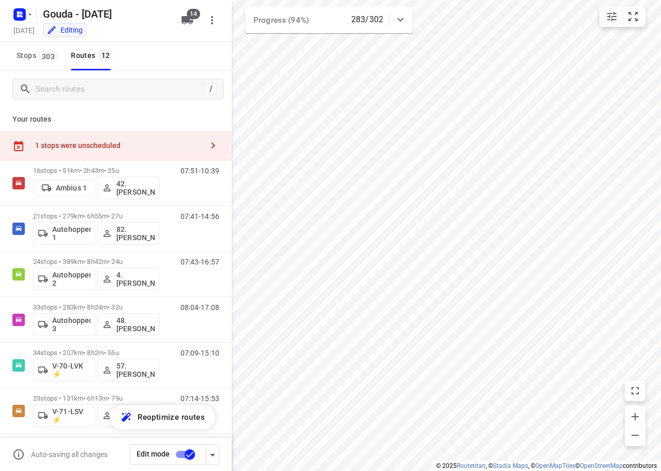
click at [126, 142] on div "1 stops were unscheduled" at bounding box center [119, 145] width 168 height 8
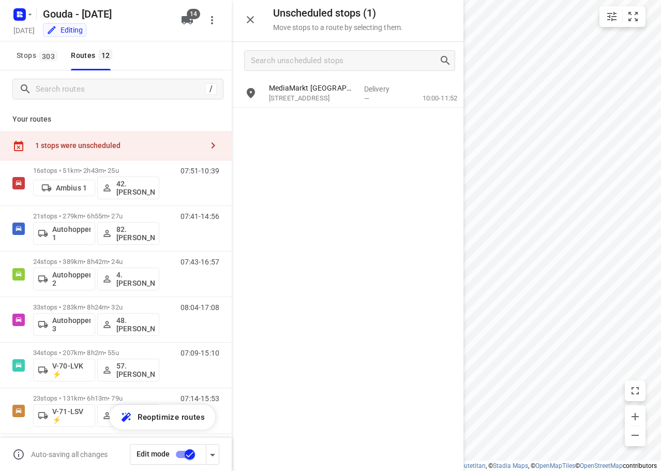
click at [356, 178] on div "MediaMarkt [GEOGRAPHIC_DATA]([PERSON_NAME]) [STREET_ADDRESS] Delivery — 10:00-1…" at bounding box center [348, 274] width 232 height 391
click at [256, 25] on icon "button" at bounding box center [250, 19] width 12 height 12
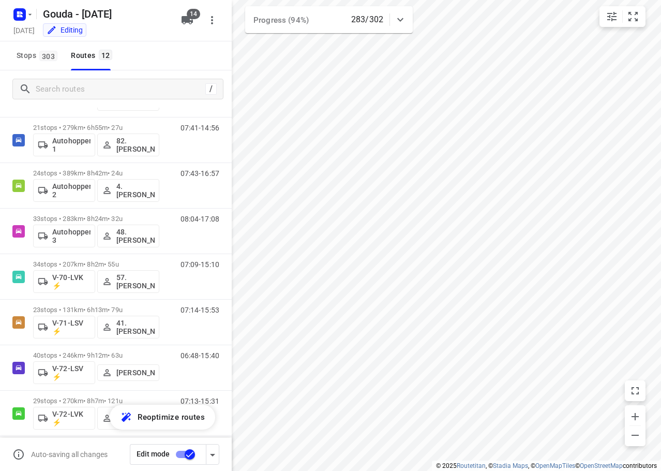
scroll to position [0, 0]
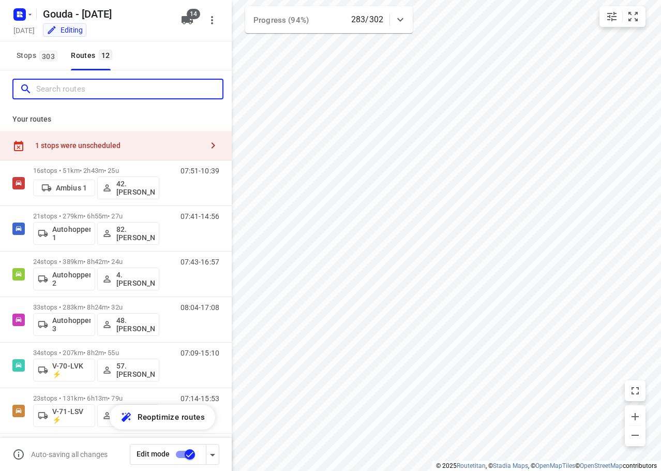
click at [99, 94] on input "Search routes" at bounding box center [129, 89] width 186 height 16
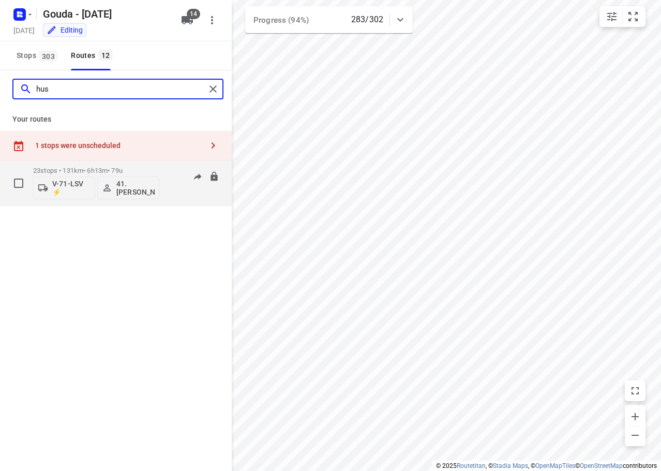
type input "hus"
click at [109, 168] on p "23 stops • 131km • 6h13m • 79u" at bounding box center [96, 171] width 126 height 8
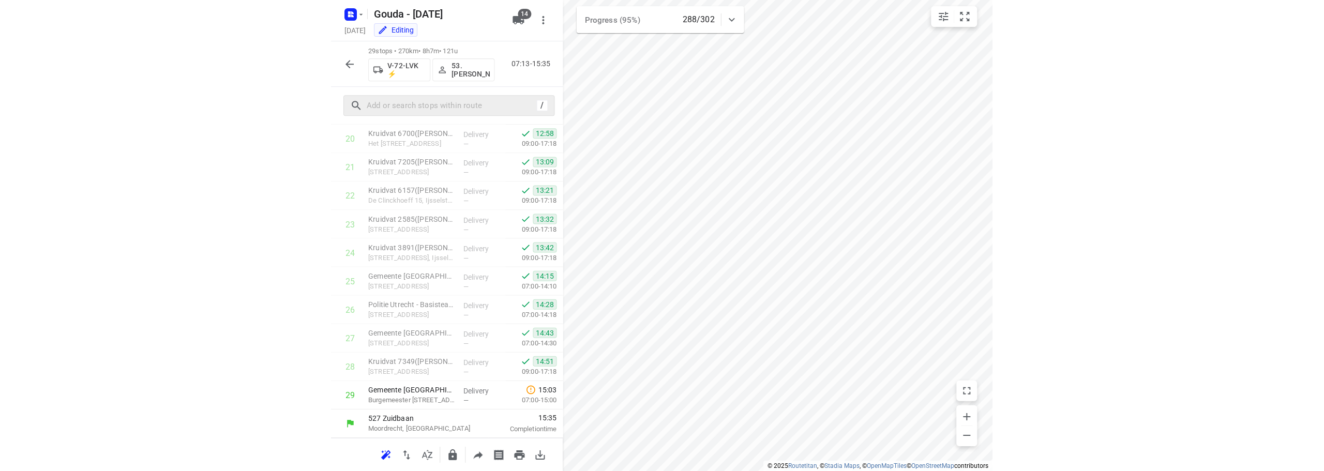
scroll to position [621, 0]
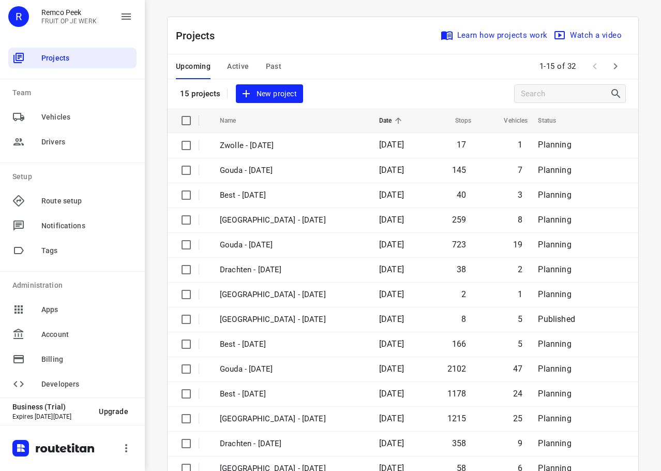
click at [233, 70] on span "Active" at bounding box center [238, 66] width 22 height 13
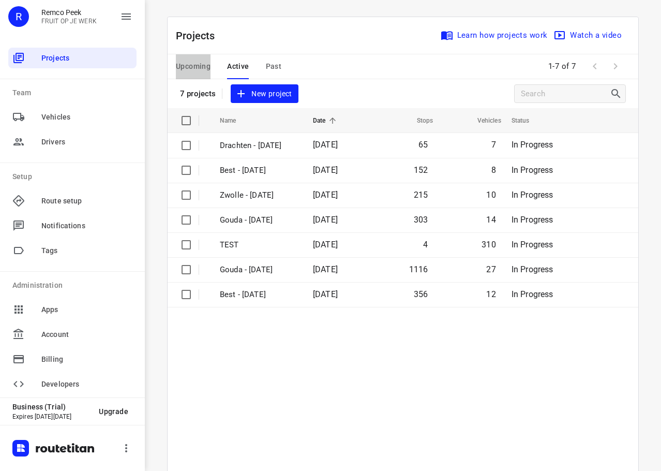
click at [188, 66] on span "Upcoming" at bounding box center [193, 66] width 35 height 13
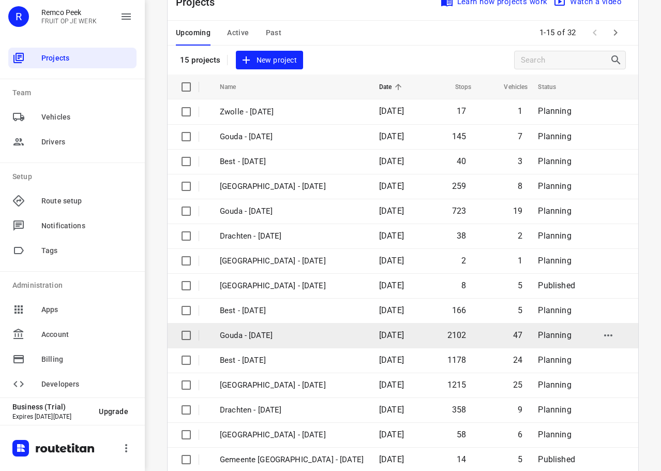
scroll to position [52, 0]
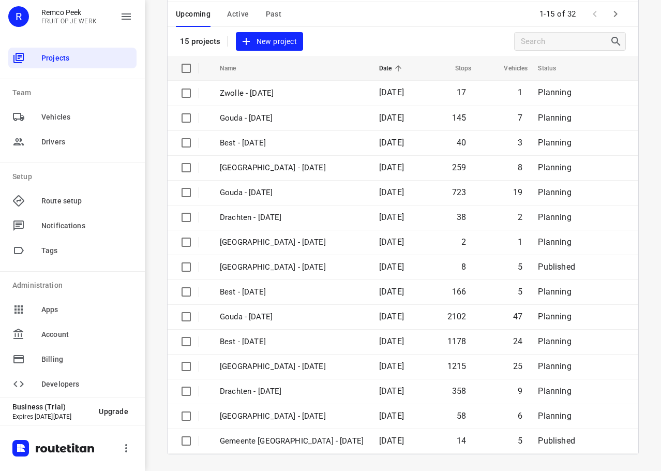
drag, startPoint x: 378, startPoint y: 43, endPoint x: 383, endPoint y: 46, distance: 5.6
click at [379, 44] on div "Projects Learn how projects work Watch a video 15 projects New project" at bounding box center [403, 10] width 471 height 91
click at [616, 10] on icon "button" at bounding box center [615, 14] width 12 height 12
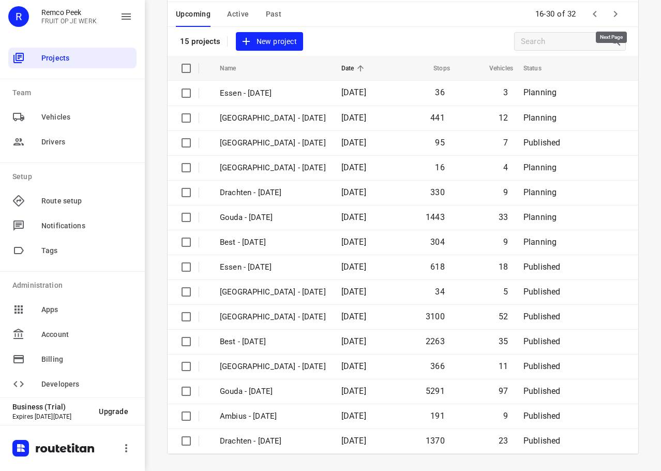
click at [609, 11] on icon "button" at bounding box center [615, 14] width 12 height 12
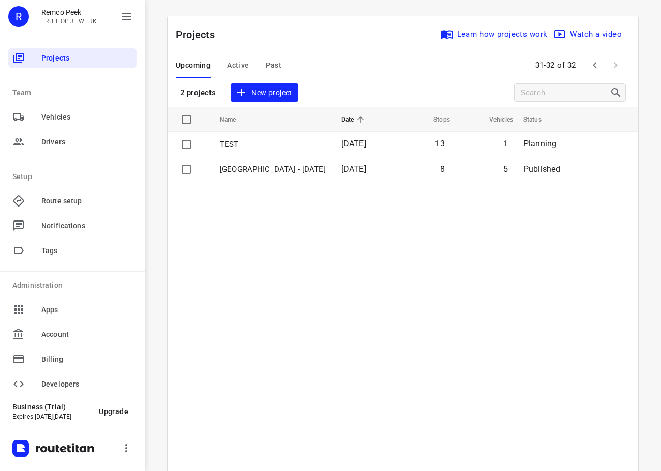
scroll to position [0, 0]
click at [596, 69] on icon "button" at bounding box center [595, 66] width 12 height 12
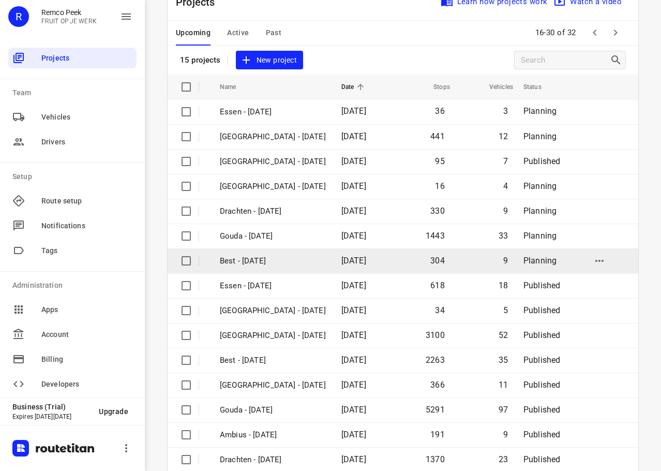
scroll to position [52, 0]
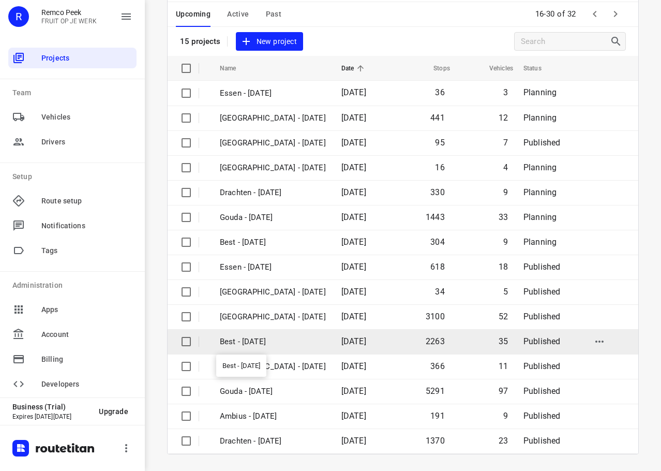
click at [270, 344] on p "Best - [DATE]" at bounding box center [273, 342] width 106 height 12
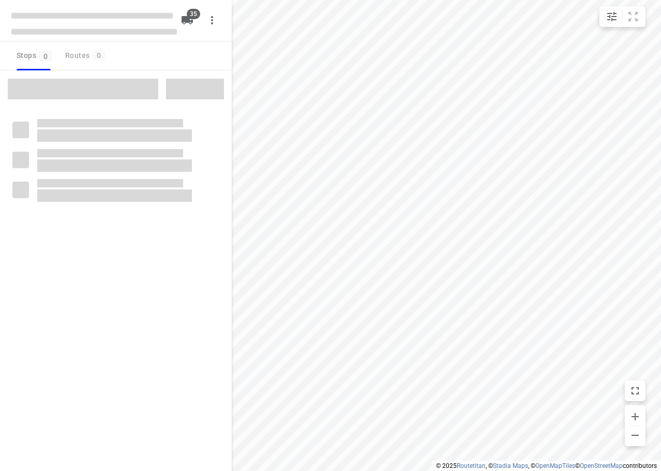
checkbox input "true"
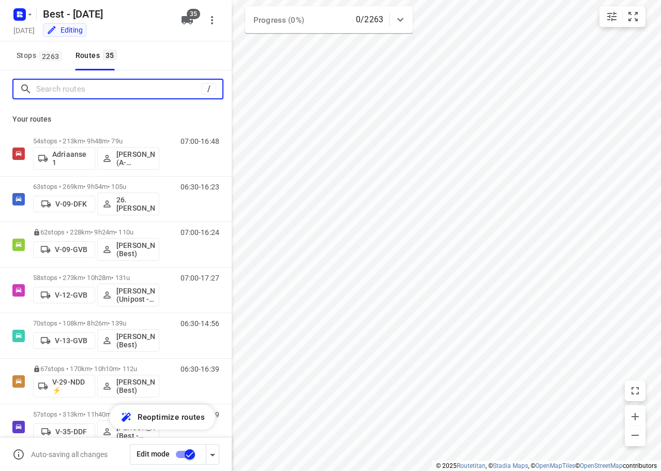
click at [95, 85] on input "Search routes" at bounding box center [119, 89] width 166 height 16
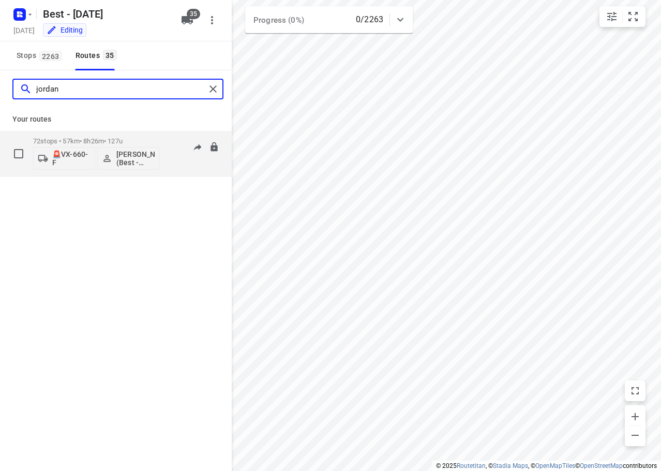
type input "jordan"
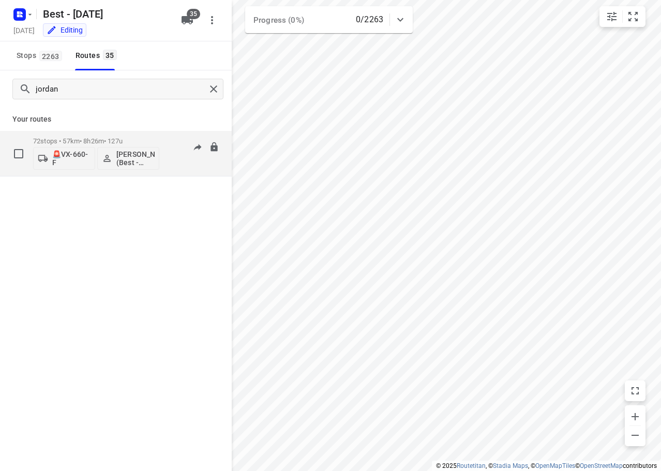
click at [139, 142] on p "72 stops • 57km • 8h26m • 127u" at bounding box center [96, 141] width 126 height 8
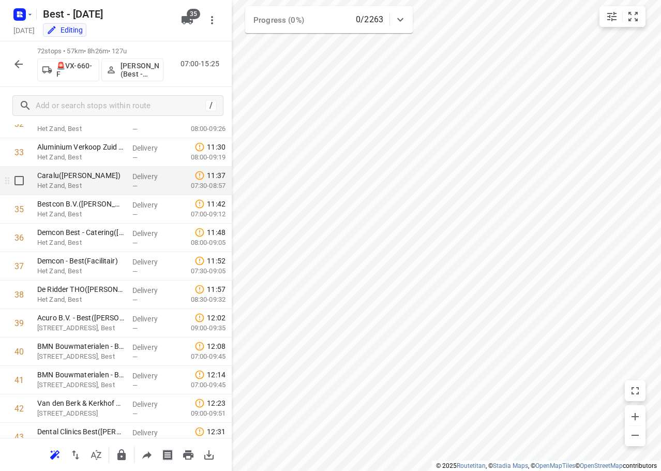
scroll to position [931, 0]
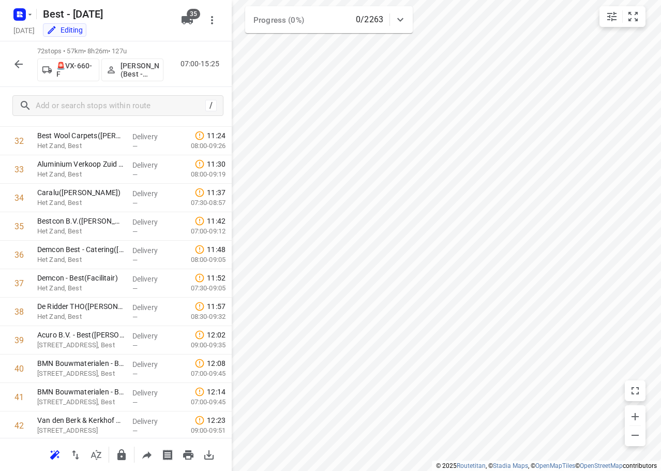
click at [170, 44] on div "72 stops • 57km • 8h26m • 127u 🚨VX-660-F Jordan Merks (Best - ZZP) 07:00-15:25" at bounding box center [116, 64] width 232 height 46
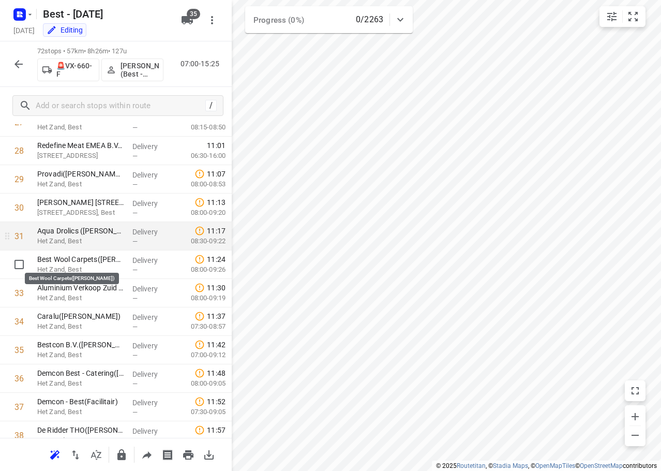
scroll to position [807, 0]
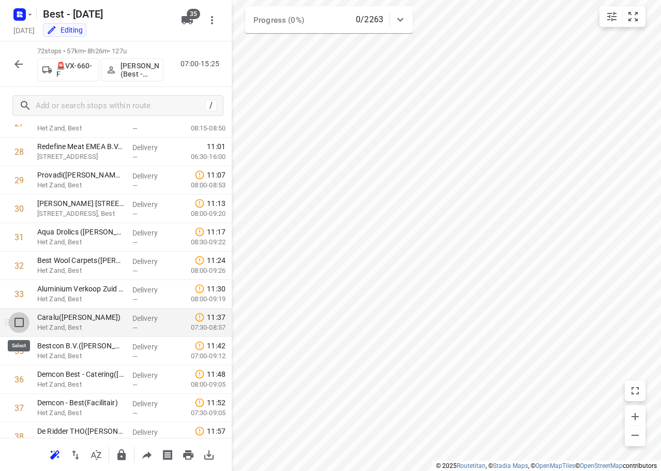
click at [18, 320] on input "checkbox" at bounding box center [19, 322] width 21 height 21
checkbox input "true"
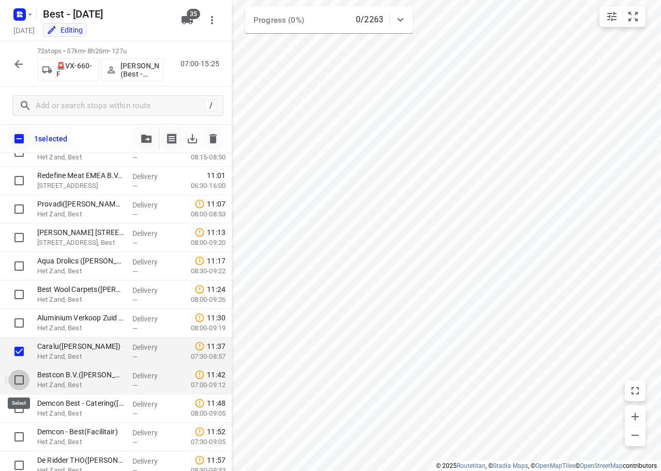
click at [21, 378] on input "checkbox" at bounding box center [19, 379] width 21 height 21
checkbox input "true"
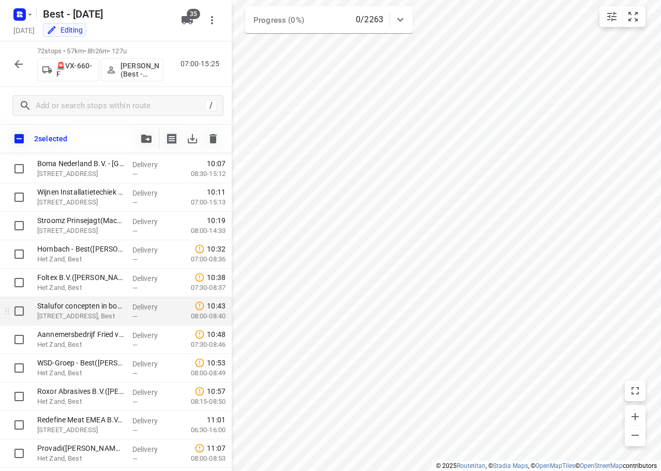
scroll to position [548, 0]
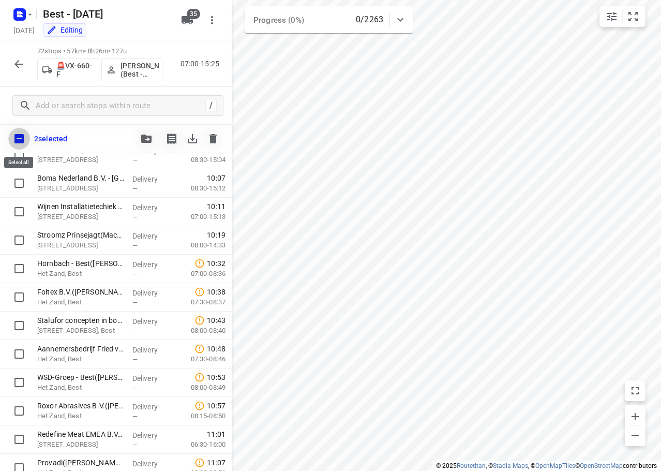
click at [20, 135] on input "checkbox" at bounding box center [19, 139] width 22 height 22
checkbox input "true"
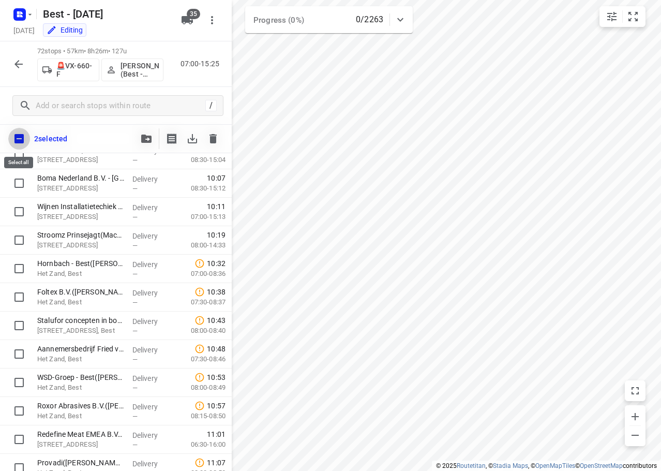
checkbox input "true"
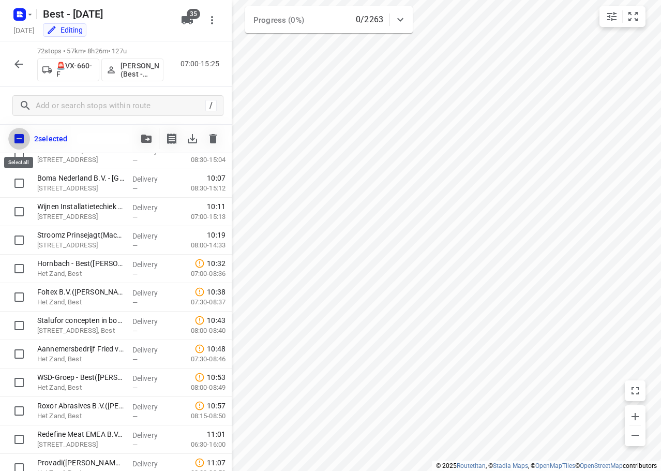
checkbox input "true"
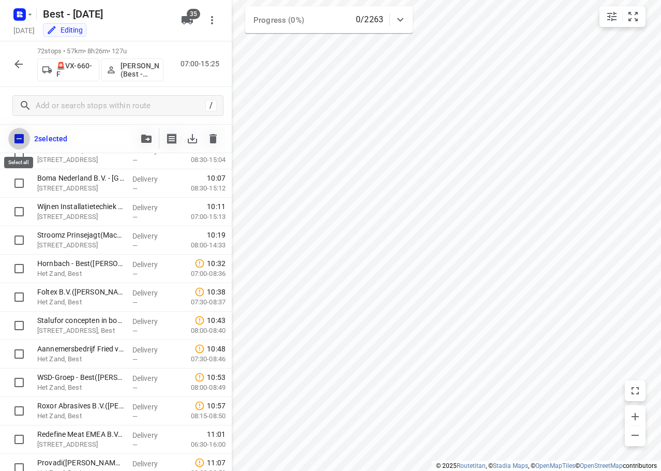
checkbox input "true"
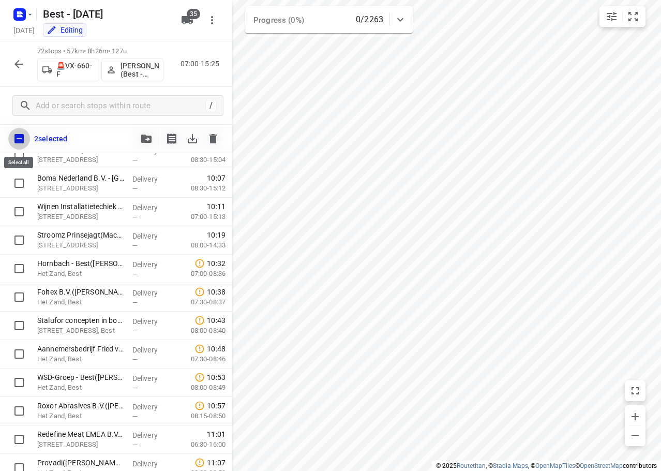
checkbox input "true"
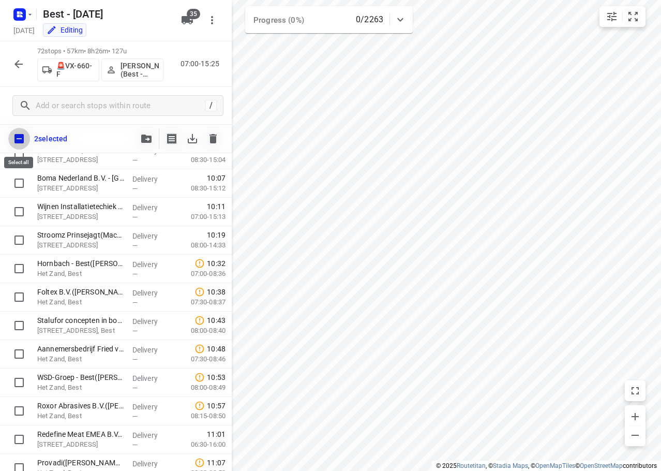
checkbox input "true"
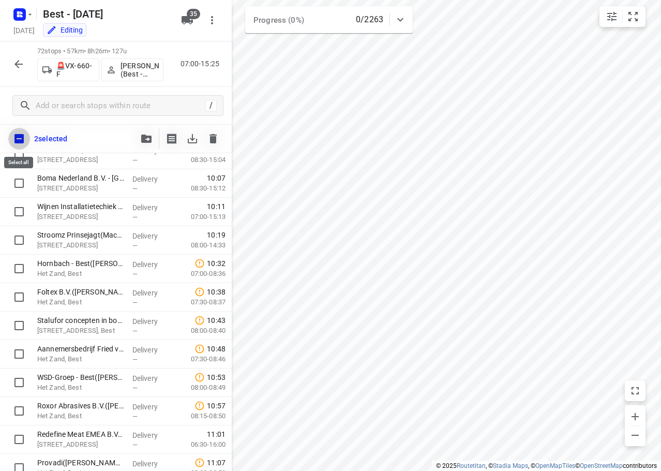
checkbox input "true"
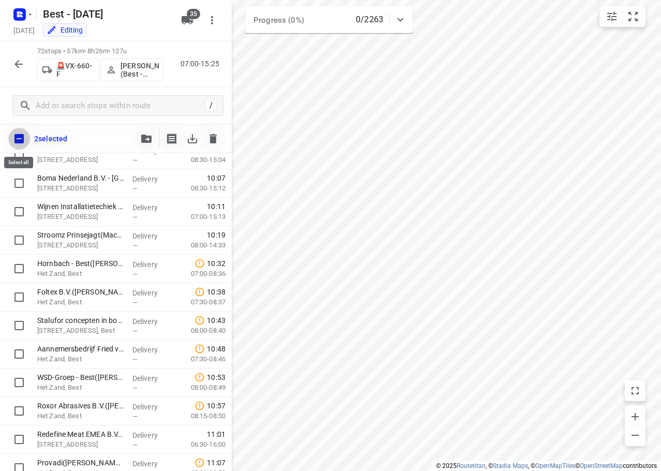
checkbox input "true"
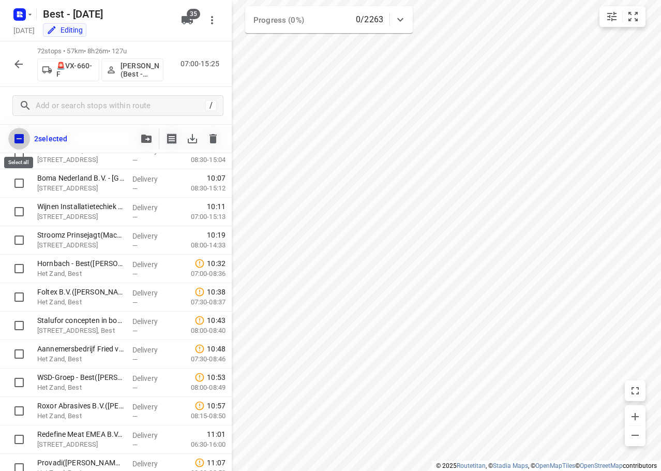
checkbox input "true"
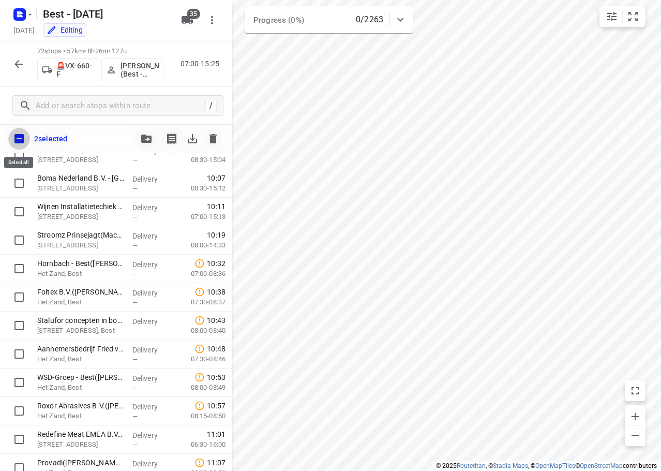
checkbox input "true"
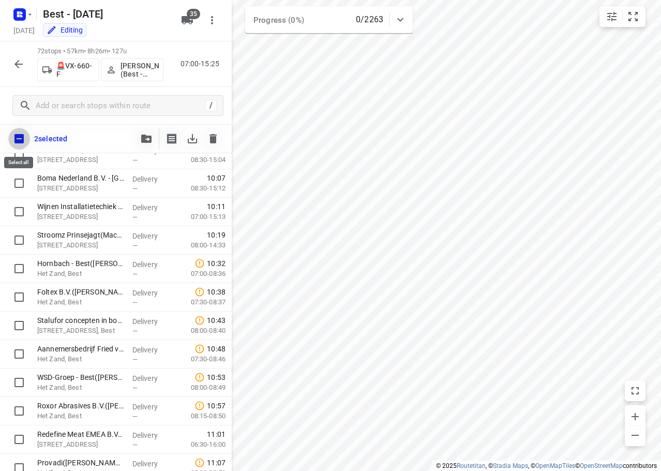
checkbox input "true"
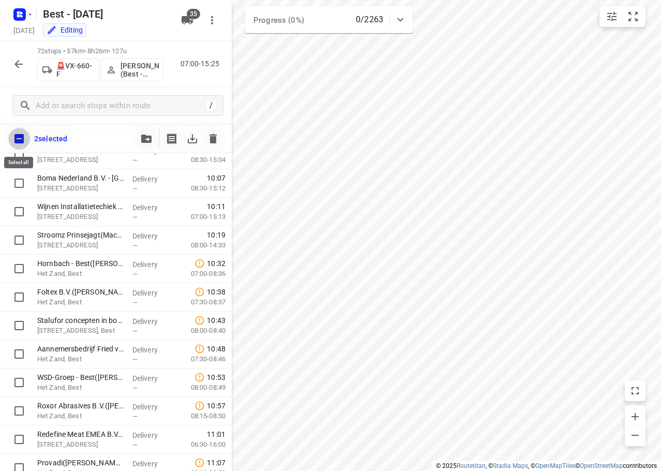
checkbox input "true"
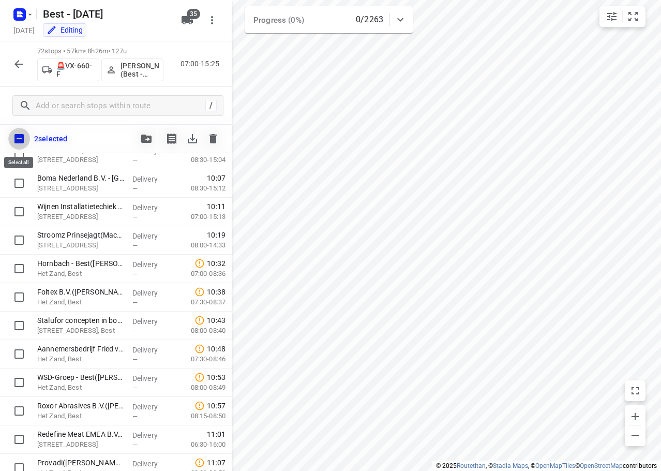
checkbox input "true"
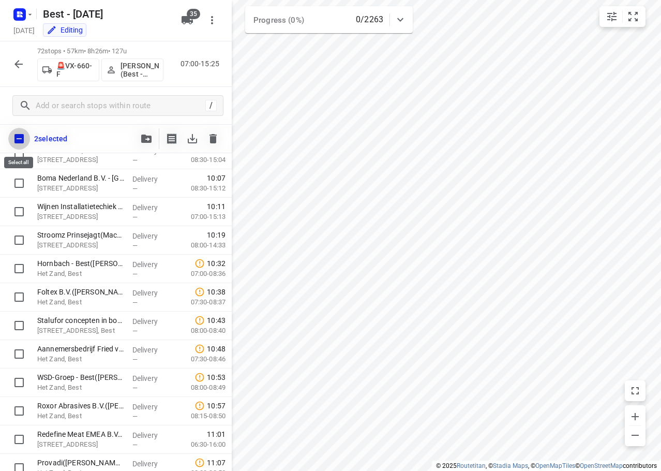
checkbox input "true"
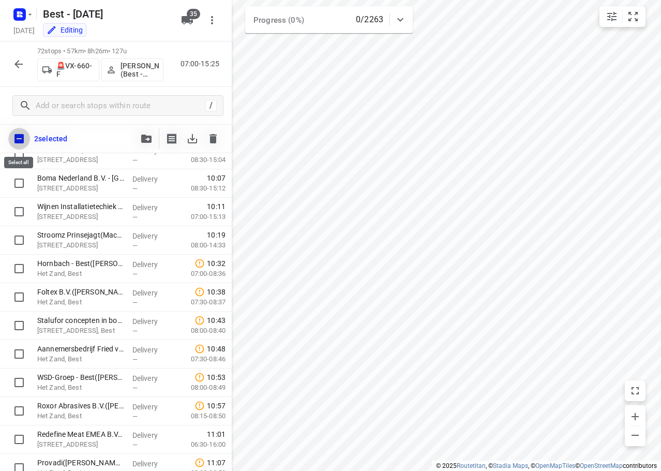
checkbox input "true"
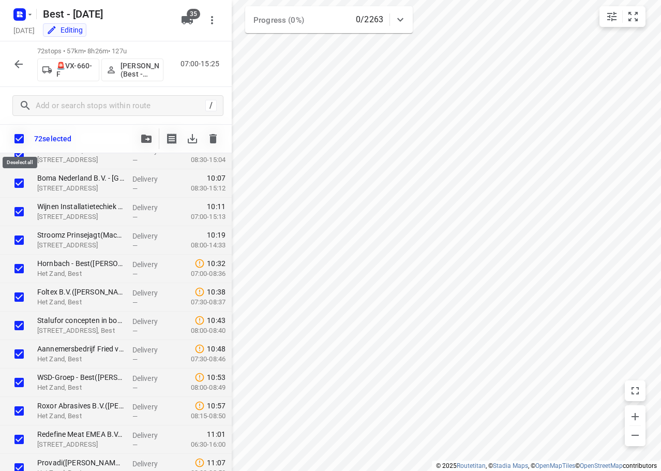
click at [20, 135] on input "checkbox" at bounding box center [19, 139] width 22 height 22
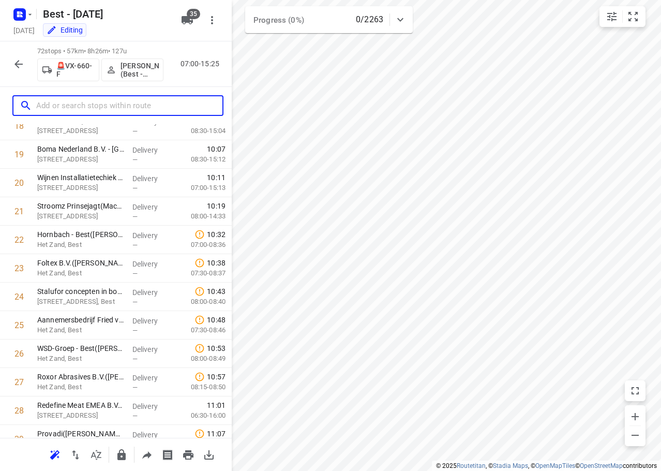
drag, startPoint x: 68, startPoint y: 110, endPoint x: 92, endPoint y: 86, distance: 33.7
click at [76, 95] on div at bounding box center [117, 105] width 211 height 21
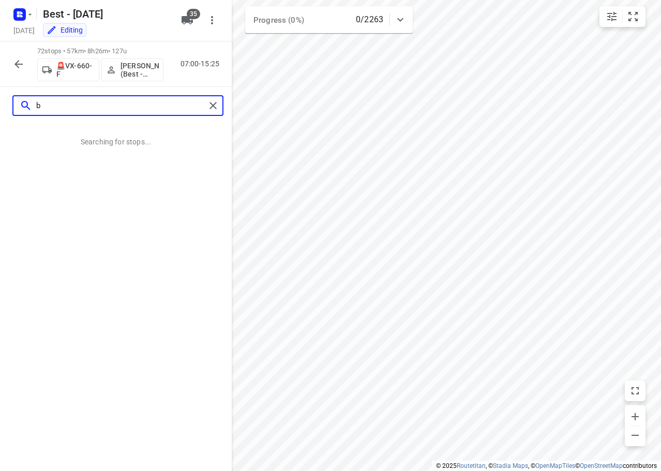
scroll to position [0, 0]
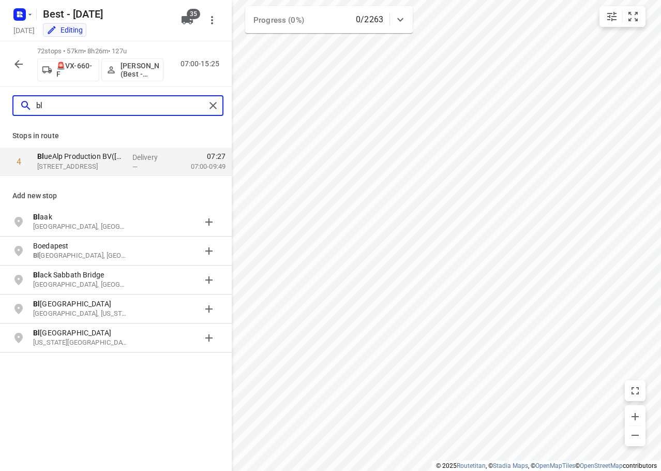
type input "bl"
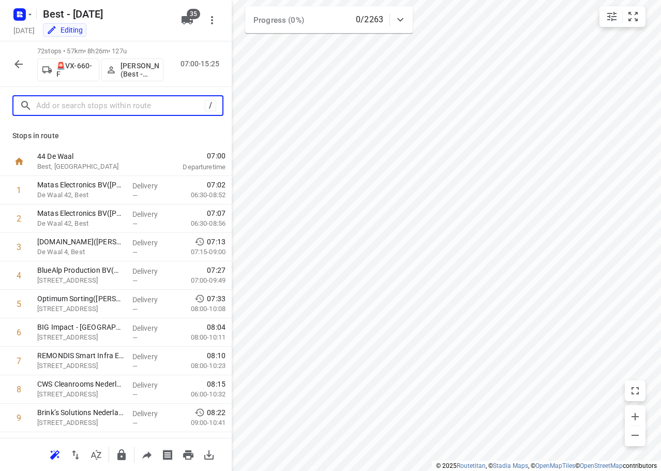
click at [129, 108] on input "text" at bounding box center [120, 106] width 169 height 16
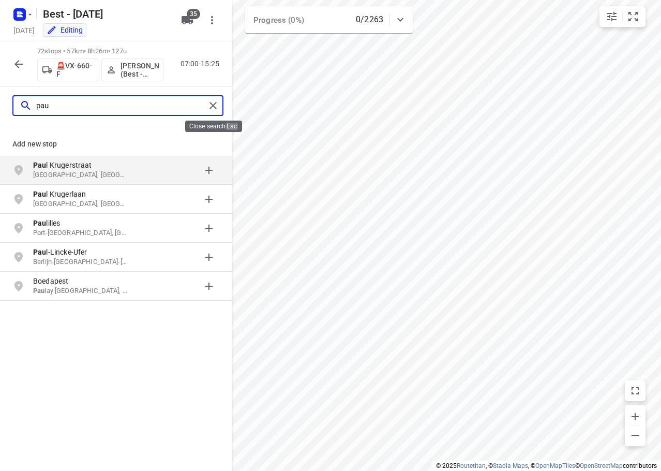
type input "pau"
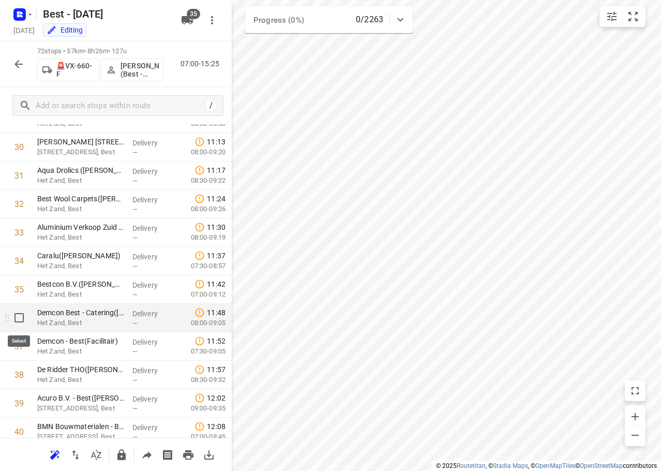
scroll to position [879, 0]
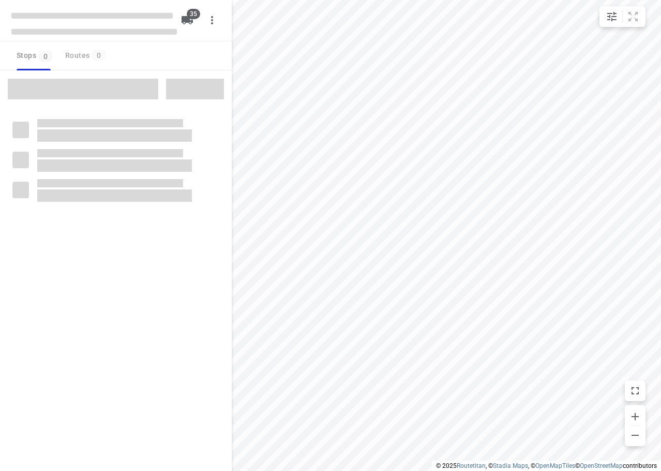
checkbox input "true"
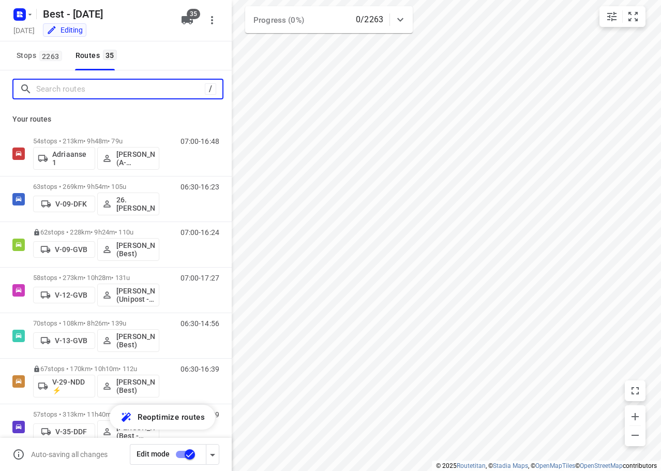
drag, startPoint x: 69, startPoint y: 91, endPoint x: 73, endPoint y: 87, distance: 5.9
click at [73, 87] on input "Search routes" at bounding box center [120, 89] width 169 height 16
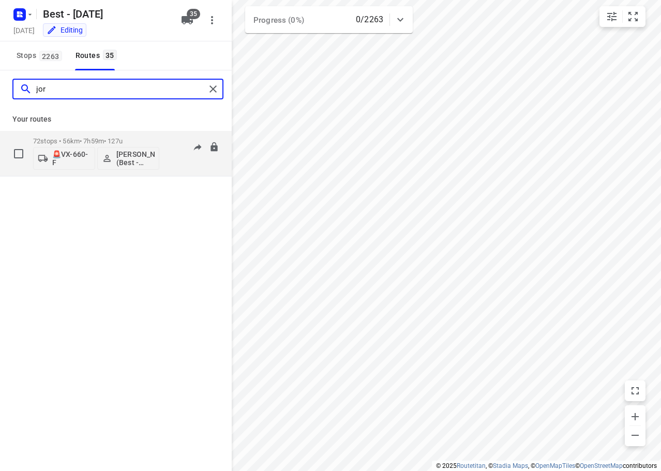
type input "jor"
click at [114, 141] on p "72 stops • 56km • 7h59m • 127u" at bounding box center [96, 141] width 126 height 8
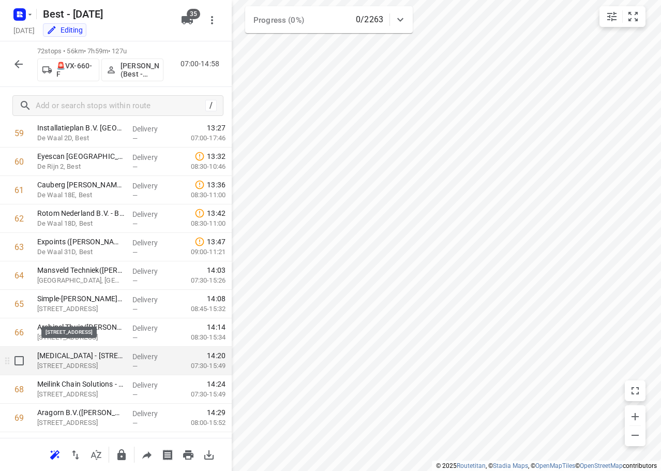
scroll to position [1815, 0]
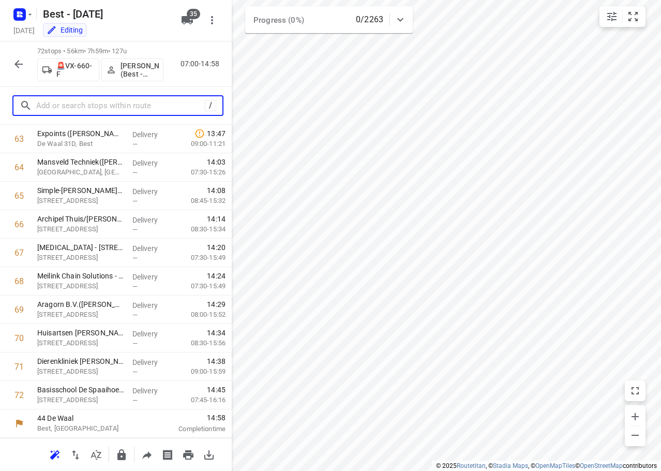
click at [81, 107] on input "text" at bounding box center [120, 106] width 169 height 16
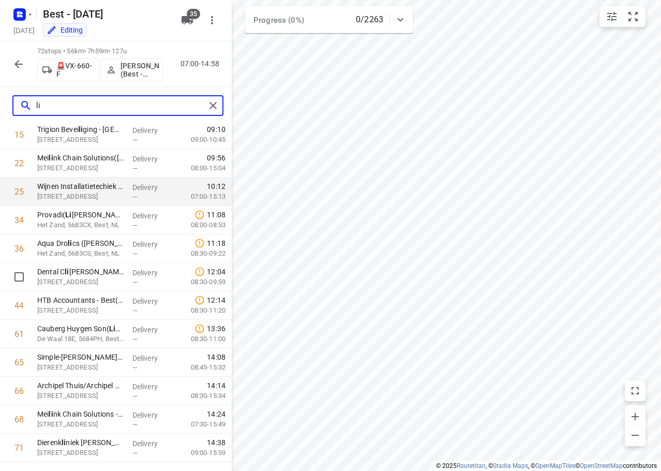
scroll to position [0, 0]
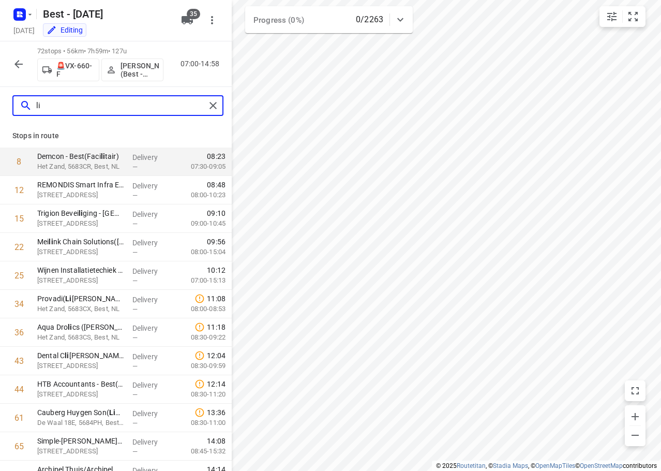
type input "li"
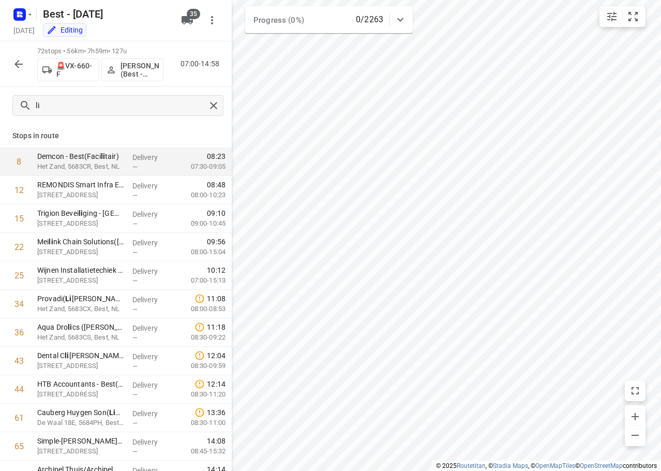
drag, startPoint x: 163, startPoint y: 133, endPoint x: 214, endPoint y: 101, distance: 60.0
click at [165, 132] on p "Stops in route" at bounding box center [115, 135] width 207 height 11
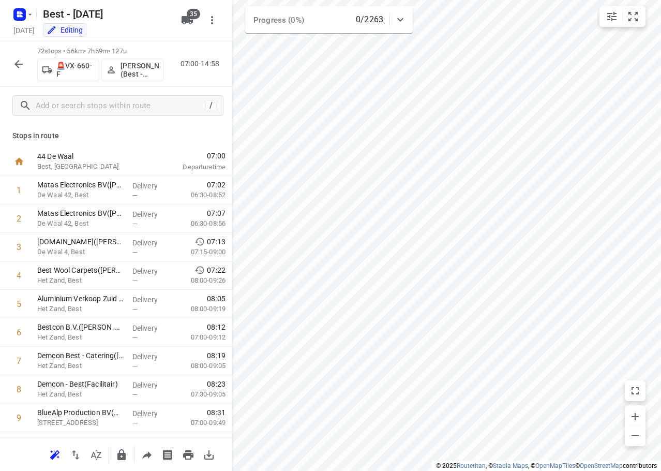
click at [176, 137] on p "Stops in route" at bounding box center [115, 135] width 207 height 11
click at [172, 143] on div "Stops in route 44 De Waal Best, [GEOGRAPHIC_DATA] 07:00 Departure time 1 Matas …" at bounding box center [116, 281] width 232 height 314
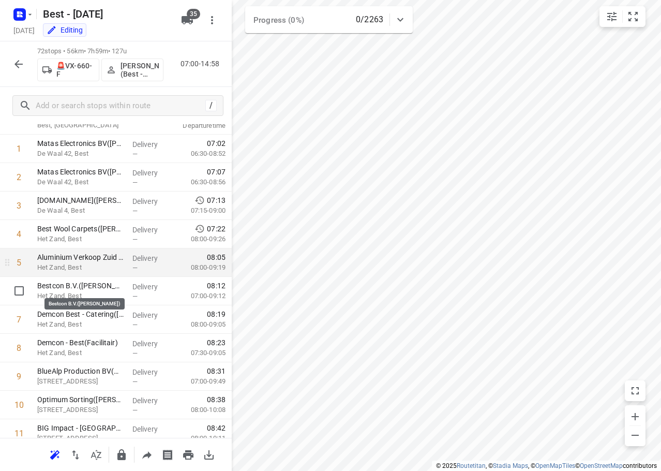
scroll to position [52, 0]
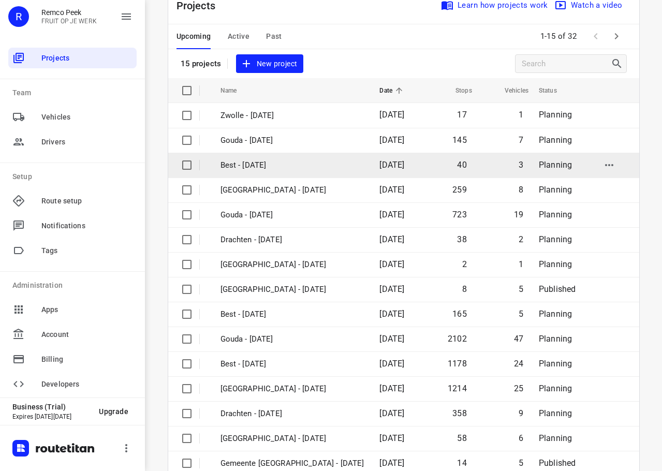
scroll to position [52, 0]
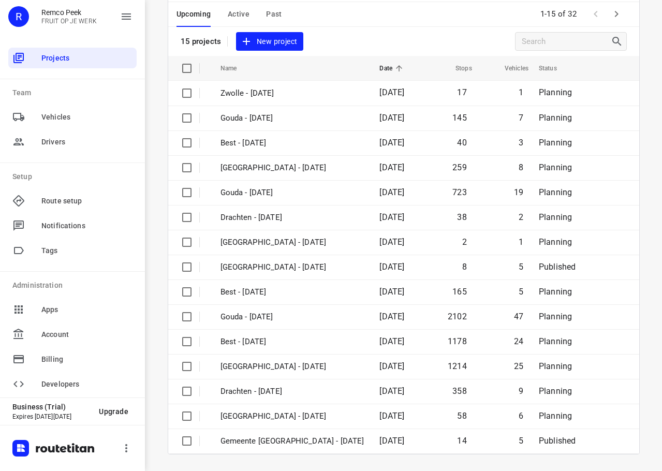
click at [614, 16] on icon "button" at bounding box center [616, 14] width 4 height 6
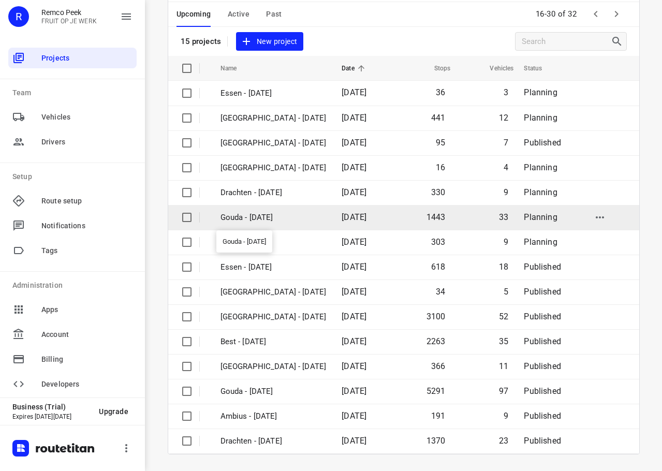
click at [271, 222] on p "Gouda - [DATE]" at bounding box center [273, 218] width 106 height 12
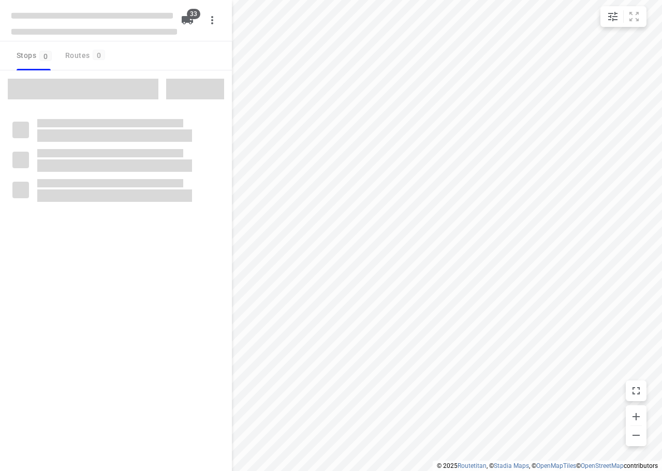
checkbox input "true"
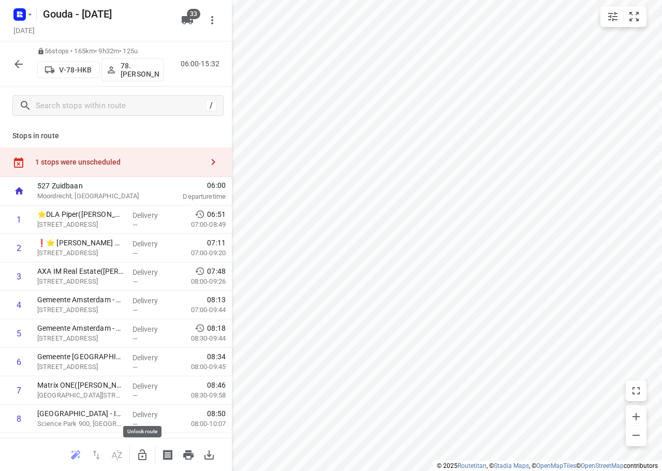
click at [148, 459] on icon "button" at bounding box center [142, 455] width 12 height 12
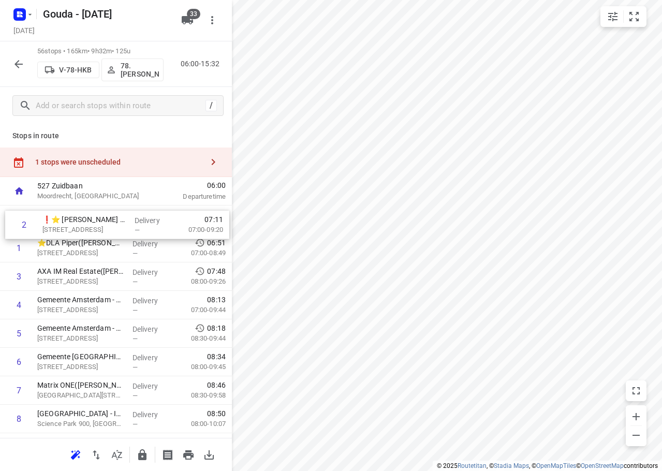
drag, startPoint x: 92, startPoint y: 257, endPoint x: 98, endPoint y: 227, distance: 31.3
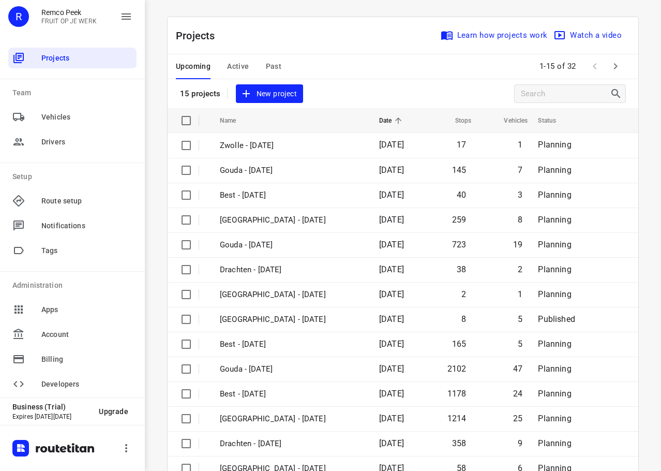
click at [230, 62] on span "Active" at bounding box center [238, 66] width 22 height 13
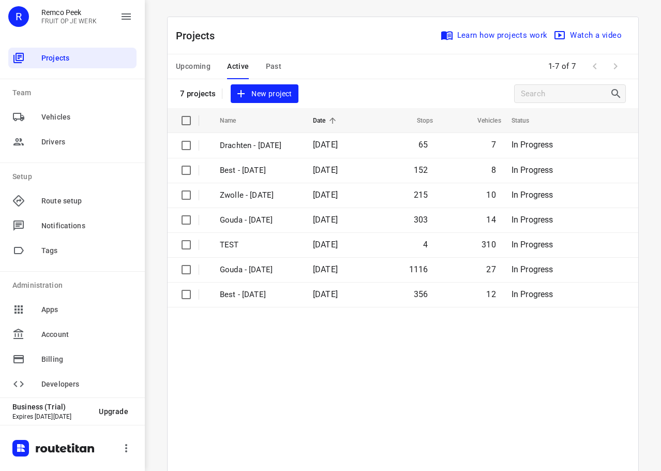
click at [186, 62] on span "Upcoming" at bounding box center [193, 66] width 35 height 13
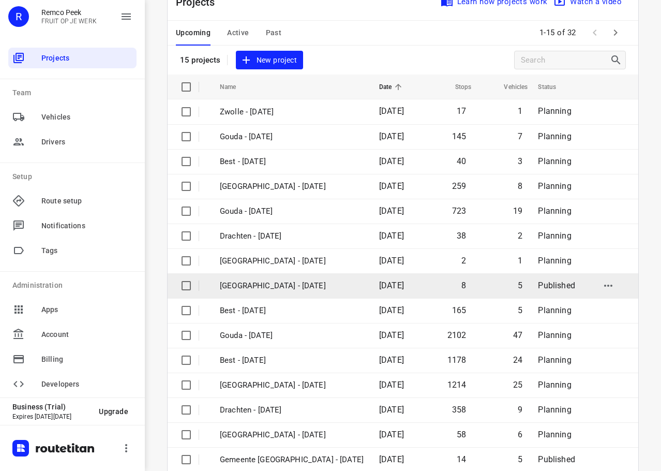
scroll to position [52, 0]
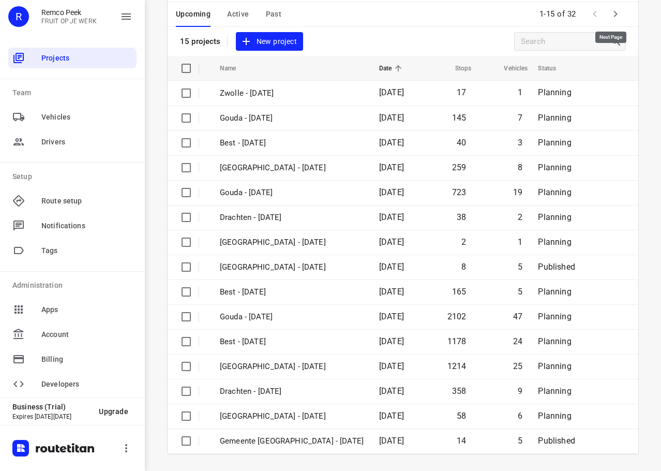
click at [611, 16] on icon "button" at bounding box center [615, 14] width 12 height 12
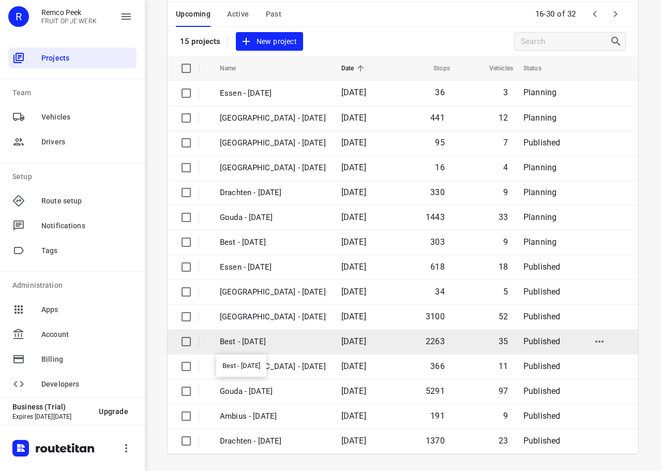
click at [270, 338] on p "Best - [DATE]" at bounding box center [273, 342] width 106 height 12
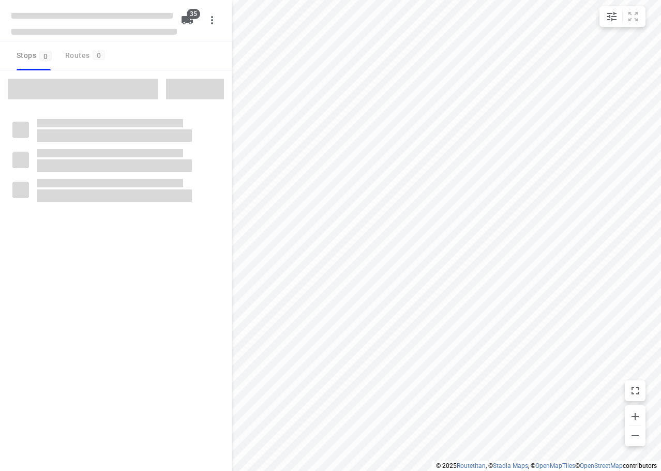
checkbox input "true"
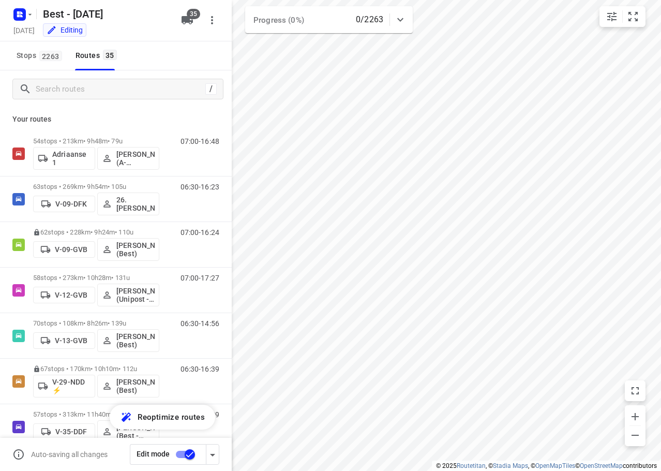
click at [163, 110] on div "Your routes 54 stops • 213km • 9h48m • 79u Adriaanse 1 [PERSON_NAME] (A-flexibl…" at bounding box center [116, 304] width 232 height 392
click at [162, 110] on div "Your routes 54 stops • 213km • 9h48m • 79u Adriaanse 1 [PERSON_NAME] (A-flexibl…" at bounding box center [116, 304] width 232 height 392
click at [162, 111] on div "Your routes 54 stops • 213km • 9h48m • 79u Adriaanse 1 [PERSON_NAME] (A-flexibl…" at bounding box center [116, 304] width 232 height 392
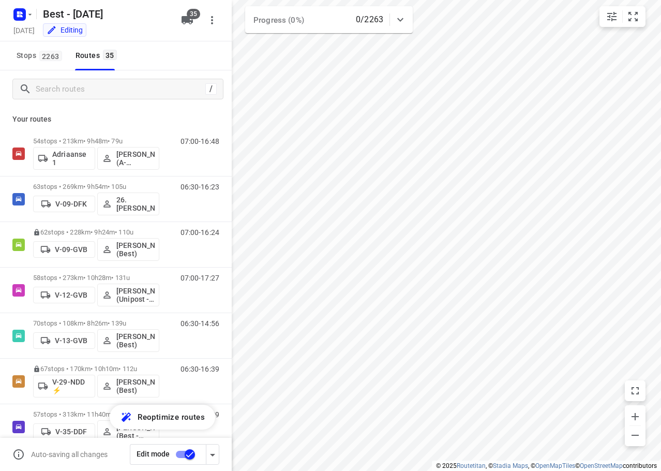
click at [171, 63] on div "Stops [STREET_ADDRESS]" at bounding box center [116, 55] width 232 height 29
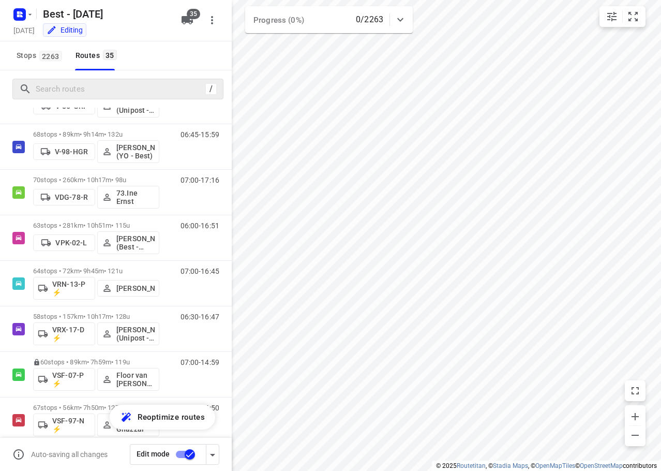
scroll to position [621, 0]
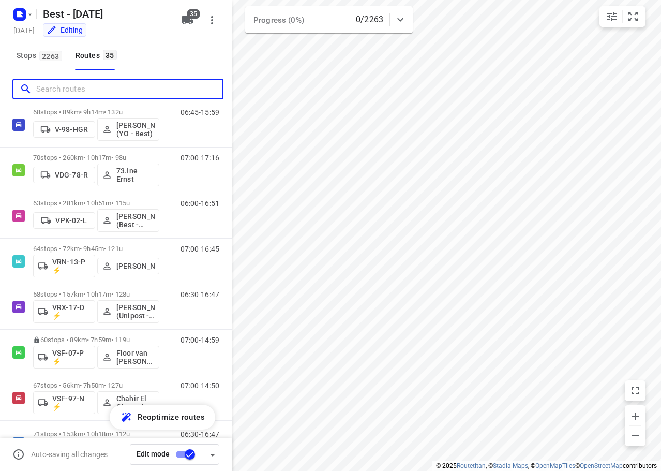
click at [90, 85] on input "Search routes" at bounding box center [129, 89] width 186 height 16
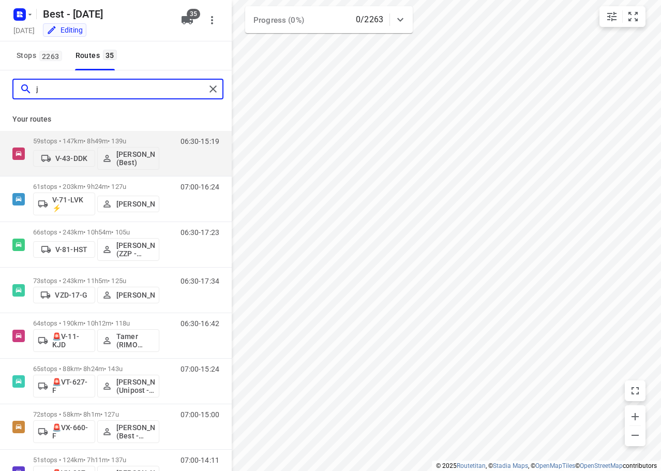
scroll to position [0, 0]
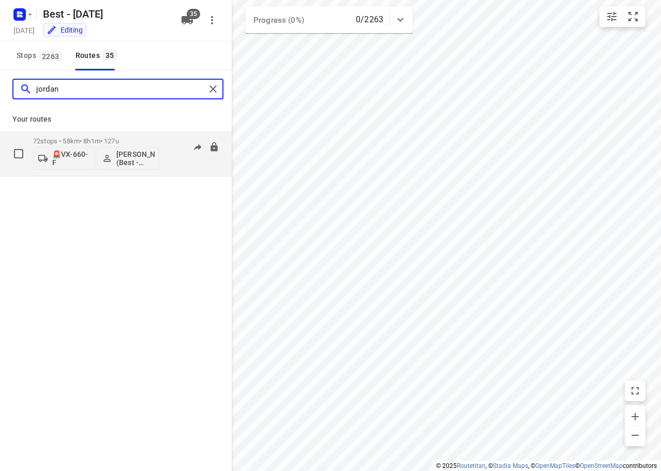
type input "jordan"
click at [128, 136] on div "72 stops • 58km • 8h1m • 127u 🚨VX-660-F [PERSON_NAME] (Best - ZZP)" at bounding box center [96, 153] width 126 height 43
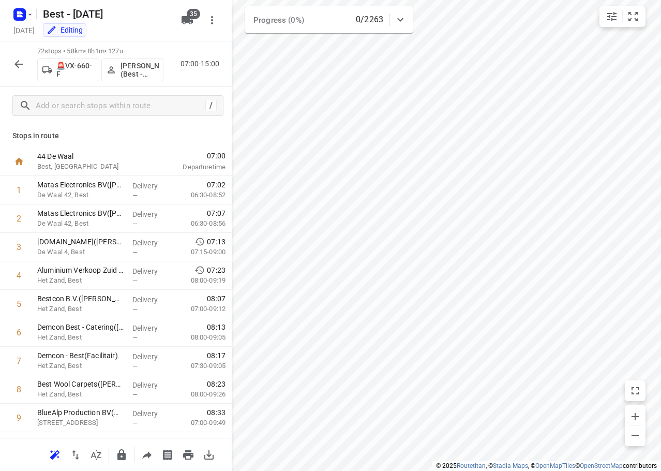
click at [14, 57] on button "button" at bounding box center [18, 64] width 21 height 21
